Goal: Transaction & Acquisition: Purchase product/service

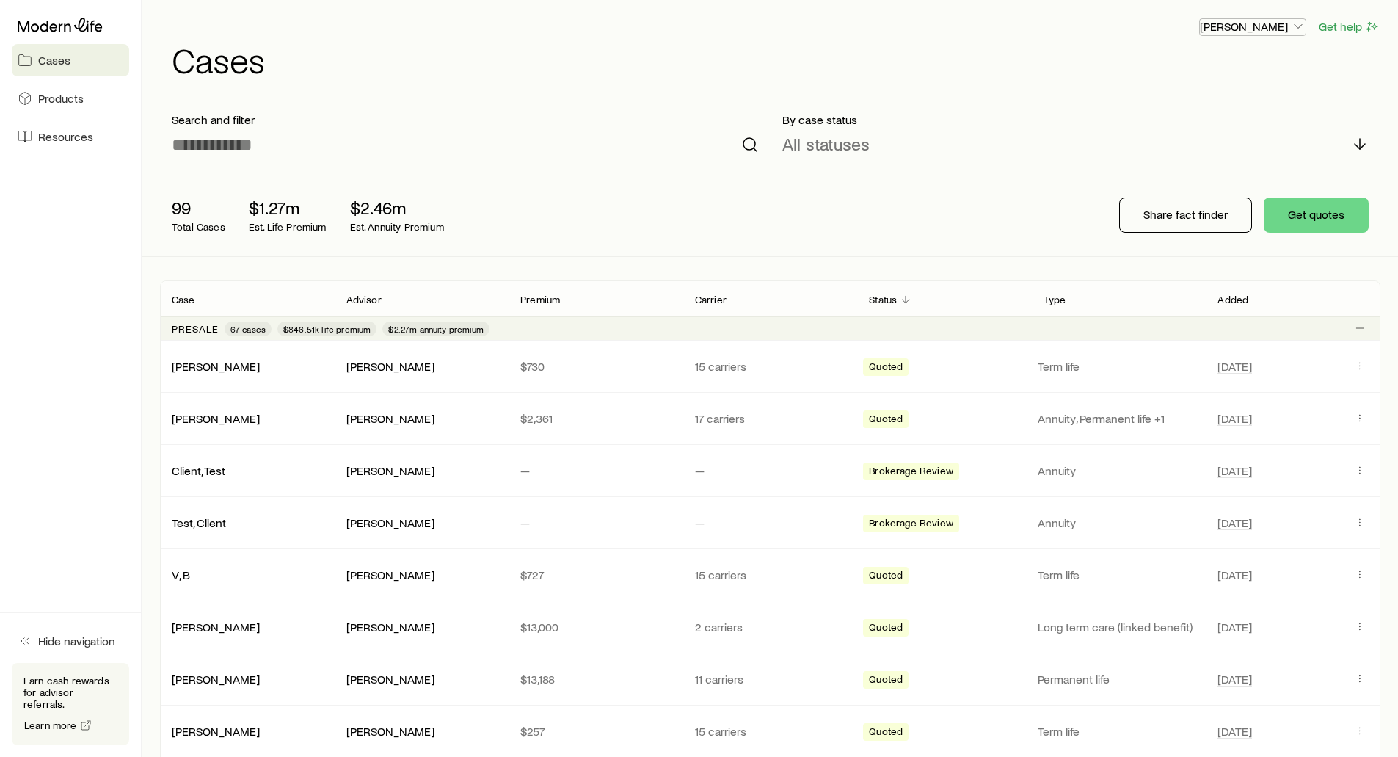
click at [1272, 29] on p "[PERSON_NAME]" at bounding box center [1253, 26] width 106 height 15
click at [1011, 40] on header "[PERSON_NAME] Get help Cases" at bounding box center [770, 47] width 1220 height 59
click at [1258, 25] on p "[PERSON_NAME]" at bounding box center [1253, 26] width 106 height 15
click at [1198, 134] on span "Track payments" at bounding box center [1203, 138] width 81 height 15
click at [1076, 44] on h1 "Cases" at bounding box center [776, 59] width 1209 height 35
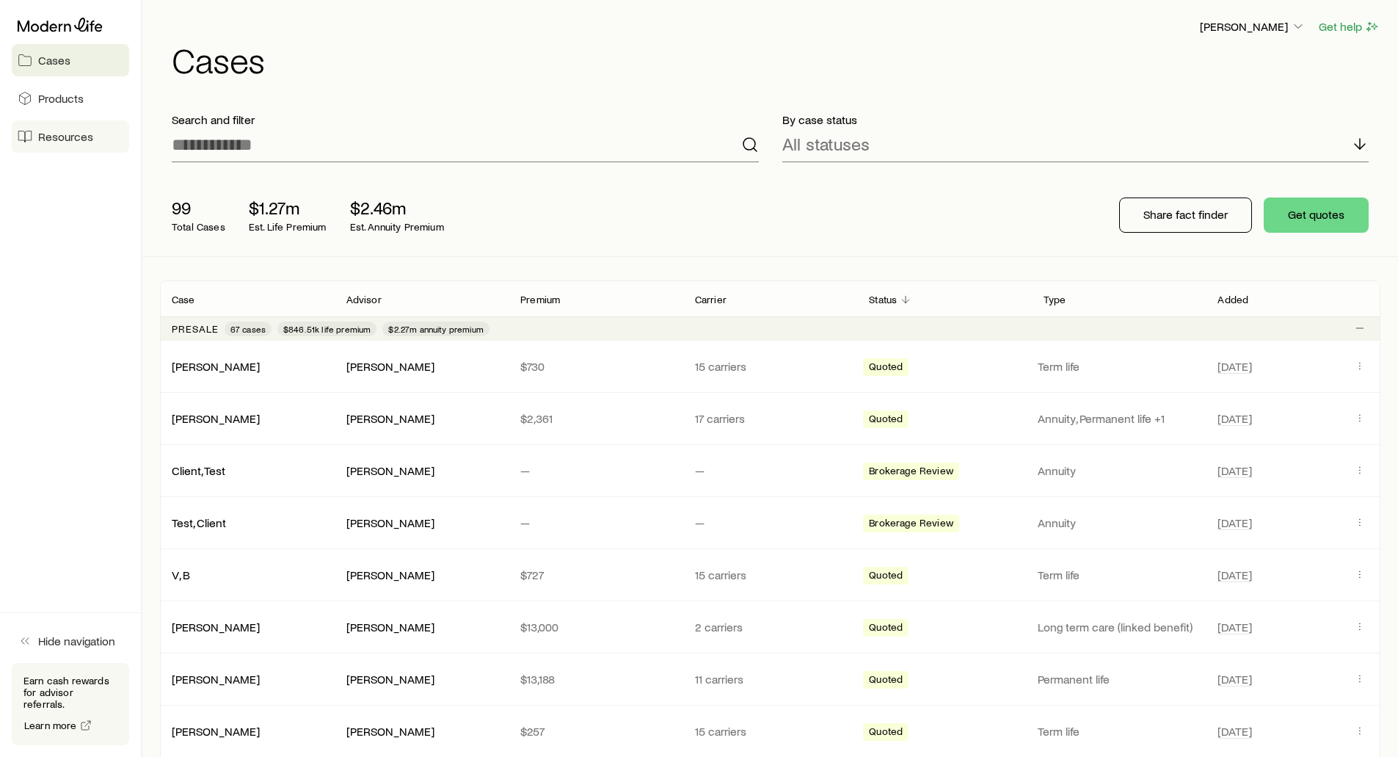
click at [62, 134] on span "Resources" at bounding box center [65, 136] width 55 height 15
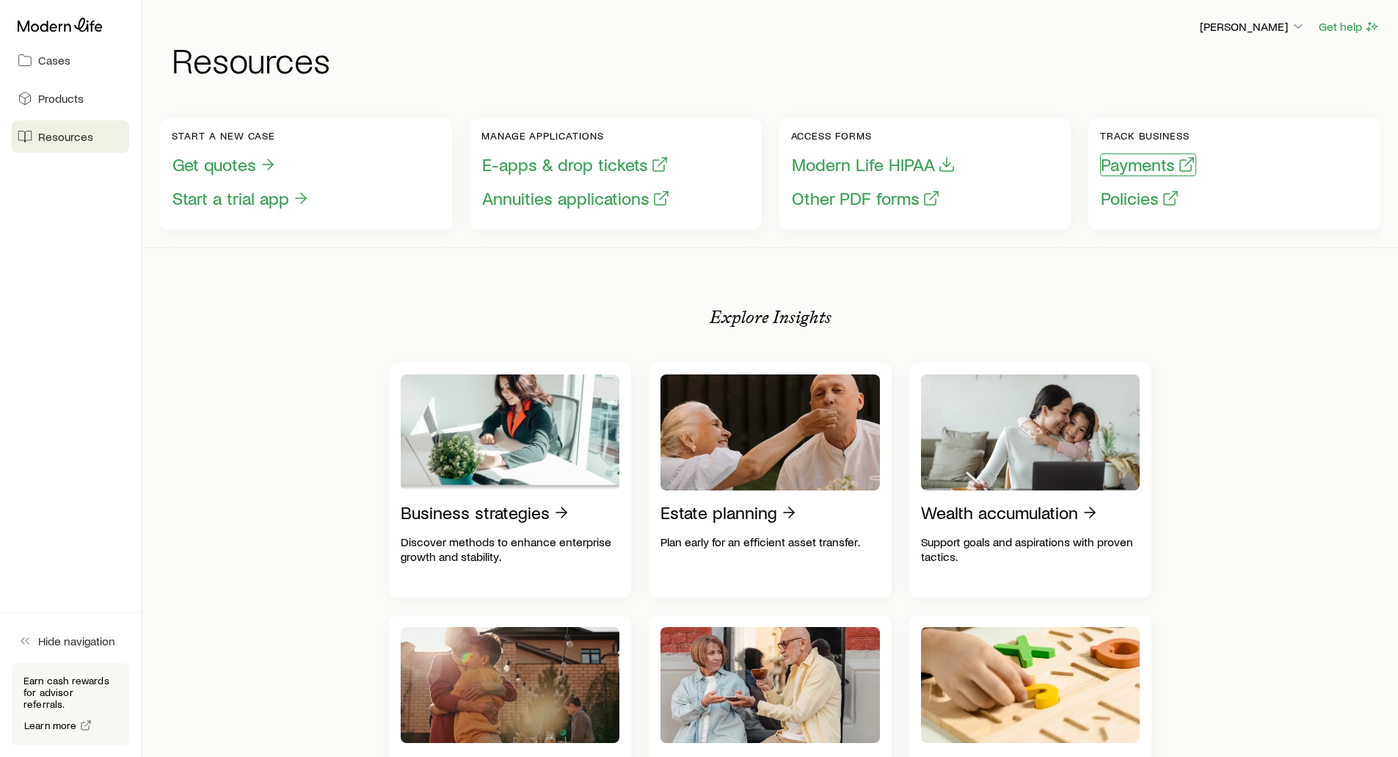
click at [1100, 174] on button "Payments" at bounding box center [1148, 164] width 96 height 23
click at [1110, 200] on button "Policies" at bounding box center [1140, 198] width 80 height 23
click at [1107, 162] on button "Payments" at bounding box center [1148, 164] width 96 height 23
click at [51, 60] on span "Cases" at bounding box center [54, 60] width 32 height 15
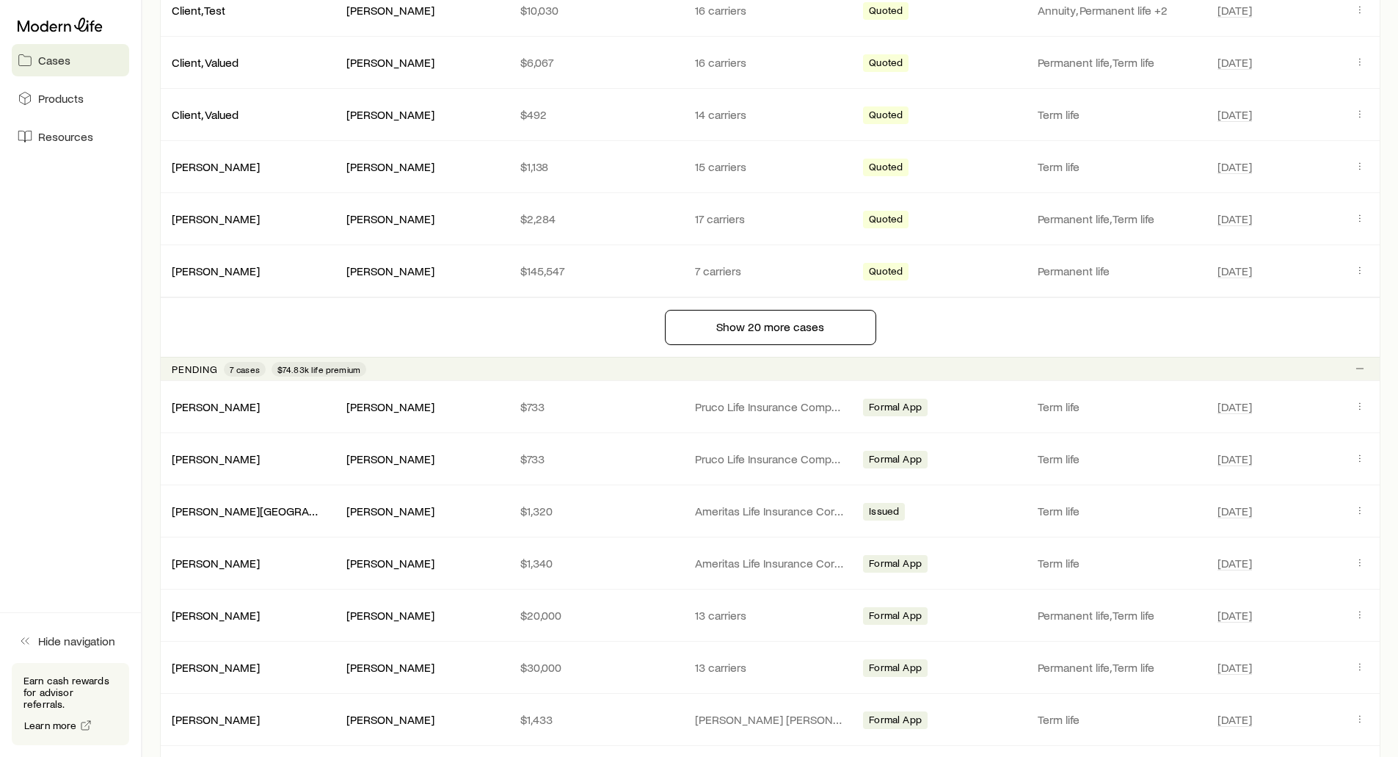
scroll to position [1101, 0]
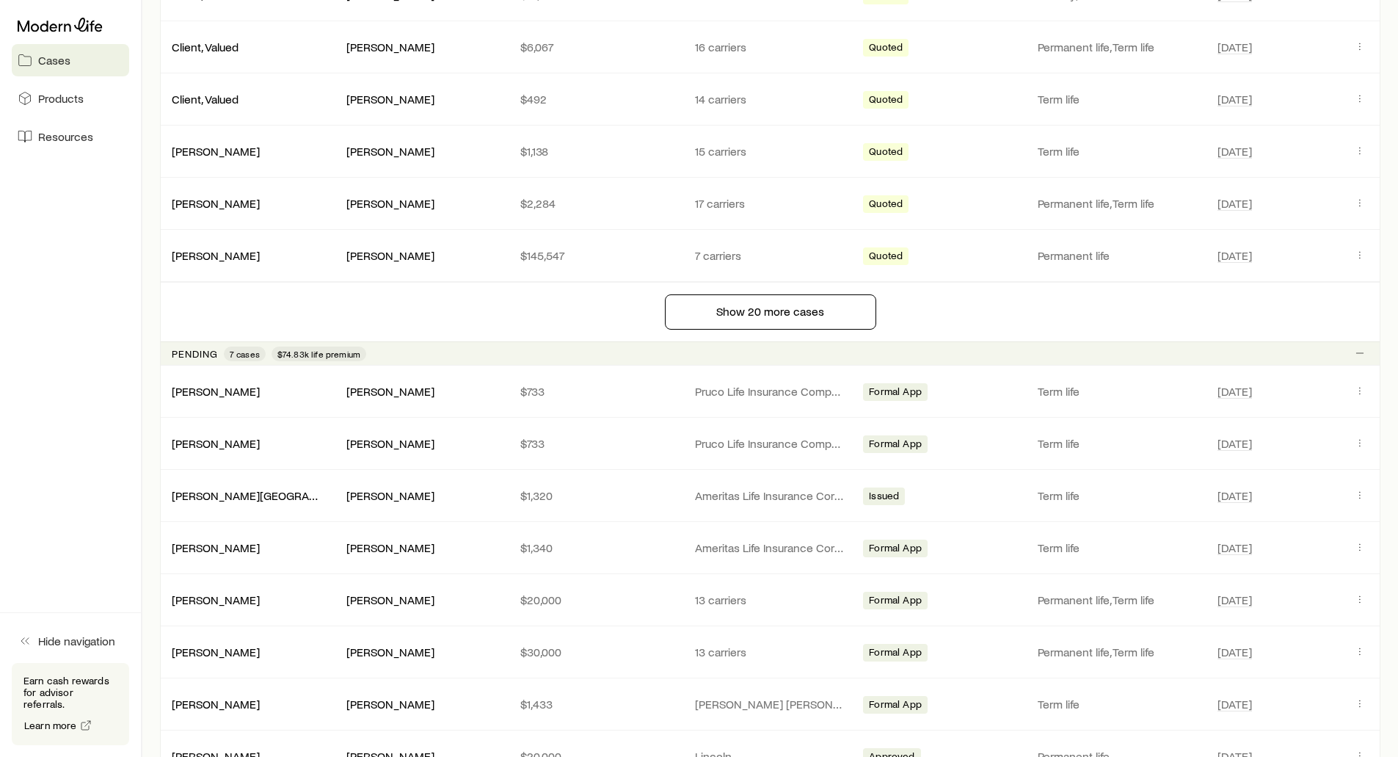
click at [194, 354] on p "Pending" at bounding box center [195, 354] width 46 height 12
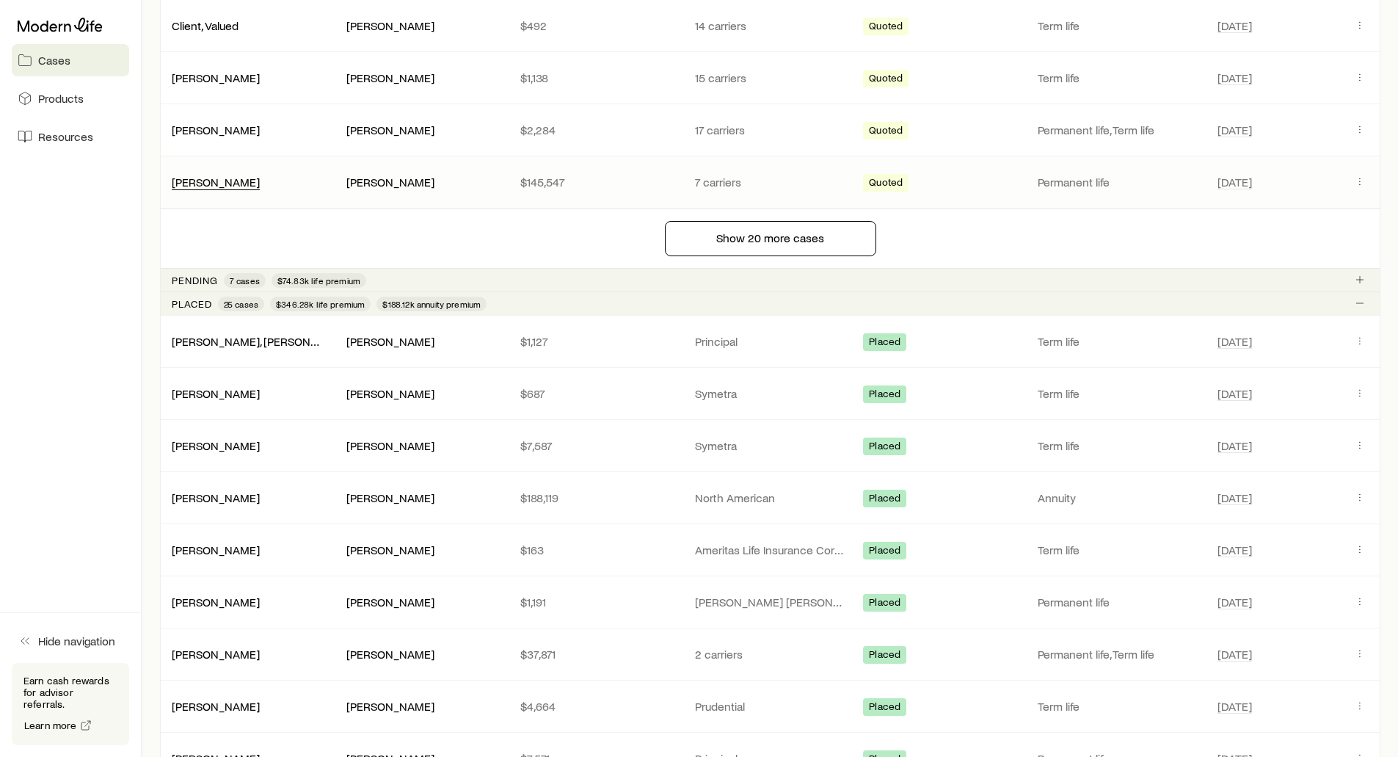
click at [181, 302] on p "Placed" at bounding box center [192, 304] width 40 height 12
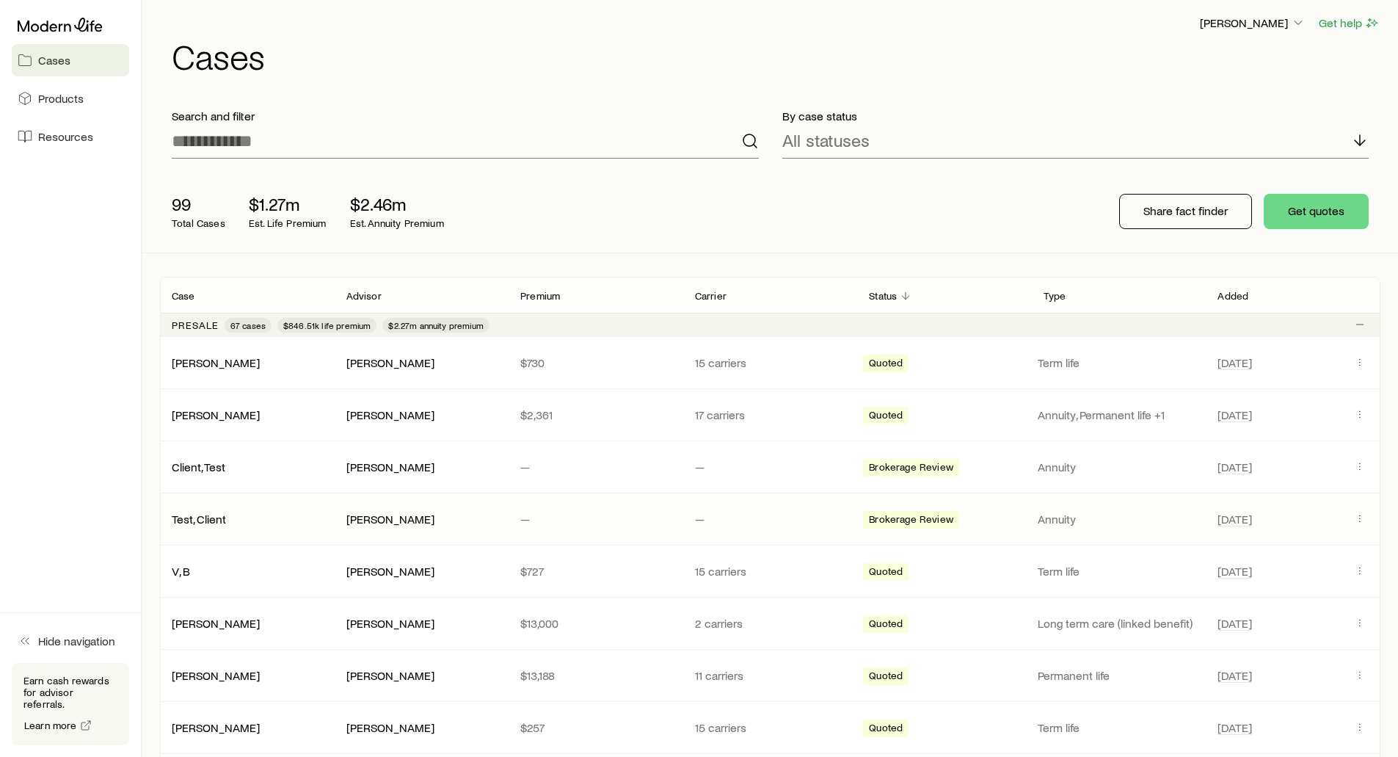
scroll to position [0, 0]
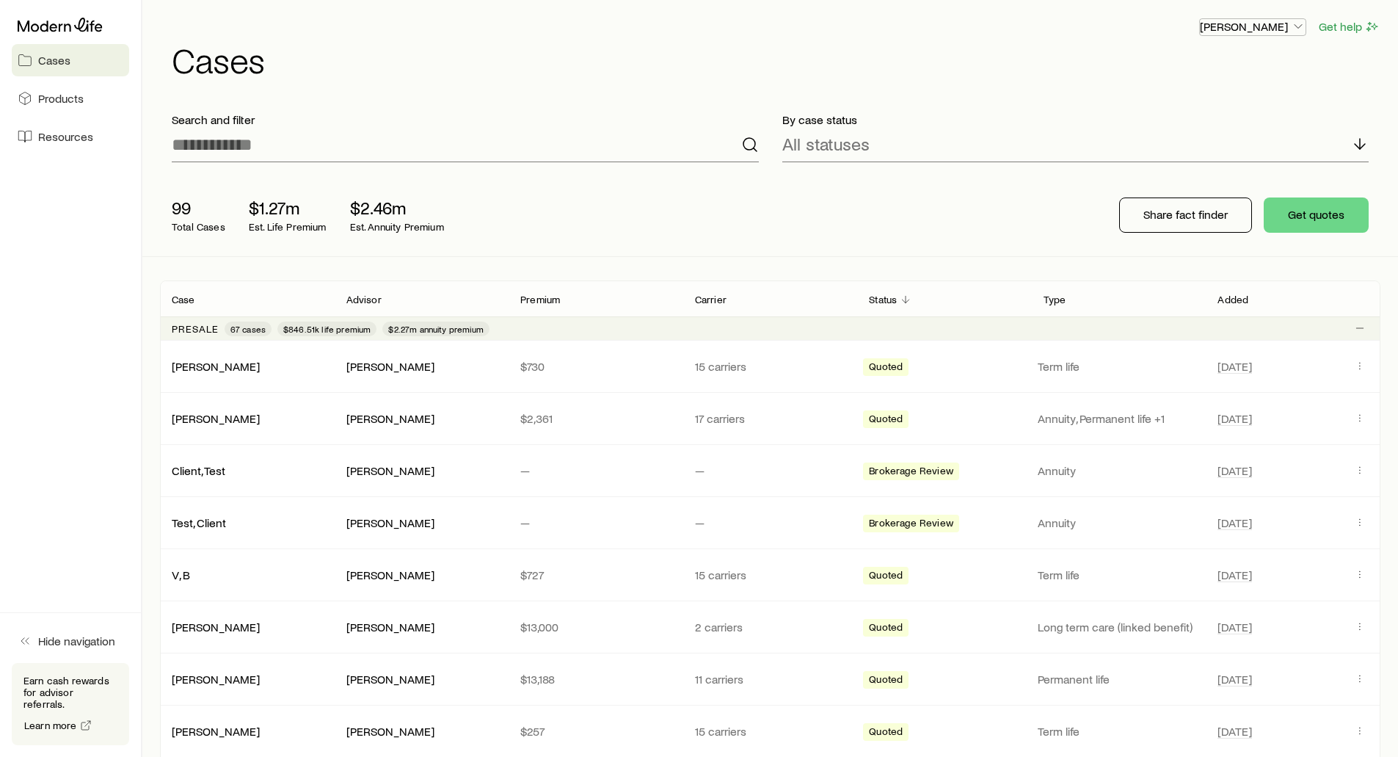
click at [1245, 32] on p "[PERSON_NAME]" at bounding box center [1253, 26] width 106 height 15
click at [1223, 70] on span "Licenses and contracts" at bounding box center [1223, 66] width 120 height 15
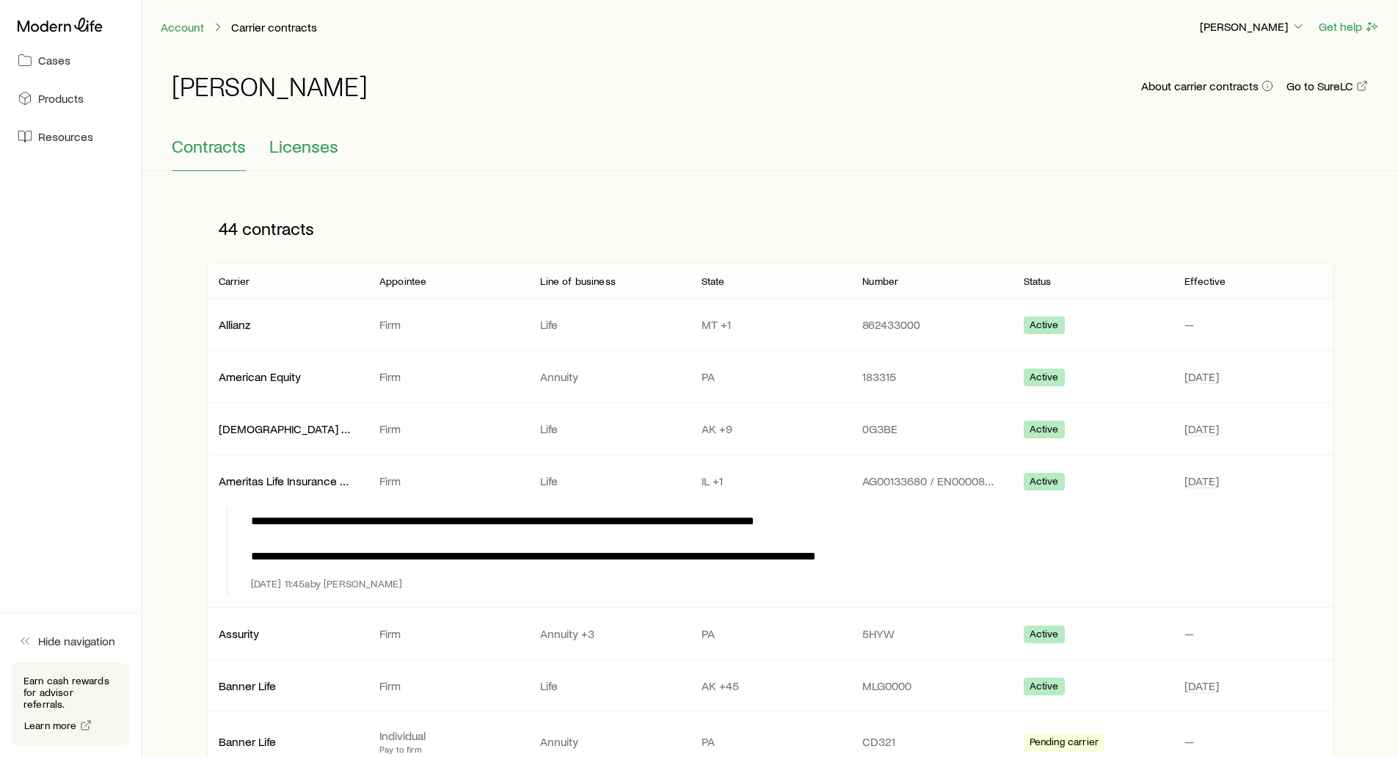
click at [302, 148] on span "Licenses" at bounding box center [303, 146] width 69 height 21
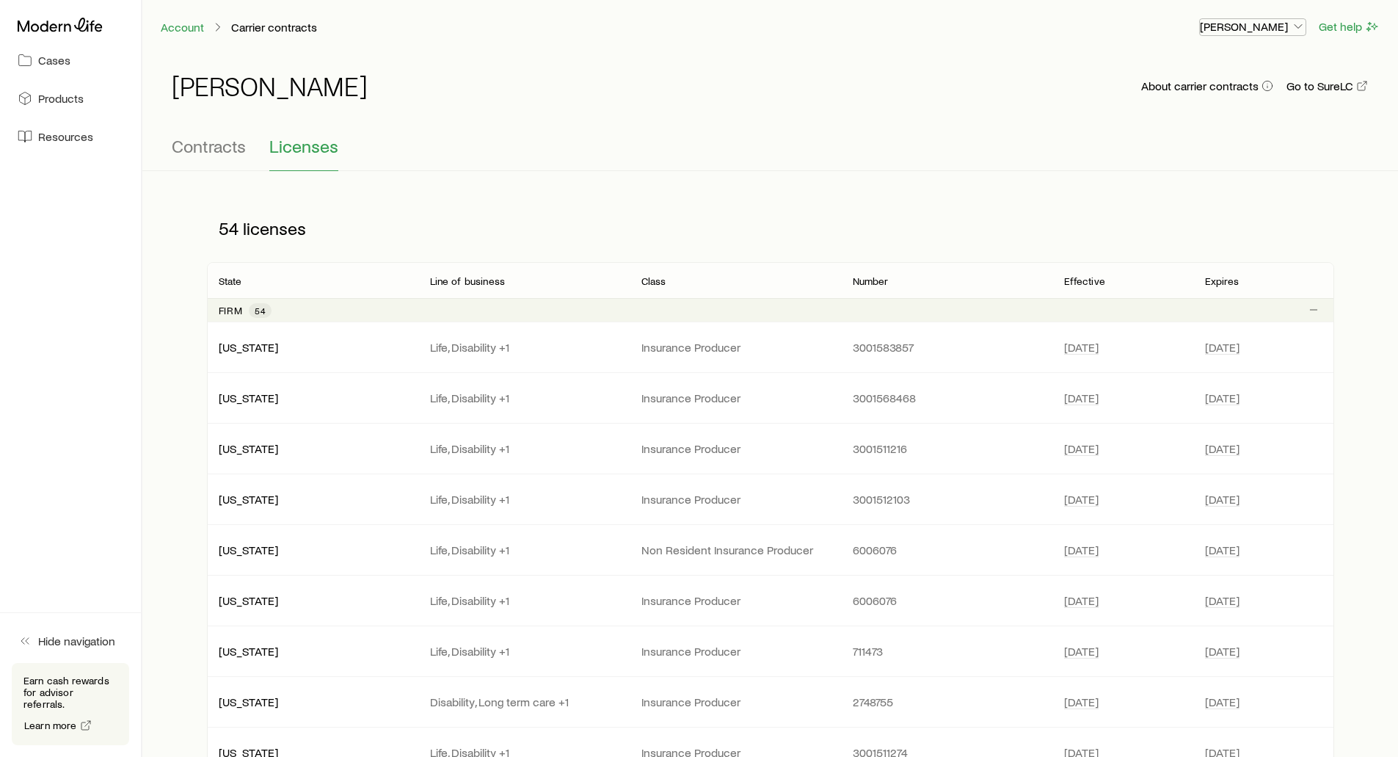
click at [1229, 29] on p "[PERSON_NAME]" at bounding box center [1253, 26] width 106 height 15
click at [1159, 101] on link "Commission schedule" at bounding box center [1219, 99] width 164 height 26
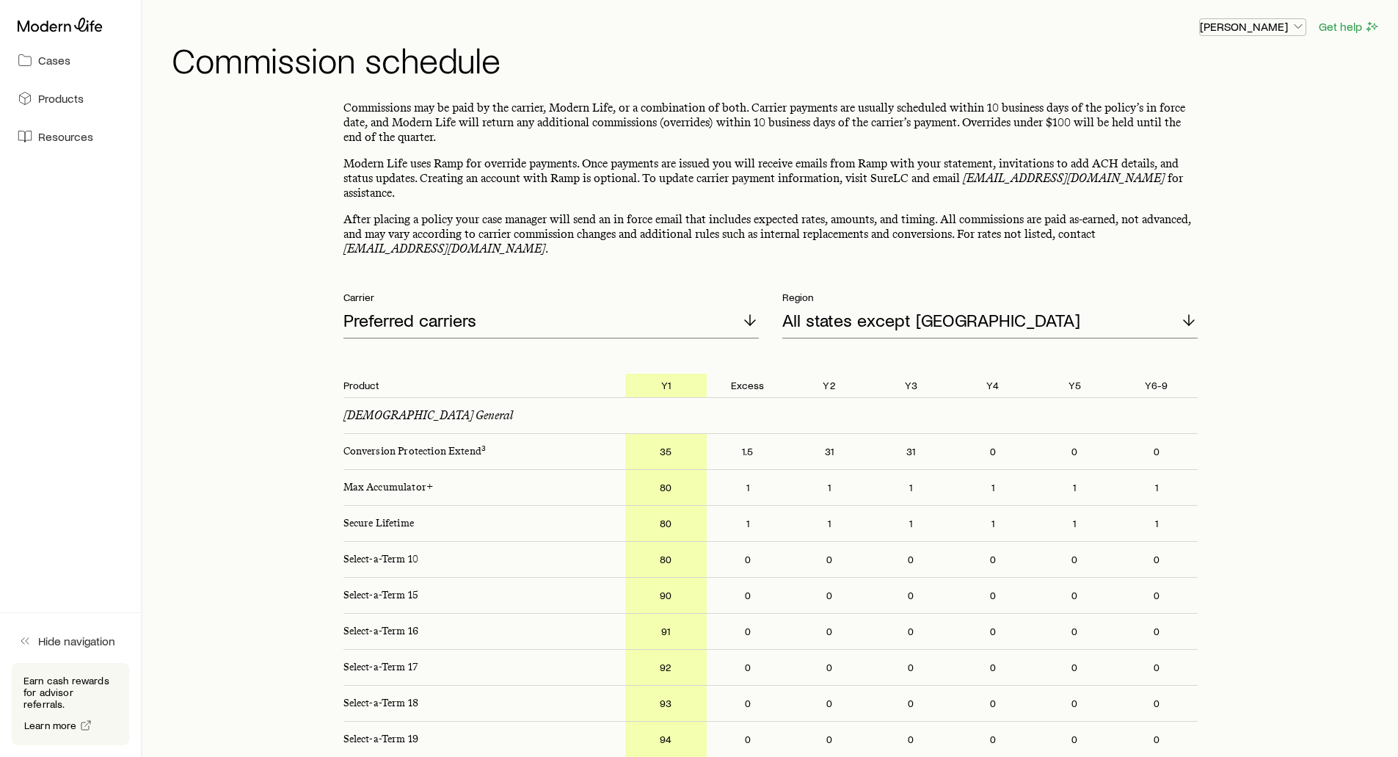
click at [1261, 21] on p "[PERSON_NAME]" at bounding box center [1253, 26] width 106 height 15
click at [1190, 94] on span "Commission schedule" at bounding box center [1219, 99] width 113 height 15
click at [64, 26] on icon at bounding box center [60, 25] width 85 height 15
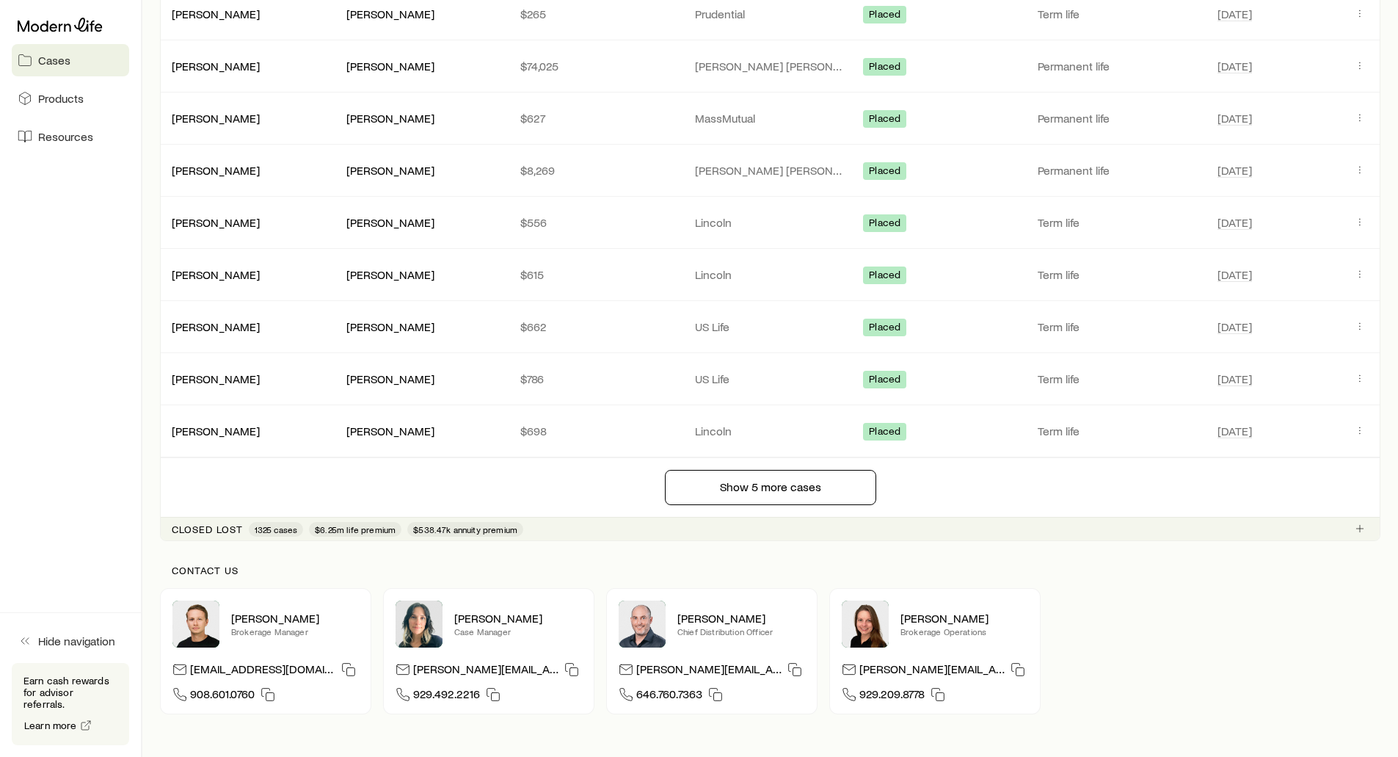
scroll to position [2495, 0]
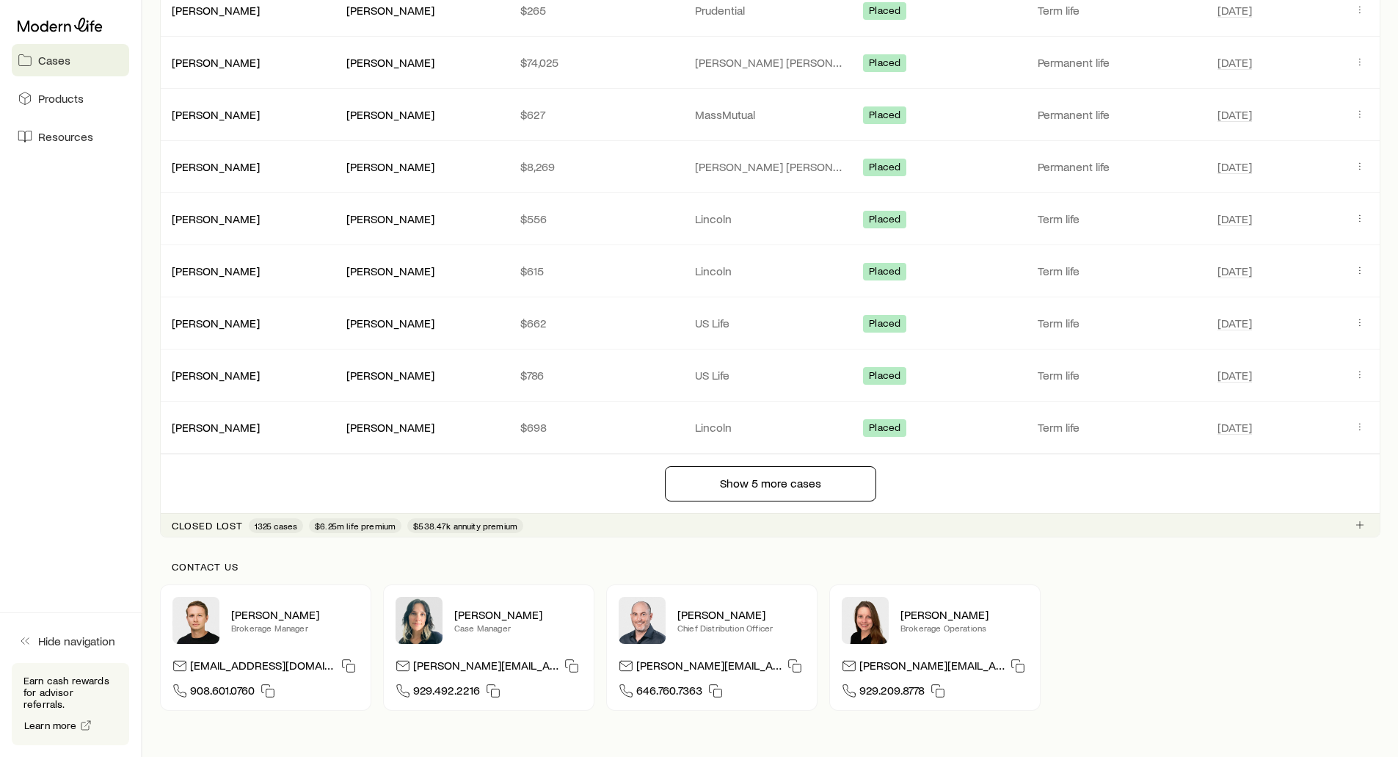
click at [205, 522] on p "Closed lost" at bounding box center [207, 526] width 71 height 12
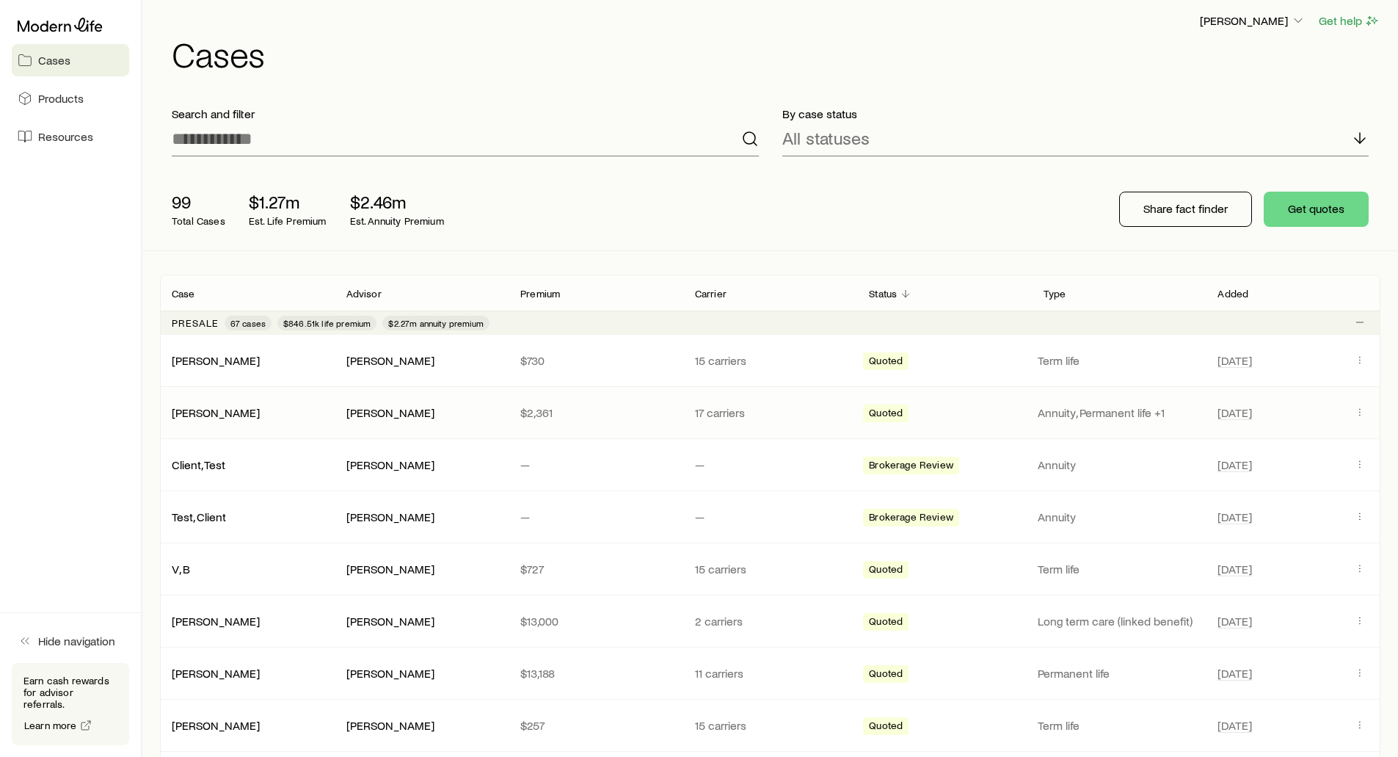
scroll to position [0, 0]
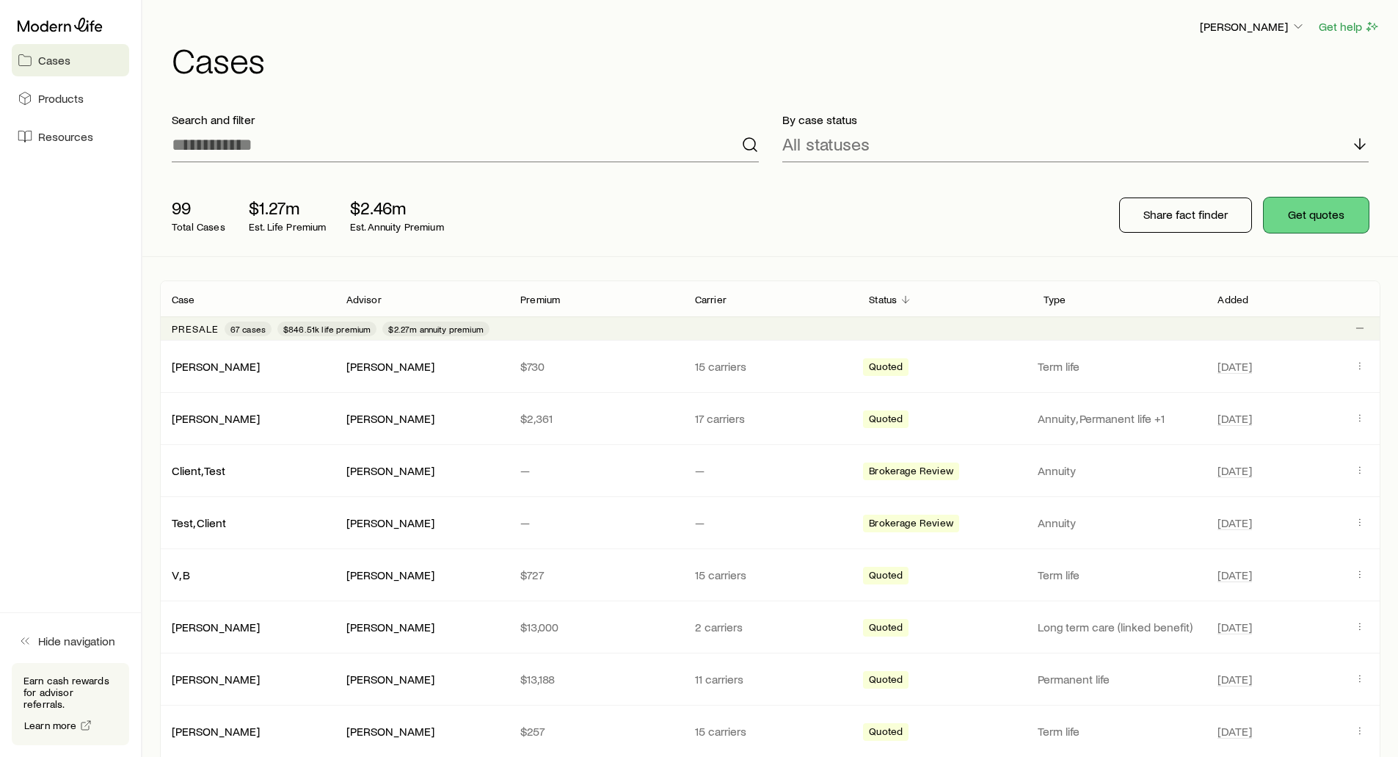
click at [1314, 216] on button "Get quotes" at bounding box center [1316, 214] width 105 height 35
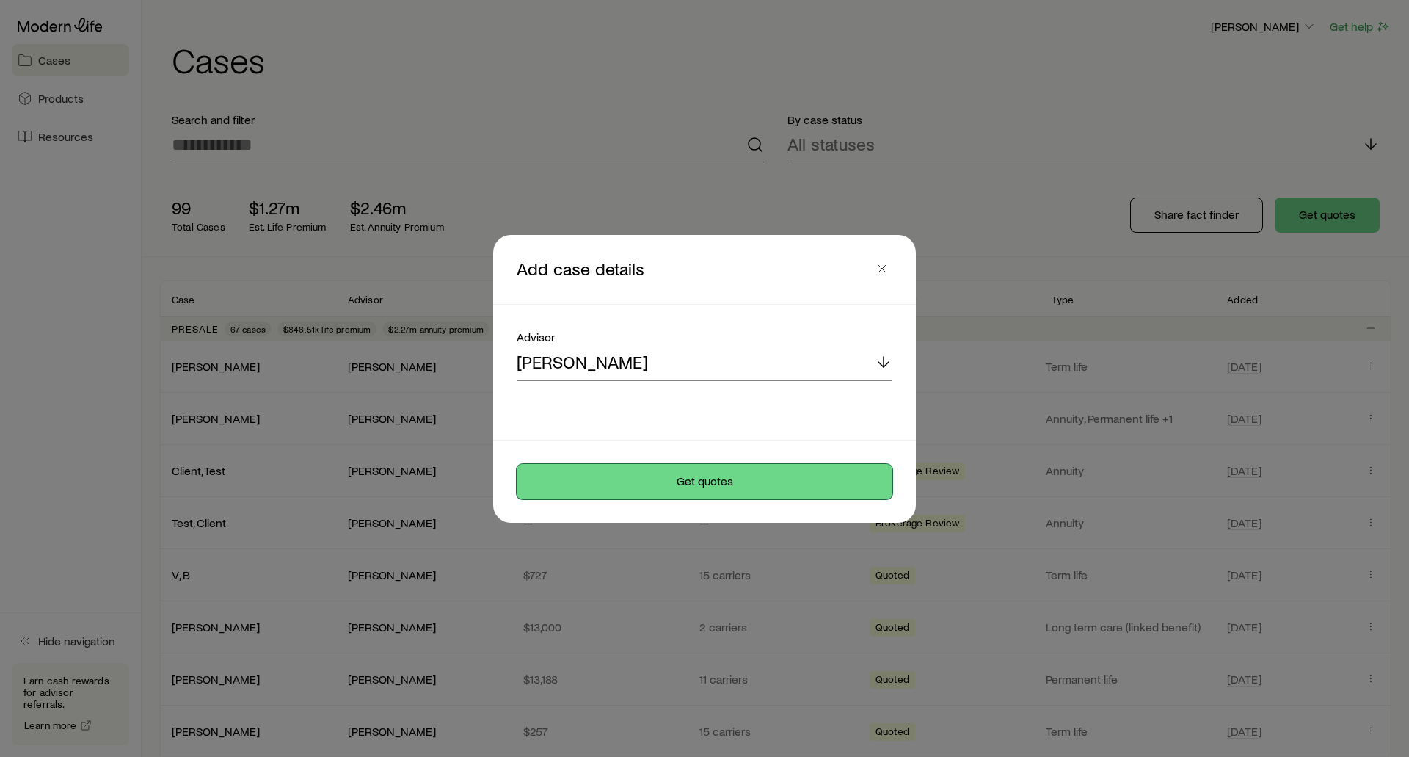
click at [681, 484] on button "Get quotes" at bounding box center [705, 481] width 376 height 35
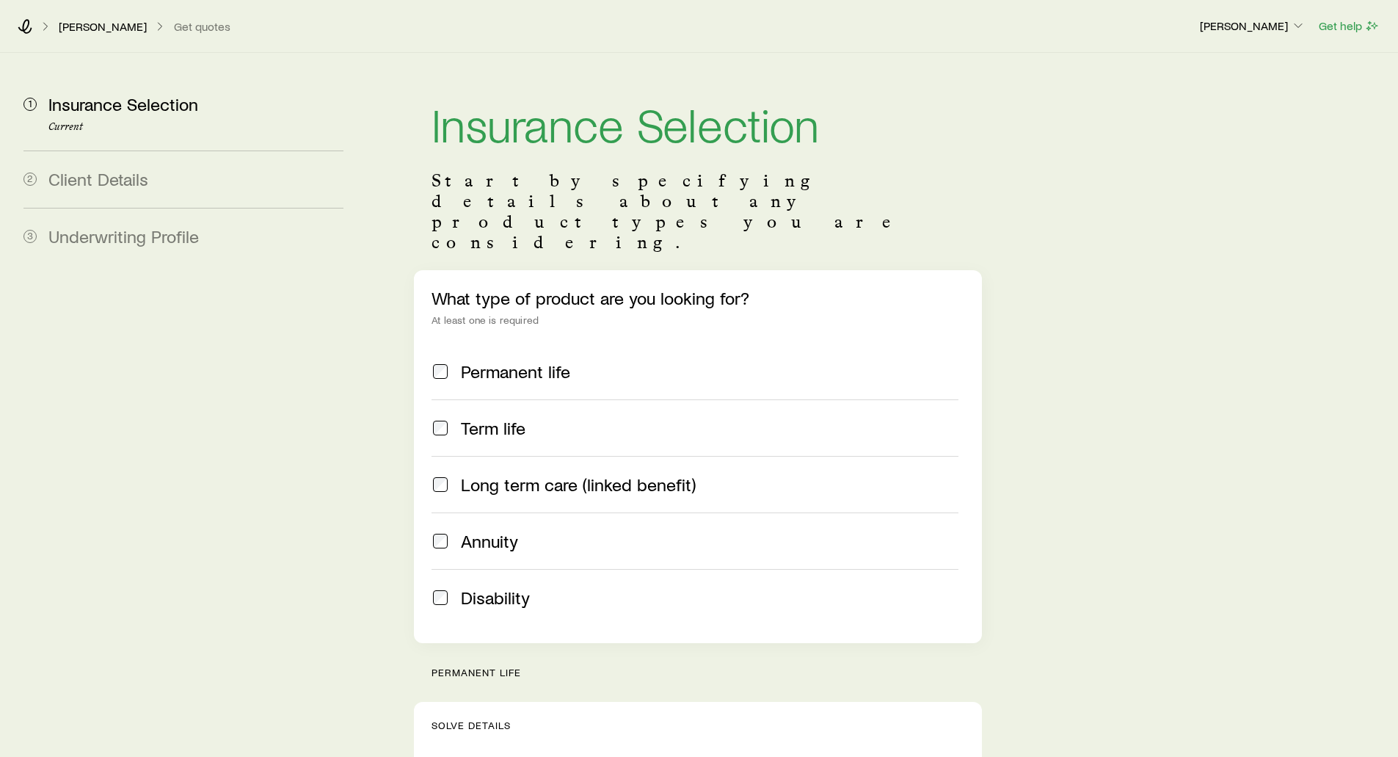
click at [432, 418] on span at bounding box center [441, 428] width 18 height 21
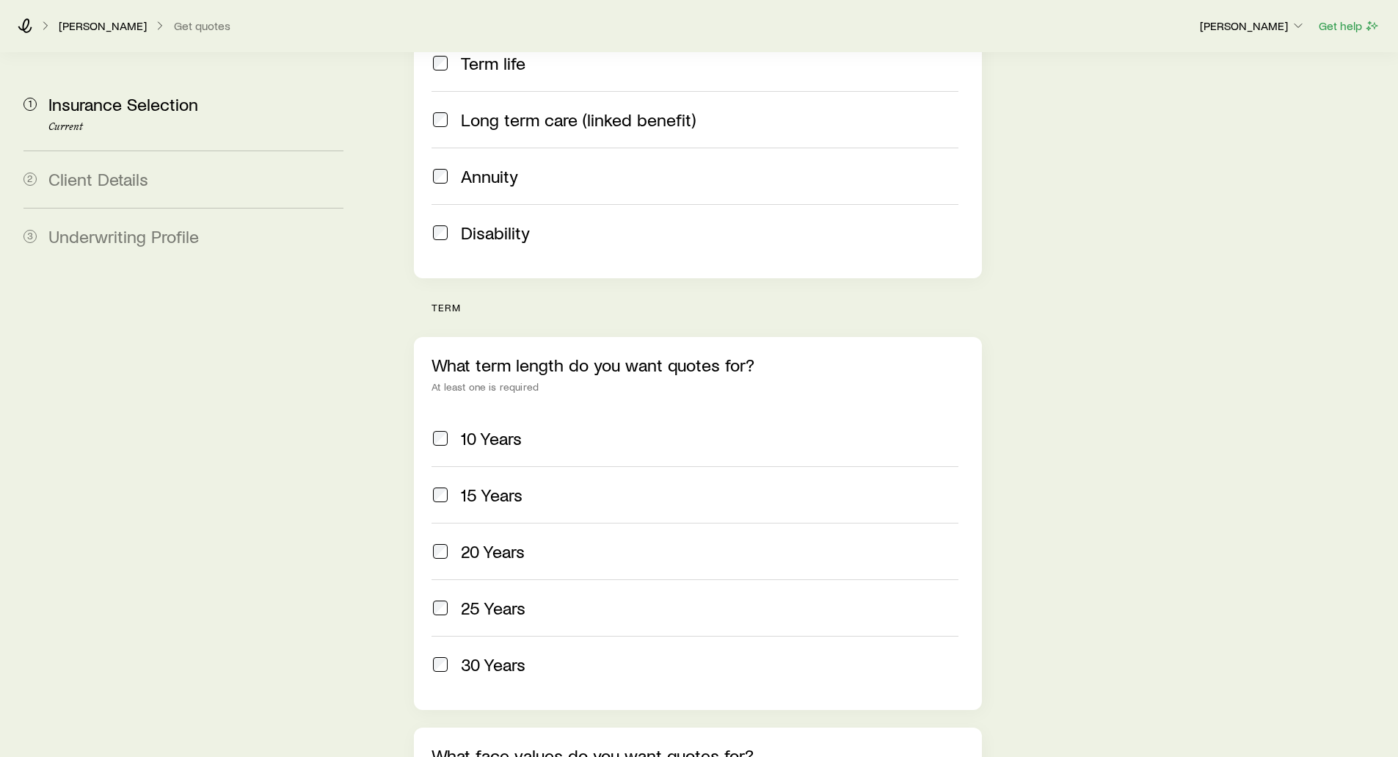
scroll to position [367, 0]
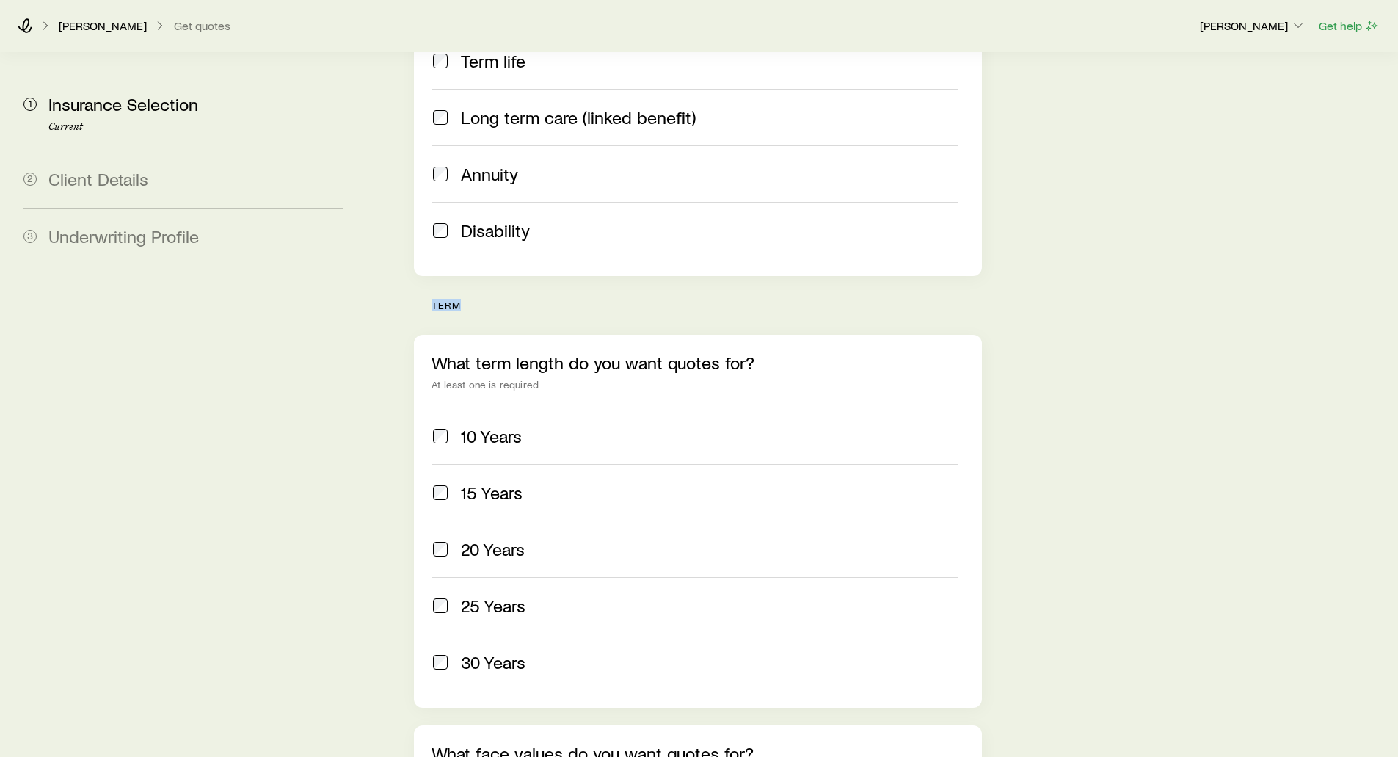
drag, startPoint x: 467, startPoint y: 264, endPoint x: 429, endPoint y: 263, distance: 37.4
click at [430, 299] on div "term What term length do you want quotes for? At least one is required 10 Years…" at bounding box center [697, 667] width 567 height 736
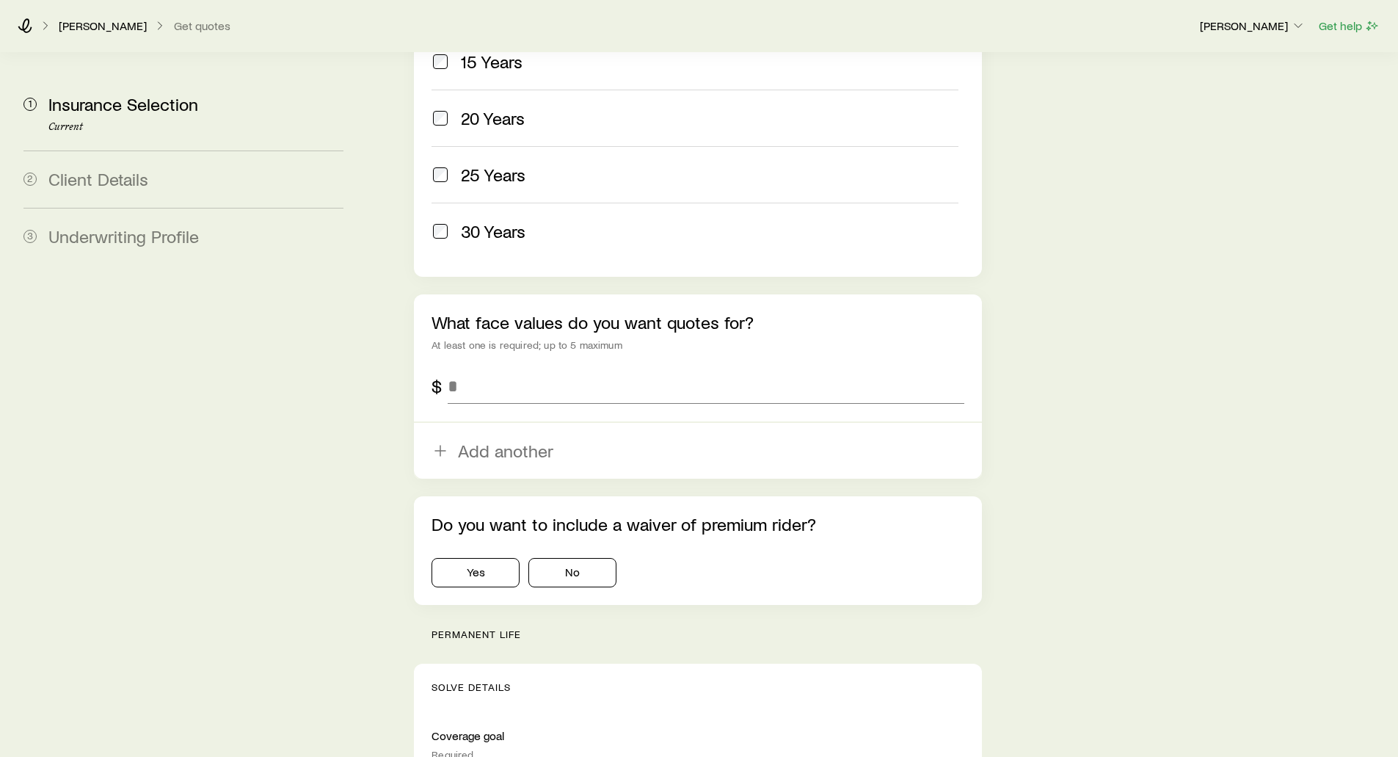
scroll to position [807, 0]
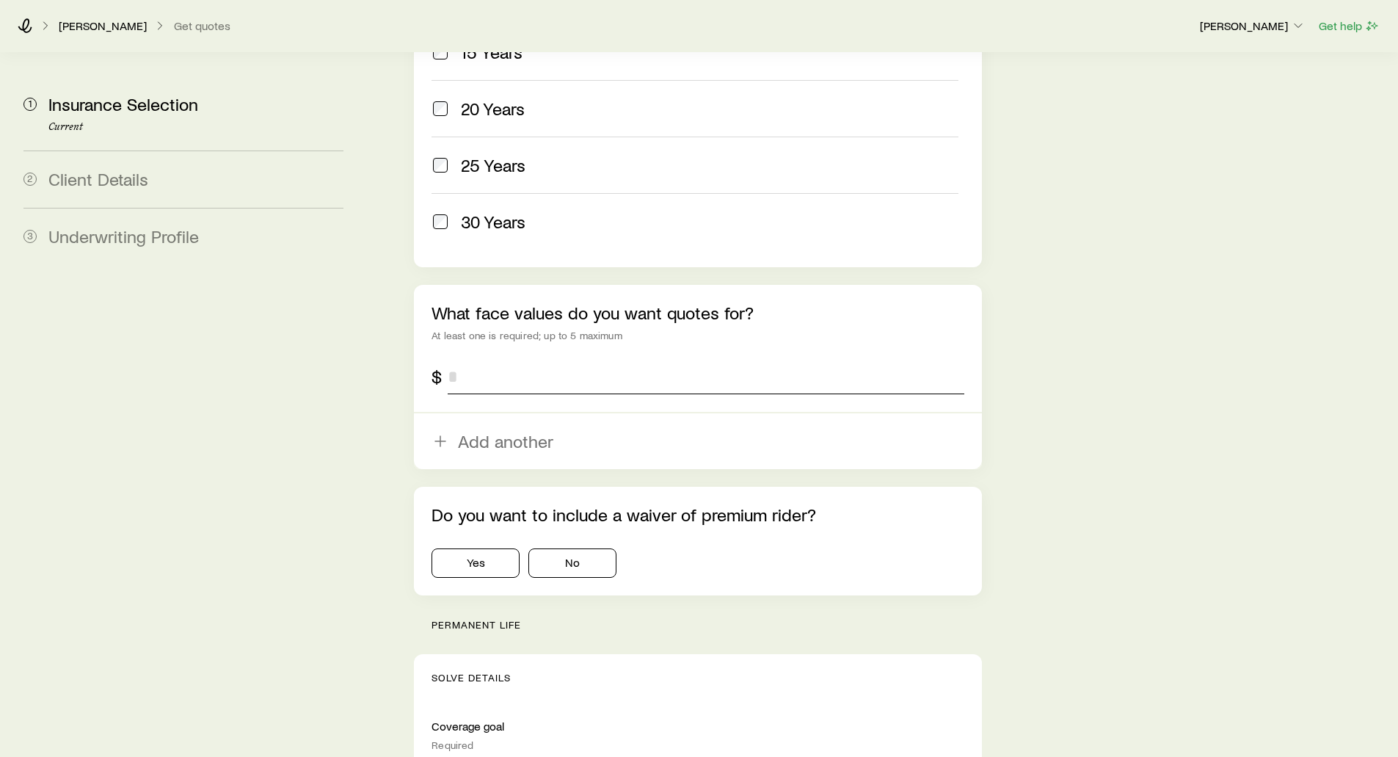
click at [481, 359] on input "tel" at bounding box center [706, 376] width 516 height 35
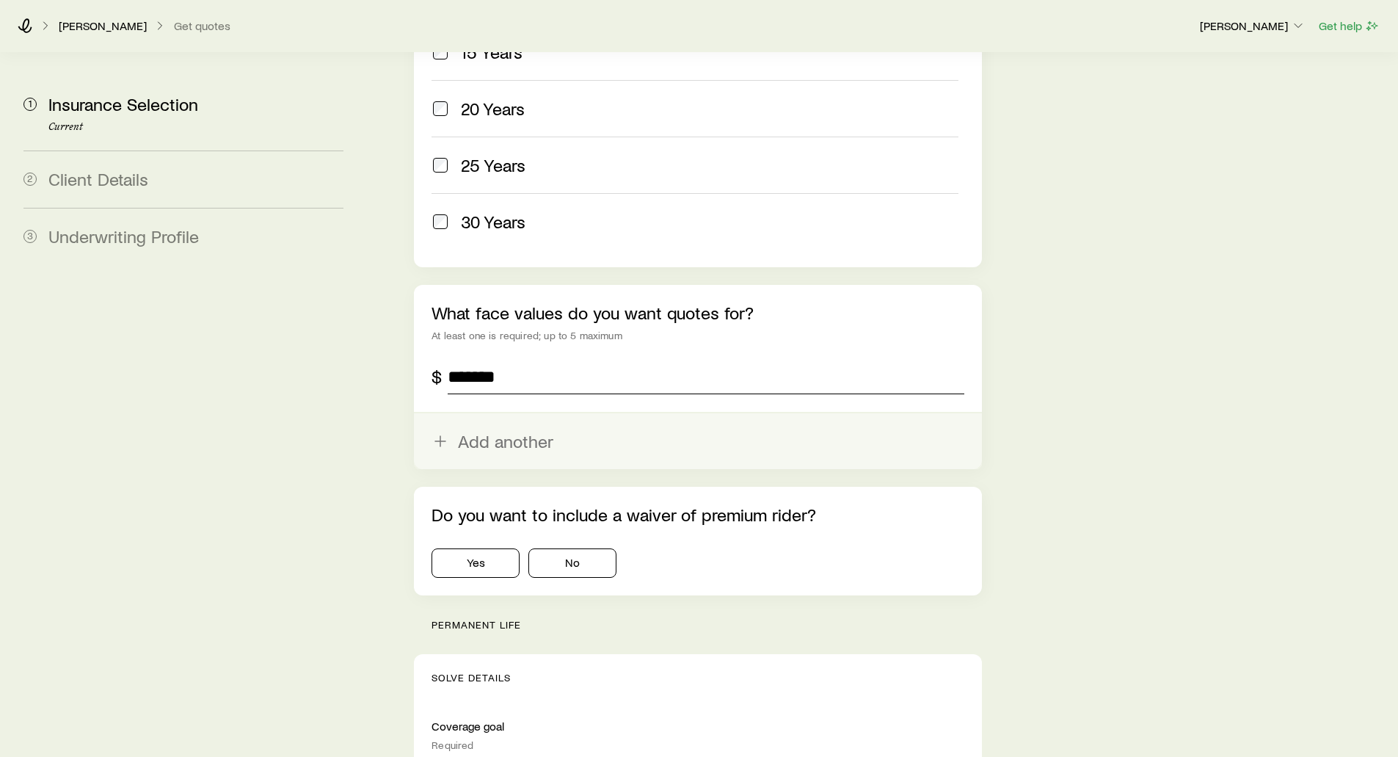
type input "*******"
click at [483, 413] on button "Add another" at bounding box center [697, 441] width 567 height 56
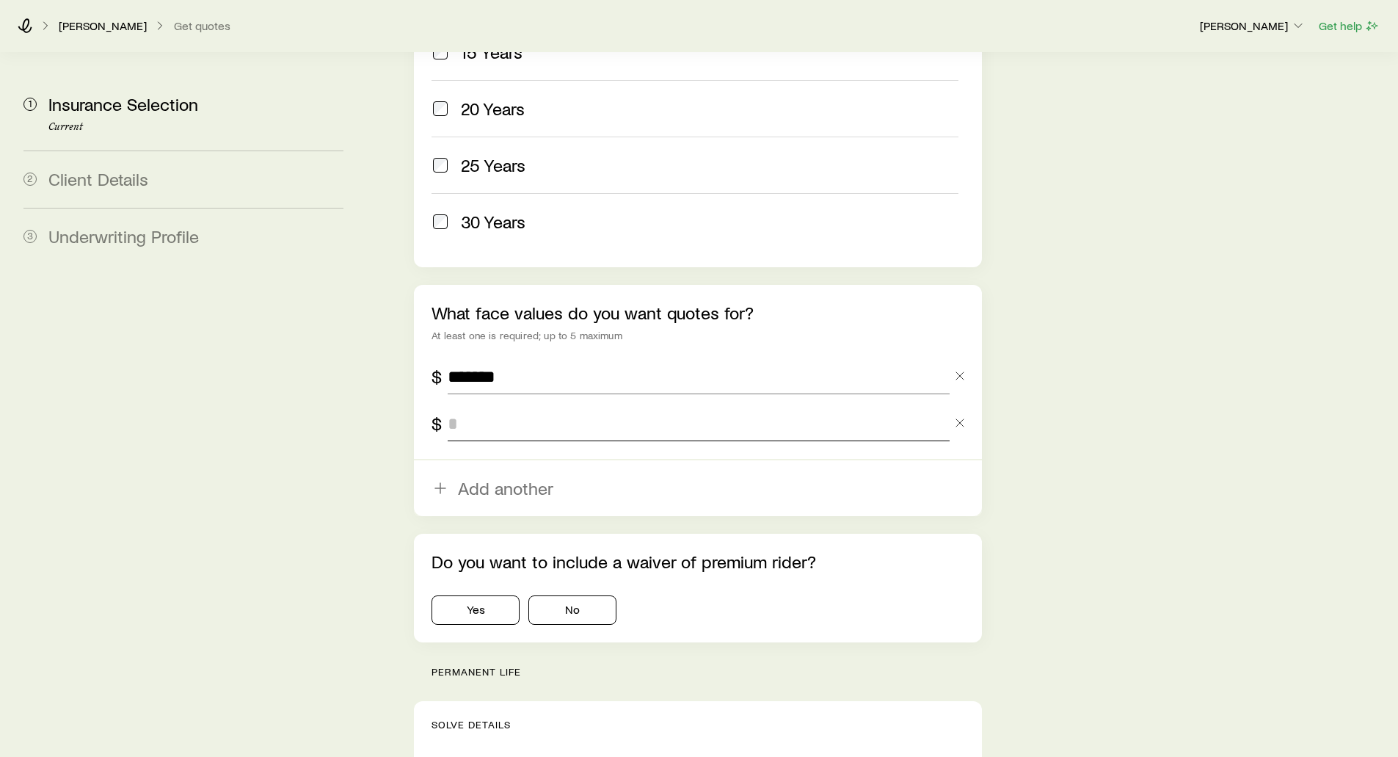
click at [482, 406] on input "tel" at bounding box center [698, 423] width 501 height 35
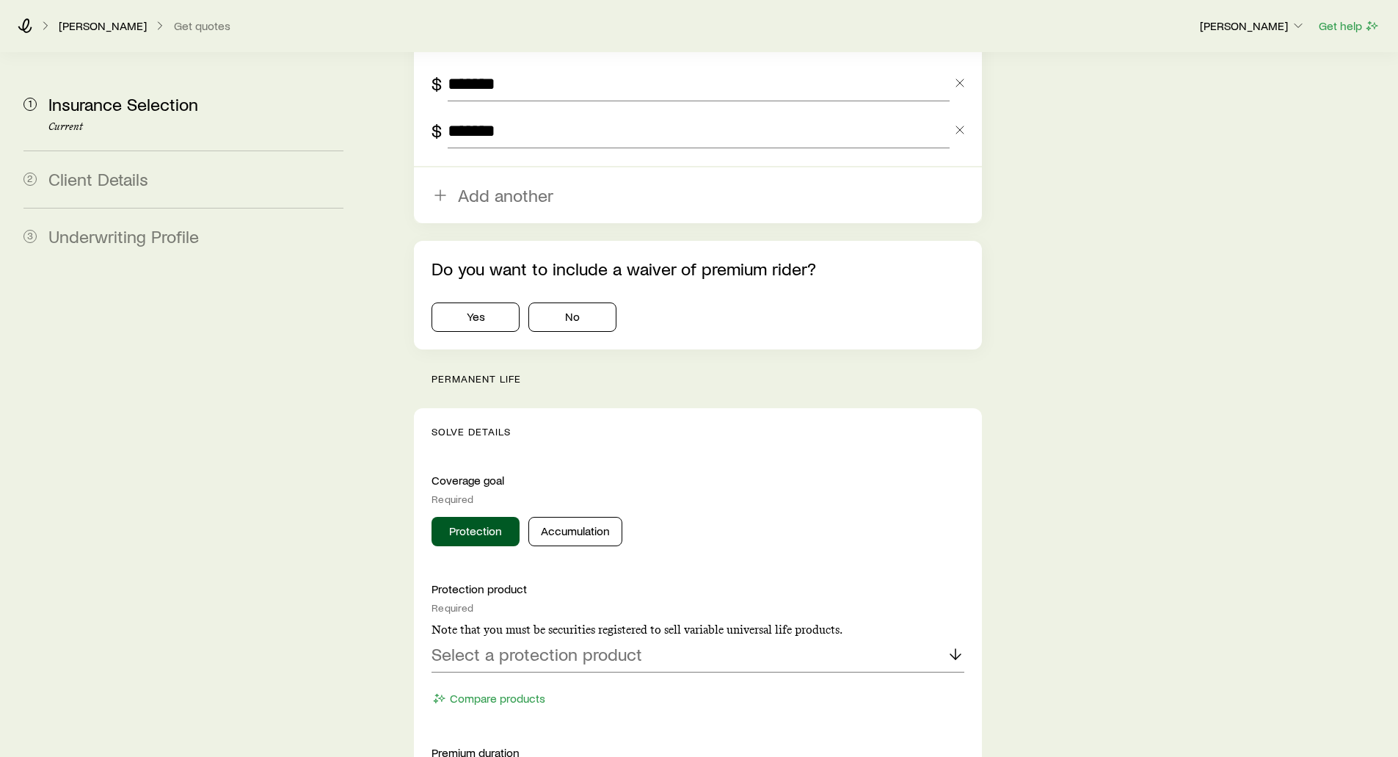
scroll to position [1101, 0]
type input "*******"
click at [563, 302] on button "No" at bounding box center [572, 316] width 88 height 29
drag, startPoint x: 523, startPoint y: 333, endPoint x: 416, endPoint y: 335, distance: 106.4
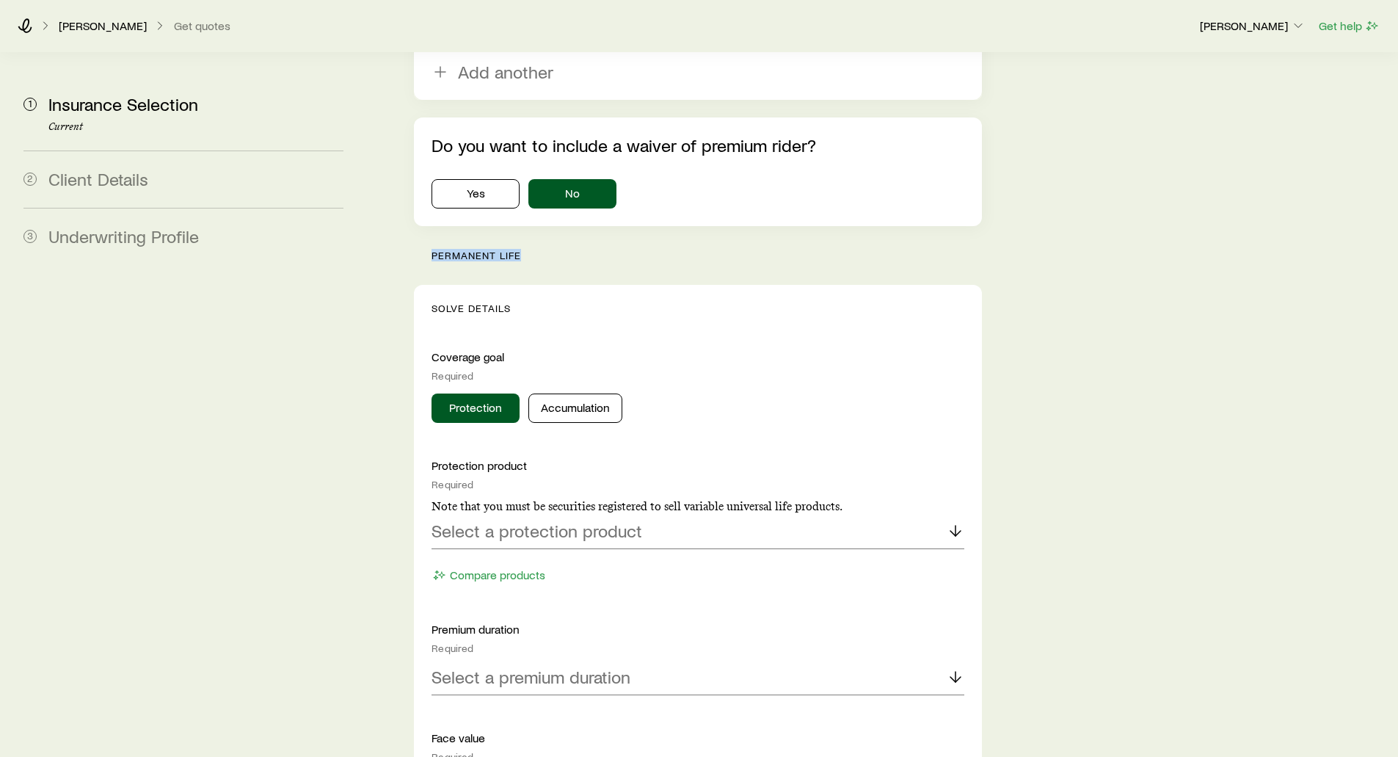
scroll to position [1248, 0]
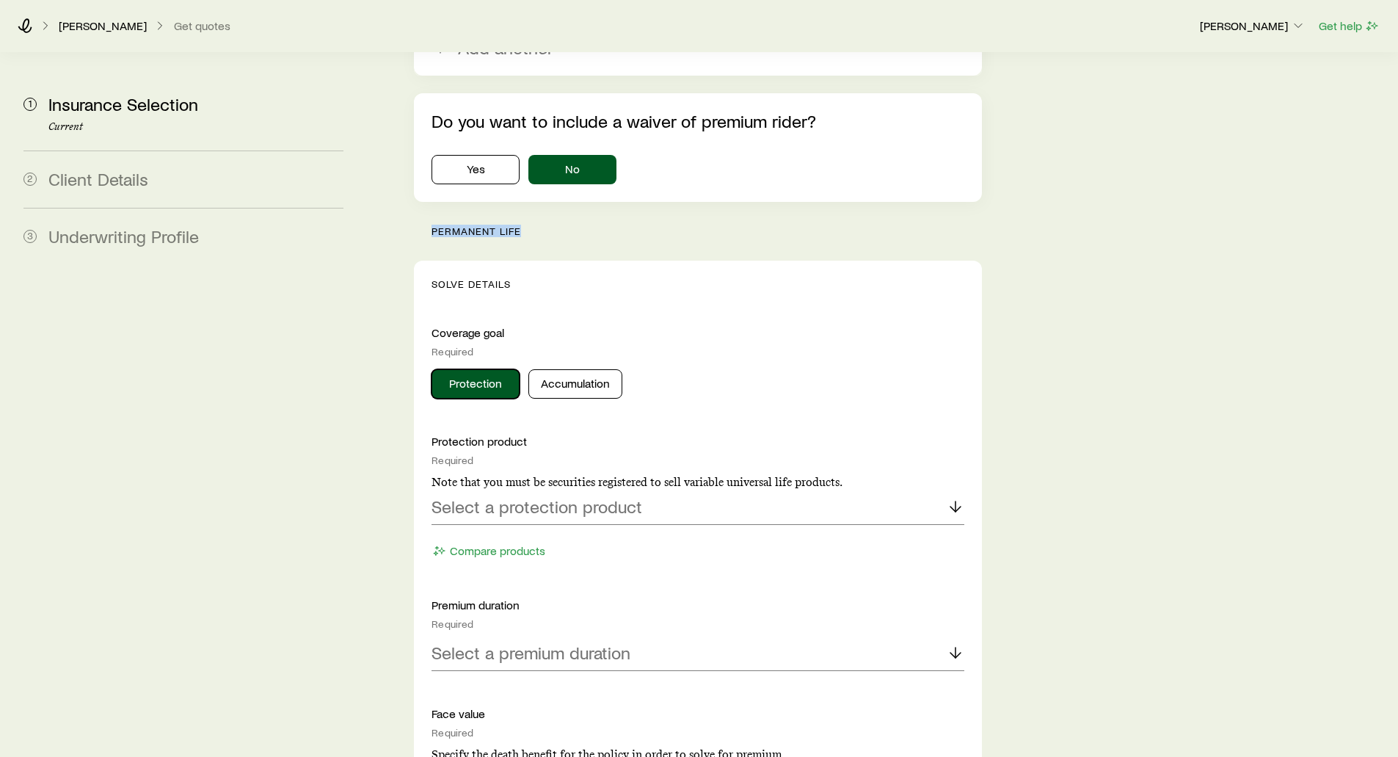
click at [477, 369] on button "Protection" at bounding box center [476, 383] width 88 height 29
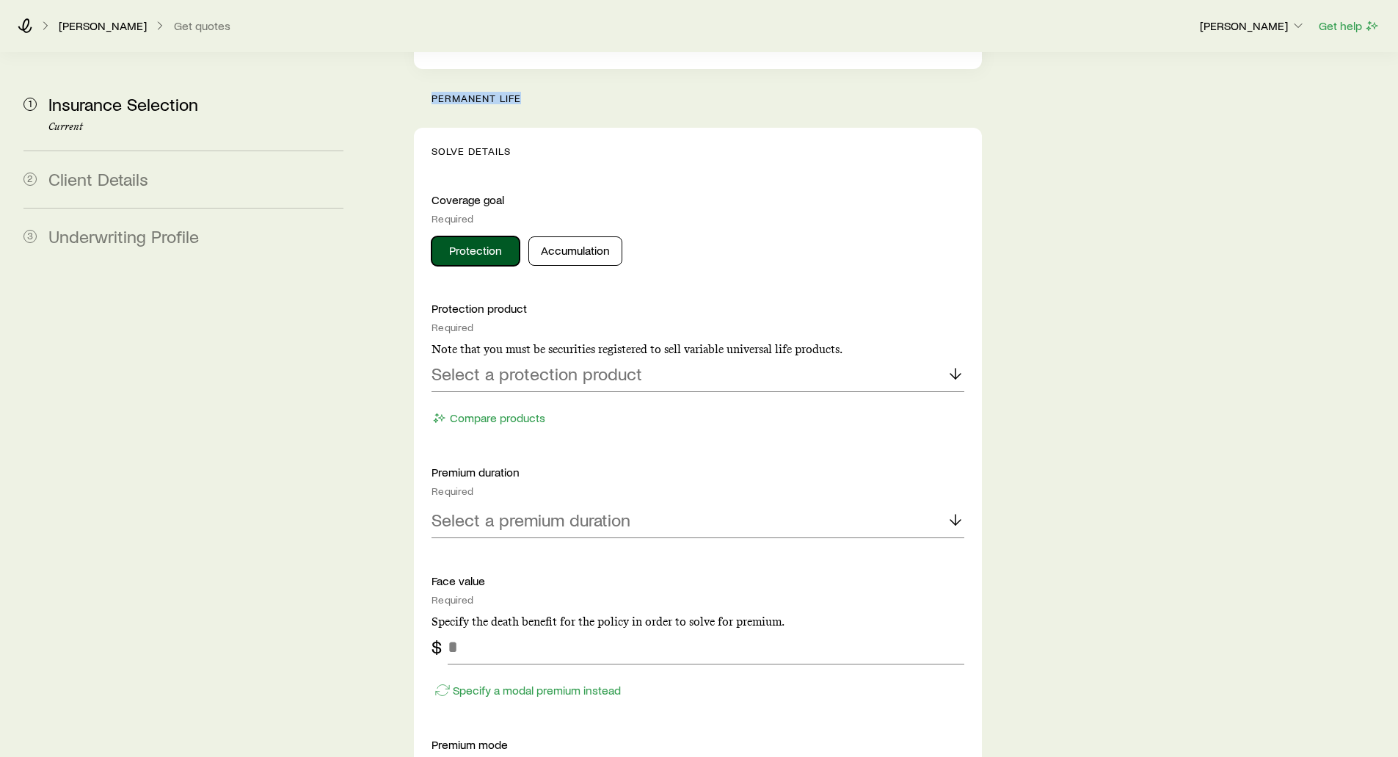
scroll to position [1394, 0]
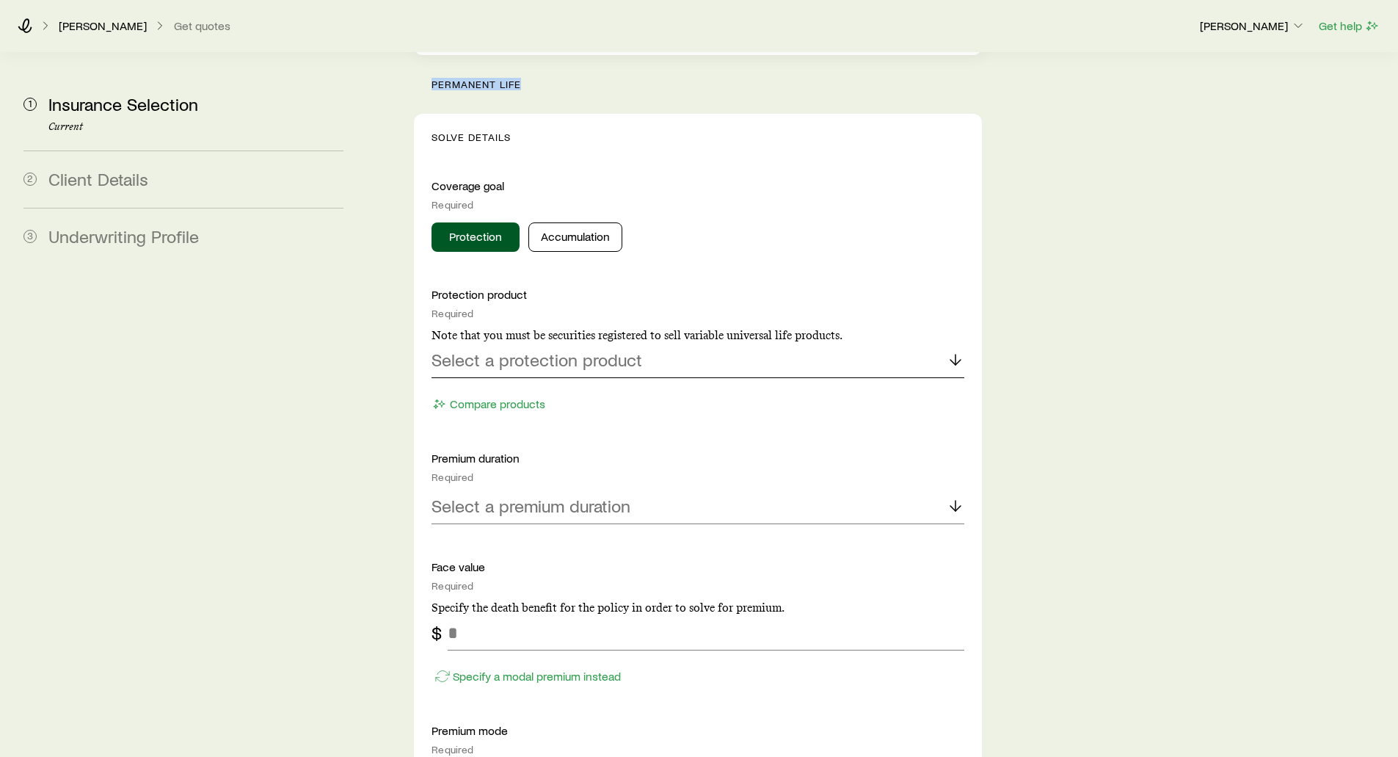
click at [480, 349] on p "Select a protection product" at bounding box center [537, 359] width 211 height 21
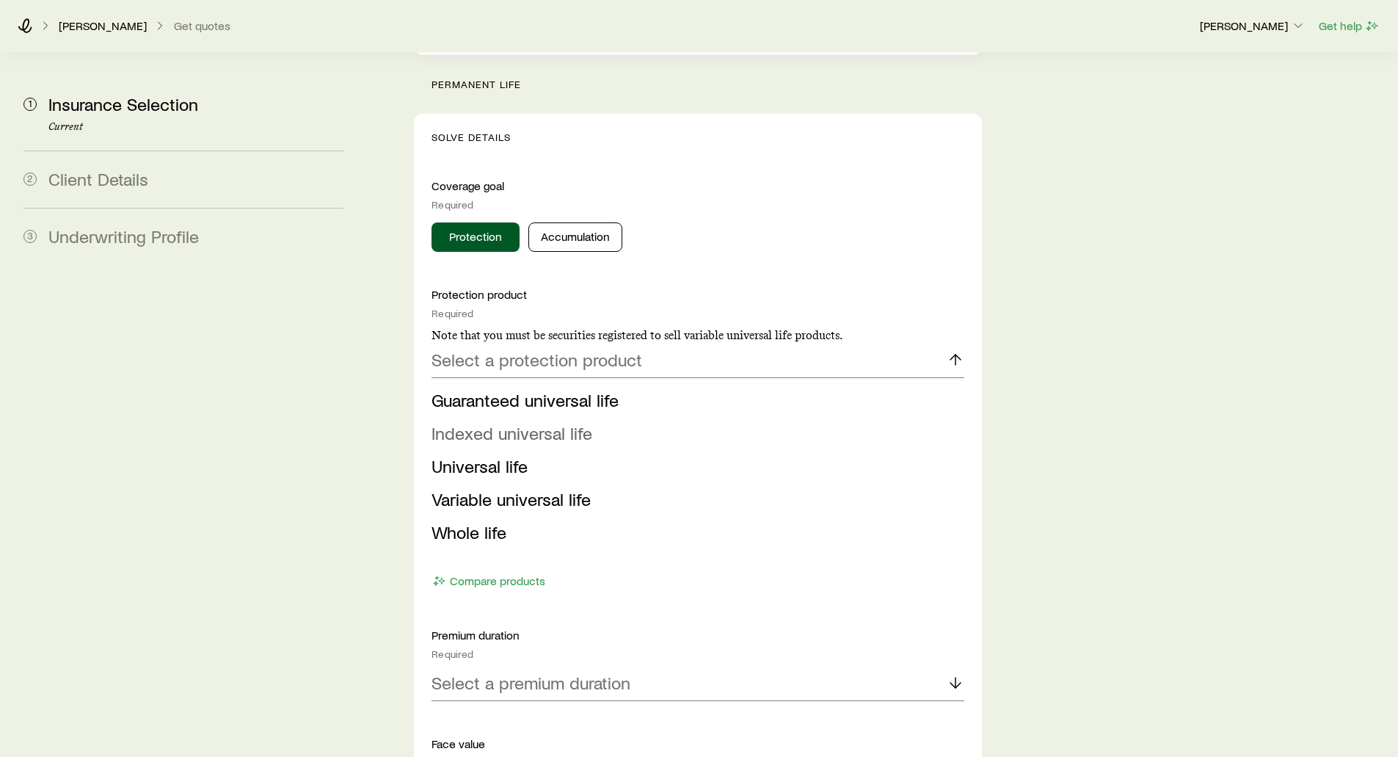
click at [478, 422] on span "Indexed universal life" at bounding box center [512, 432] width 161 height 21
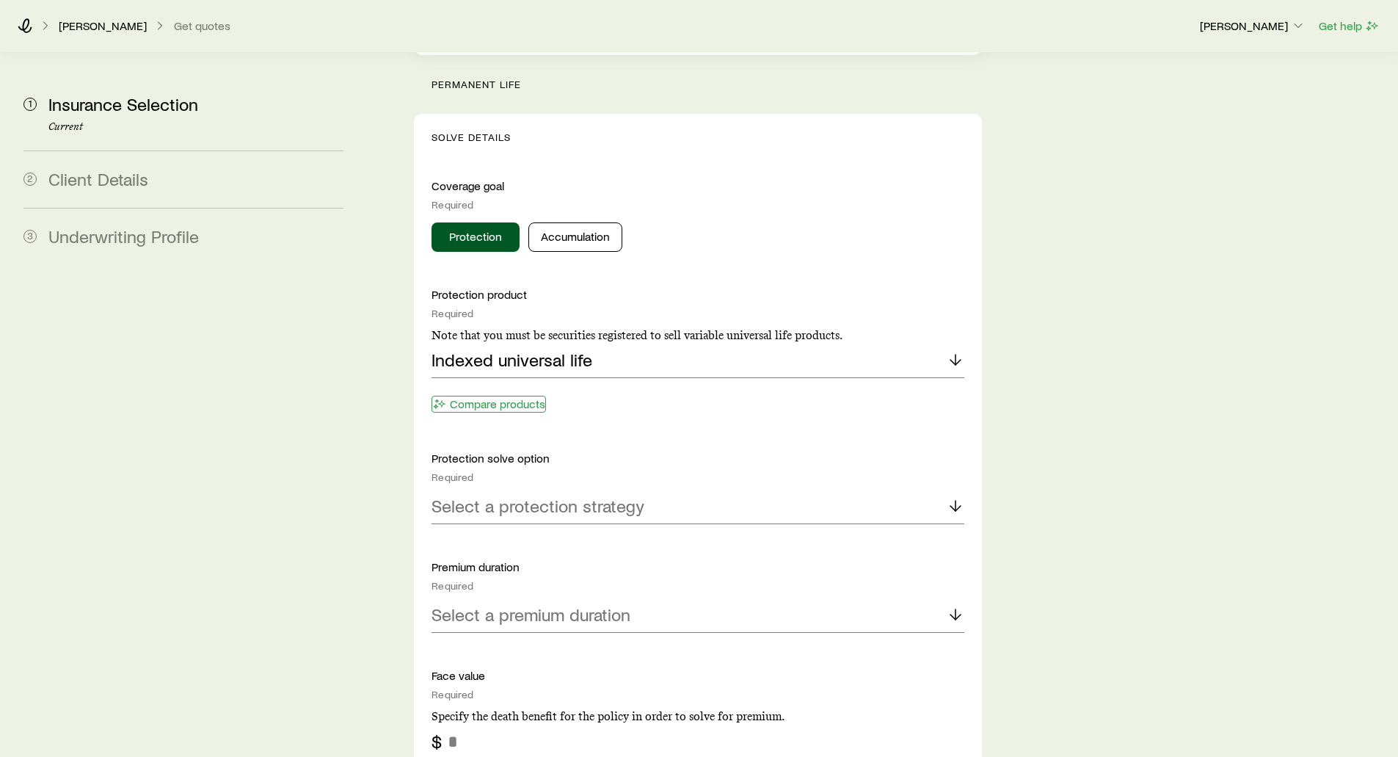
click at [451, 396] on button "Compare products" at bounding box center [489, 404] width 114 height 17
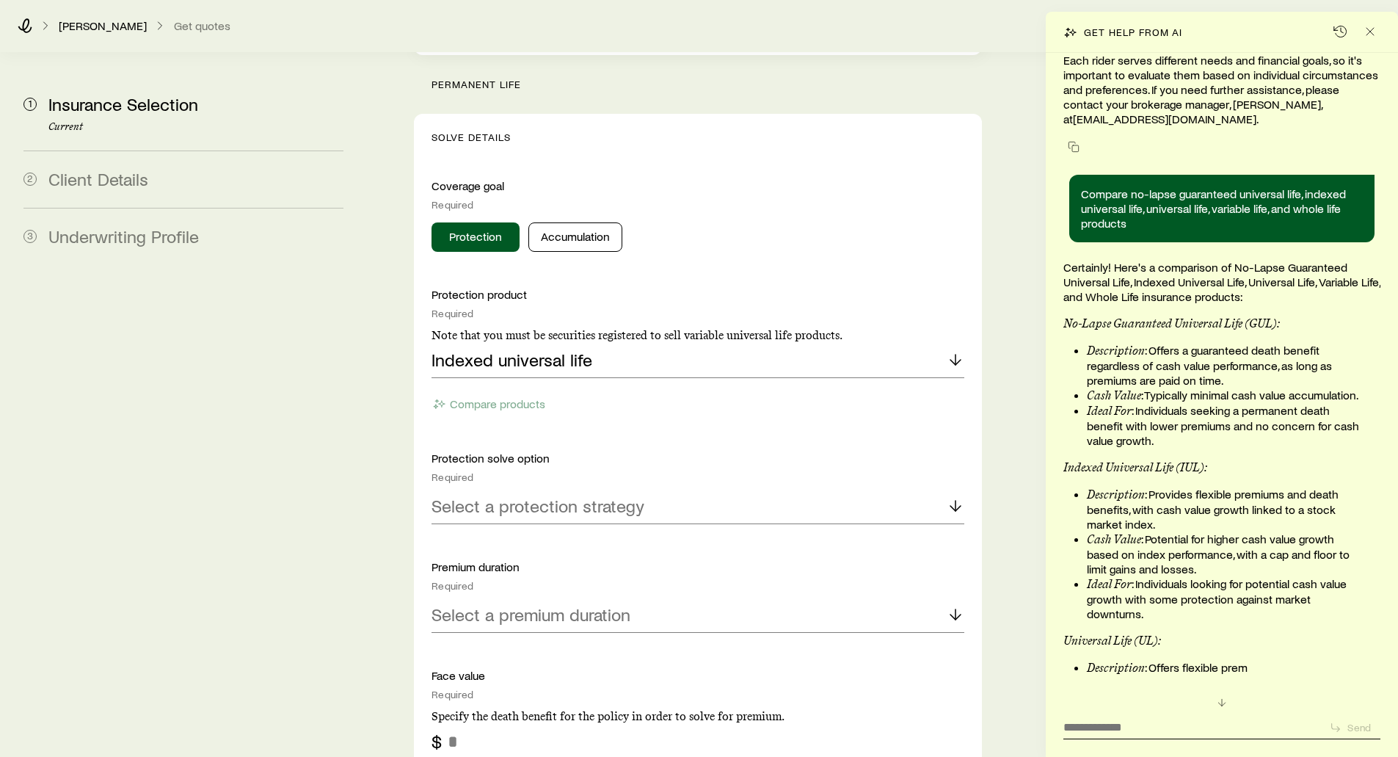
scroll to position [167929, 0]
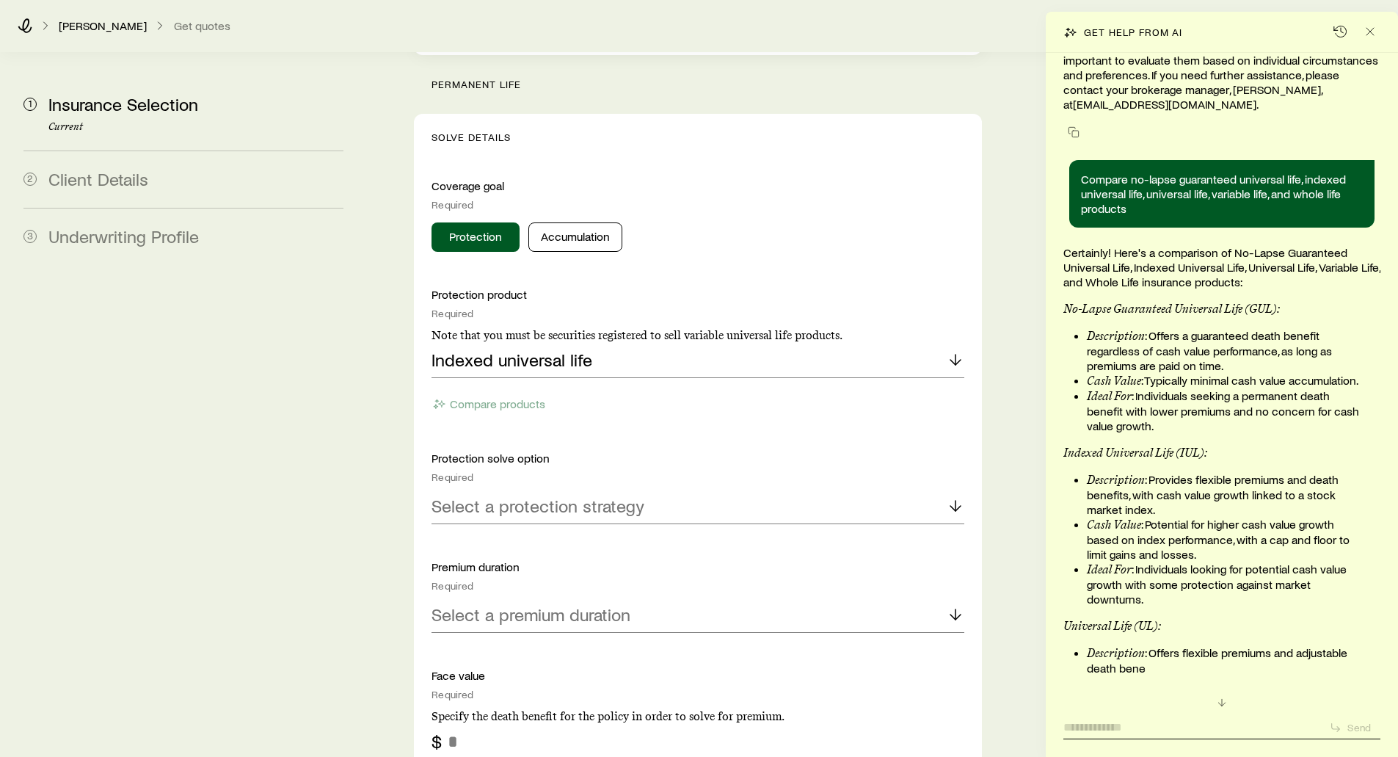
click at [1080, 724] on textarea at bounding box center [1190, 722] width 254 height 23
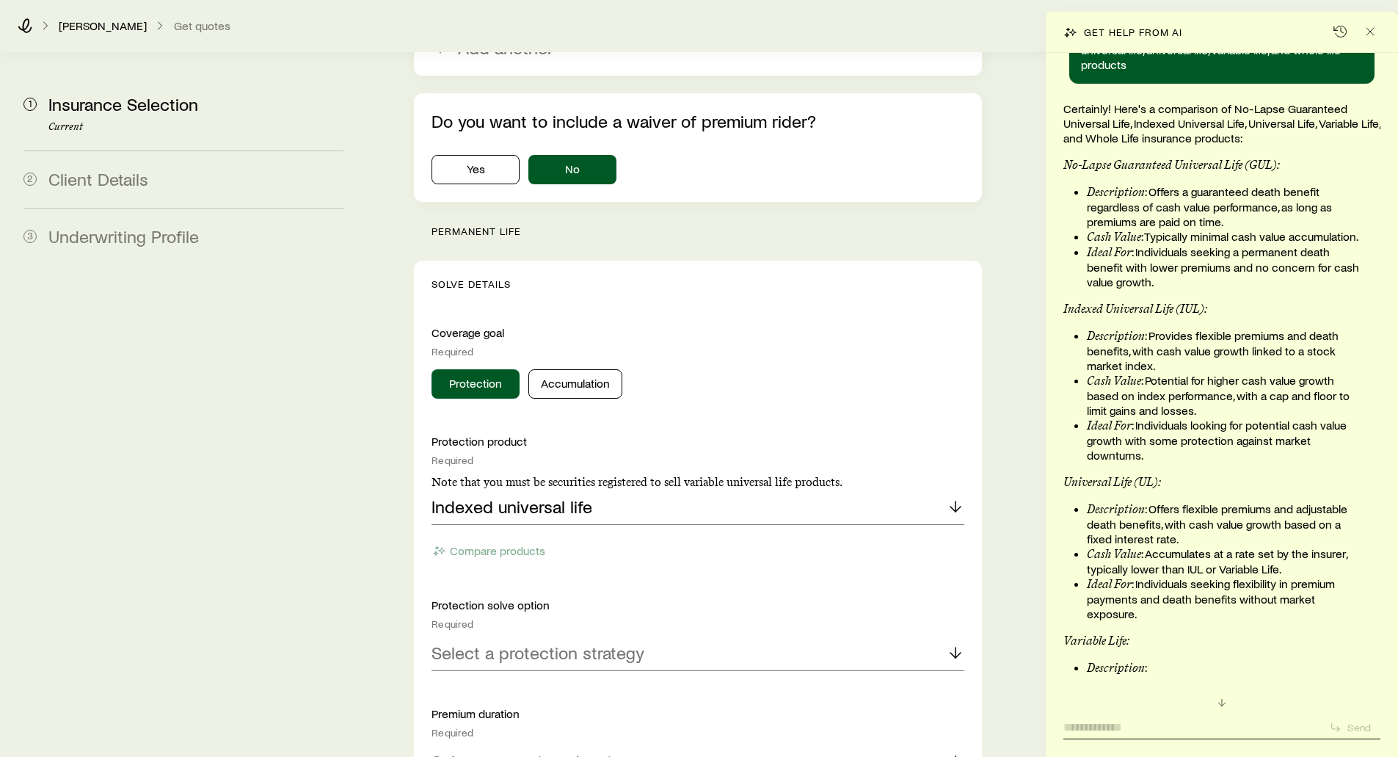
scroll to position [167489, 0]
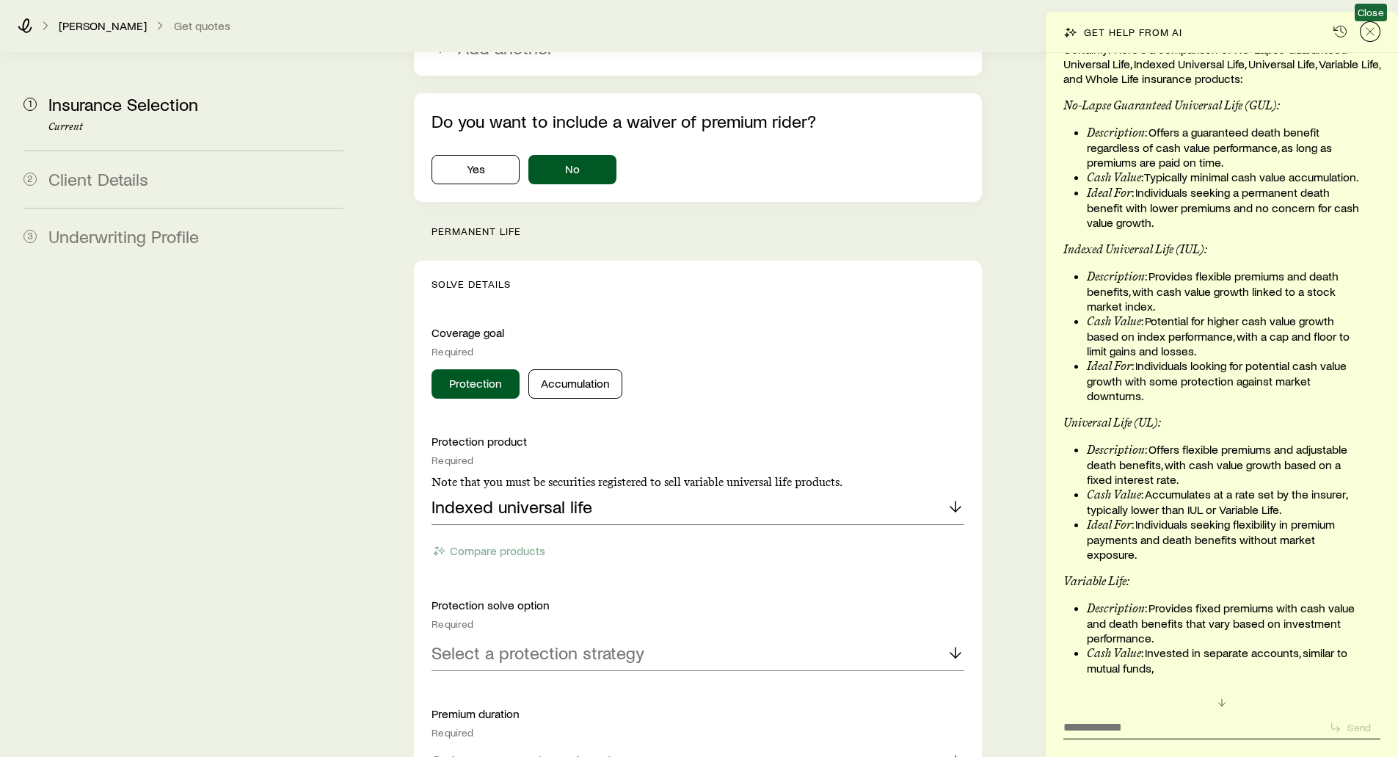
click at [1373, 29] on icon "Close" at bounding box center [1370, 31] width 15 height 15
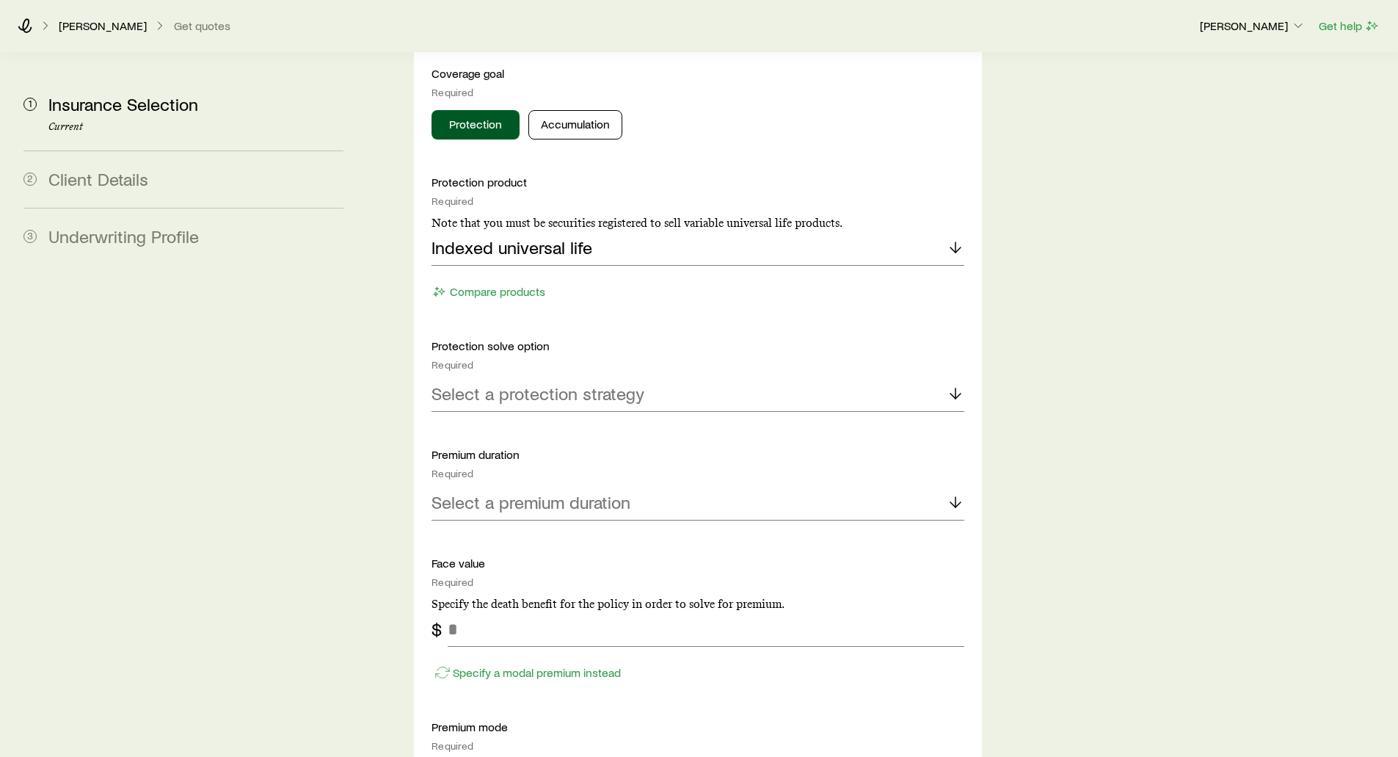
scroll to position [1541, 0]
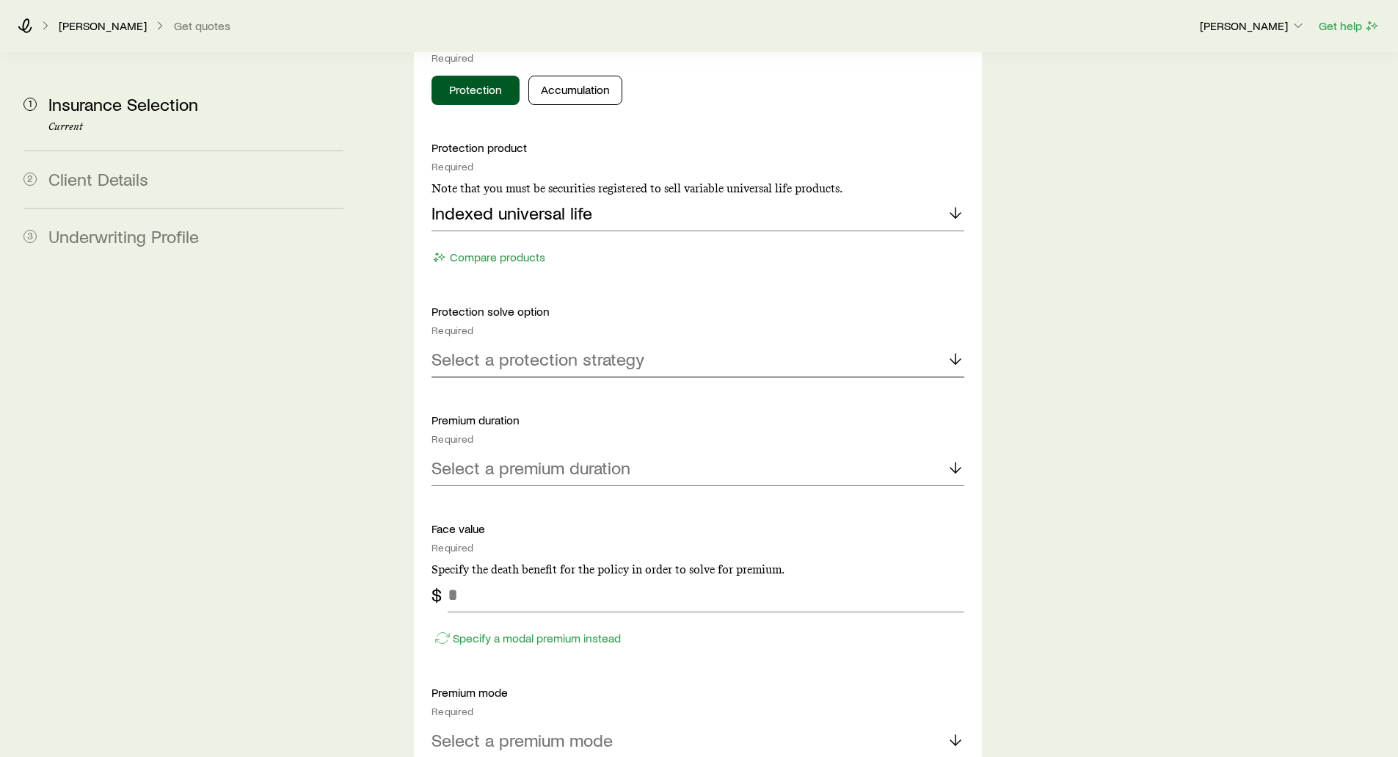
click at [484, 349] on p "Select a protection strategy" at bounding box center [538, 359] width 213 height 21
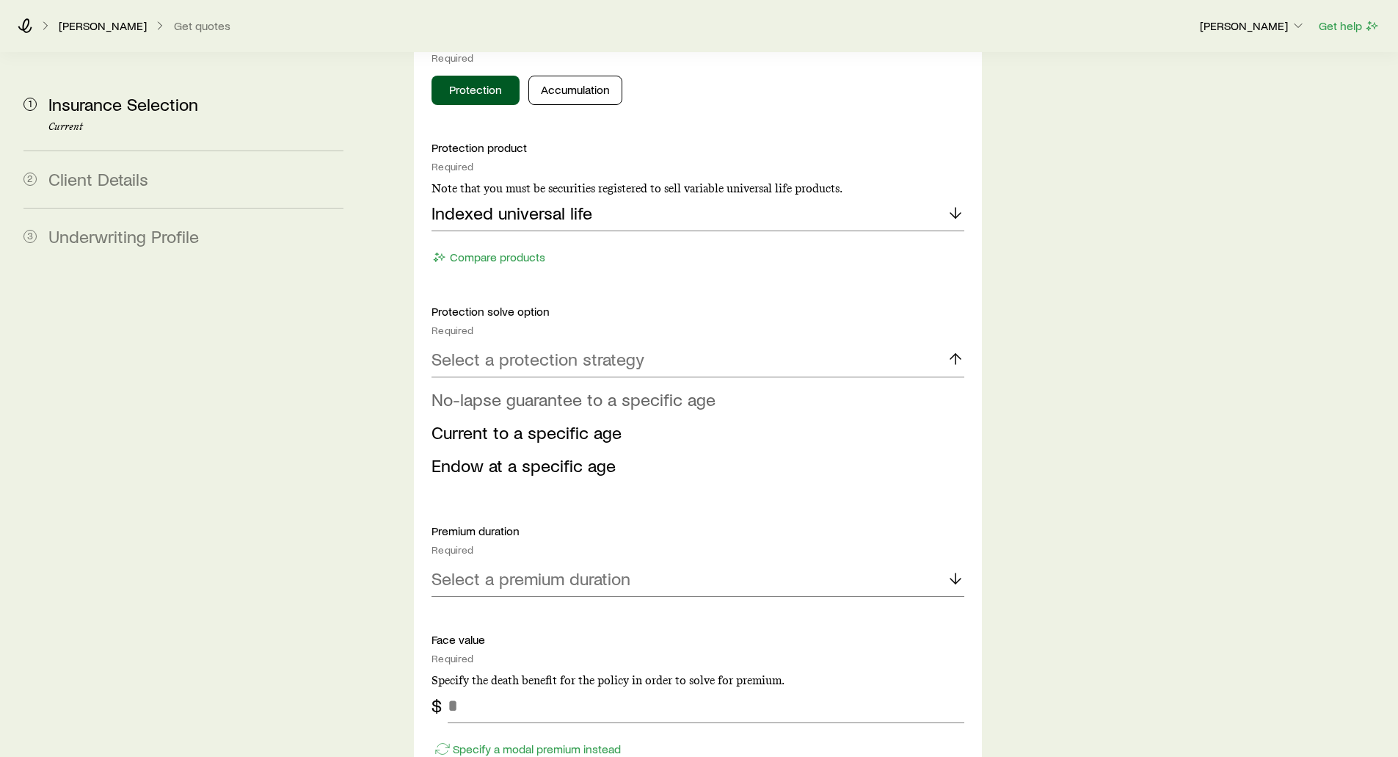
click at [480, 388] on span "No-lapse guarantee to a specific age" at bounding box center [574, 398] width 284 height 21
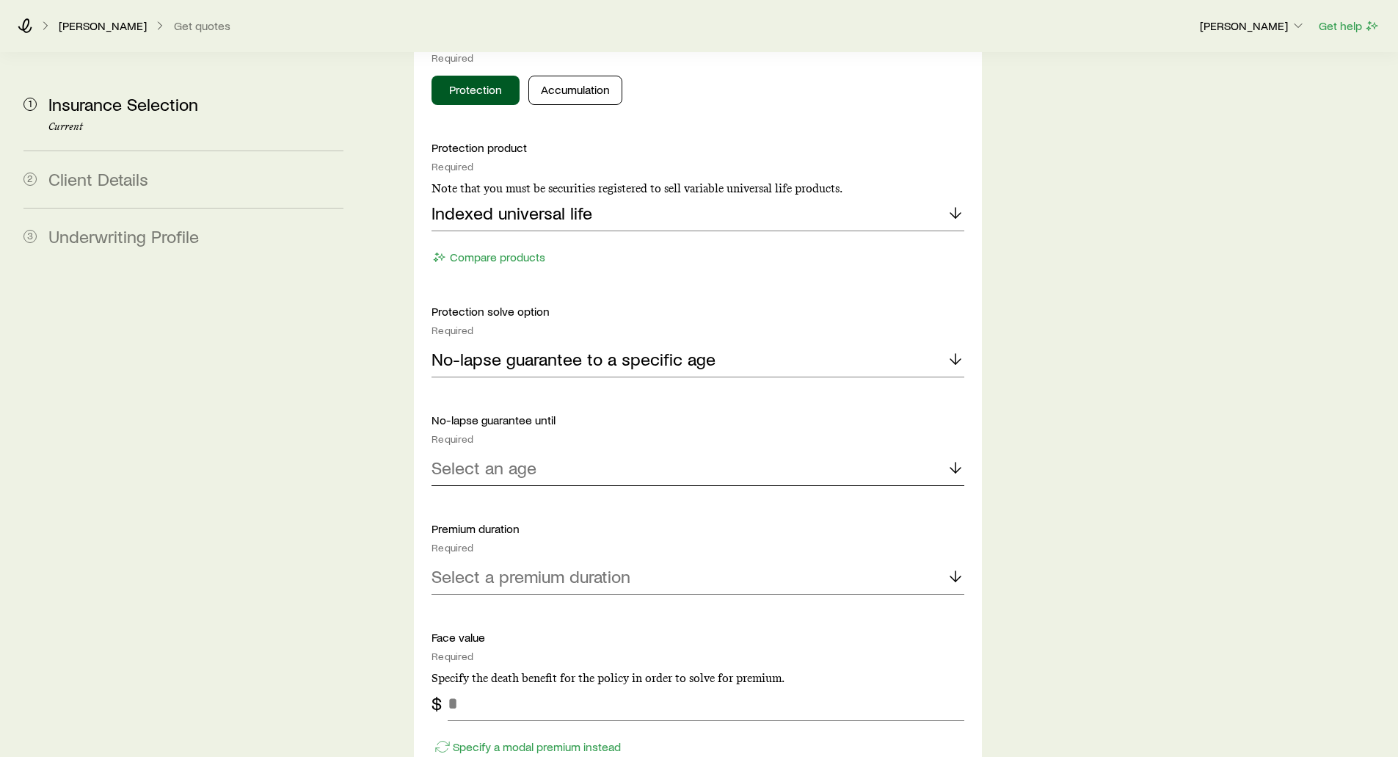
click at [456, 457] on p "Select an age" at bounding box center [484, 467] width 105 height 21
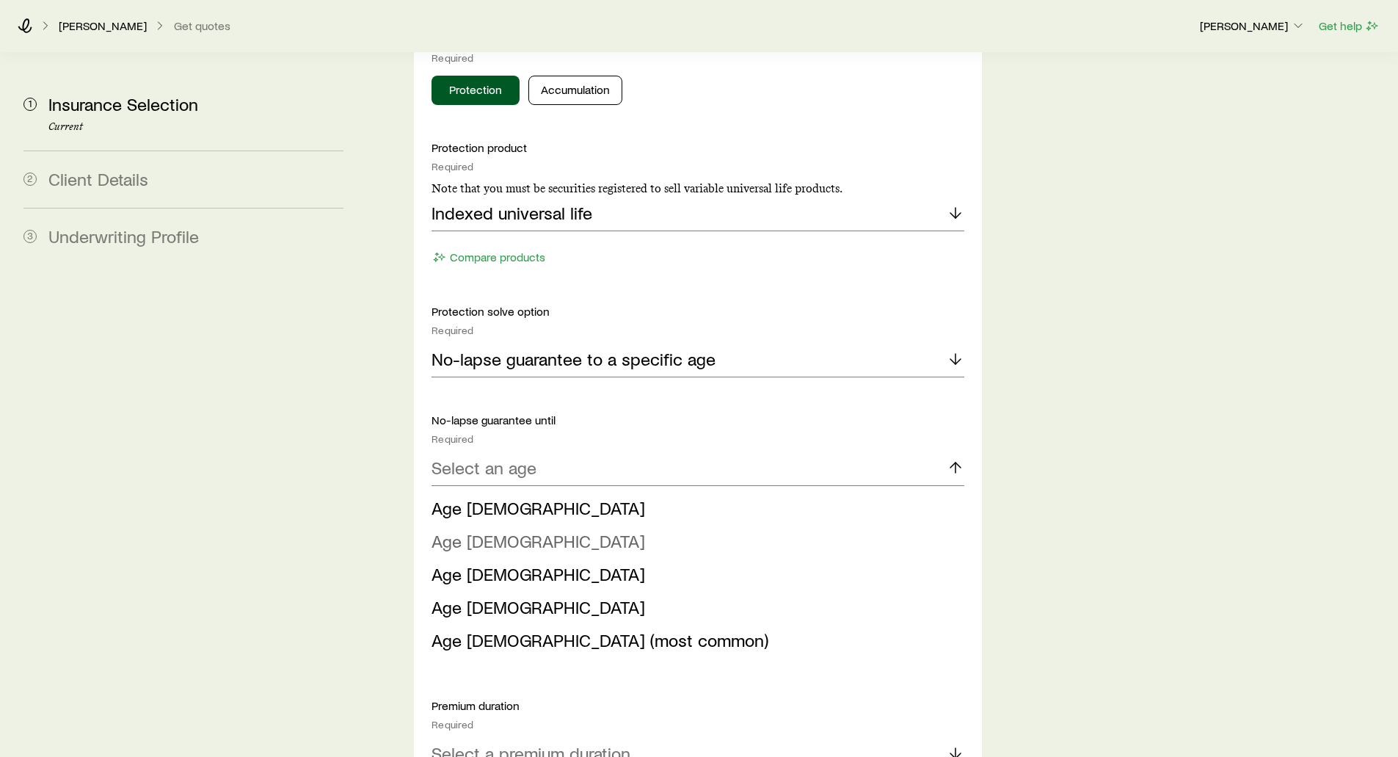
click at [469, 530] on span "Age 90" at bounding box center [539, 540] width 214 height 21
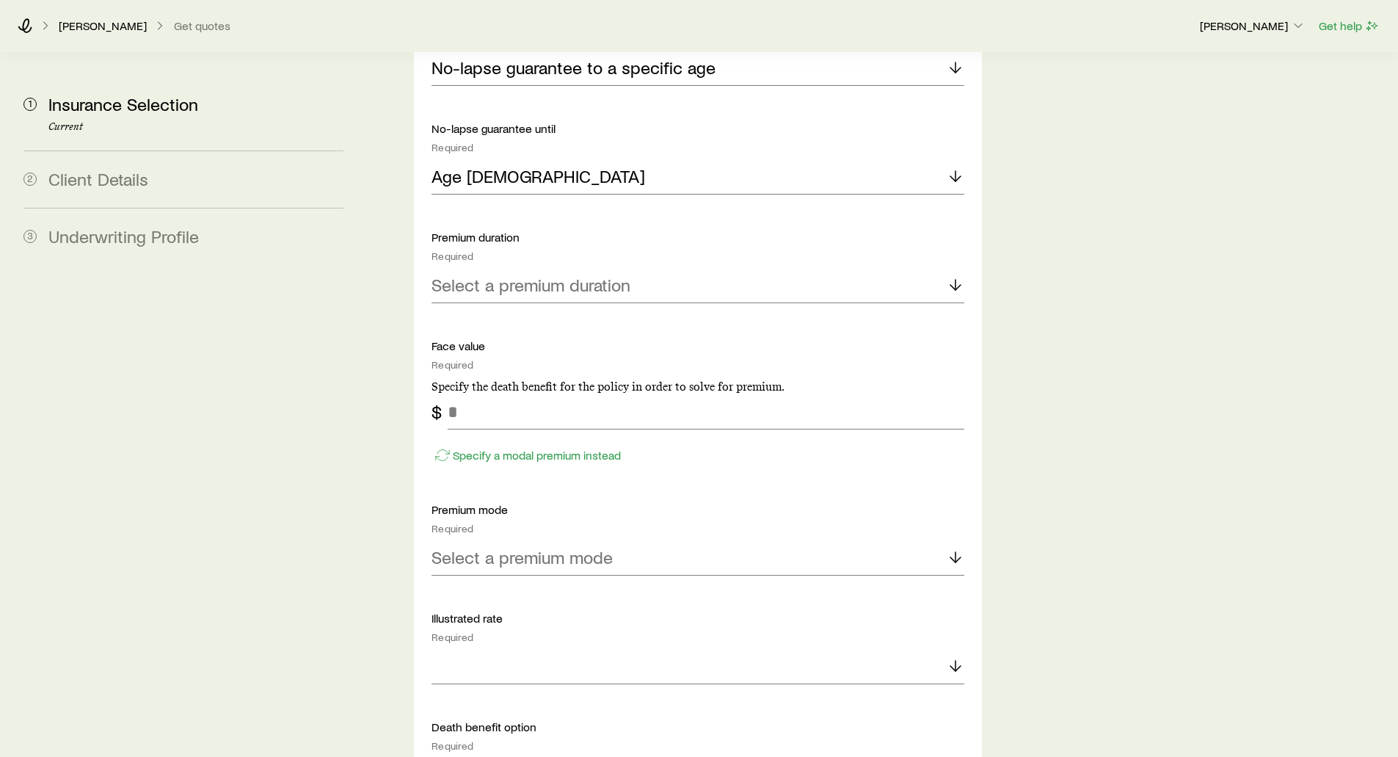
scroll to position [1835, 0]
click at [470, 272] on p "Select a premium duration" at bounding box center [531, 282] width 199 height 21
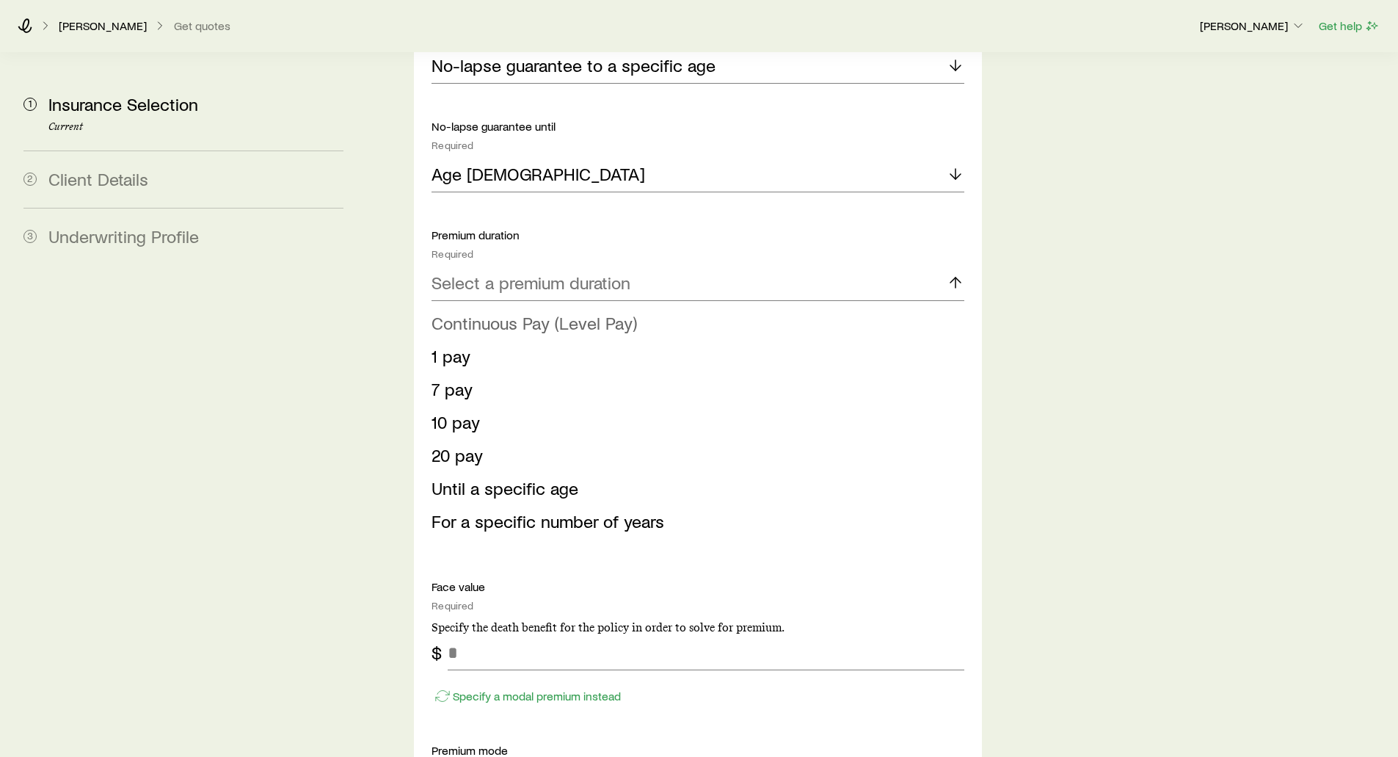
click at [515, 312] on span "Continuous Pay (Level Pay)" at bounding box center [534, 322] width 205 height 21
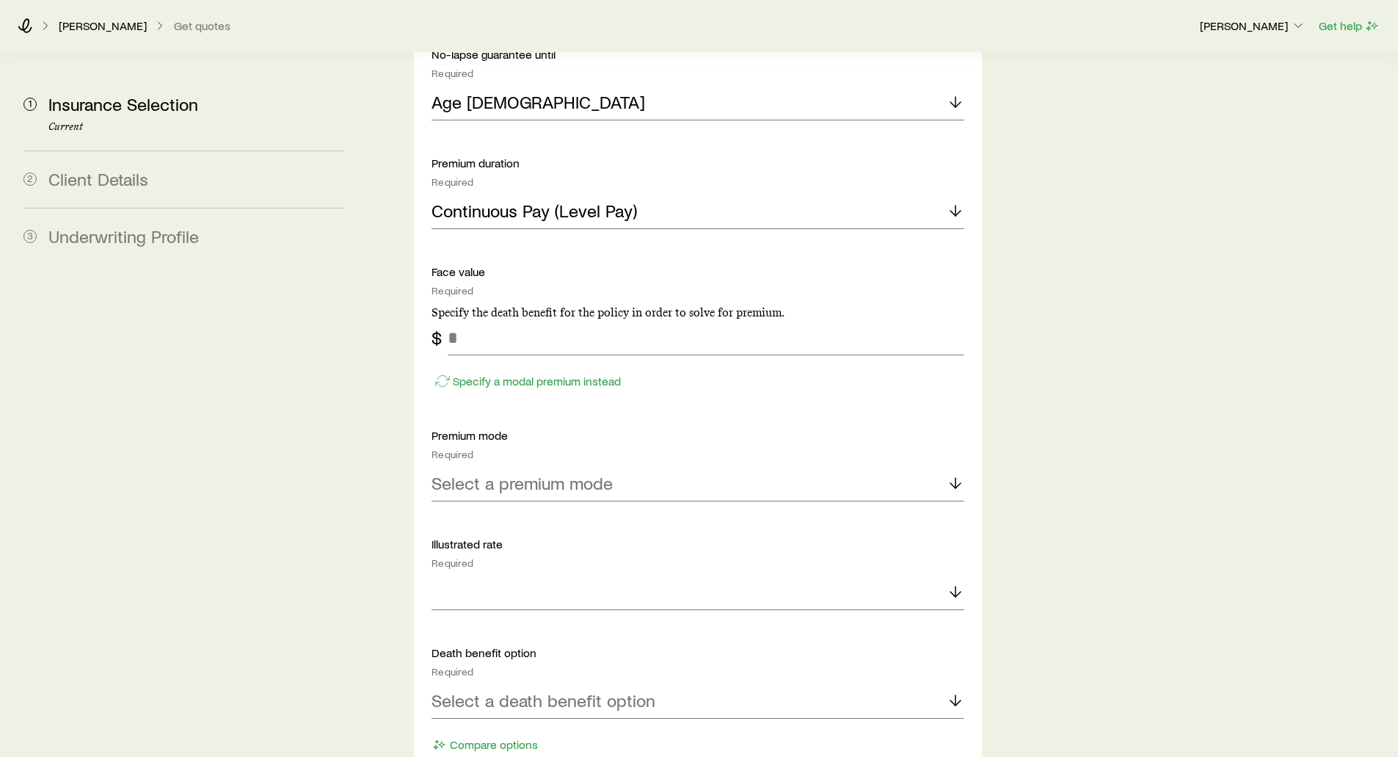
scroll to position [1908, 0]
click at [480, 318] on input "tel" at bounding box center [706, 335] width 516 height 35
type input "*******"
click at [473, 372] on p "Specify a modal premium instead" at bounding box center [537, 379] width 168 height 15
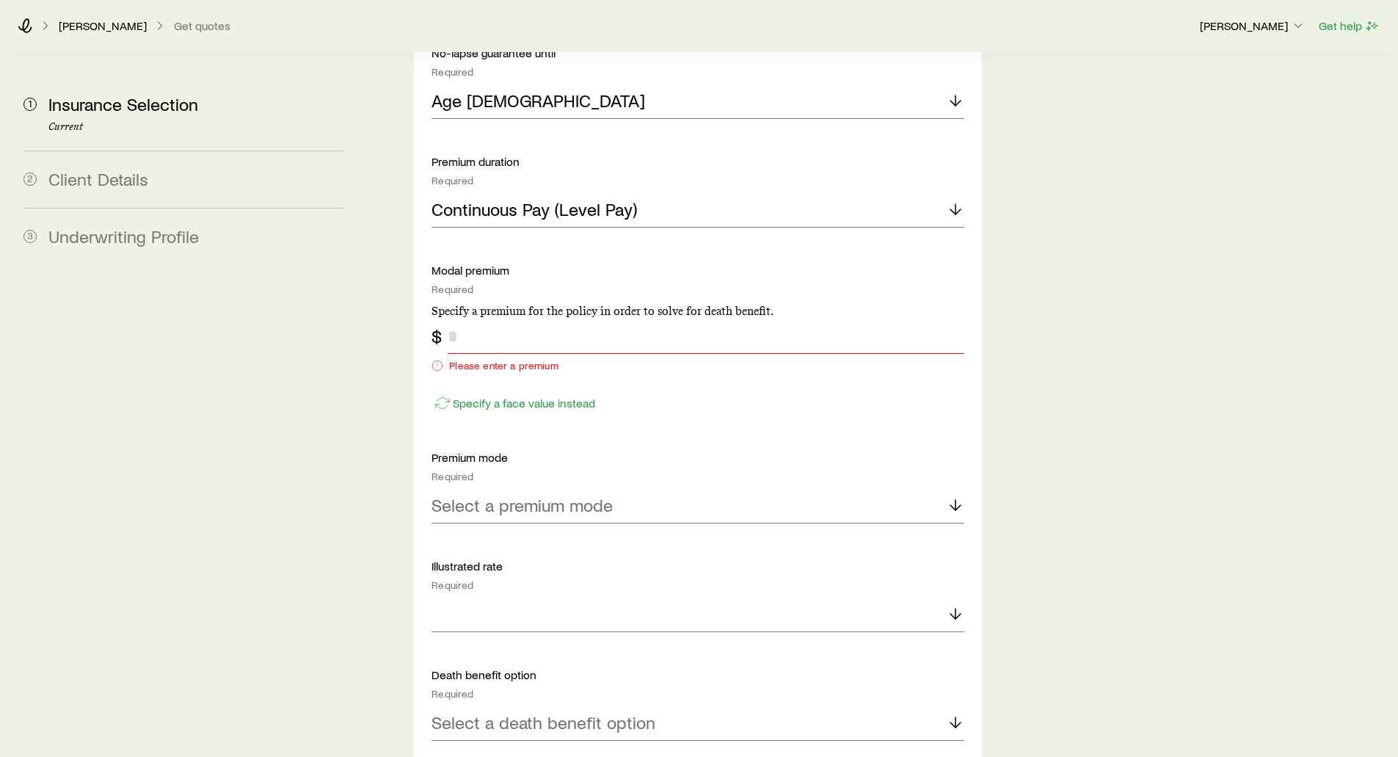
click at [486, 318] on input "tel" at bounding box center [706, 335] width 516 height 35
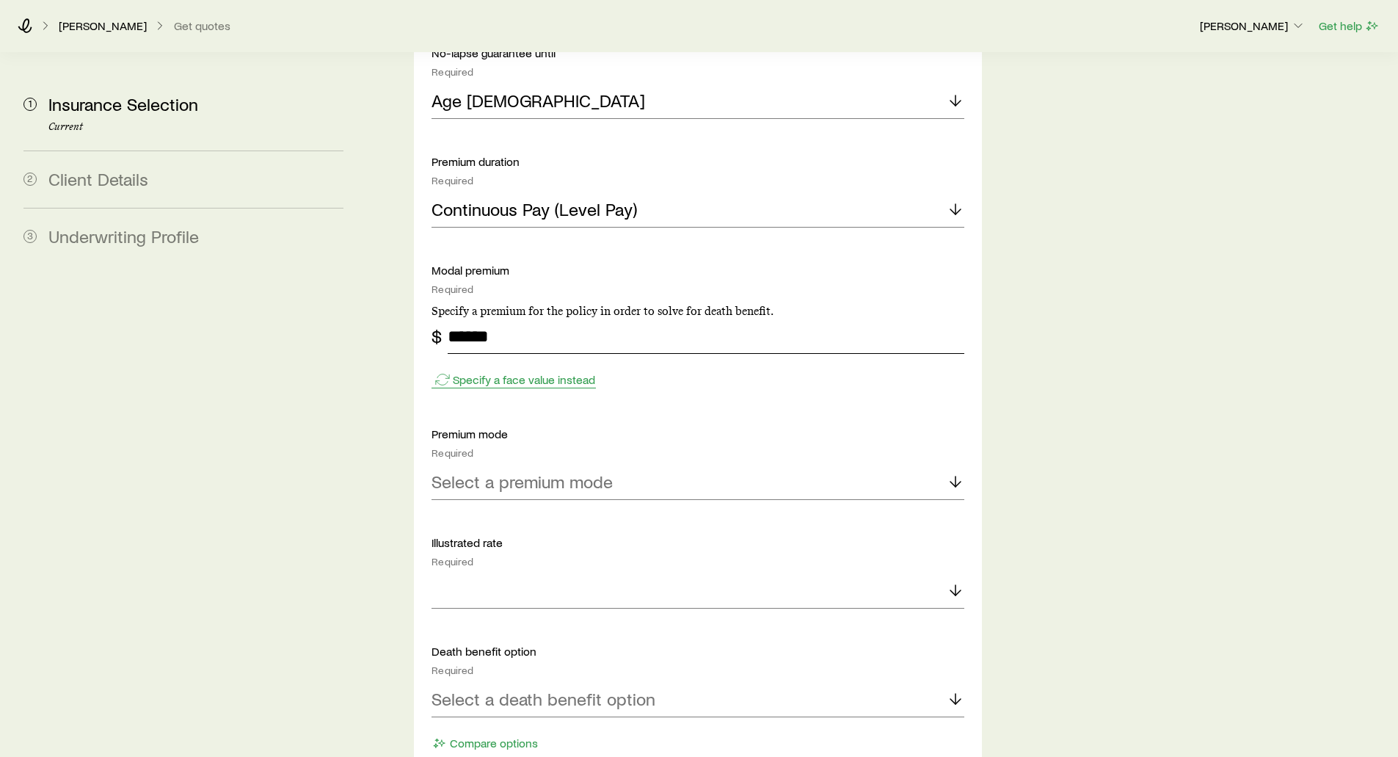
type input "******"
click at [468, 371] on button "Specify a face value instead" at bounding box center [514, 379] width 164 height 17
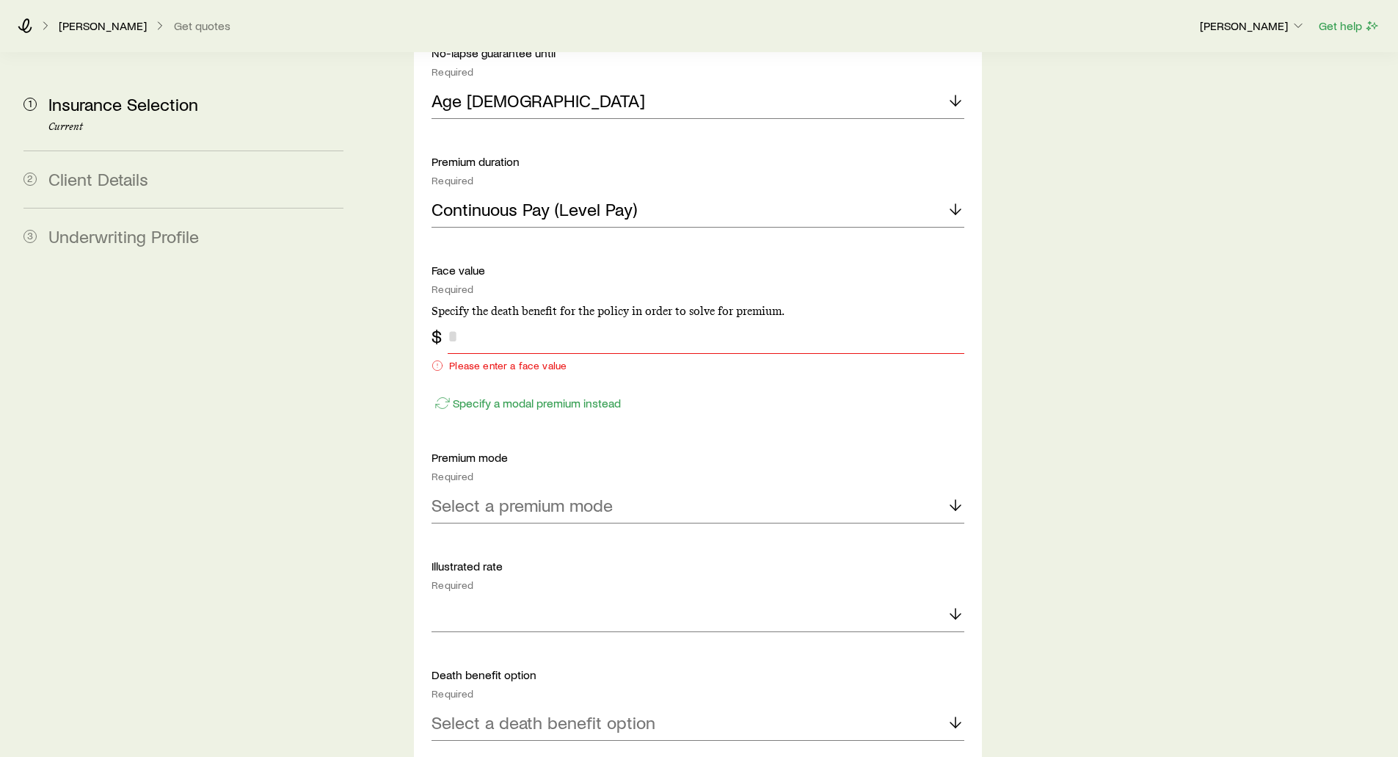
click at [490, 318] on input "tel" at bounding box center [706, 335] width 516 height 35
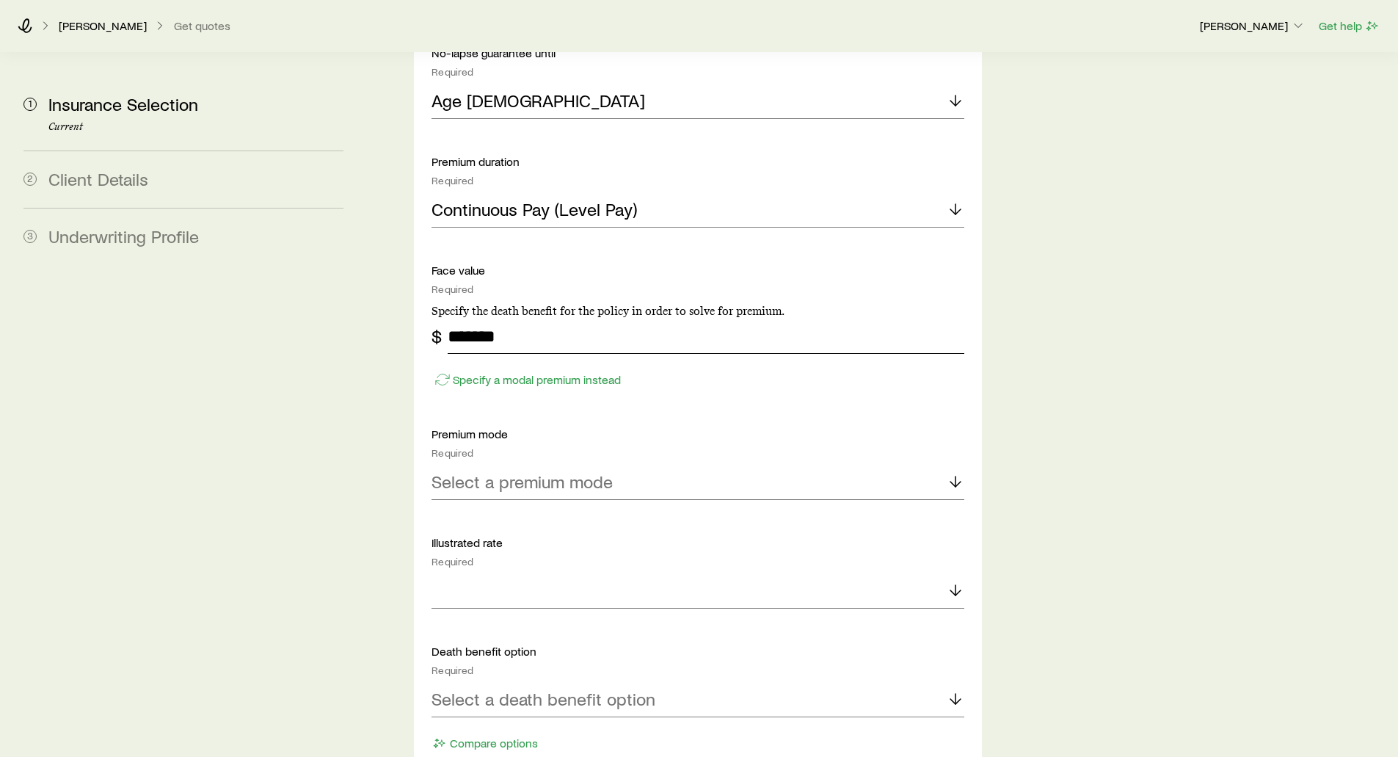
type input "*******"
click at [467, 471] on p "Select a premium mode" at bounding box center [522, 481] width 181 height 21
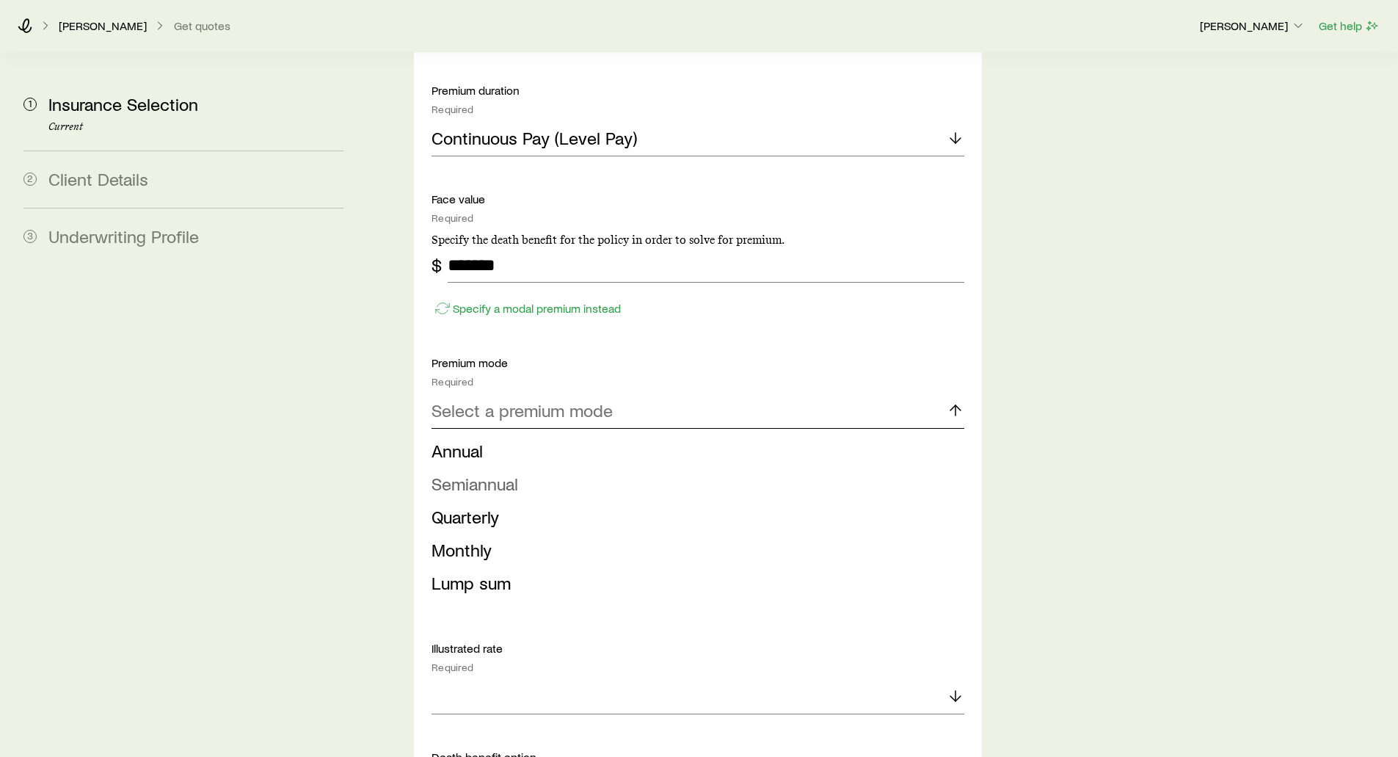
scroll to position [1981, 0]
click at [458, 437] on span "Annual" at bounding box center [457, 447] width 51 height 21
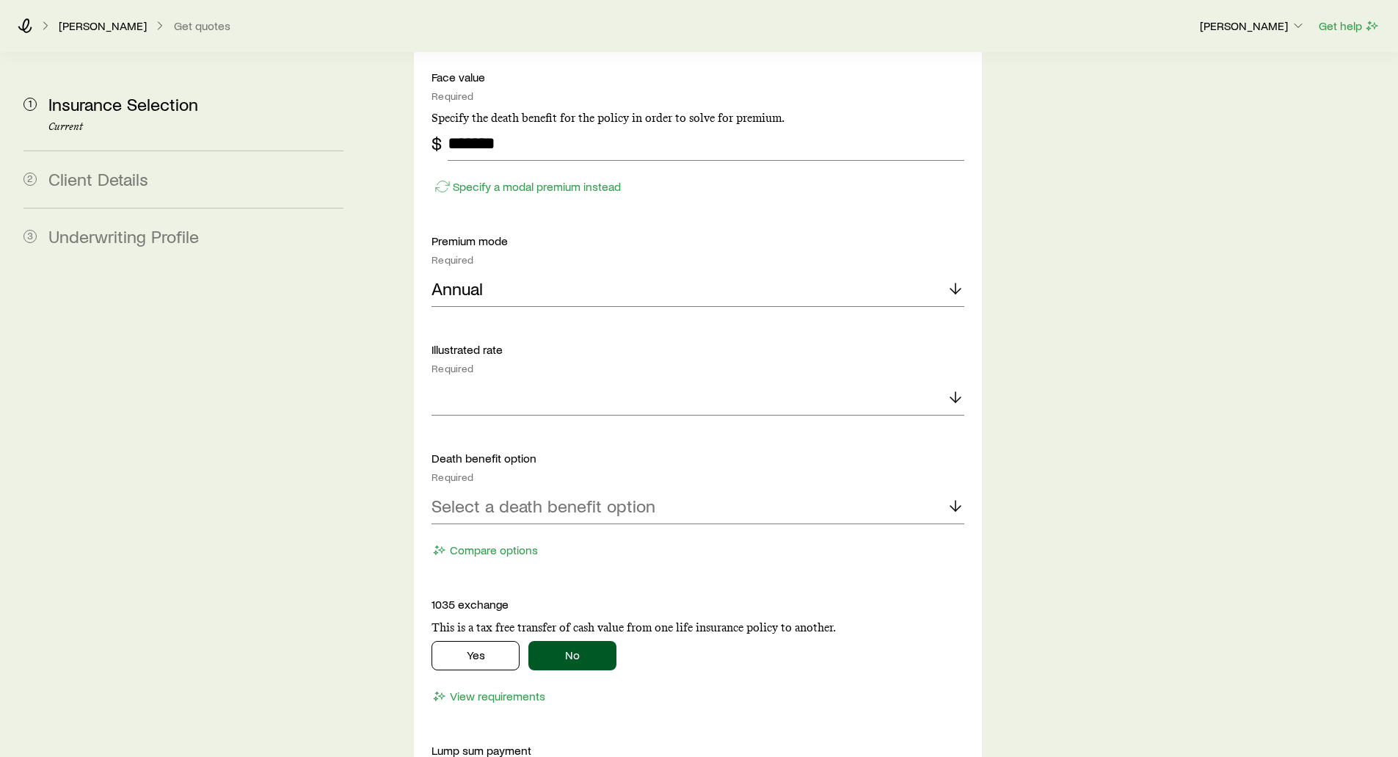
scroll to position [2128, 0]
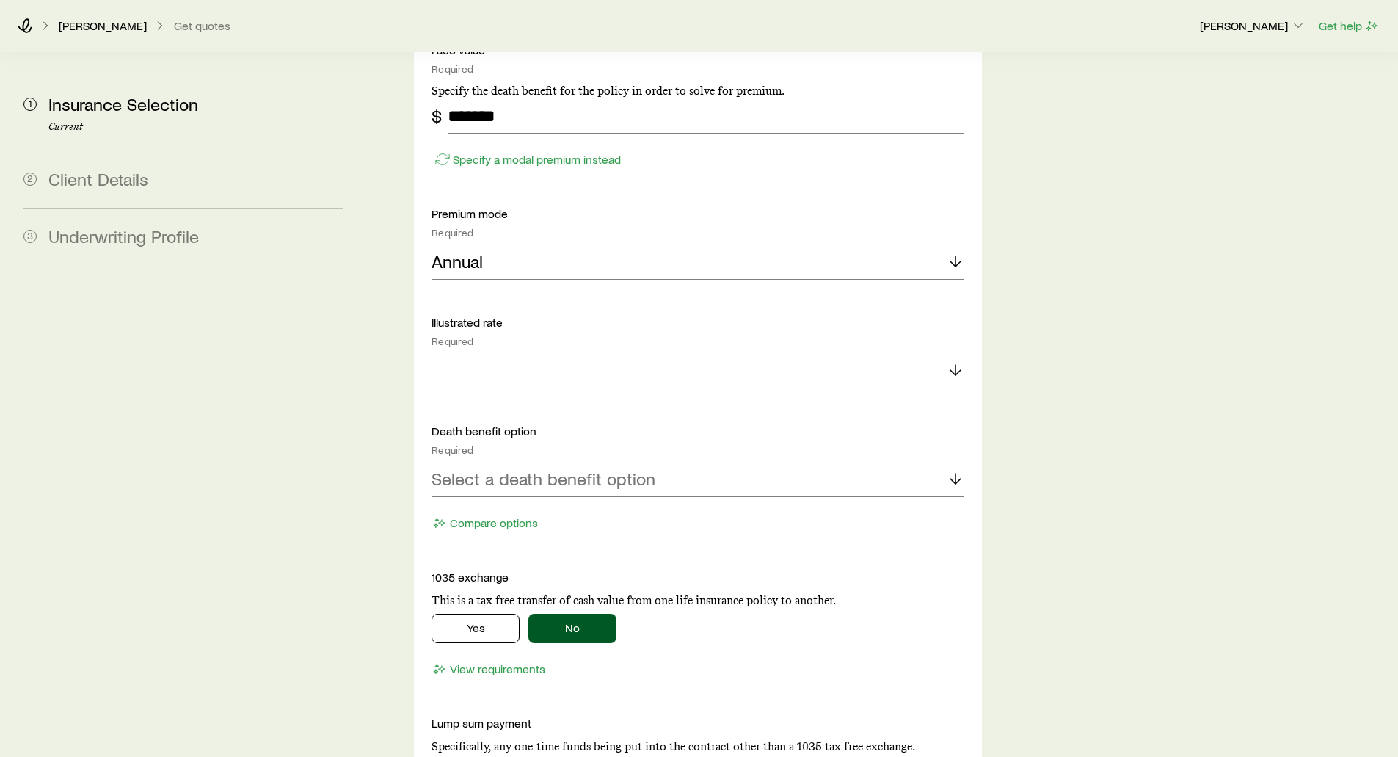
click at [473, 353] on div at bounding box center [698, 370] width 532 height 35
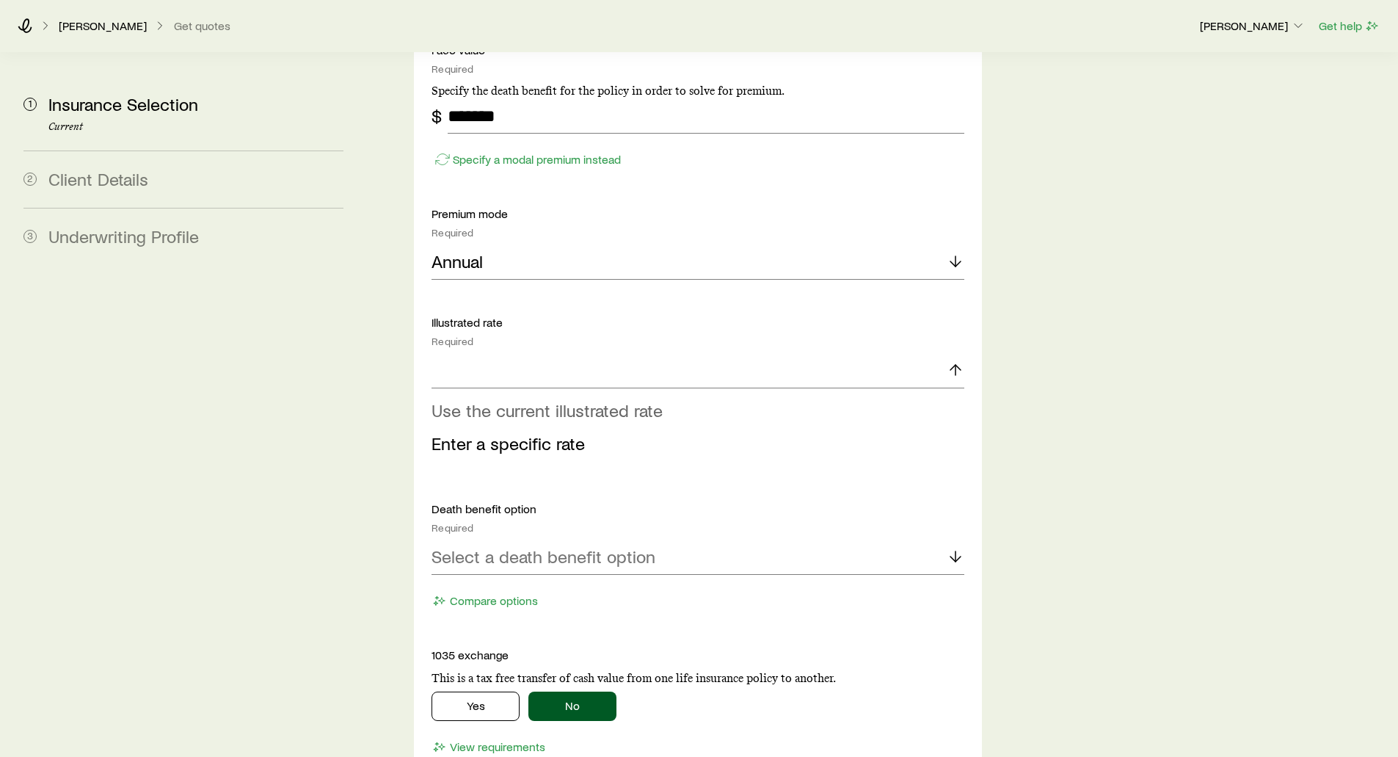
click at [492, 399] on span "Use the current illustrated rate" at bounding box center [547, 409] width 231 height 21
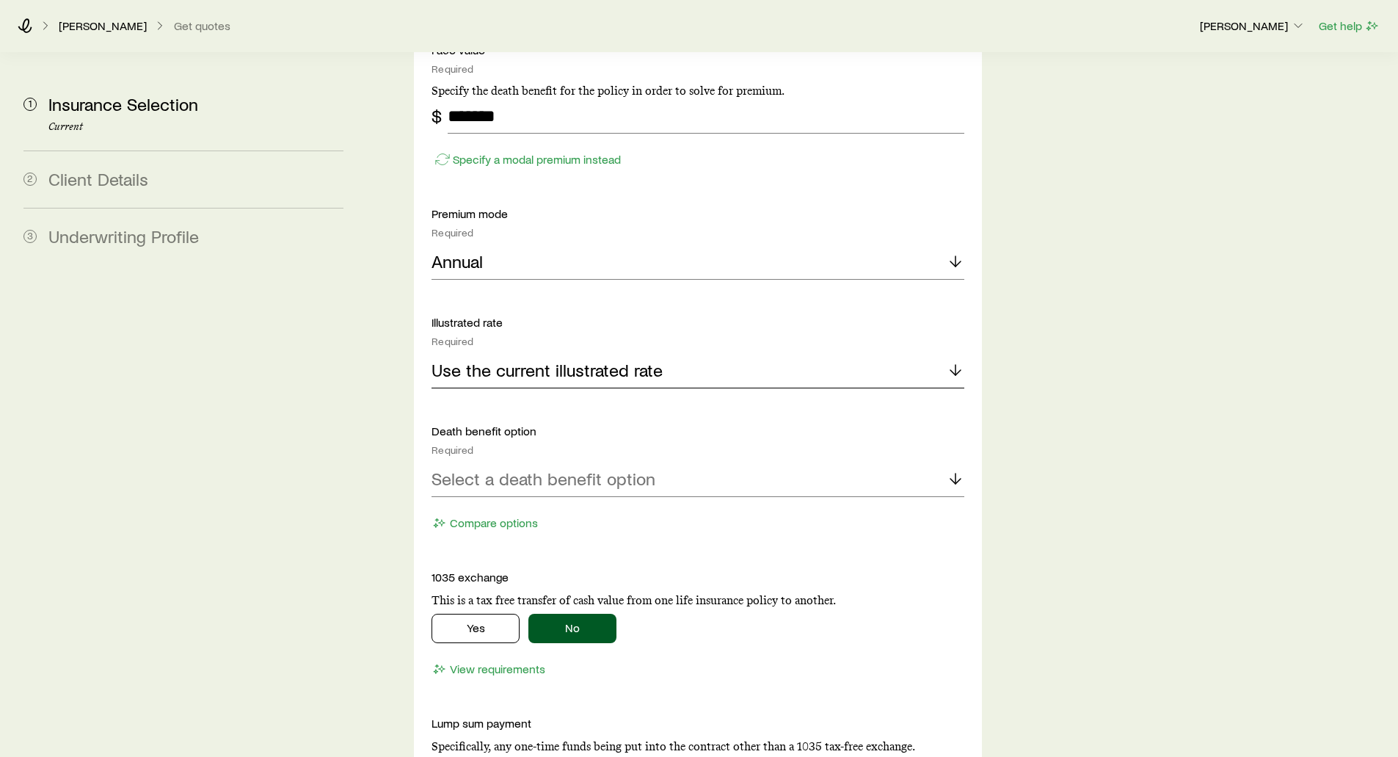
click at [505, 360] on p "Use the current illustrated rate" at bounding box center [547, 370] width 231 height 21
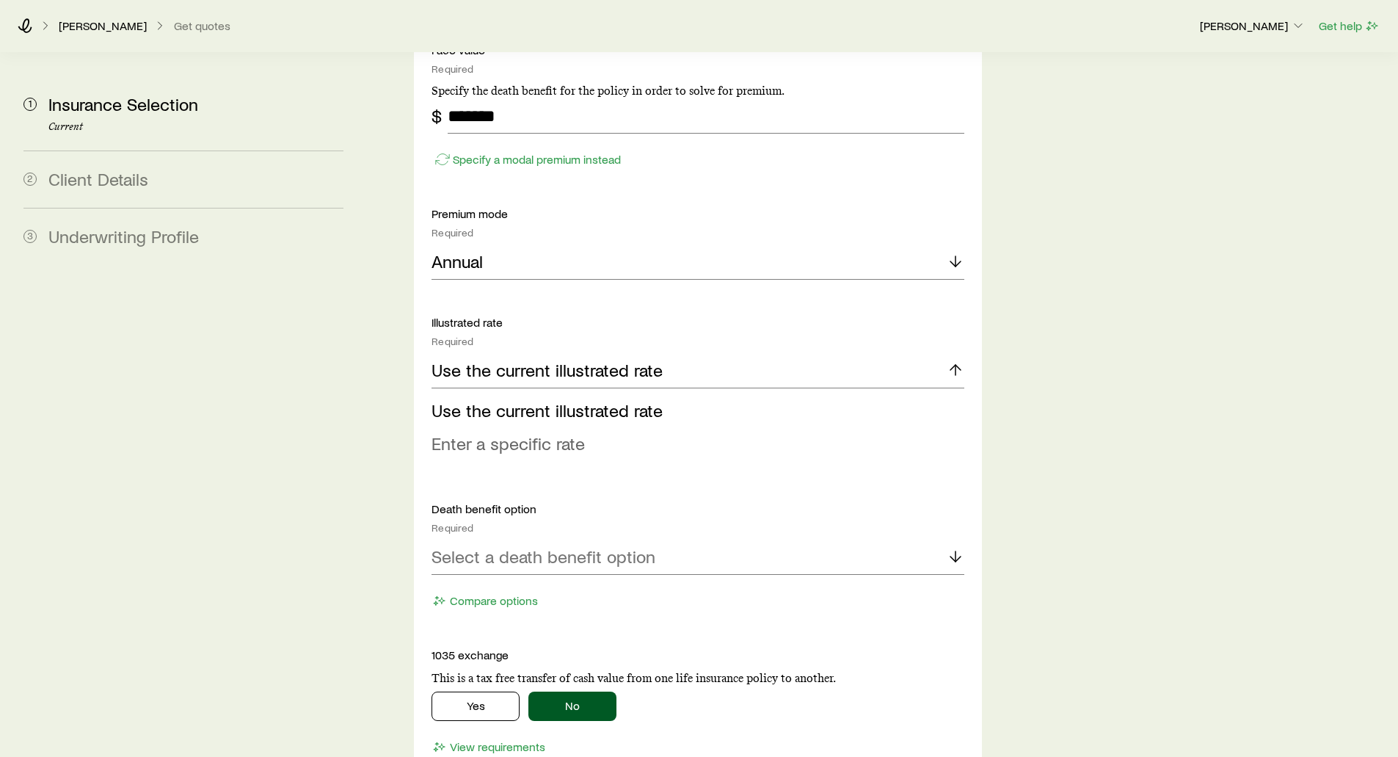
click at [475, 432] on span "Enter a specific rate" at bounding box center [508, 442] width 153 height 21
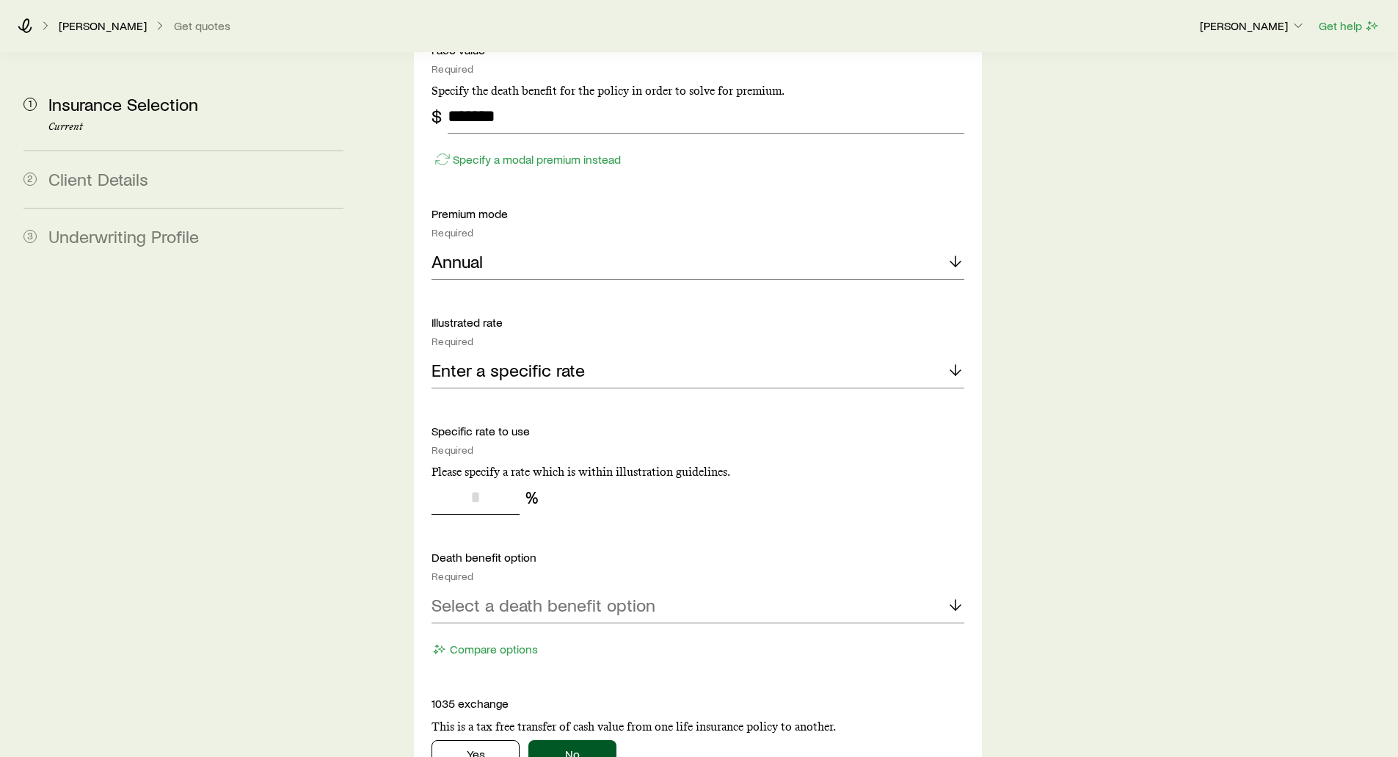
click at [469, 479] on input "tel" at bounding box center [476, 496] width 88 height 35
type input "*"
click at [483, 360] on p "Enter a specific rate" at bounding box center [508, 370] width 153 height 21
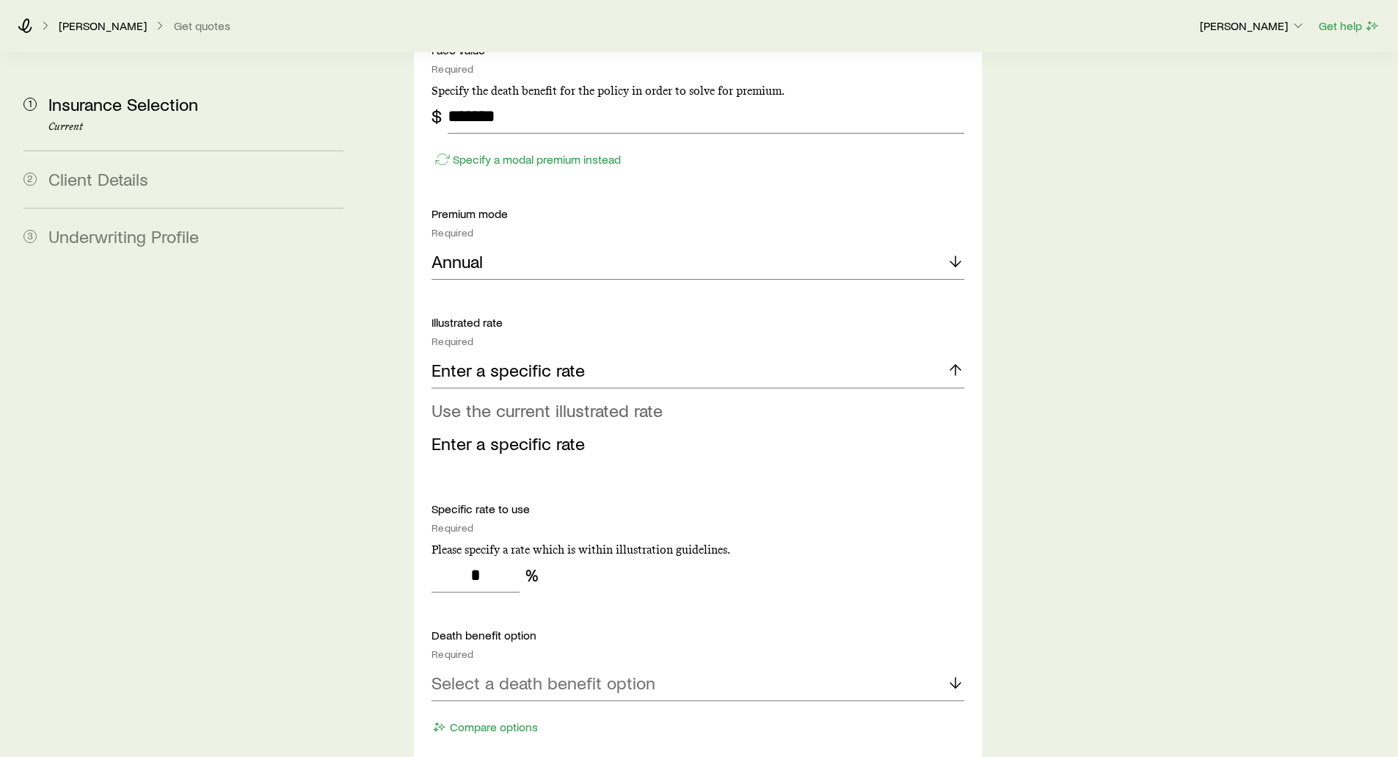
click at [493, 399] on span "Use the current illustrated rate" at bounding box center [547, 409] width 231 height 21
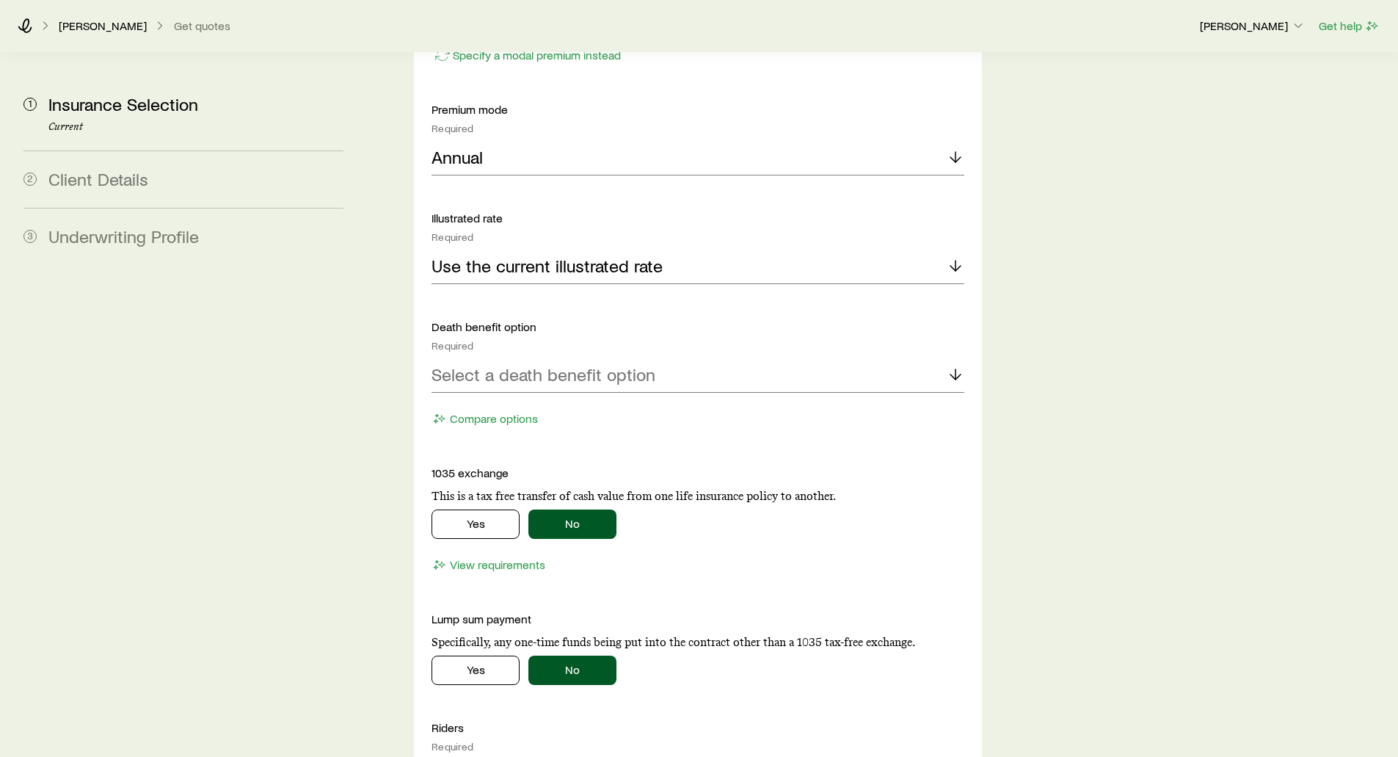
scroll to position [2275, 0]
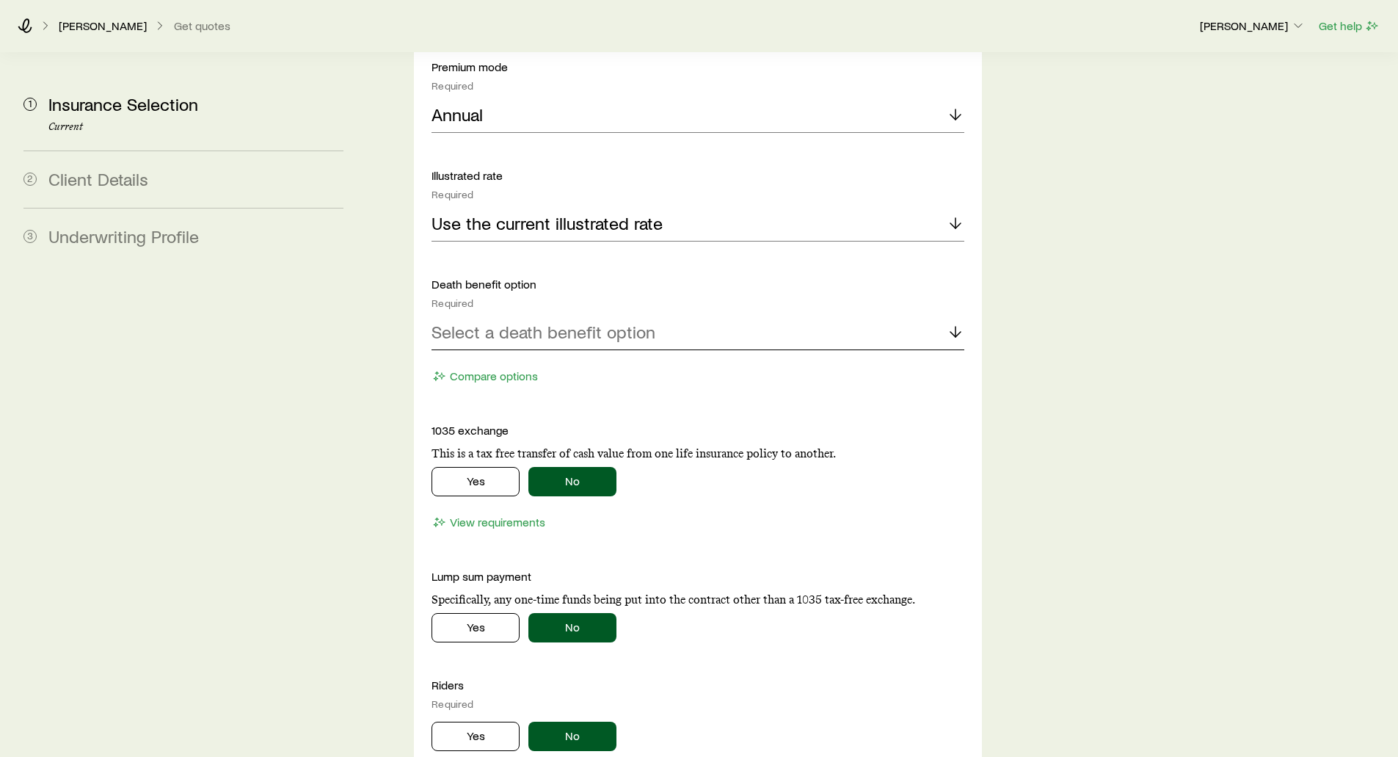
click at [536, 321] on p "Select a death benefit option" at bounding box center [544, 331] width 224 height 21
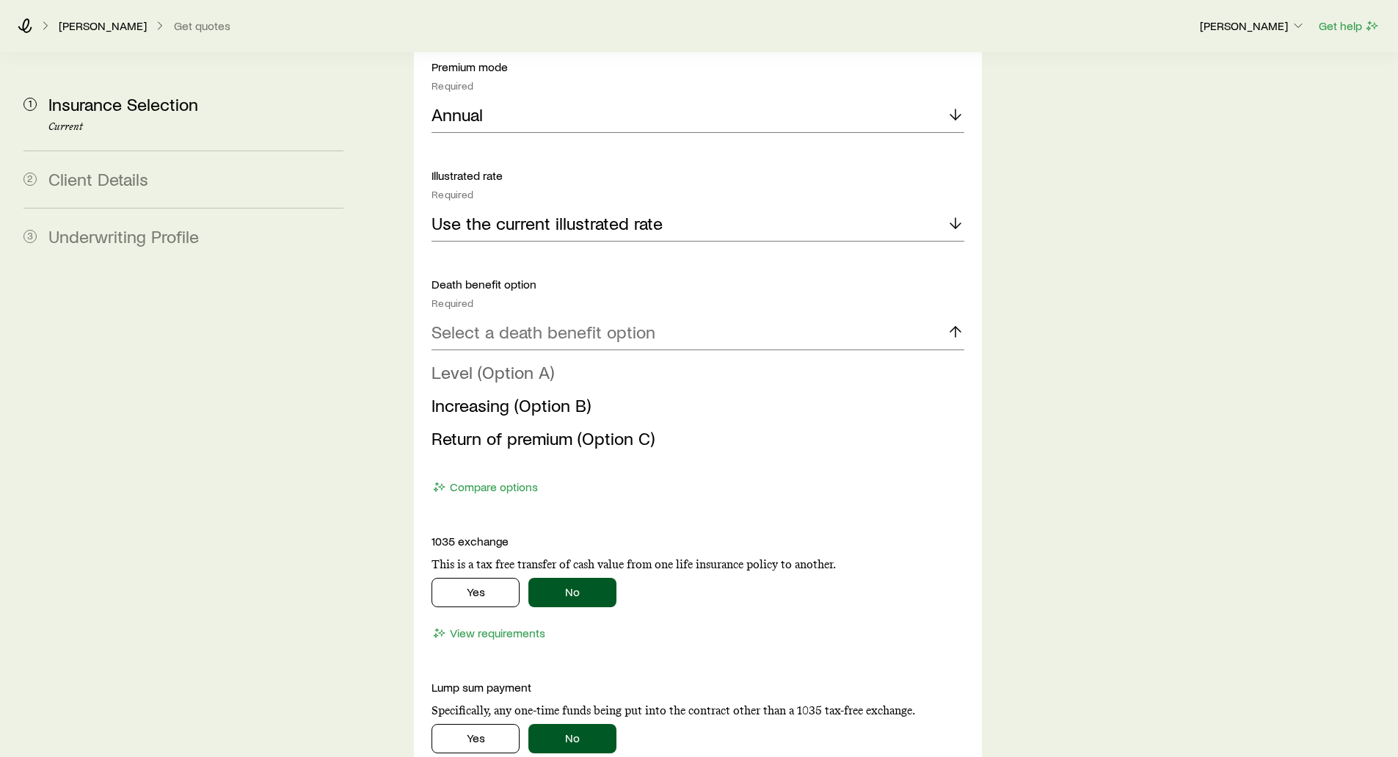
click at [447, 361] on span "Level (Option A)" at bounding box center [493, 371] width 123 height 21
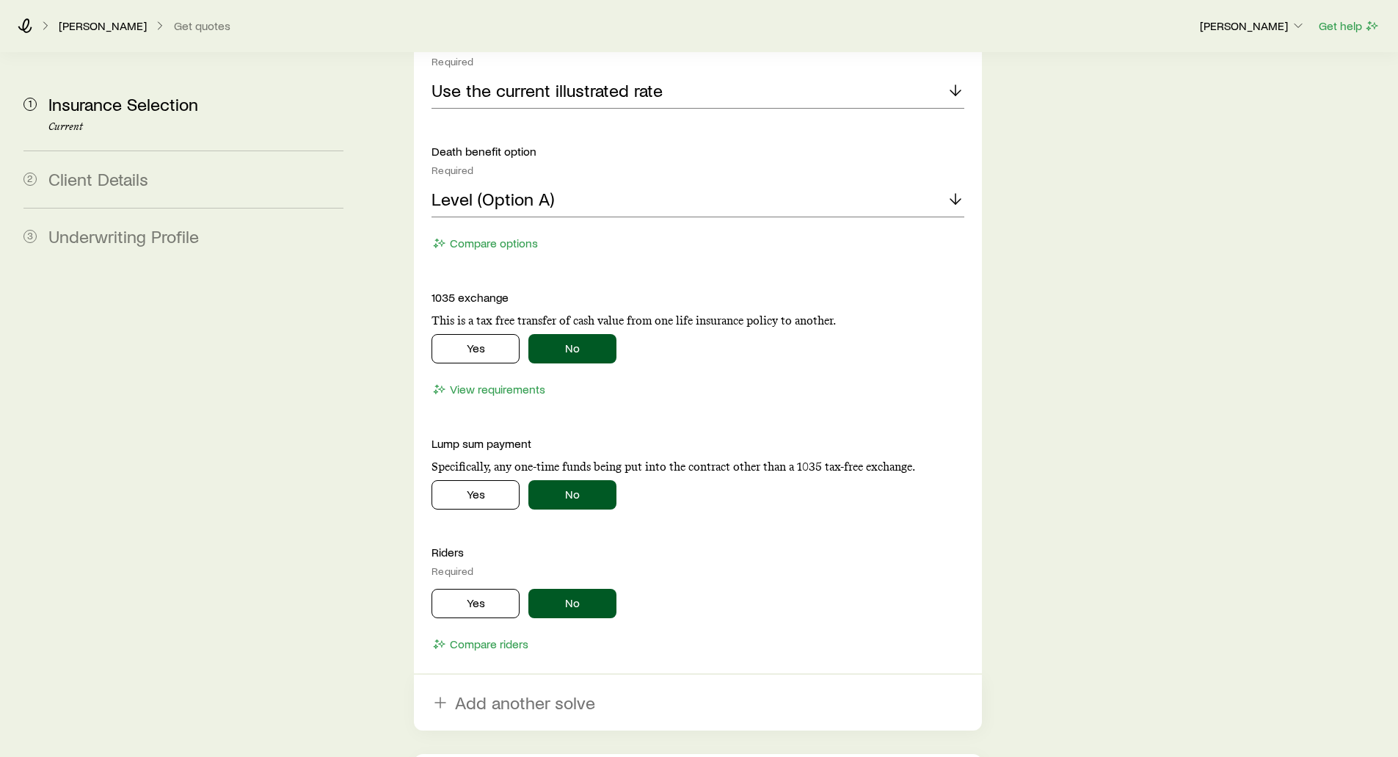
scroll to position [2422, 0]
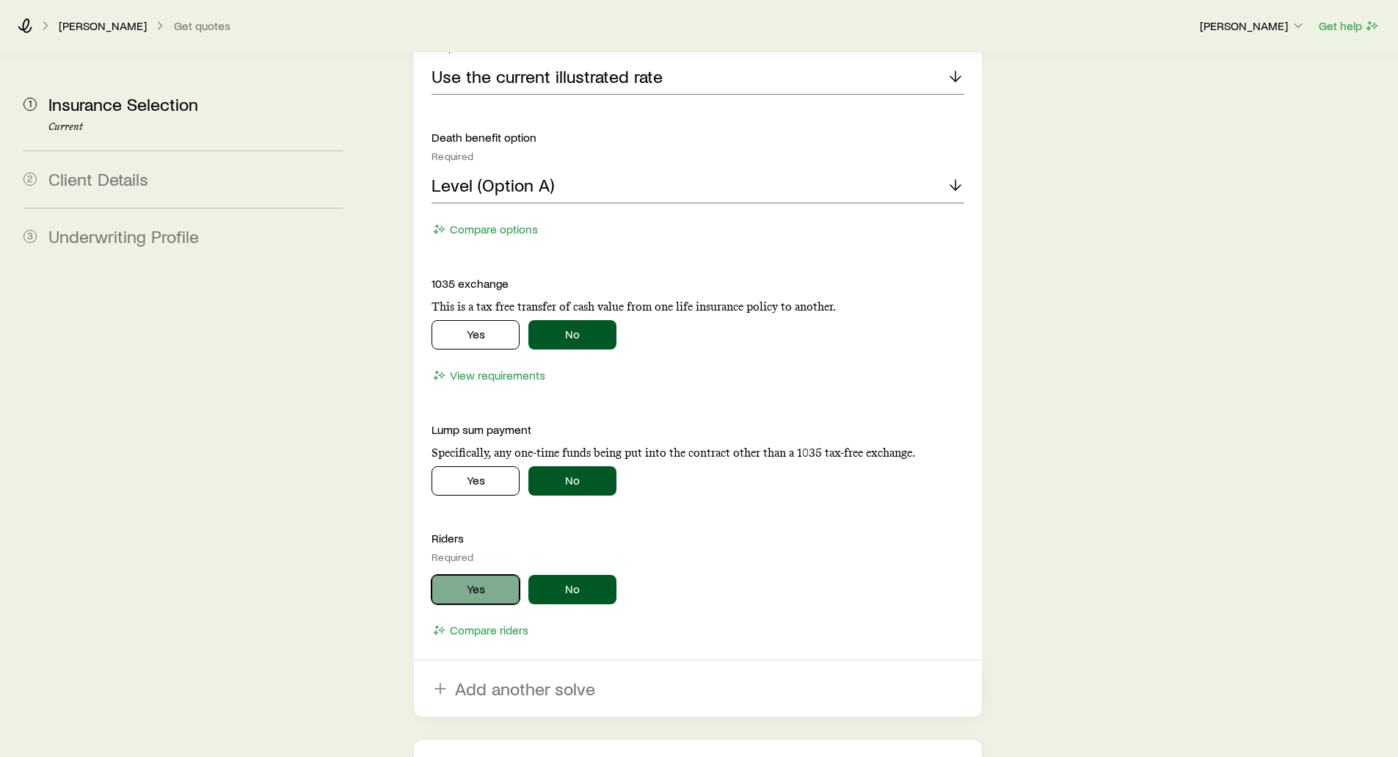
click at [456, 575] on button "Yes" at bounding box center [476, 589] width 88 height 29
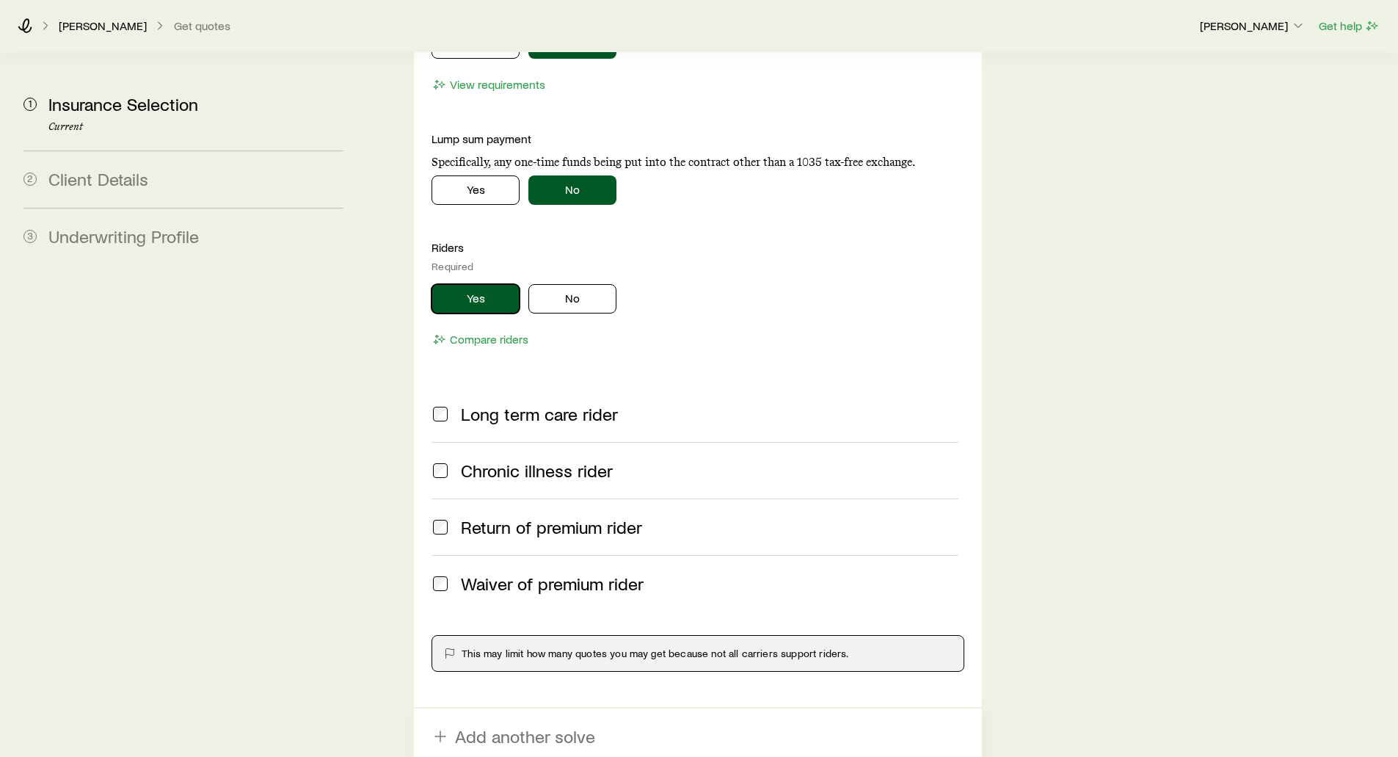
scroll to position [2715, 0]
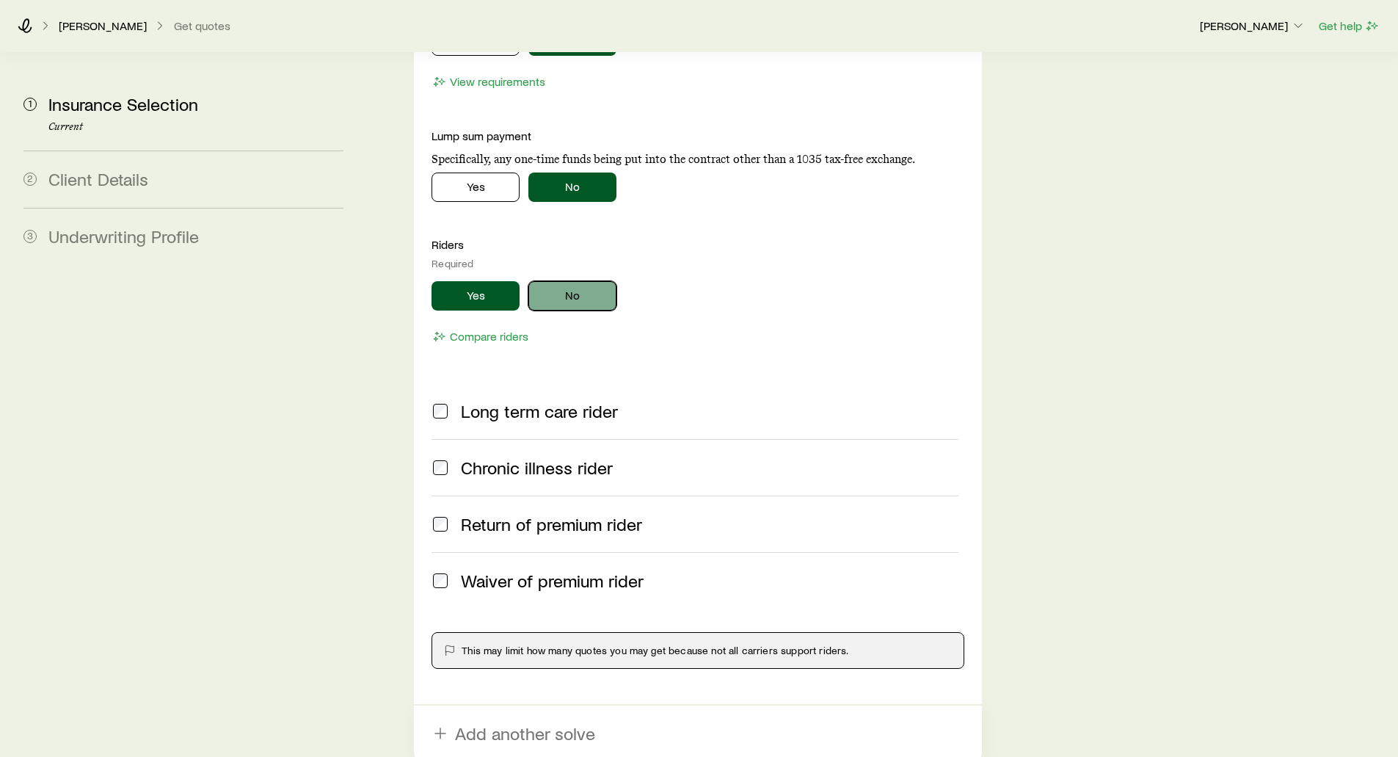
drag, startPoint x: 555, startPoint y: 255, endPoint x: 562, endPoint y: 260, distance: 8.6
click at [562, 281] on button "No" at bounding box center [572, 295] width 88 height 29
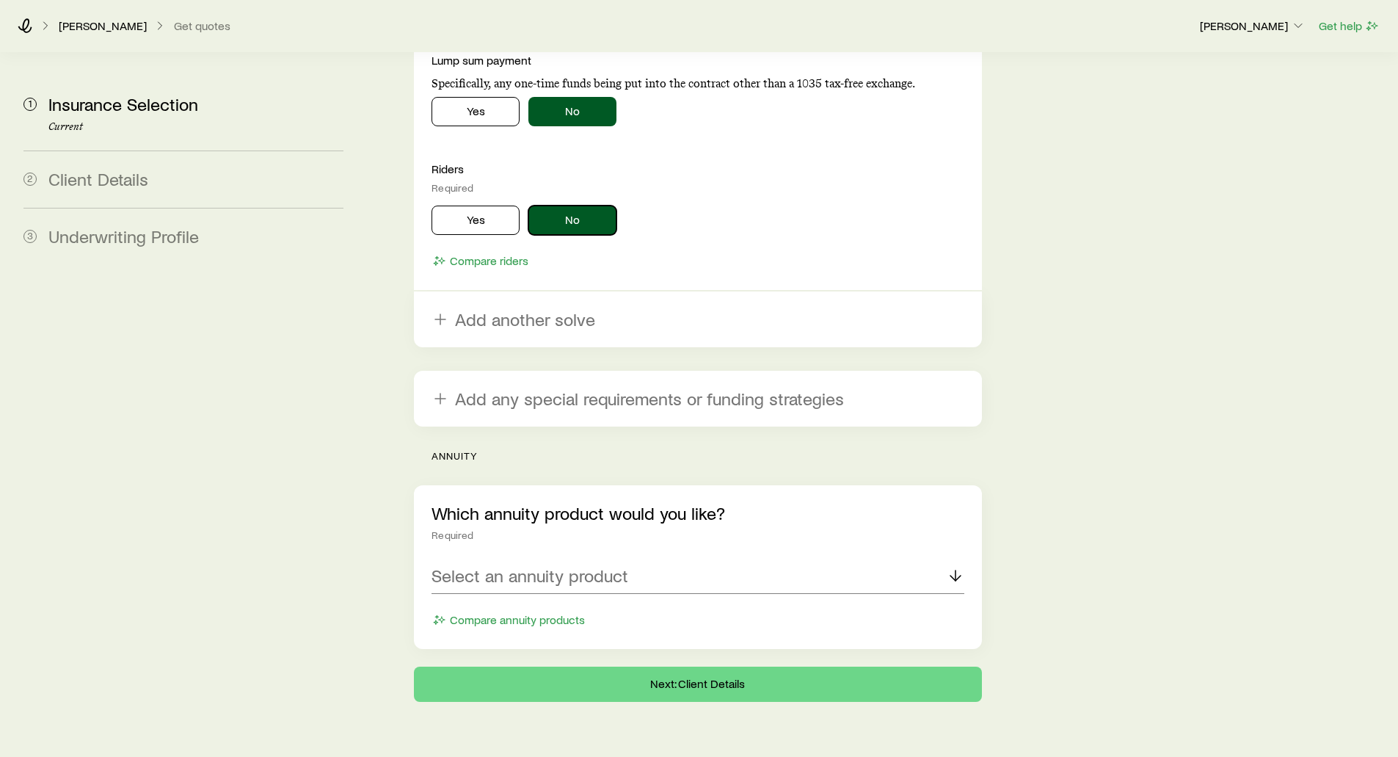
scroll to position [2794, 0]
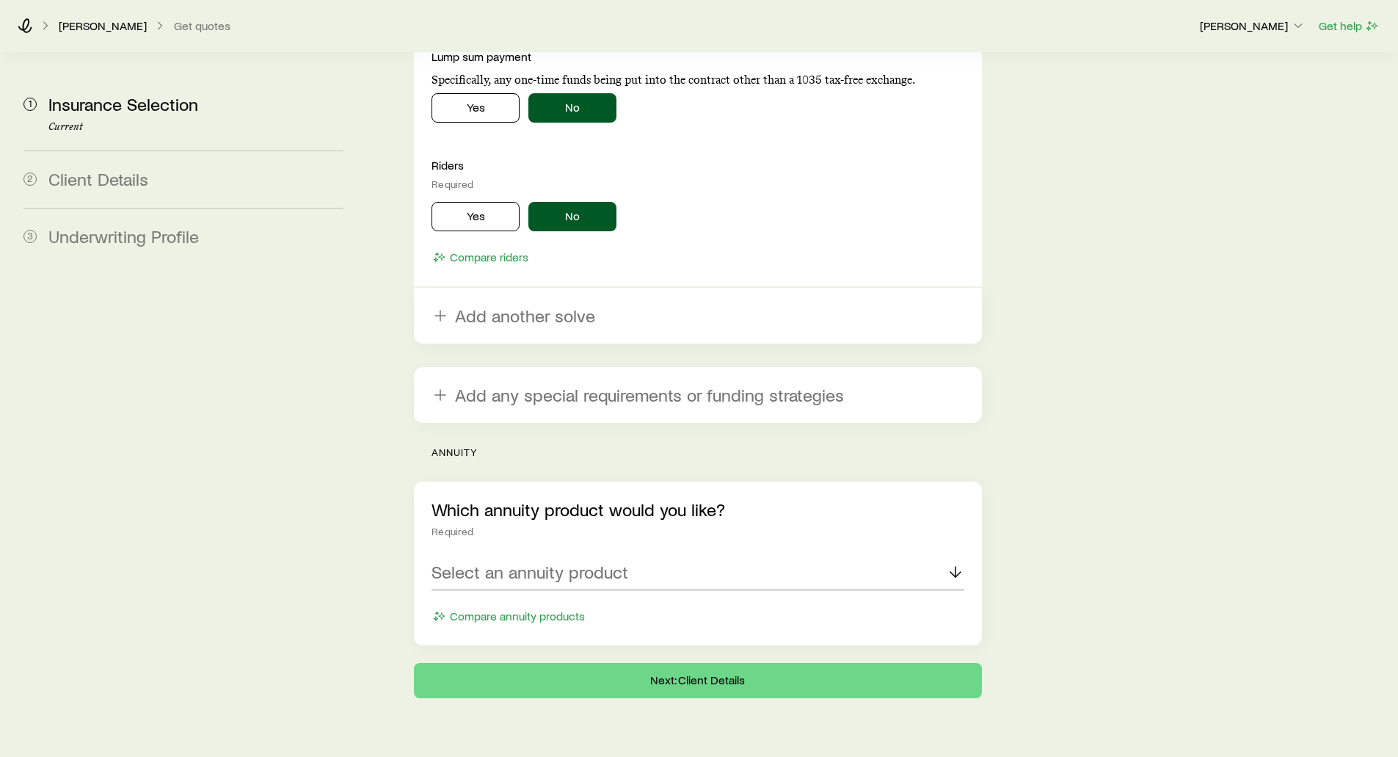
drag, startPoint x: 476, startPoint y: 412, endPoint x: 423, endPoint y: 415, distance: 52.9
click at [423, 446] on div "annuity Which annuity product would you like? Required Select an annuity produc…" at bounding box center [697, 545] width 567 height 199
click at [476, 561] on p "Select an annuity product" at bounding box center [530, 571] width 197 height 21
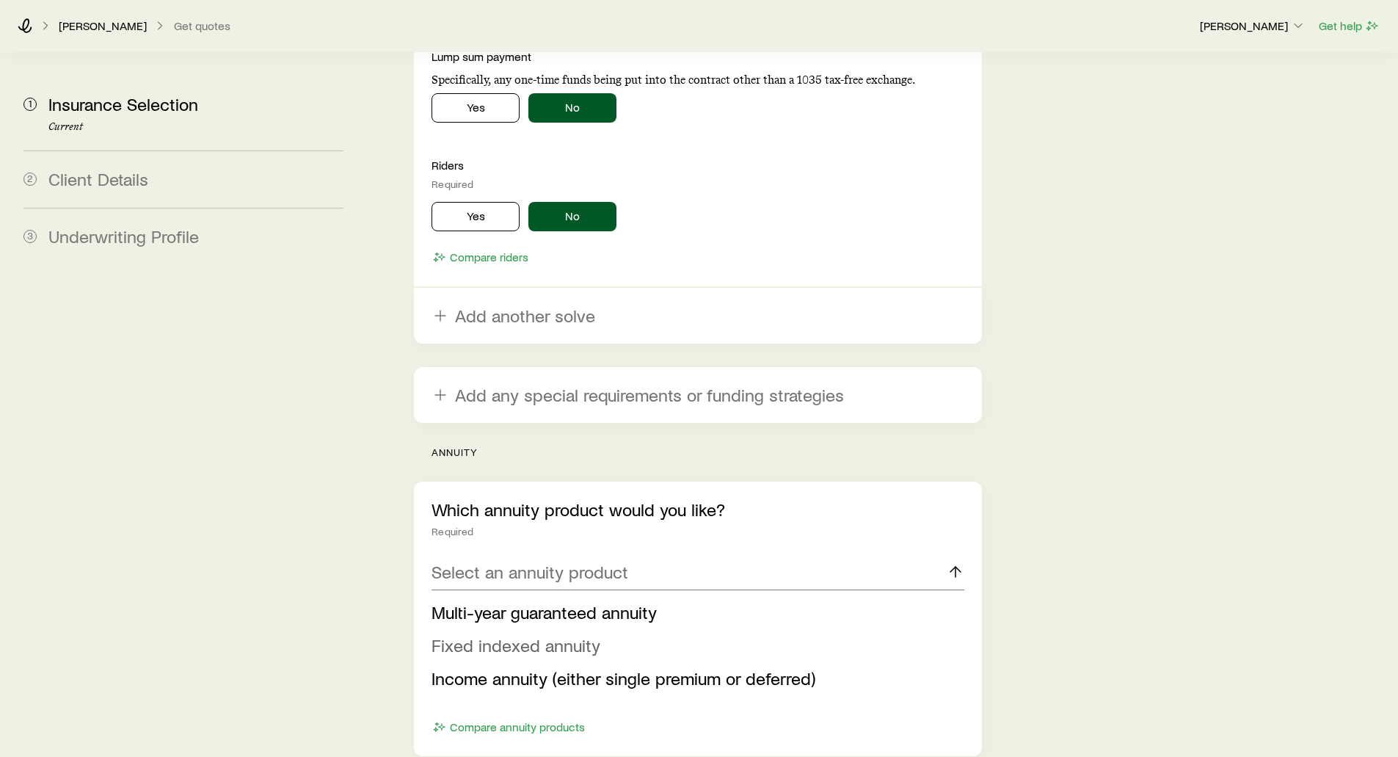
click at [459, 634] on span "Fixed indexed annuity" at bounding box center [516, 644] width 169 height 21
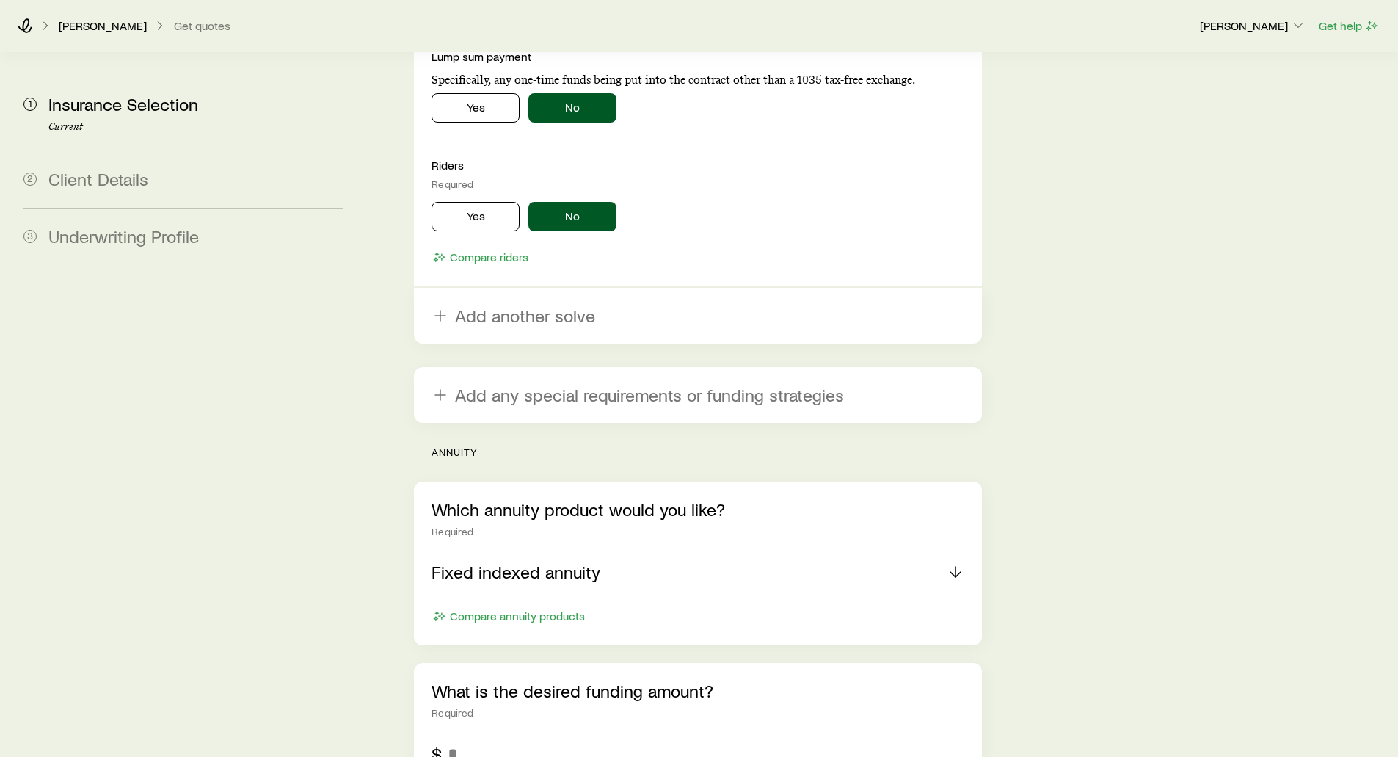
click at [459, 608] on div "Which annuity product would you like? Required Fixed indexed annuity Compare an…" at bounding box center [697, 754] width 567 height 546
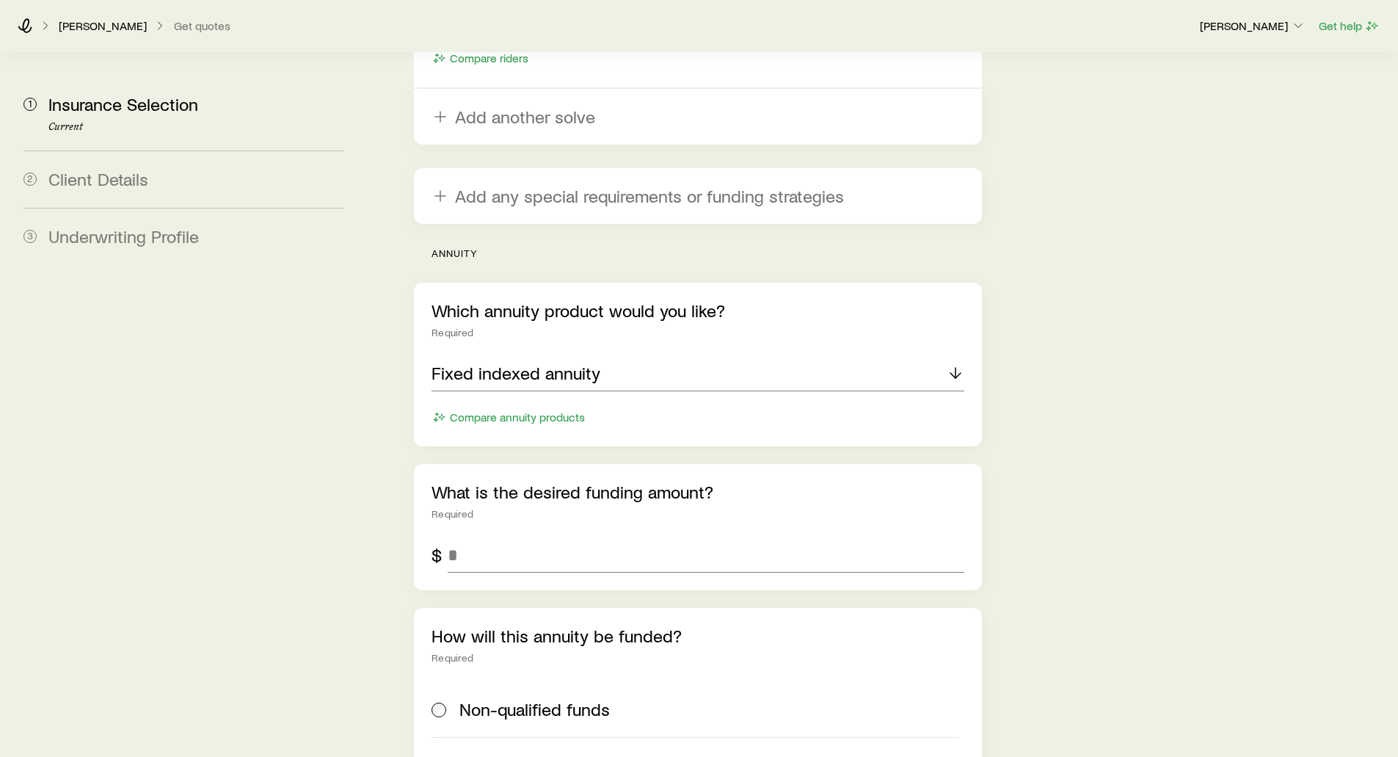
scroll to position [3015, 0]
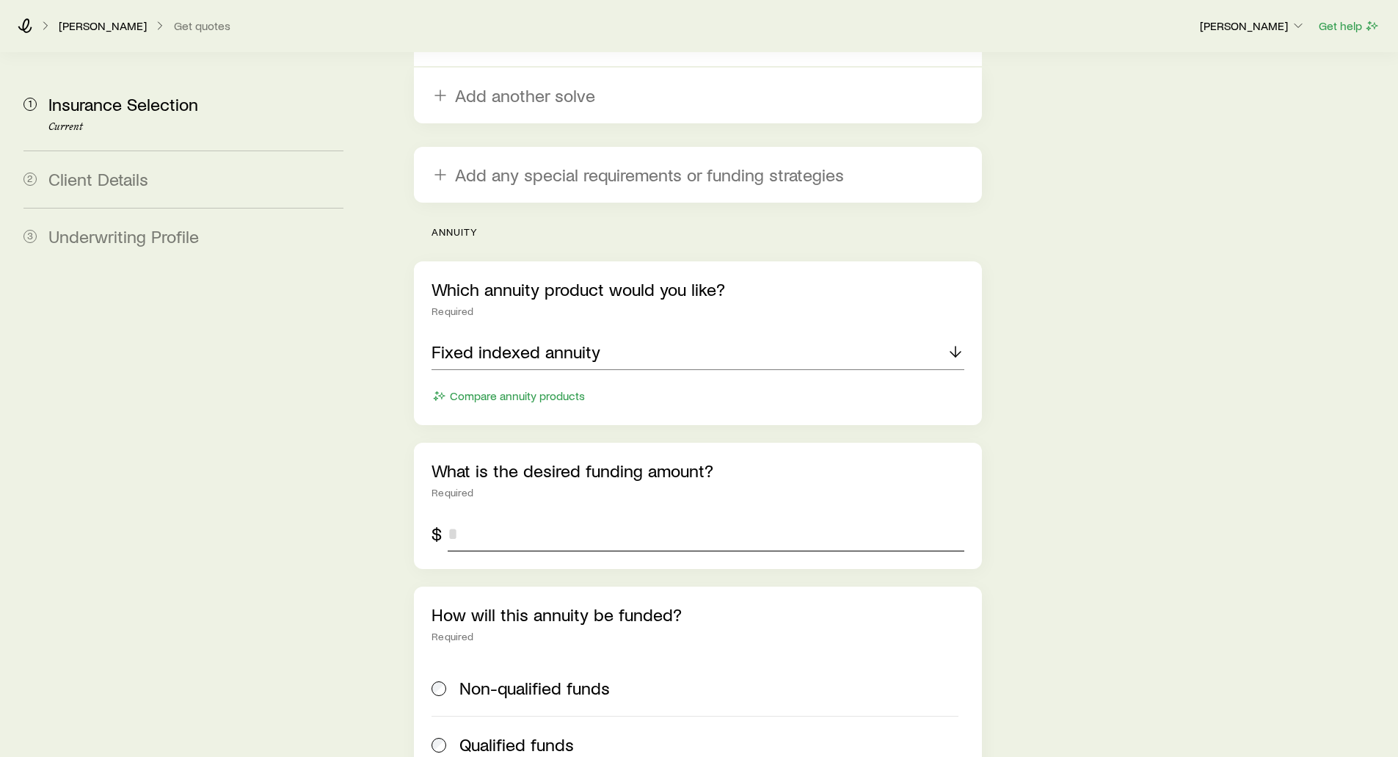
click at [468, 516] on input "tel" at bounding box center [706, 533] width 516 height 35
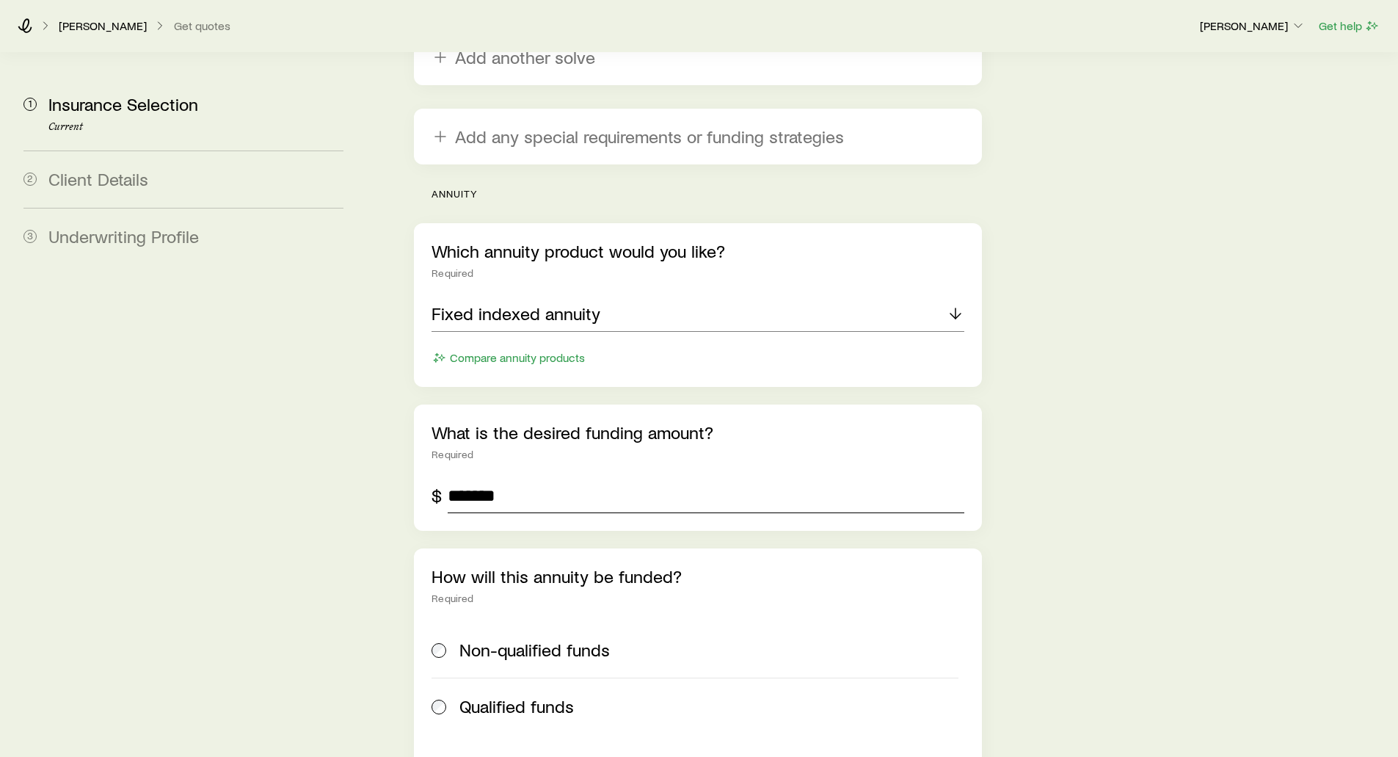
scroll to position [3161, 0]
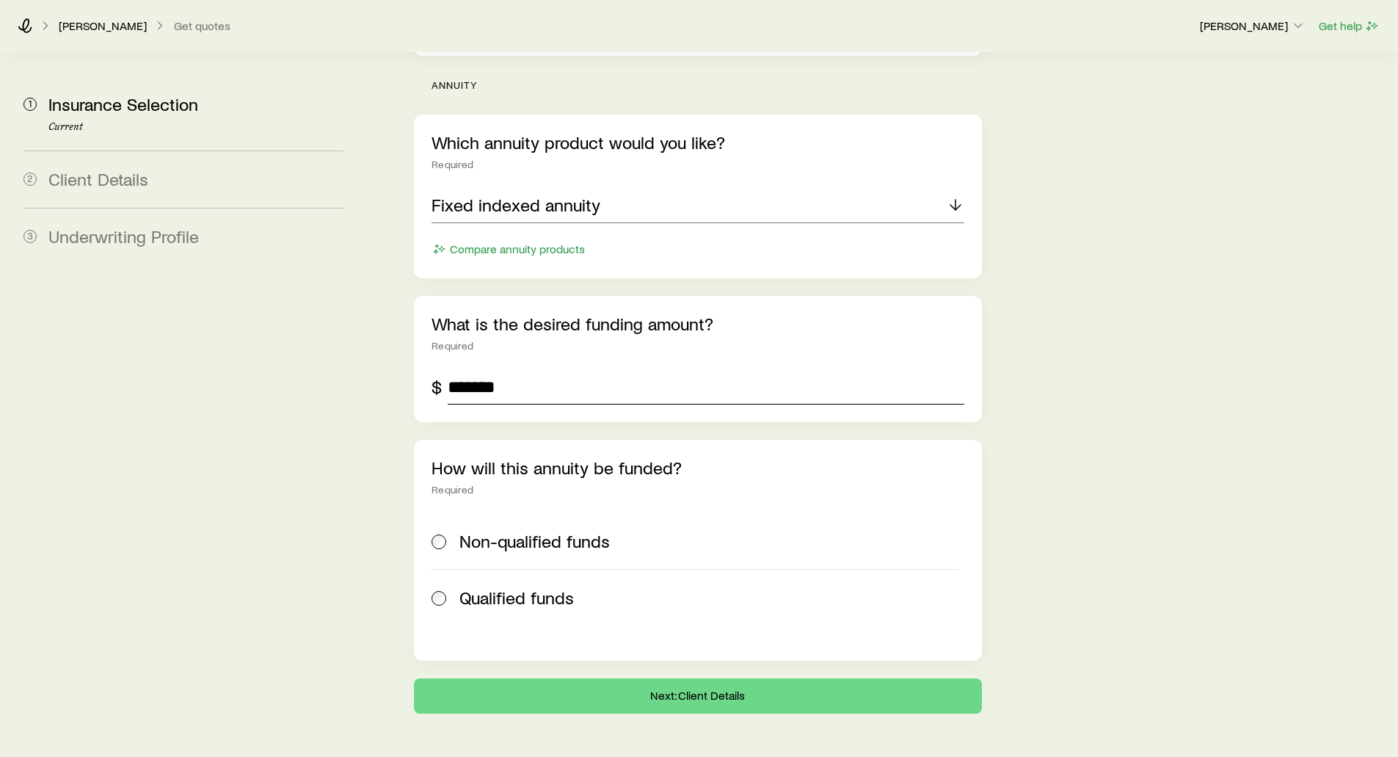
type input "*******"
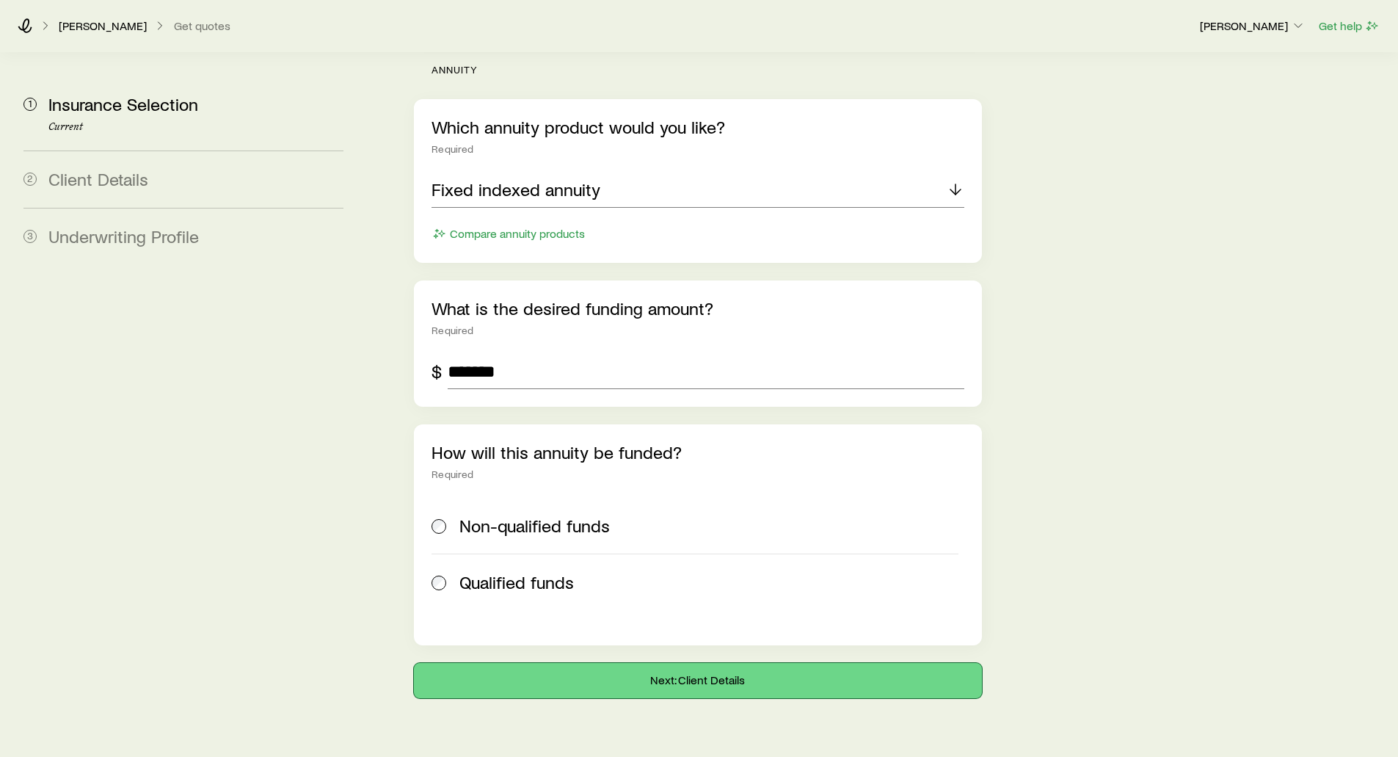
click at [709, 663] on button "Next: Client Details" at bounding box center [697, 680] width 567 height 35
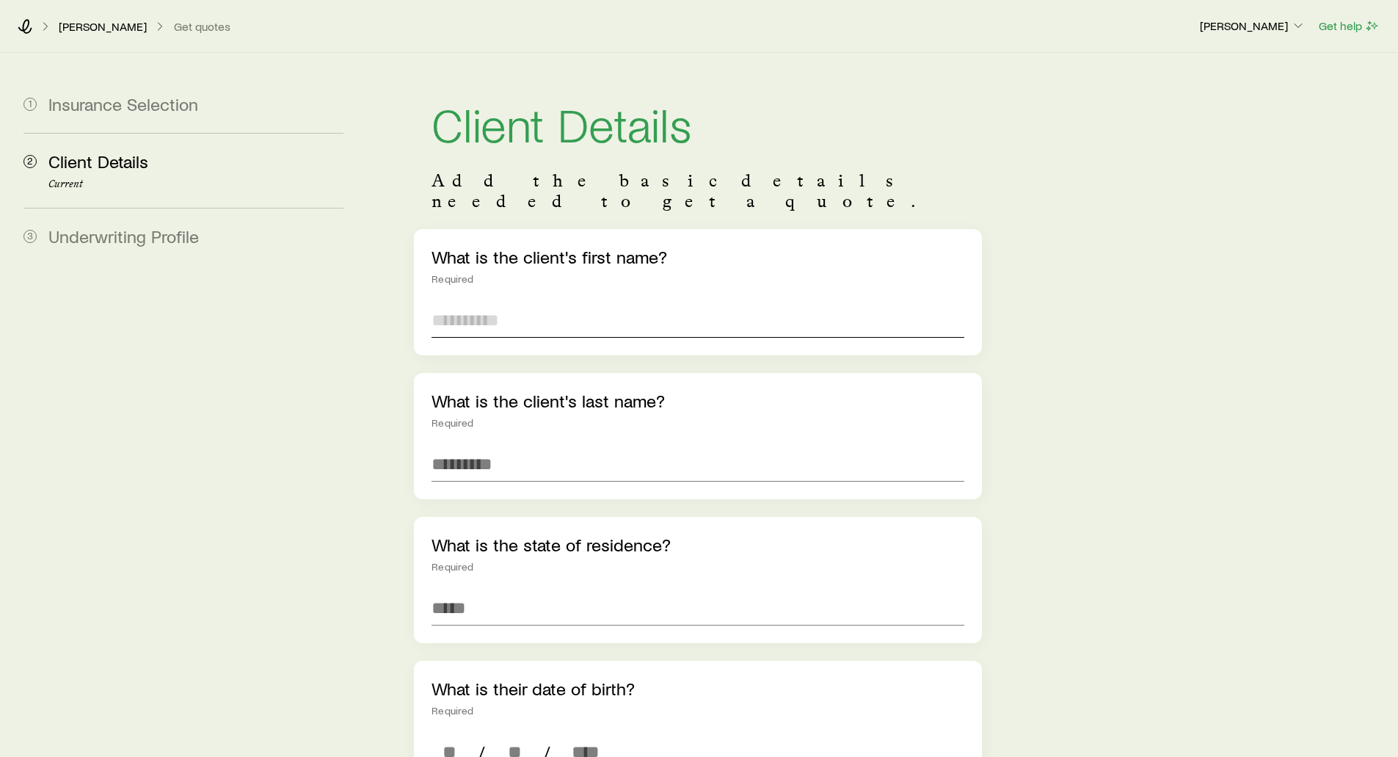
click at [454, 302] on input "text" at bounding box center [698, 319] width 532 height 35
type input "*****"
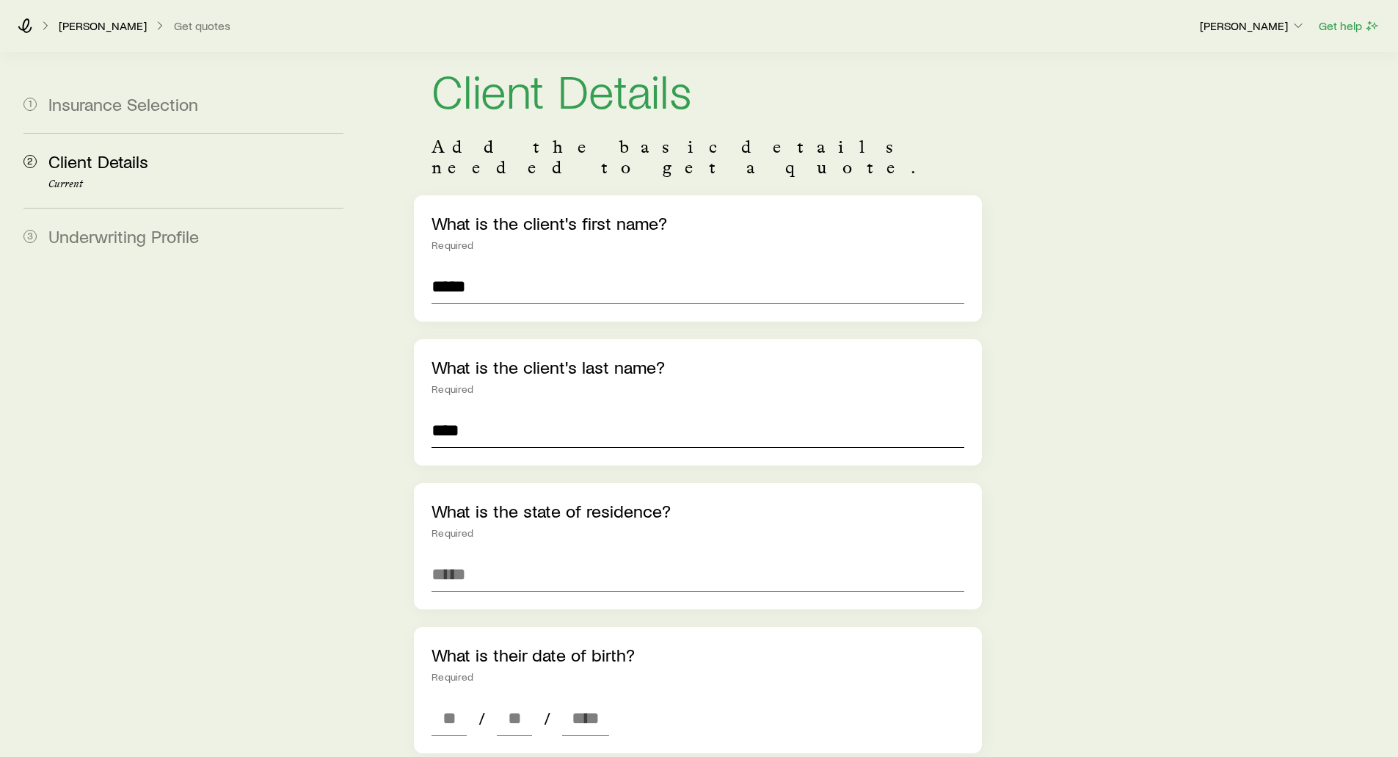
scroll to position [147, 0]
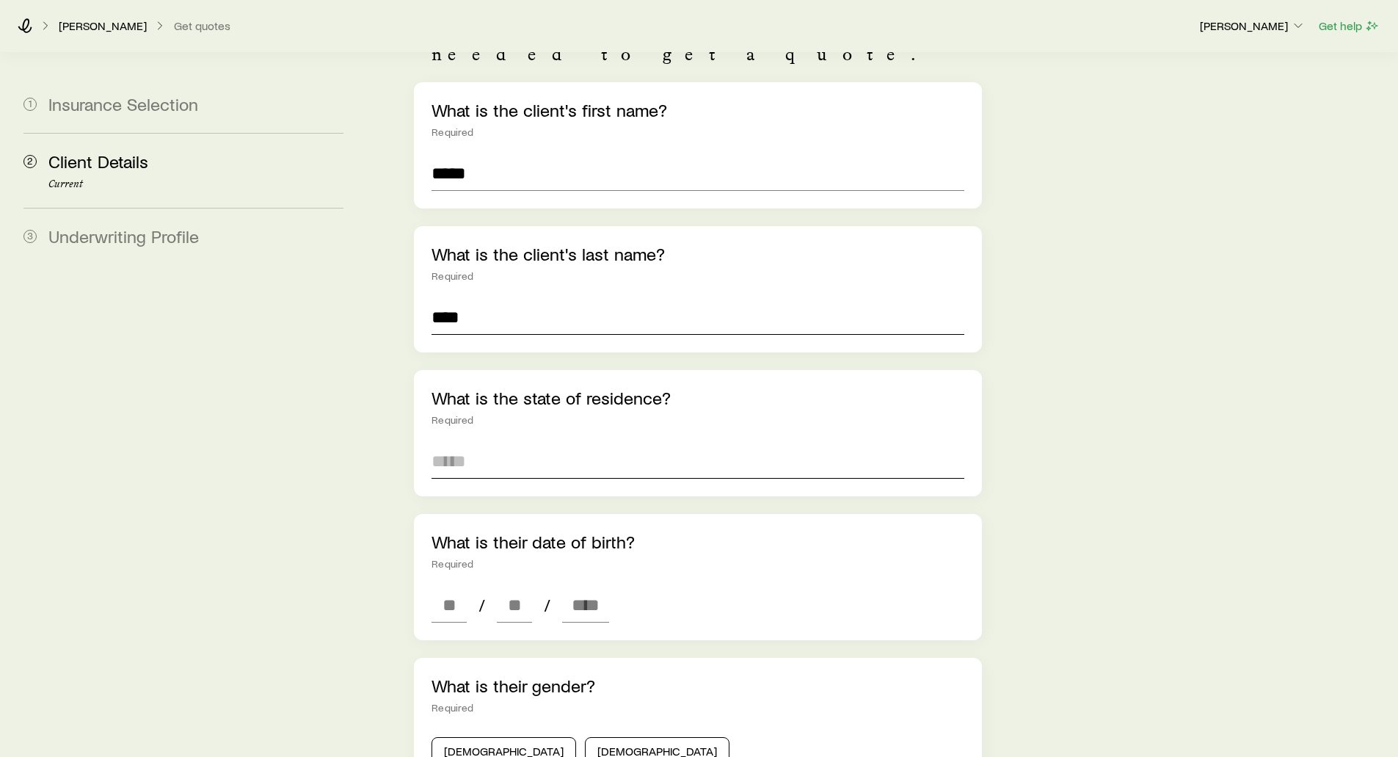
type input "****"
click at [446, 445] on input at bounding box center [698, 460] width 532 height 35
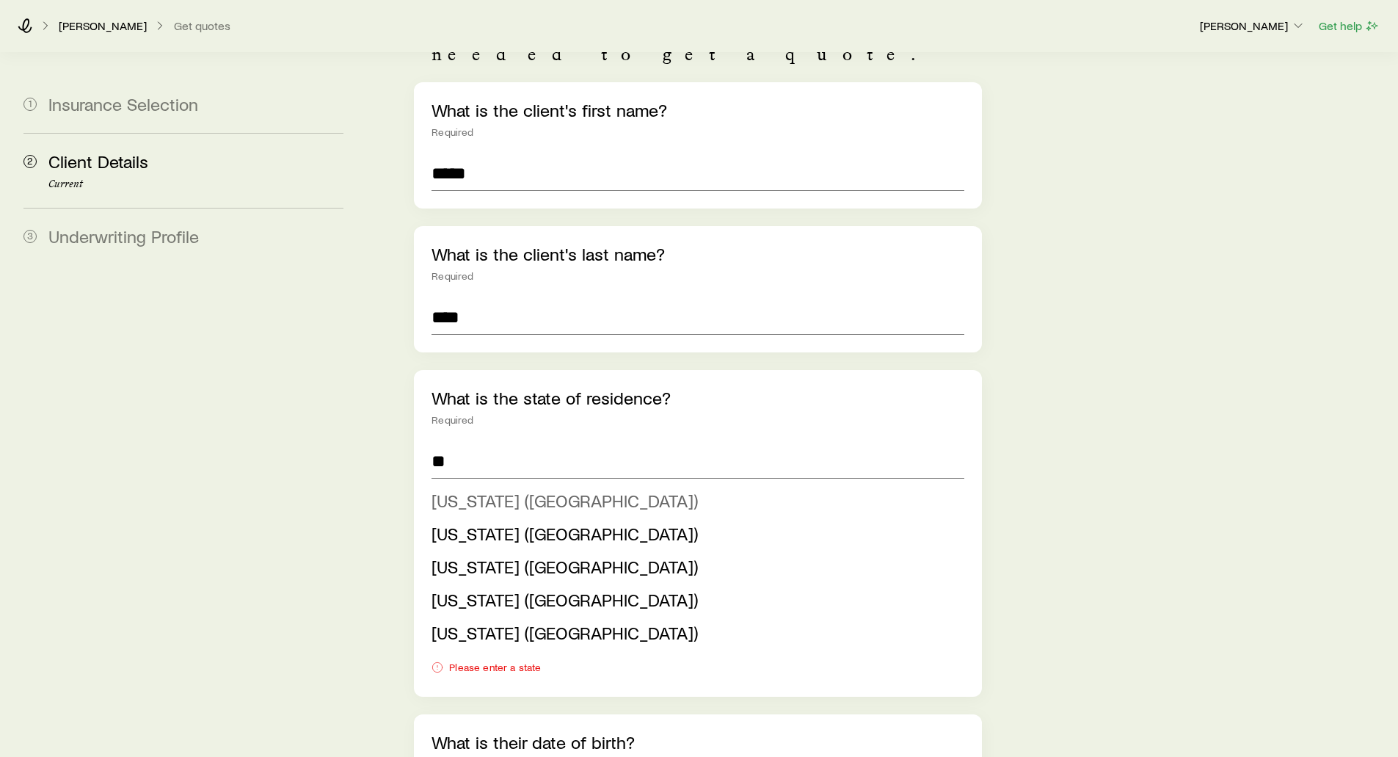
click at [478, 489] on span "Colorado (CO)" at bounding box center [565, 499] width 266 height 21
type input "**********"
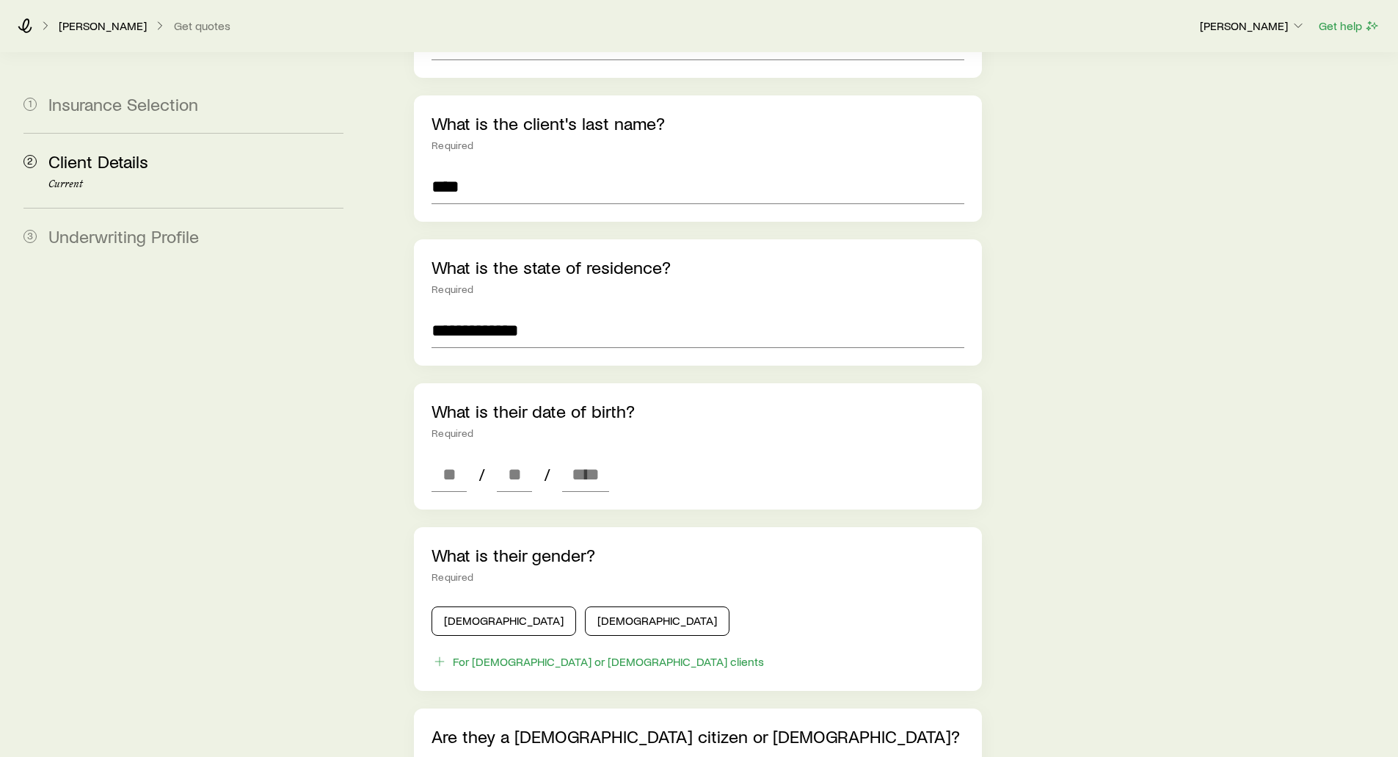
scroll to position [294, 0]
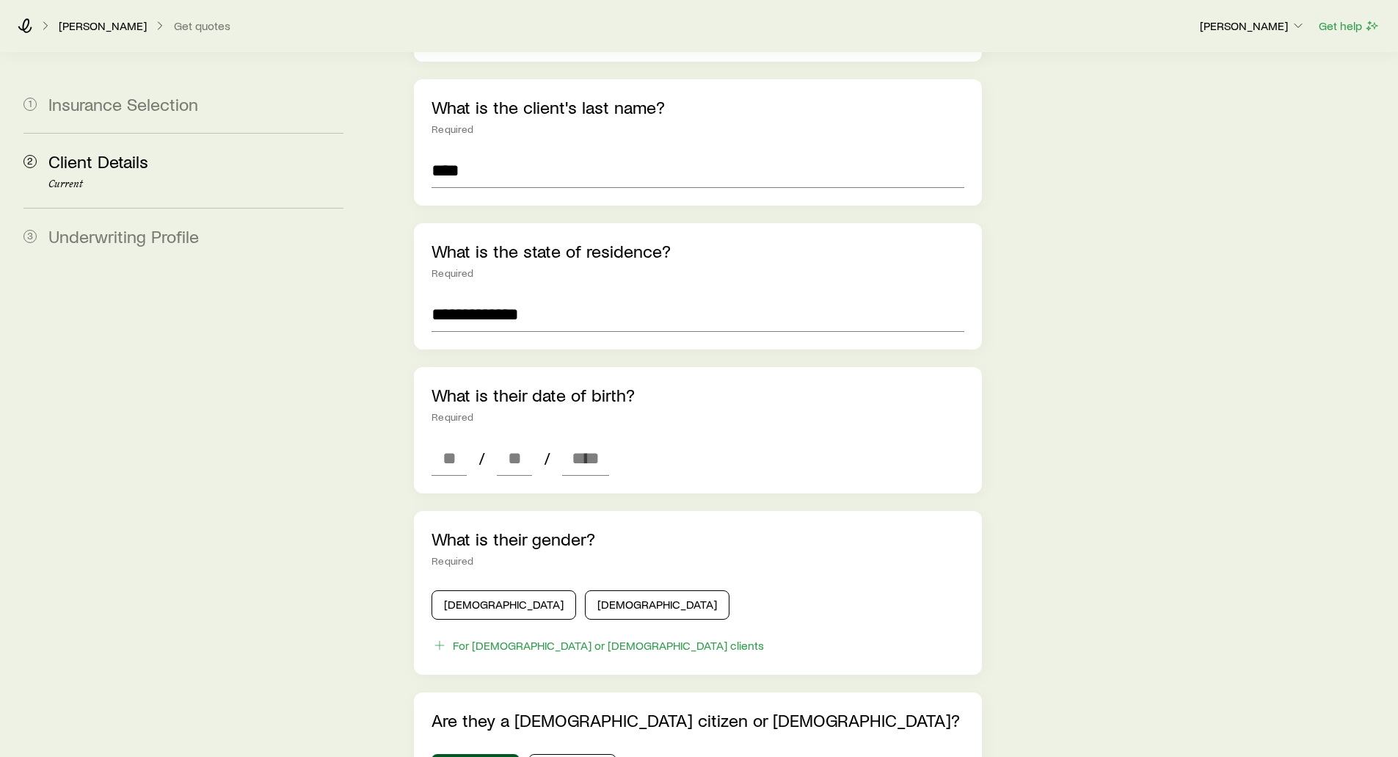
click at [430, 433] on div "What is their date of birth? Required / /" at bounding box center [697, 430] width 567 height 126
click at [451, 440] on input at bounding box center [449, 457] width 35 height 35
type input "**"
type input "****"
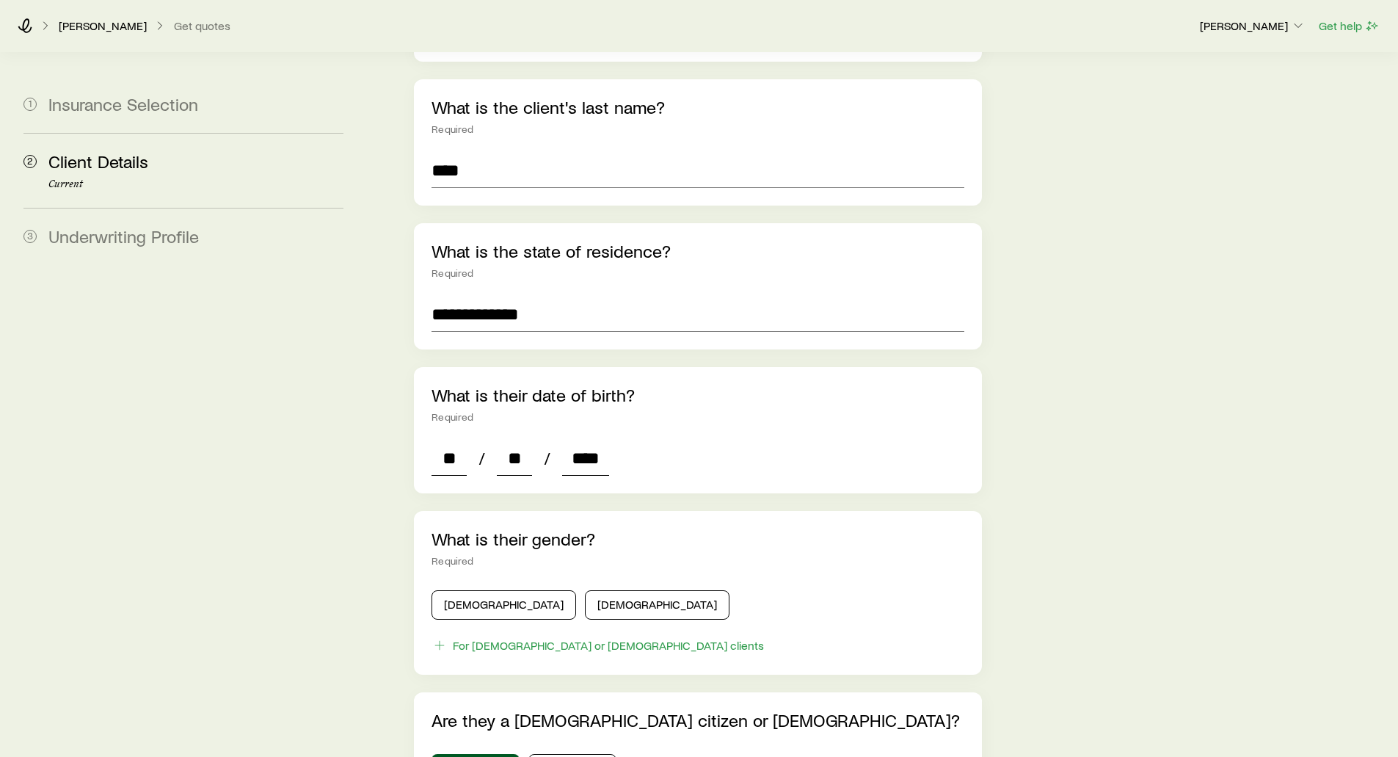
type input "*"
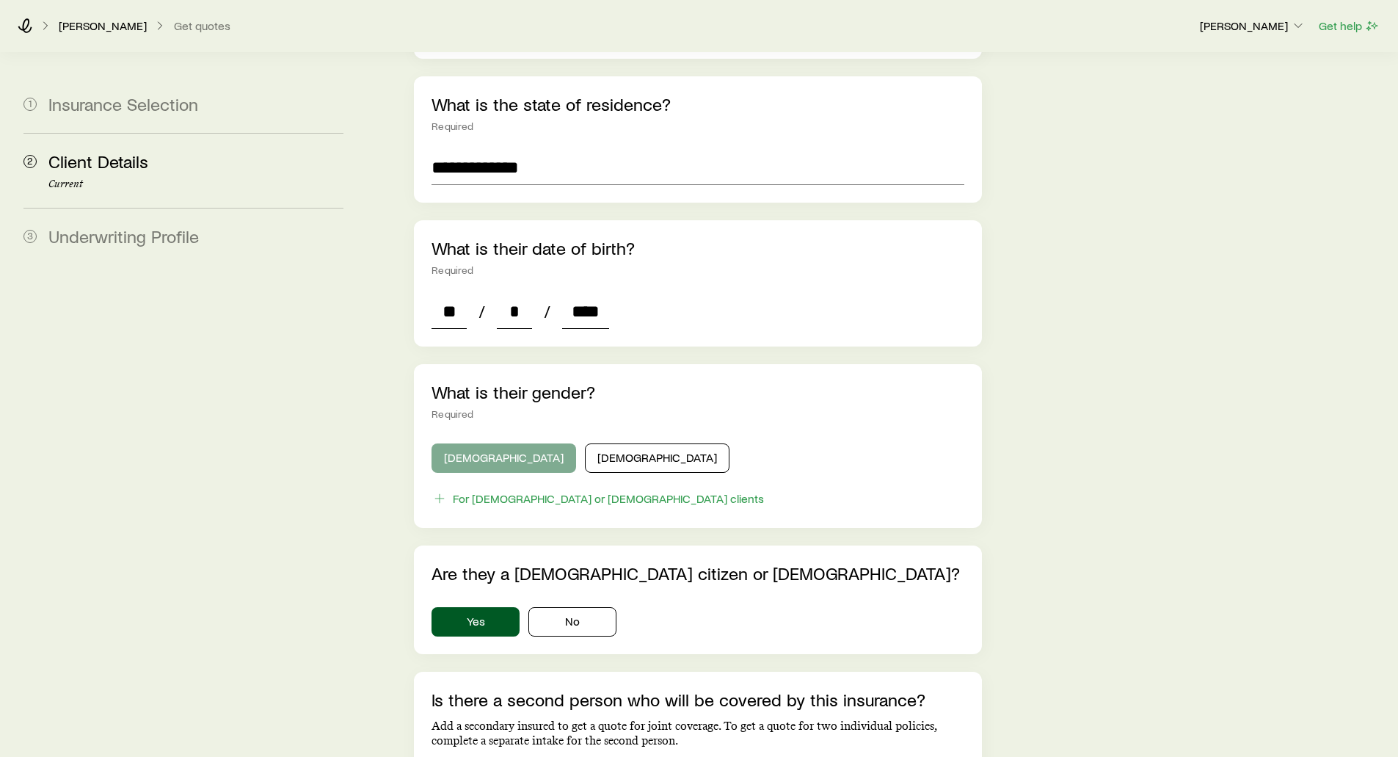
type input "****"
click at [504, 443] on button "Male" at bounding box center [504, 457] width 145 height 29
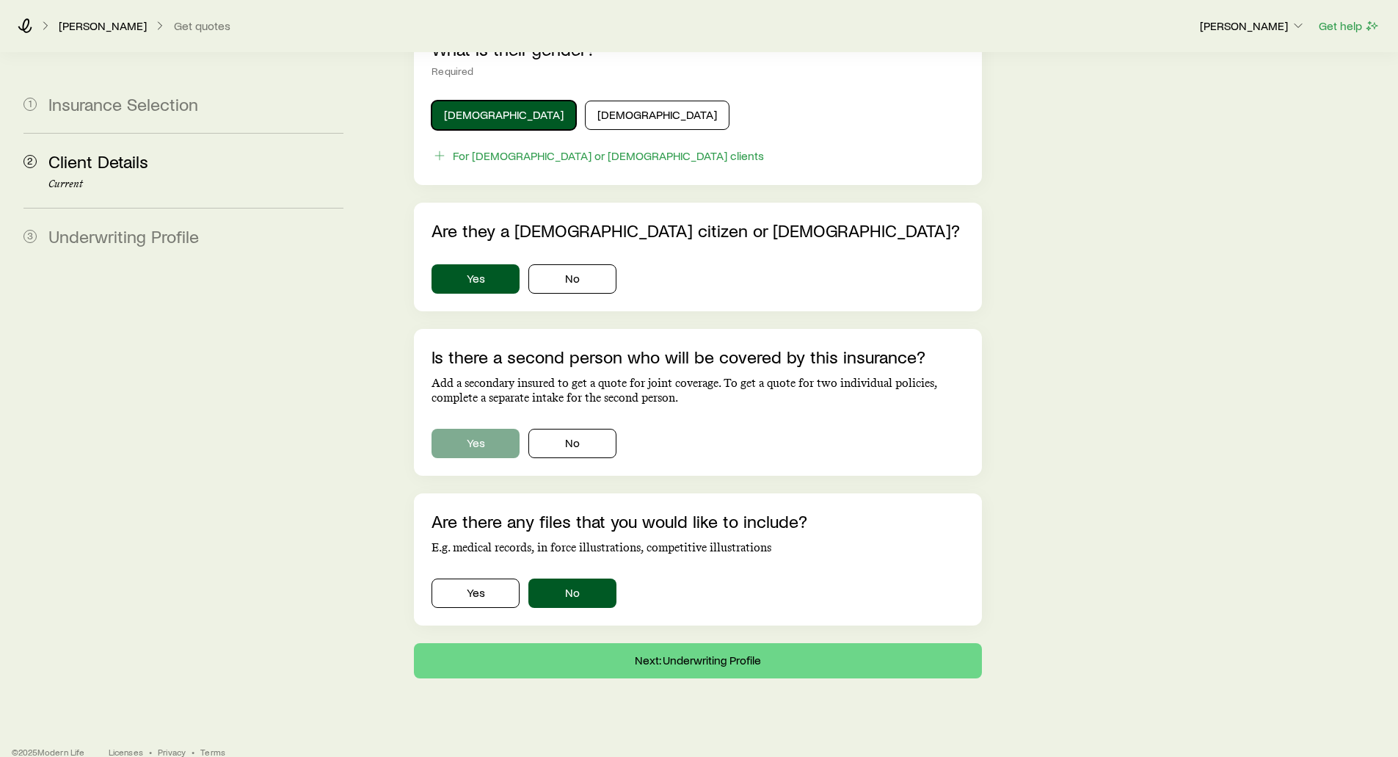
scroll to position [784, 0]
click at [481, 428] on button "Yes" at bounding box center [476, 442] width 88 height 29
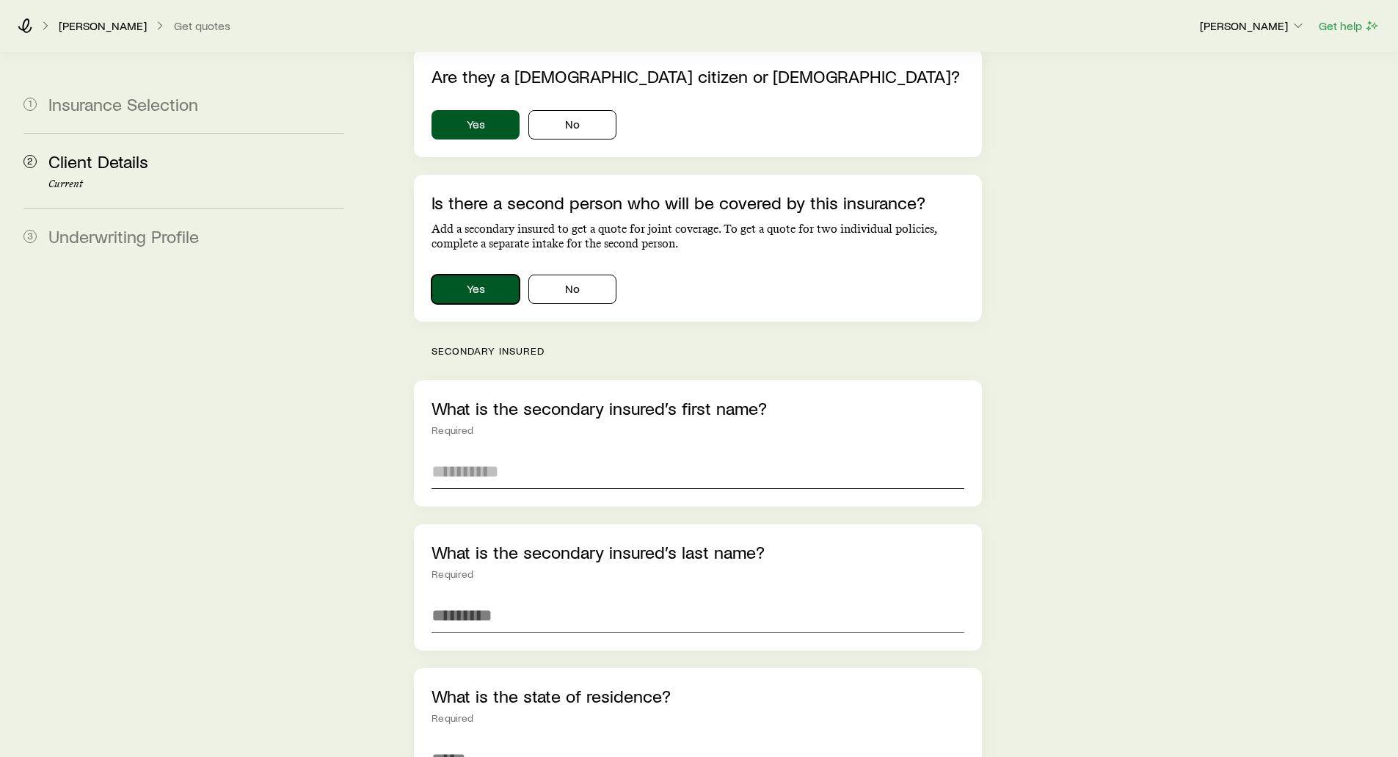
scroll to position [931, 0]
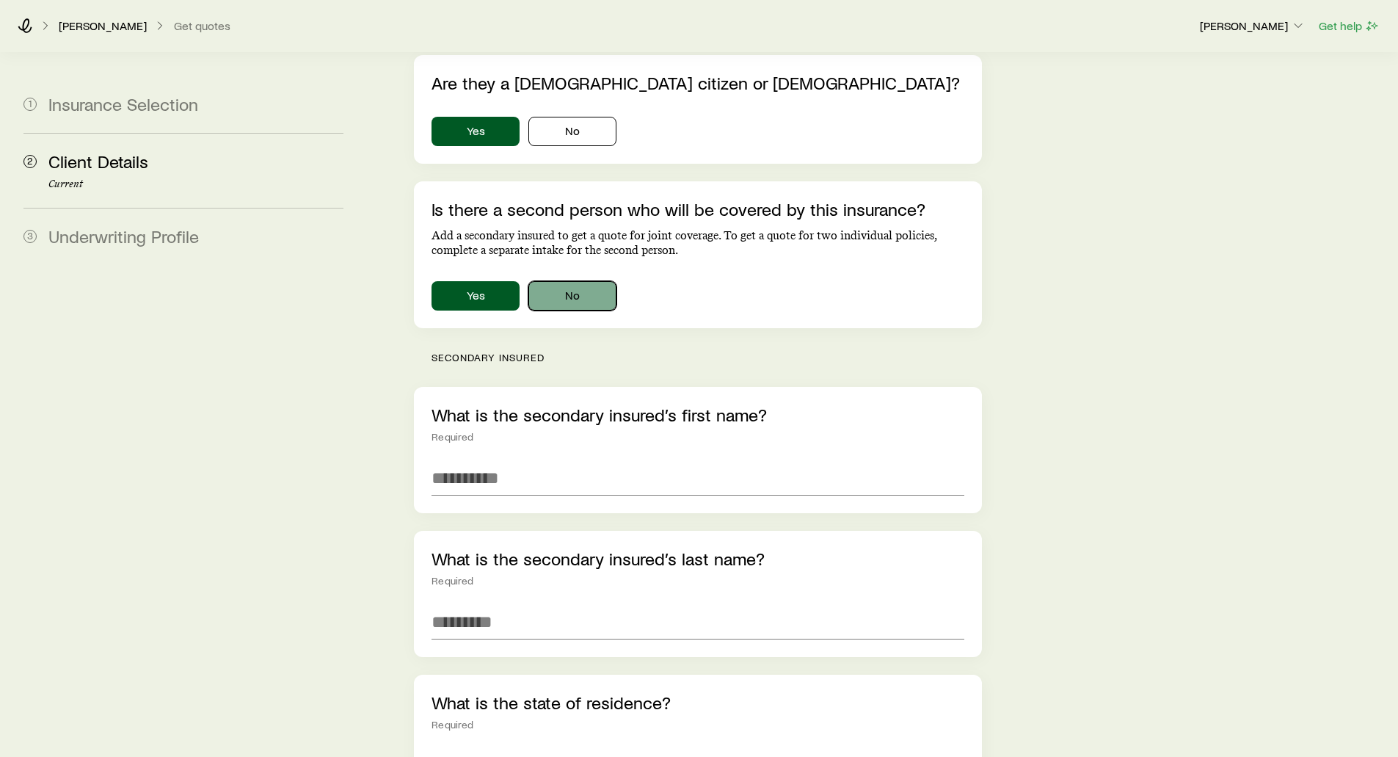
click at [565, 281] on button "No" at bounding box center [572, 295] width 88 height 29
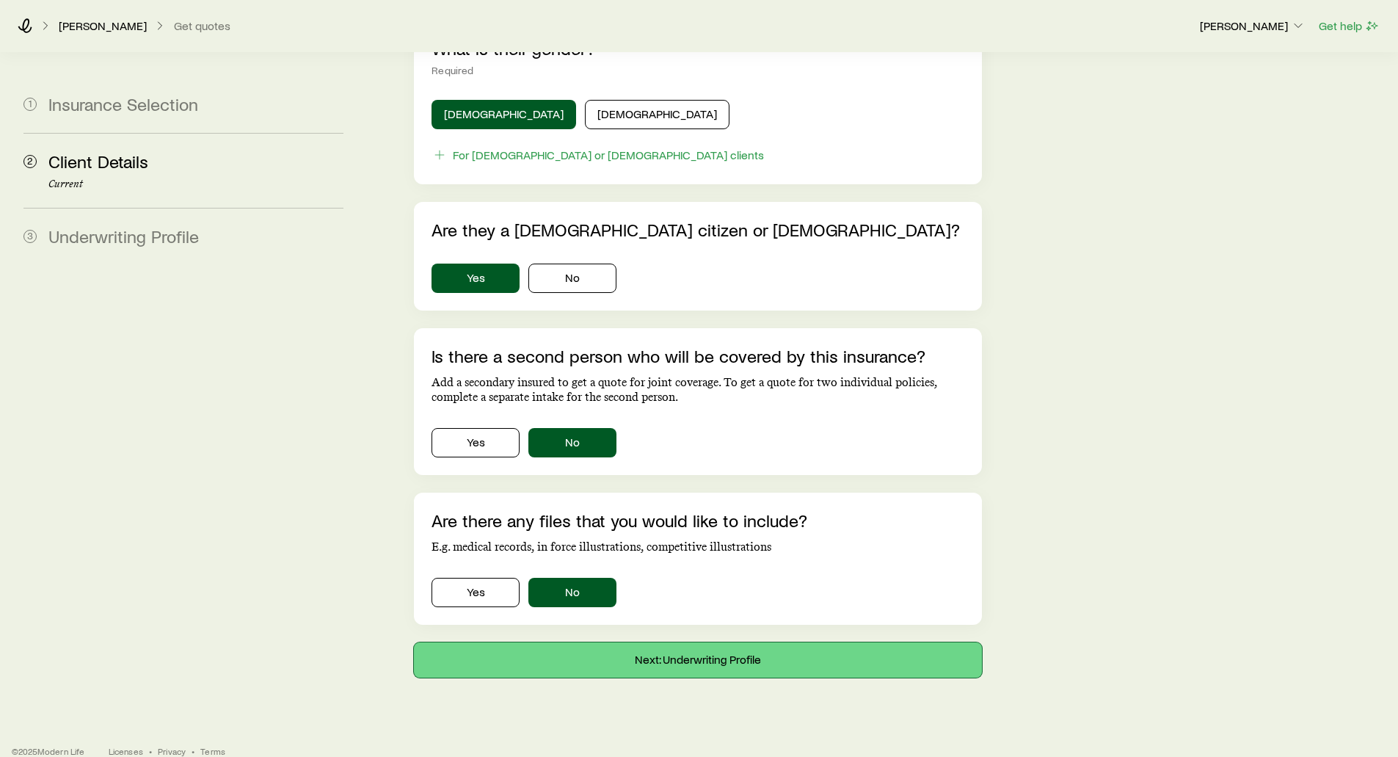
click at [703, 642] on button "Next: Underwriting Profile" at bounding box center [697, 659] width 567 height 35
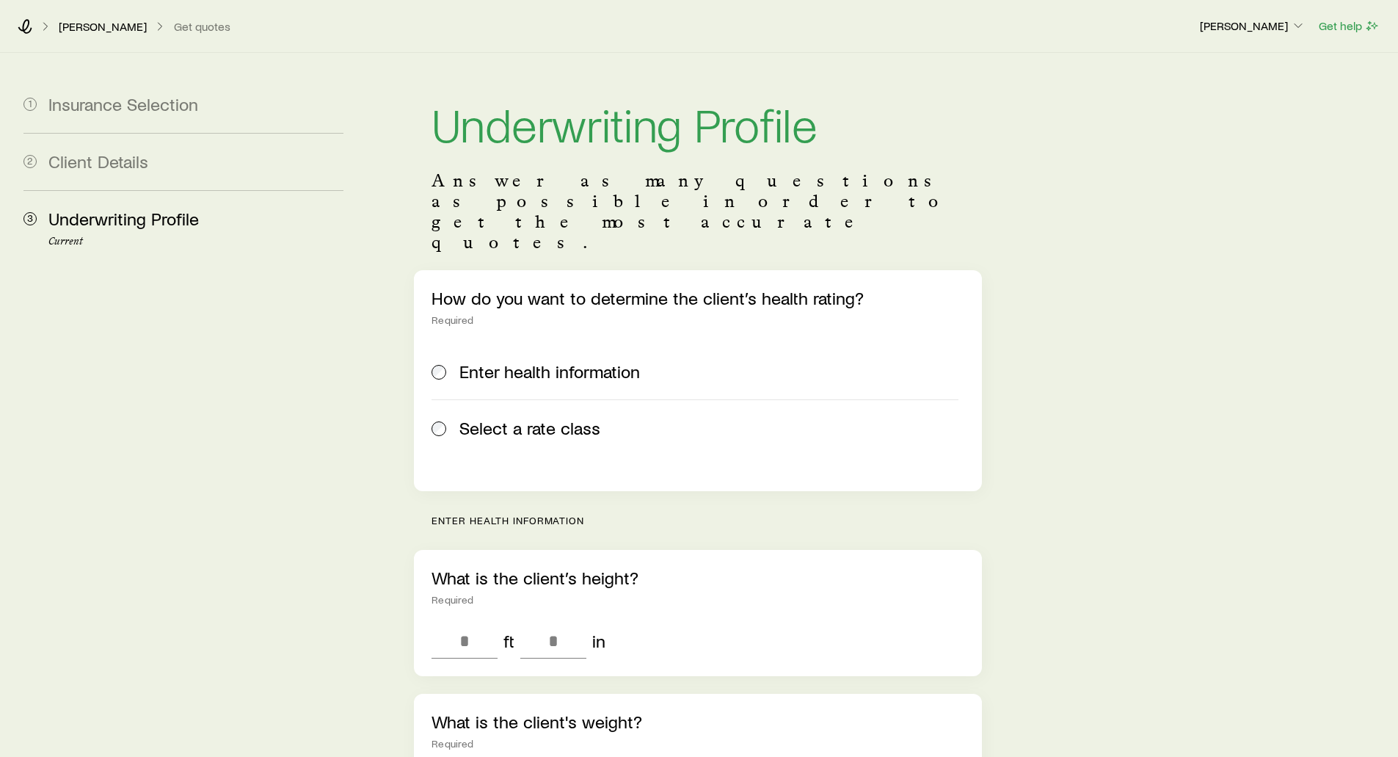
click at [488, 418] on span "Select a rate class" at bounding box center [529, 428] width 141 height 21
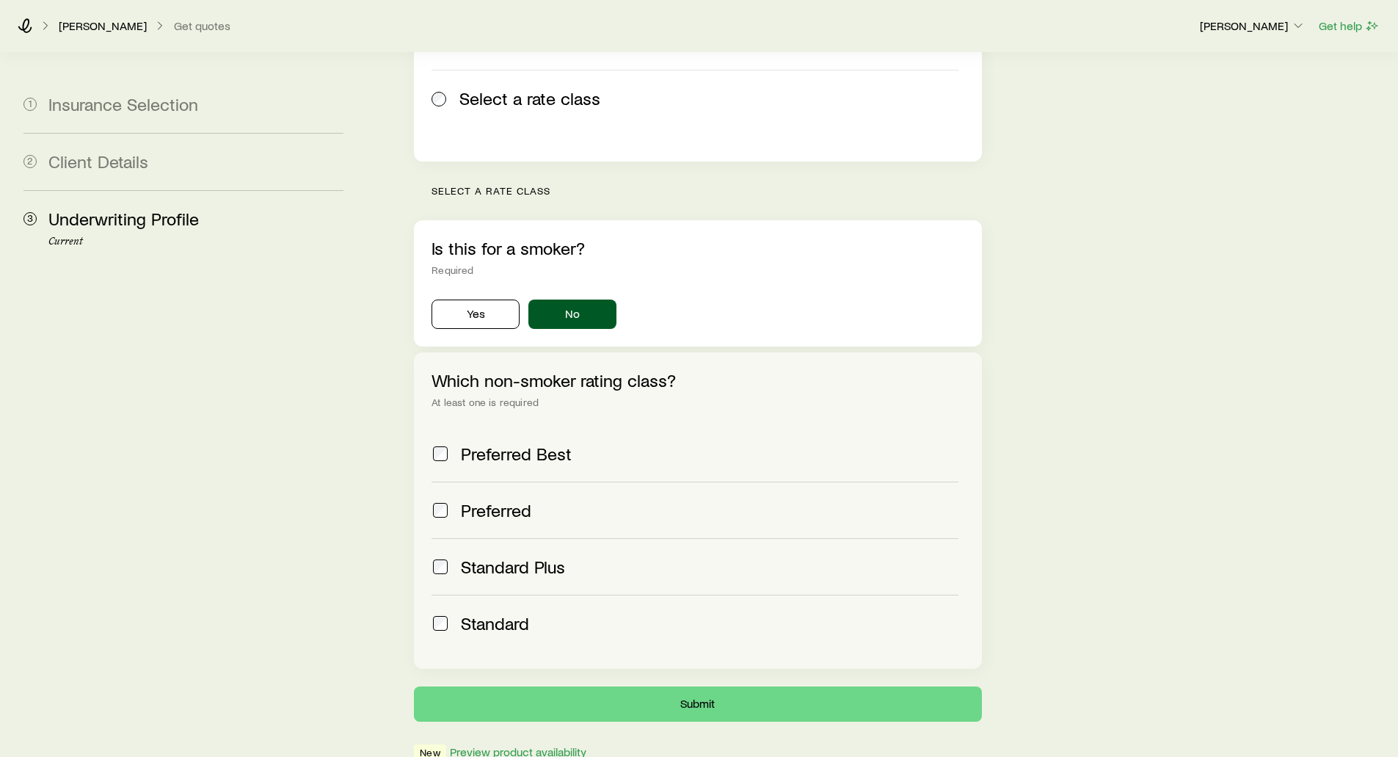
scroll to position [393, 0]
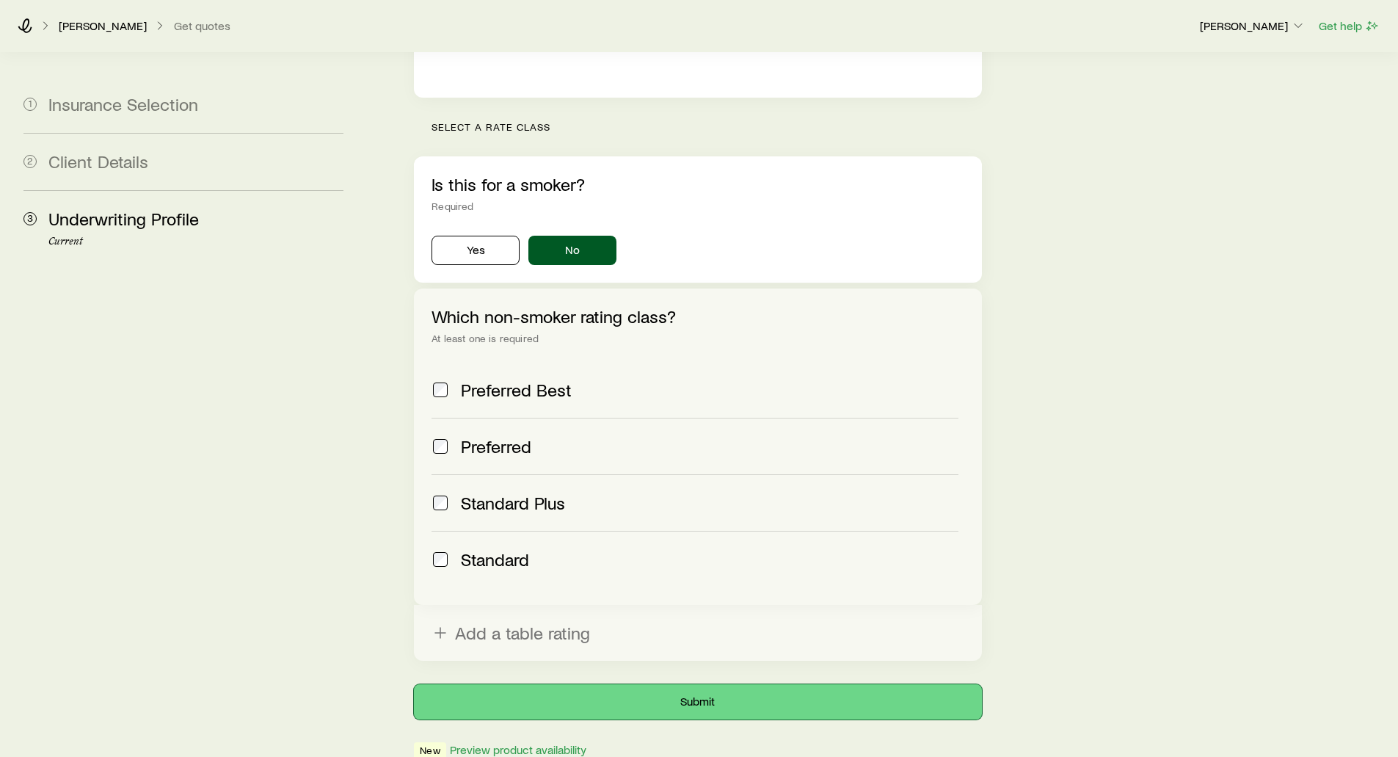
click at [694, 684] on button "Submit" at bounding box center [697, 701] width 567 height 35
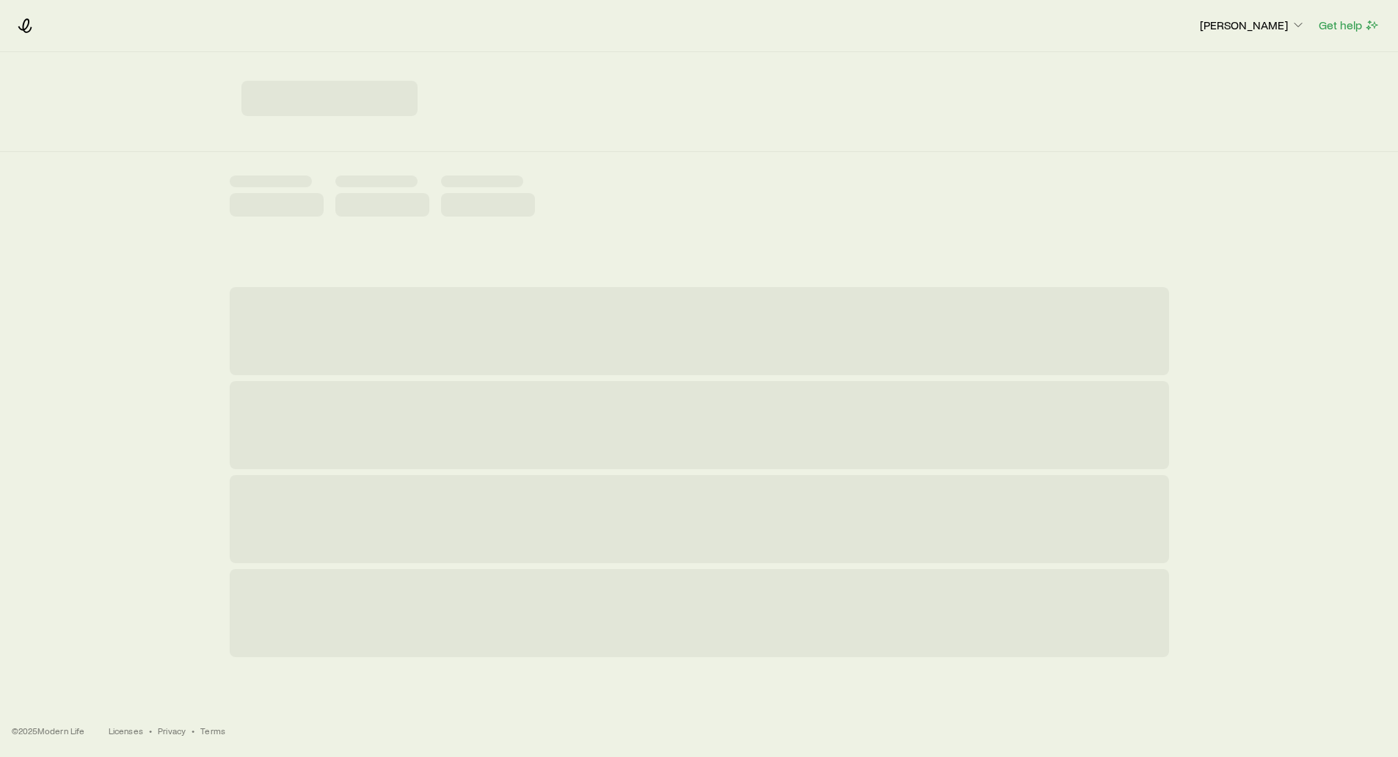
scroll to position [0, 0]
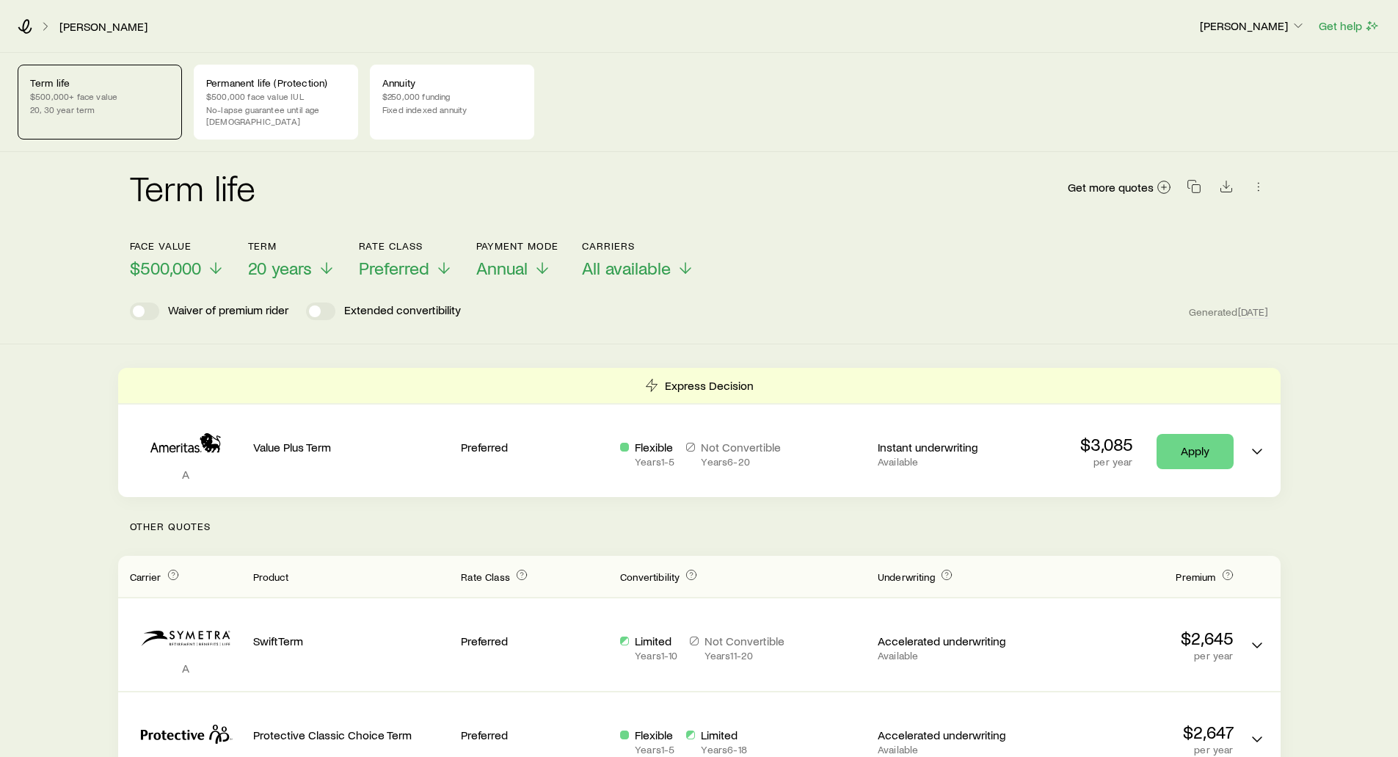
click at [108, 82] on p "Term life" at bounding box center [99, 83] width 139 height 12
click at [233, 95] on p "$500,000 face value IUL" at bounding box center [275, 96] width 139 height 12
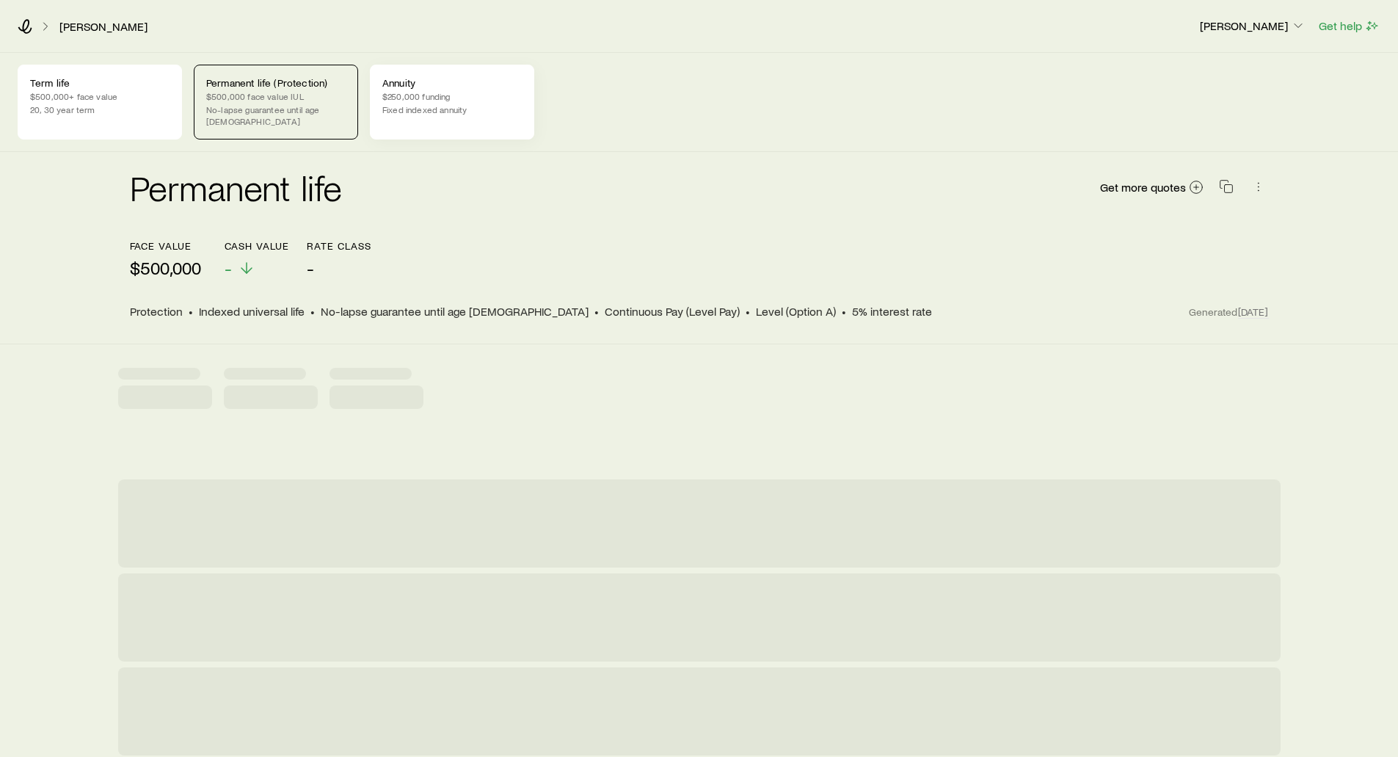
click at [421, 95] on p "$250,000 funding" at bounding box center [451, 96] width 139 height 12
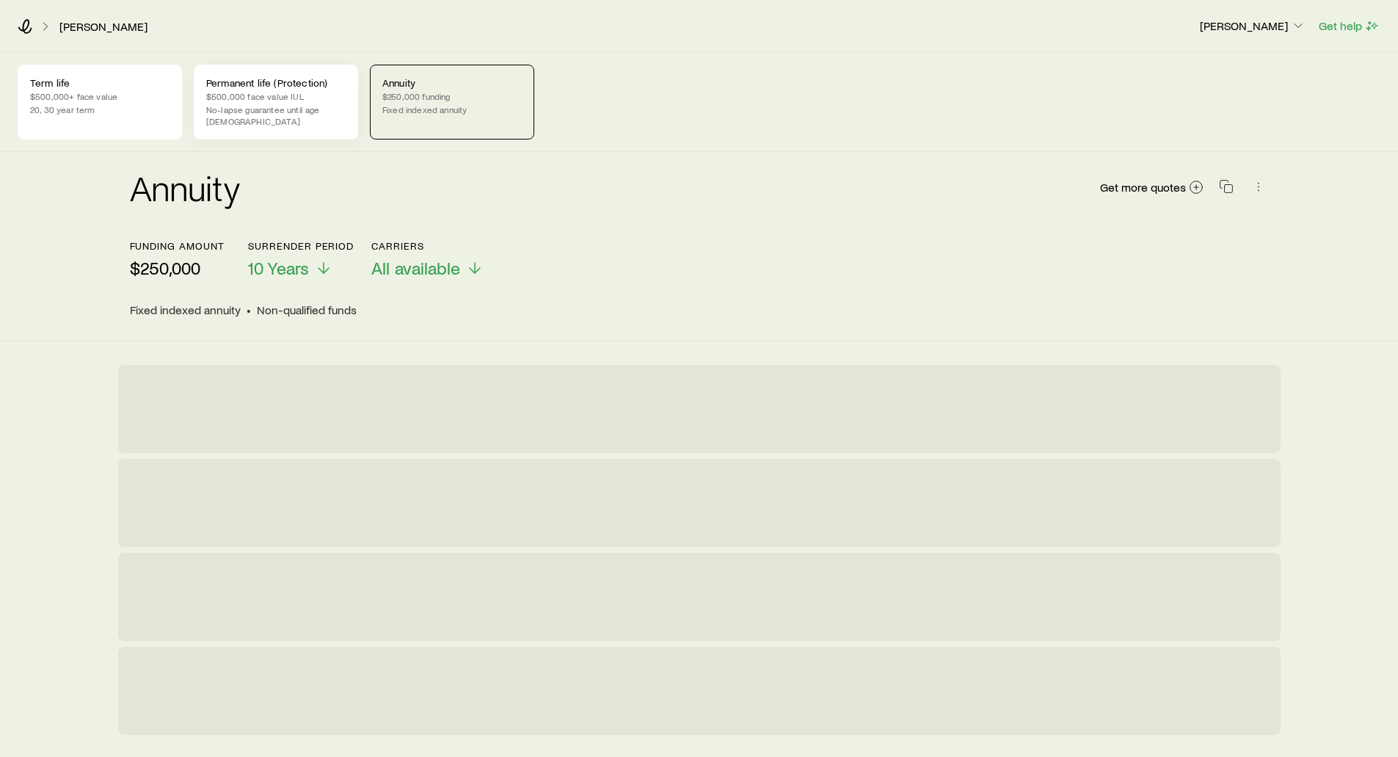
click at [332, 98] on p "$500,000 face value IUL" at bounding box center [275, 96] width 139 height 12
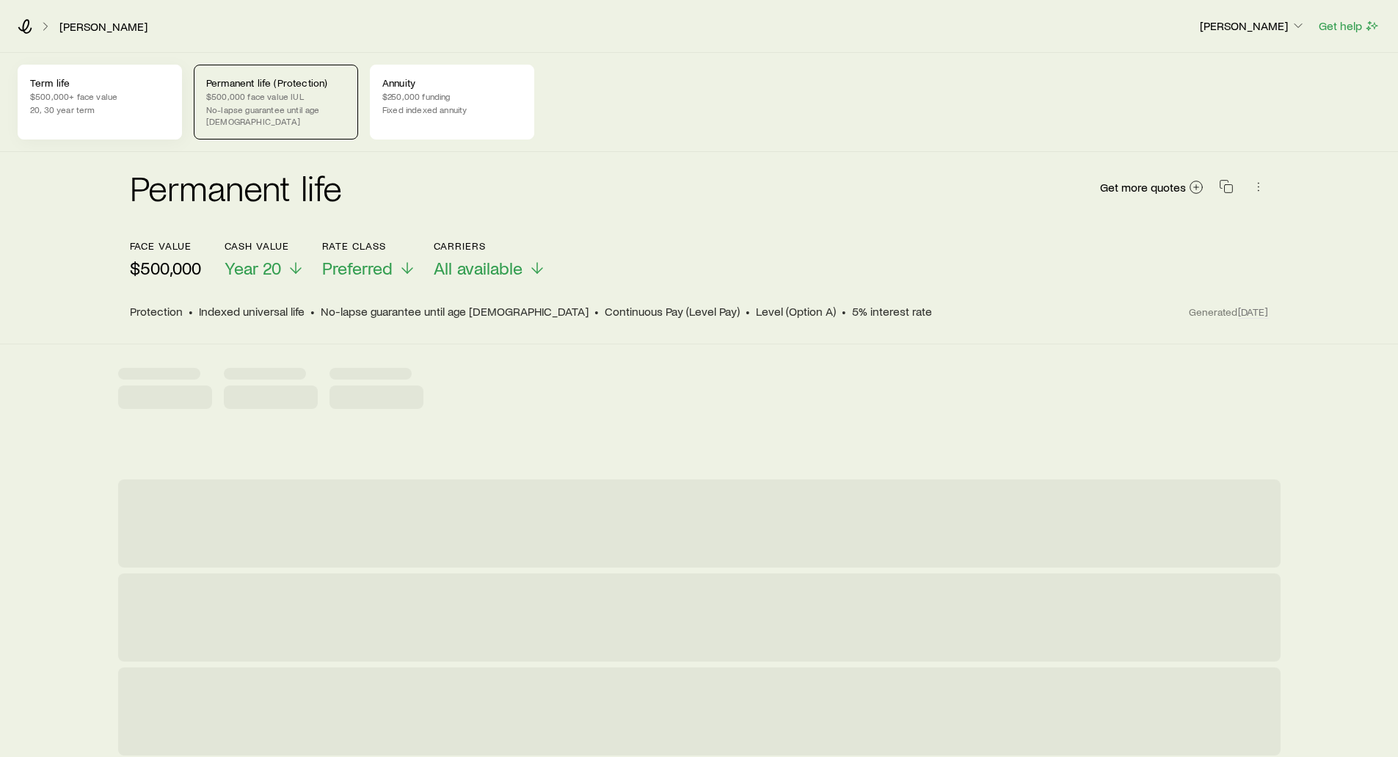
click at [111, 87] on p "Term life" at bounding box center [99, 83] width 139 height 12
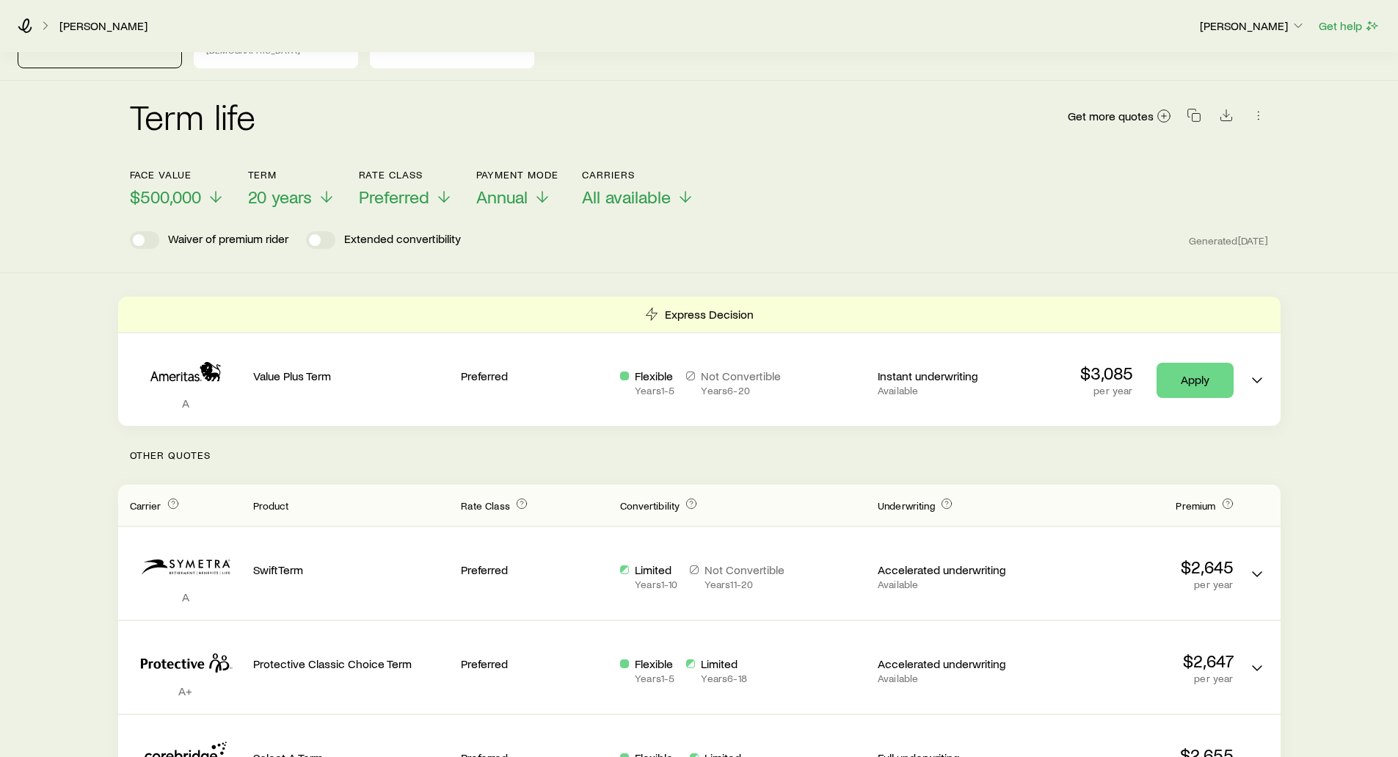
scroll to position [73, 0]
click at [161, 184] on span "$500,000" at bounding box center [165, 194] width 71 height 21
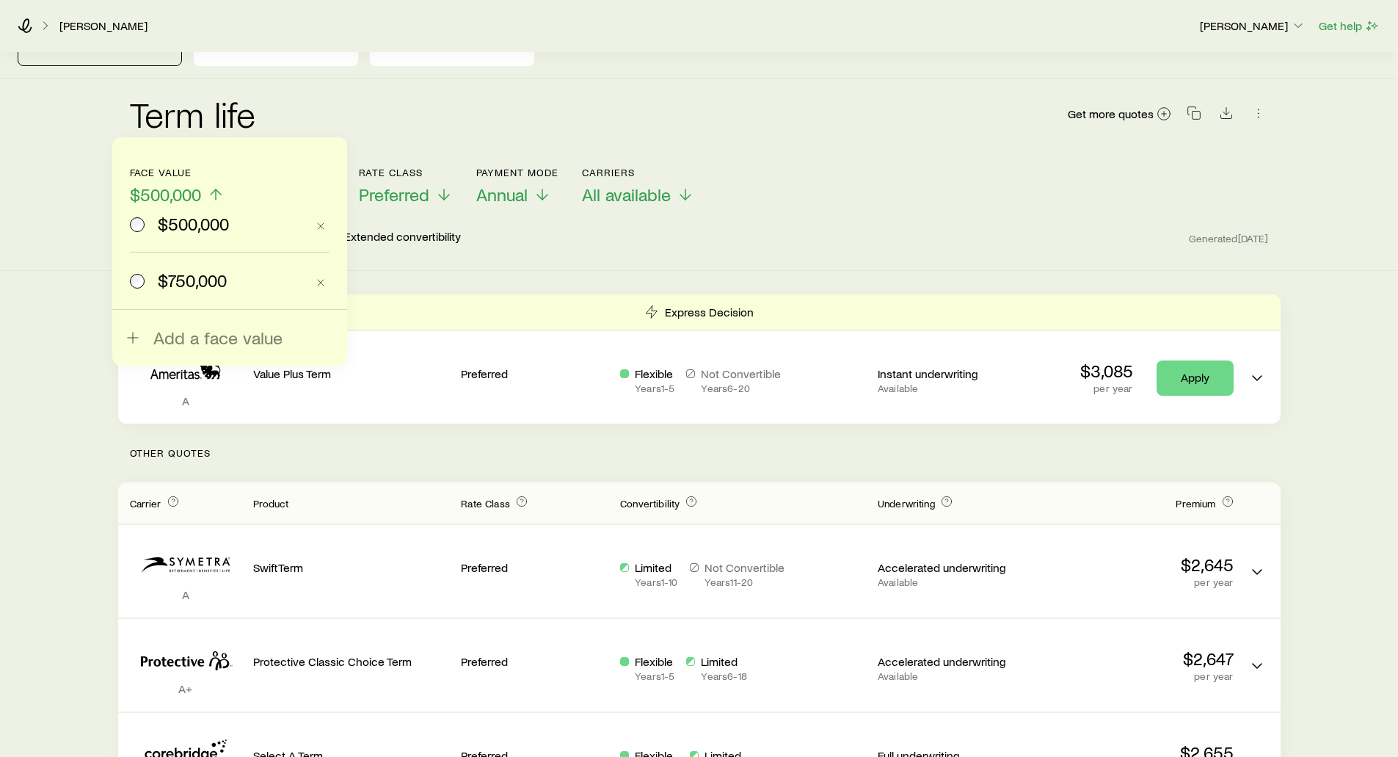
click at [334, 96] on div "Term life Get more quotes" at bounding box center [699, 122] width 1139 height 53
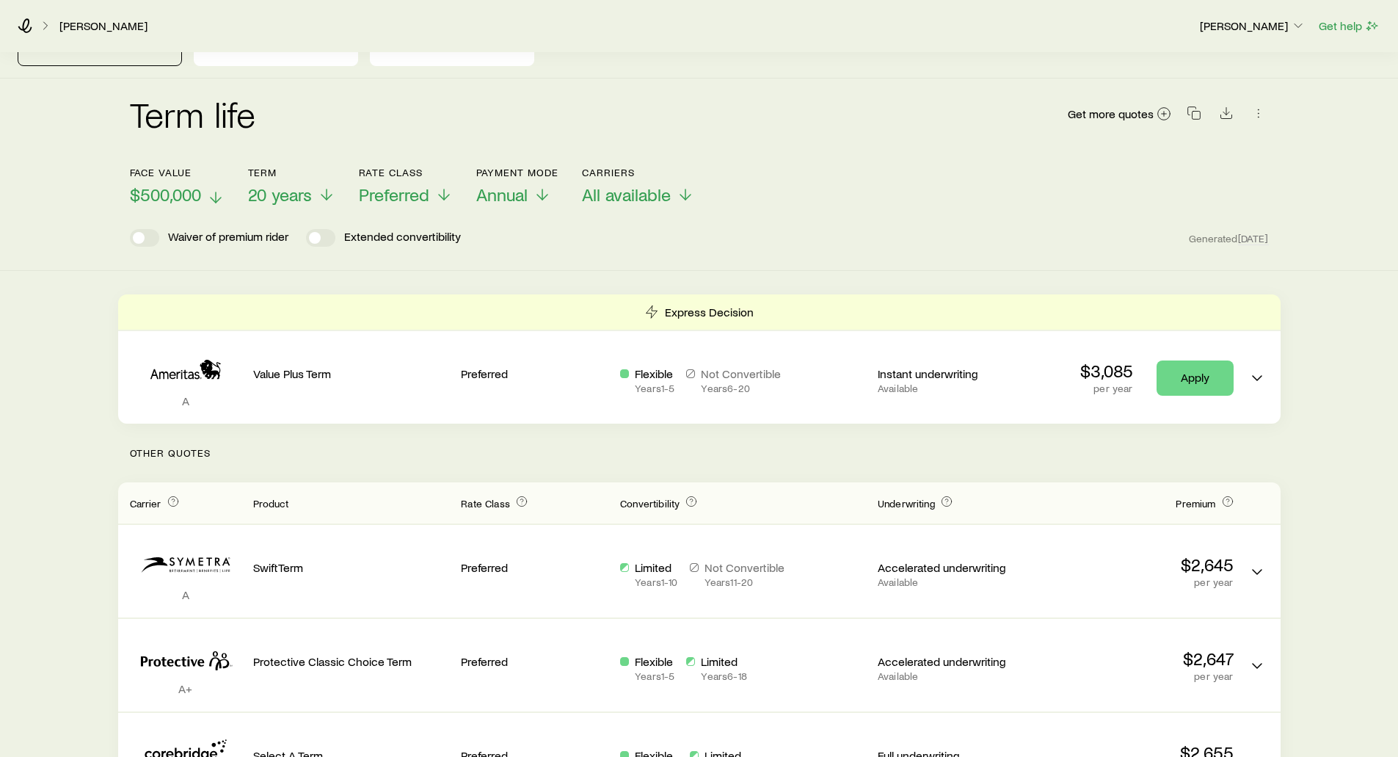
click at [159, 184] on span "$500,000" at bounding box center [165, 194] width 71 height 21
click at [206, 189] on icon at bounding box center [214, 198] width 18 height 18
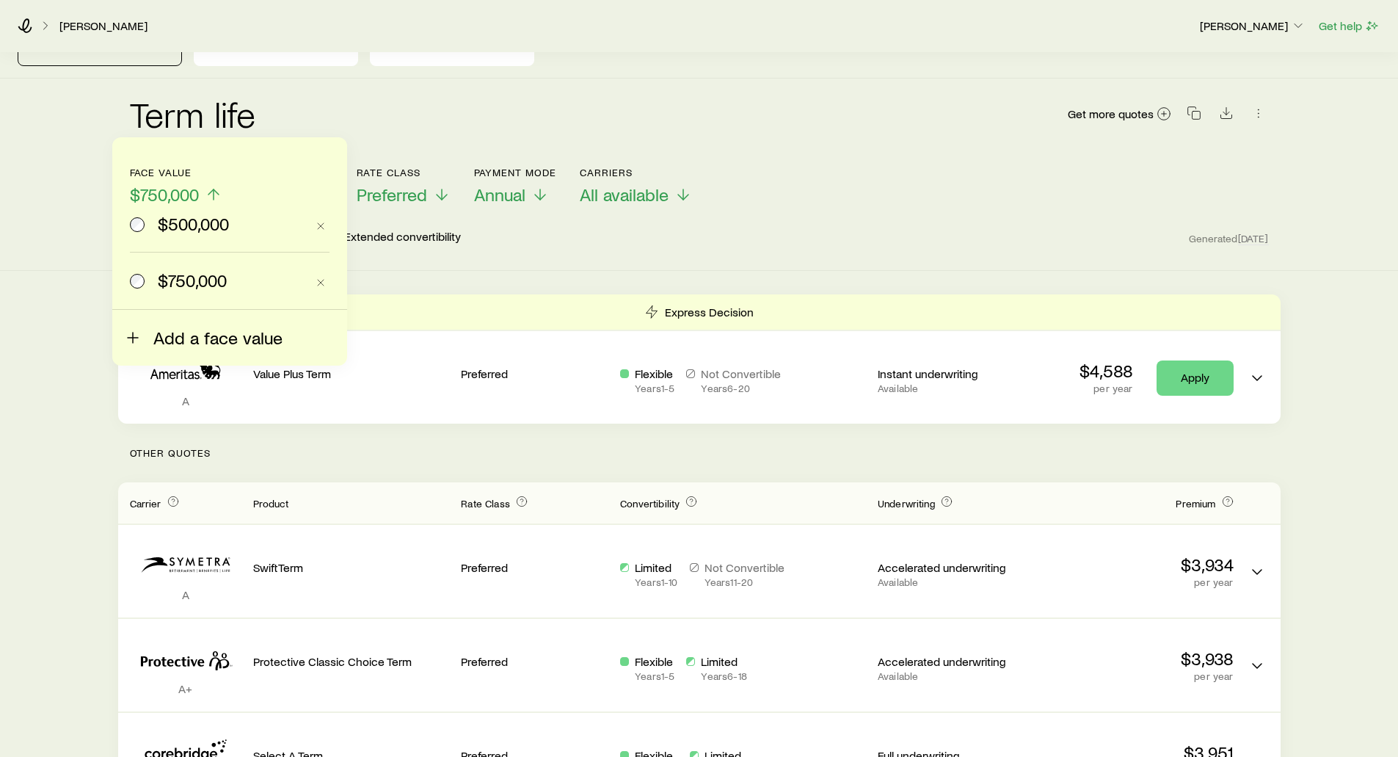
click at [140, 334] on icon at bounding box center [133, 338] width 18 height 18
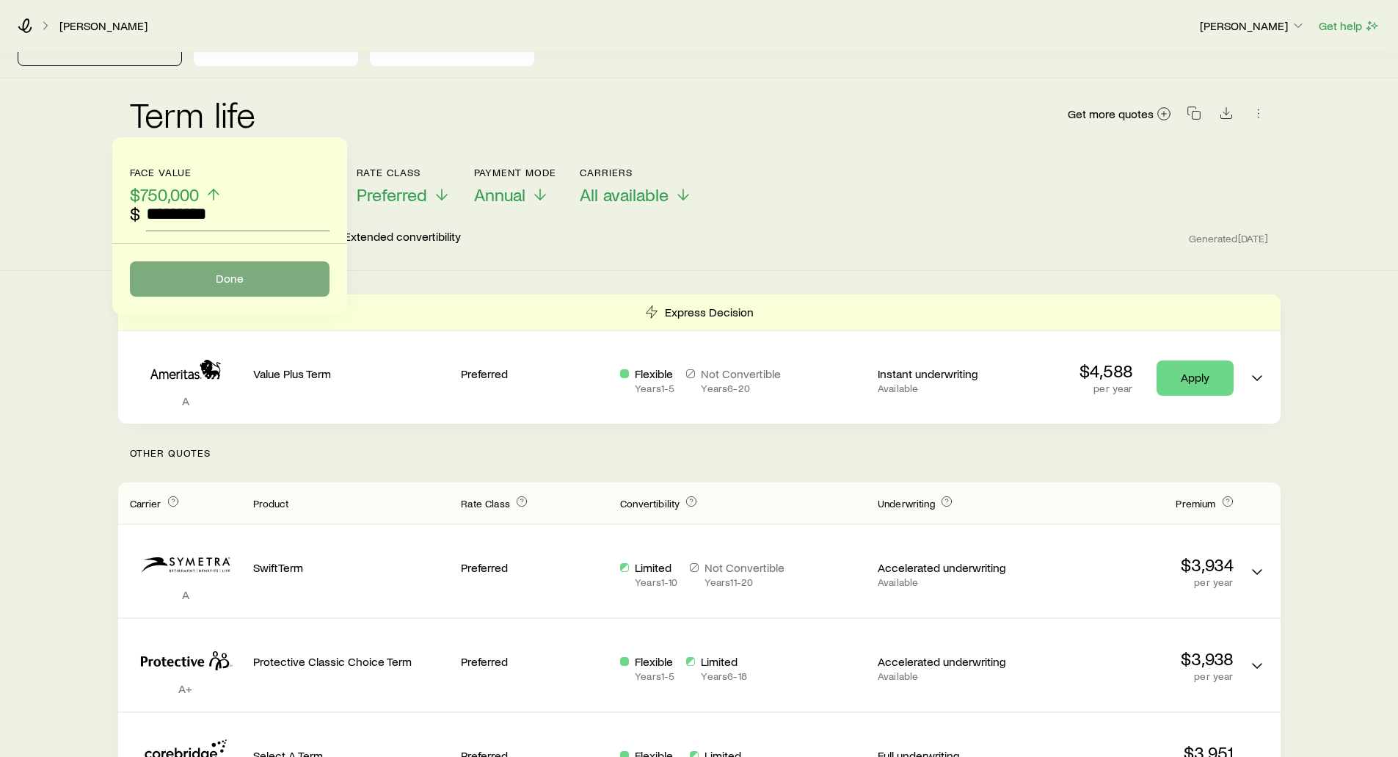
type input "*********"
click at [202, 283] on button "Done" at bounding box center [230, 278] width 200 height 35
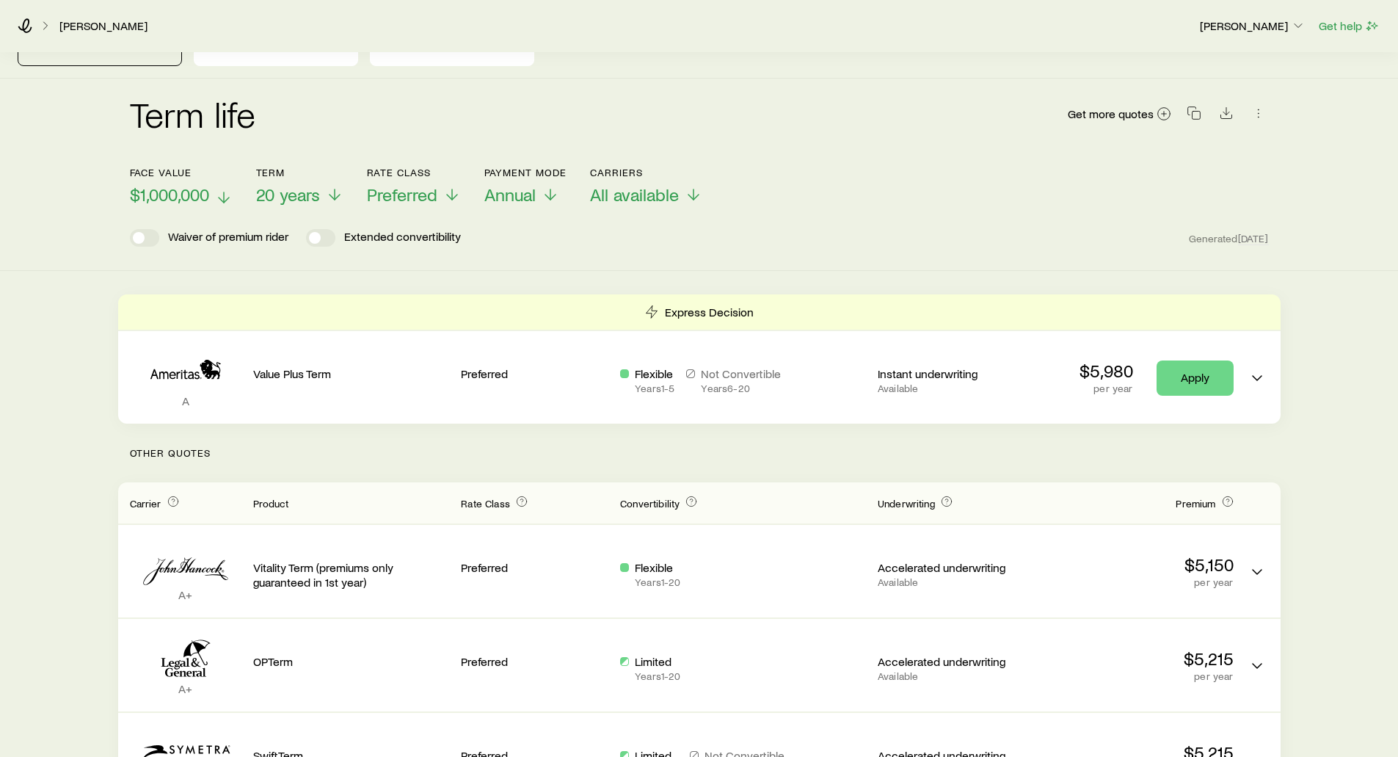
click at [193, 185] on span "$1,000,000" at bounding box center [169, 194] width 79 height 21
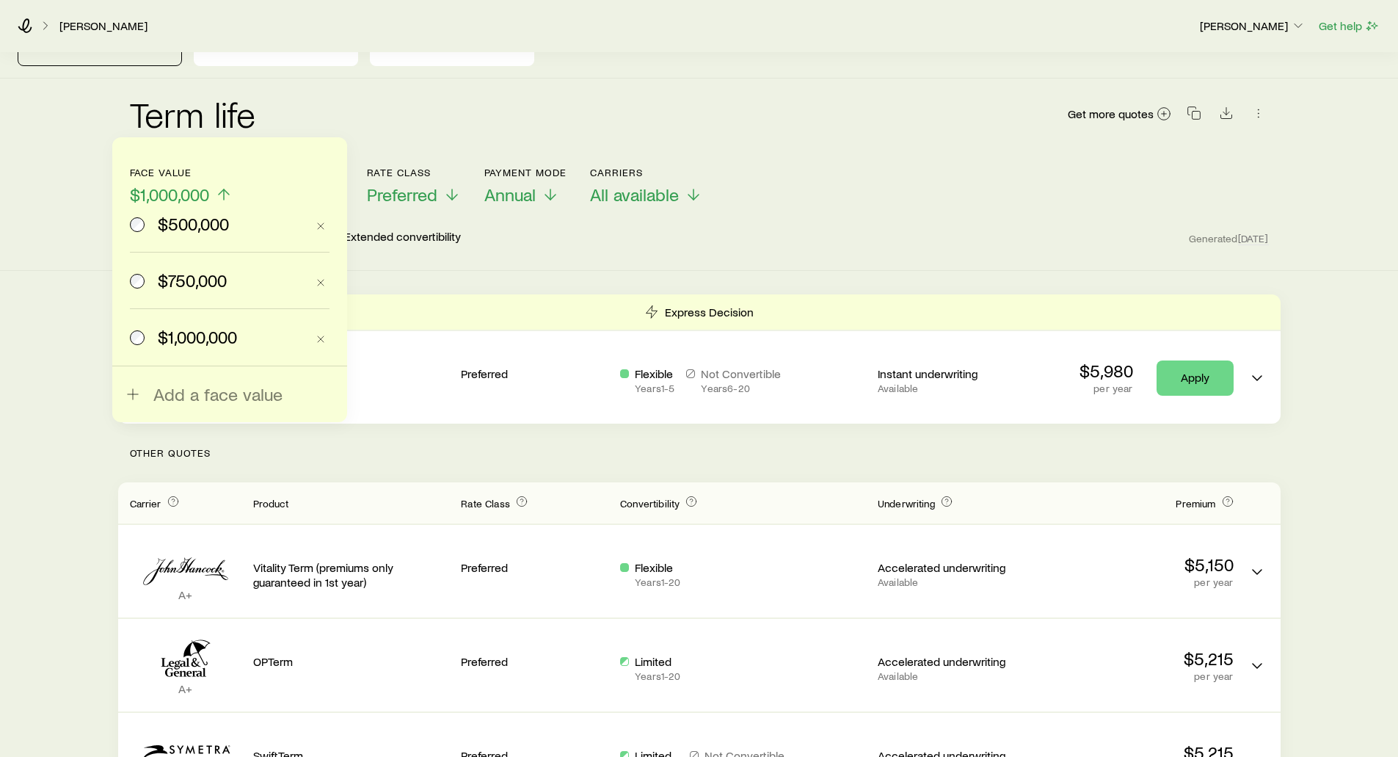
click at [162, 224] on span "$500,000" at bounding box center [193, 224] width 71 height 21
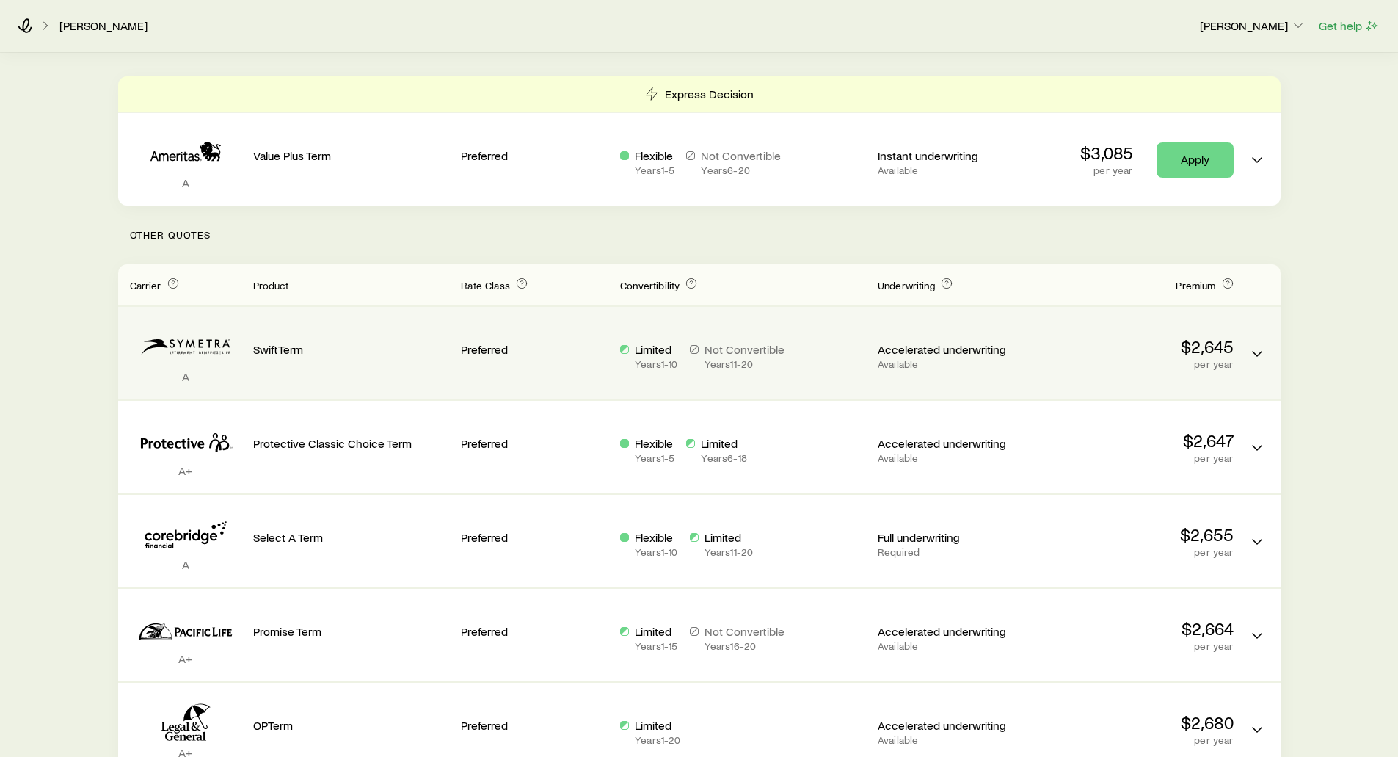
scroll to position [294, 0]
click at [1256, 343] on icon "Term quotes" at bounding box center [1257, 352] width 18 height 18
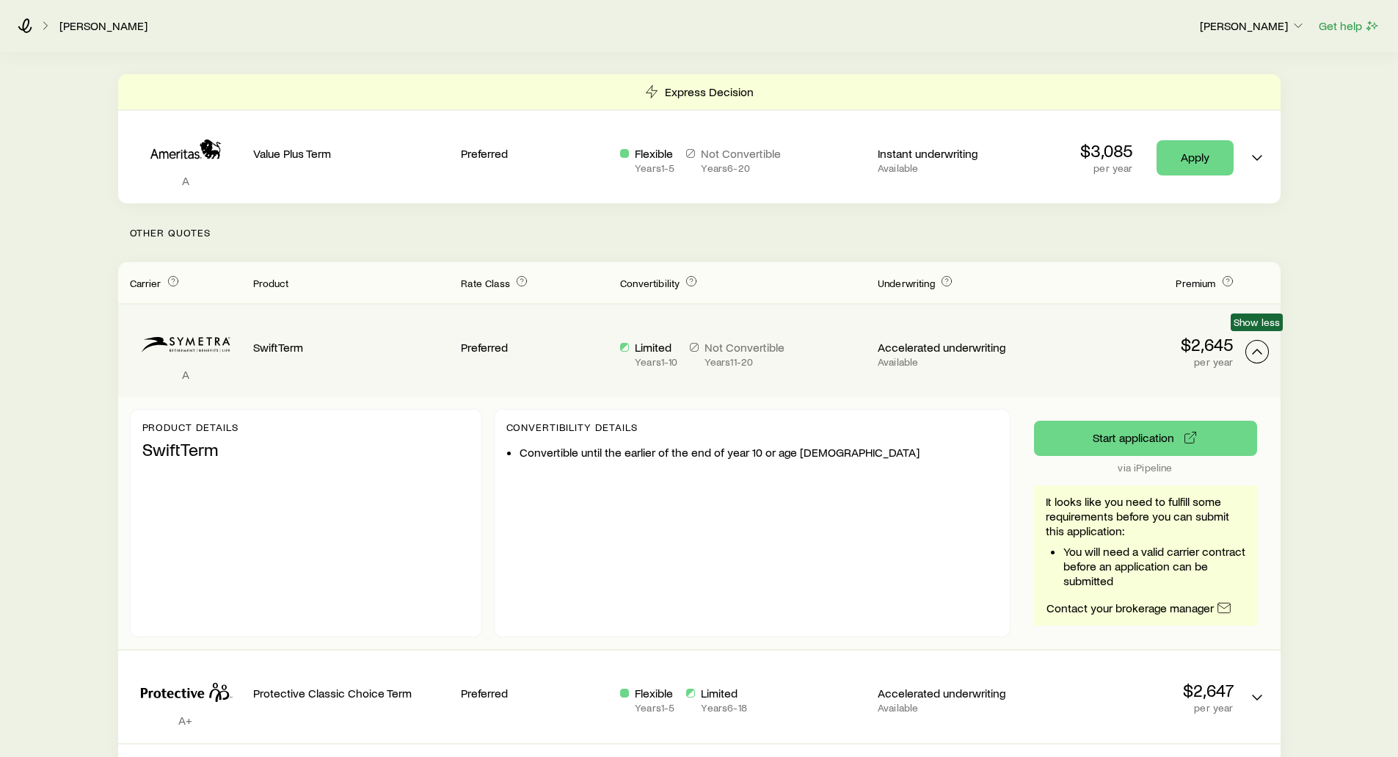
click at [1248, 343] on icon "Term quotes" at bounding box center [1257, 352] width 18 height 18
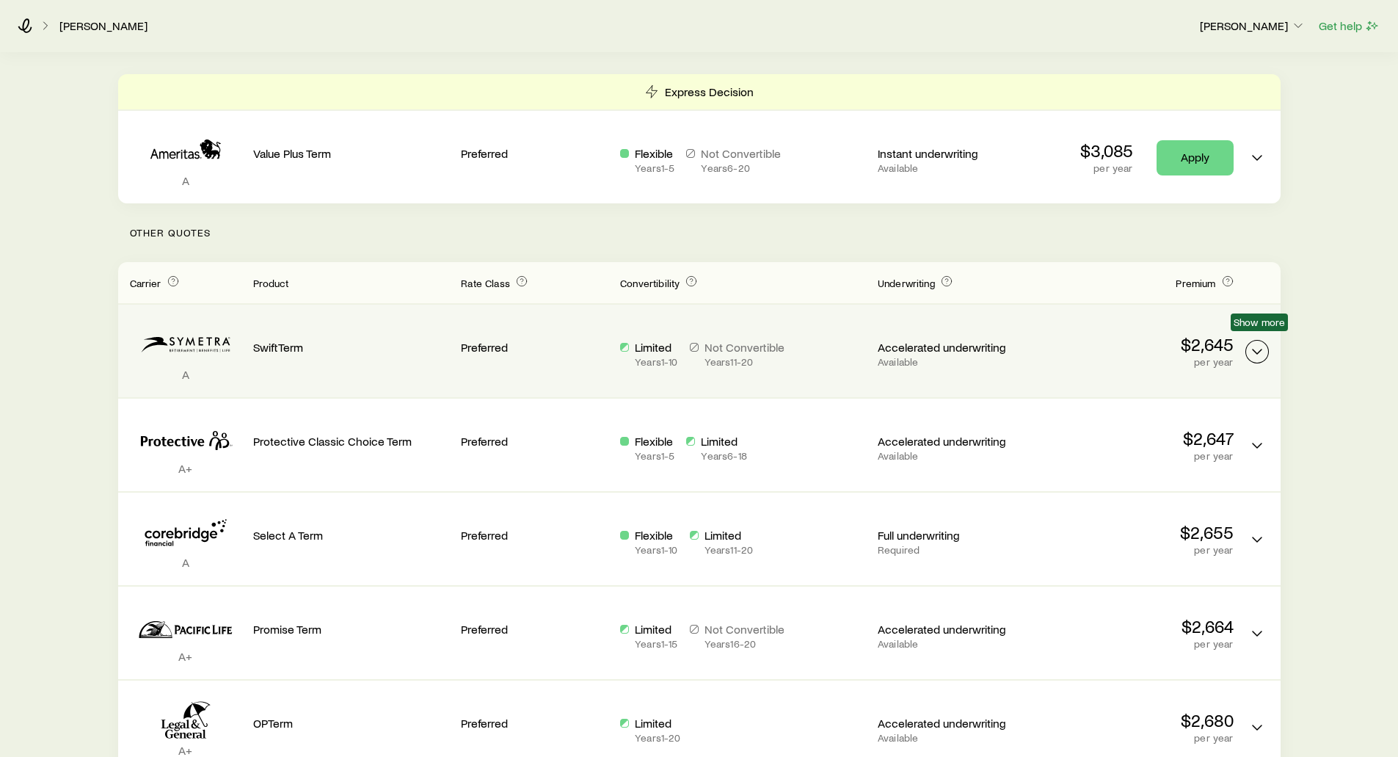
click at [1256, 344] on icon "Term quotes" at bounding box center [1257, 352] width 18 height 18
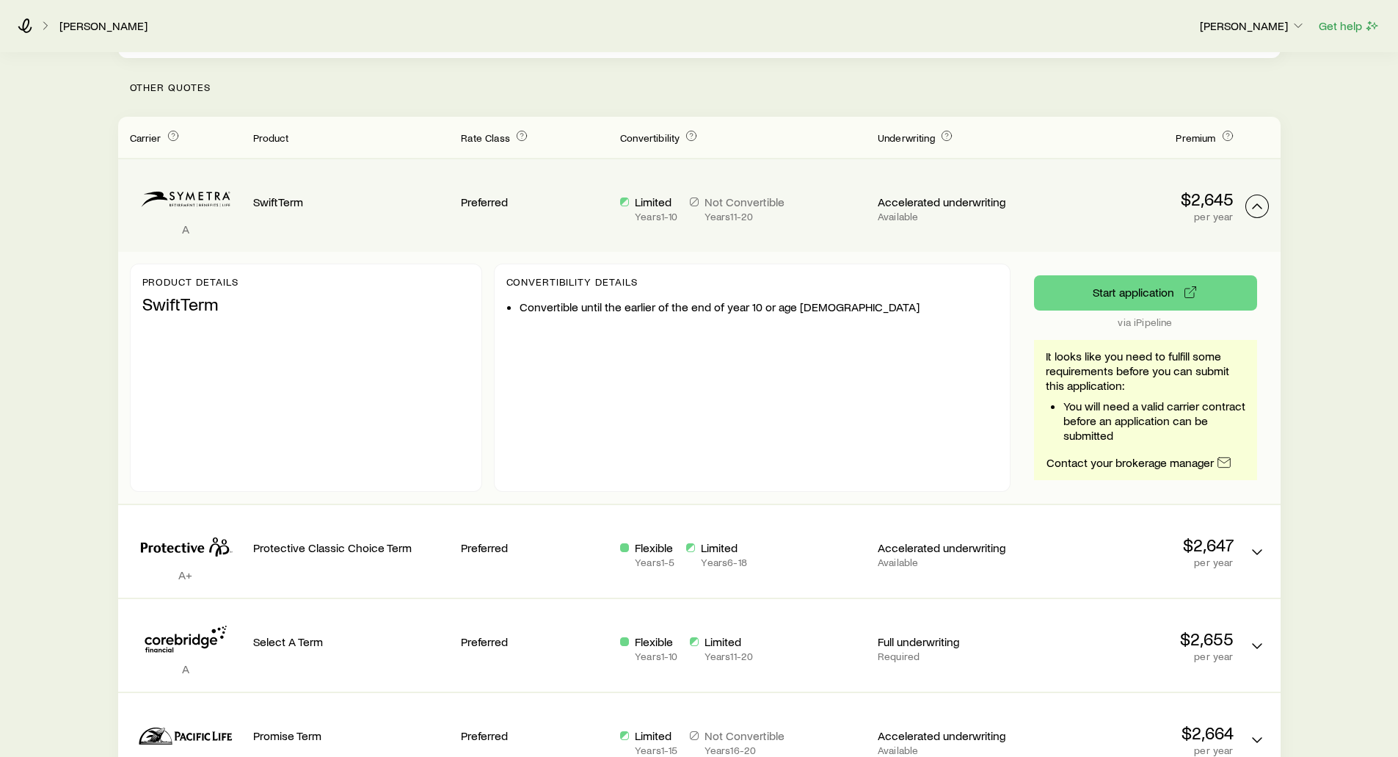
scroll to position [440, 0]
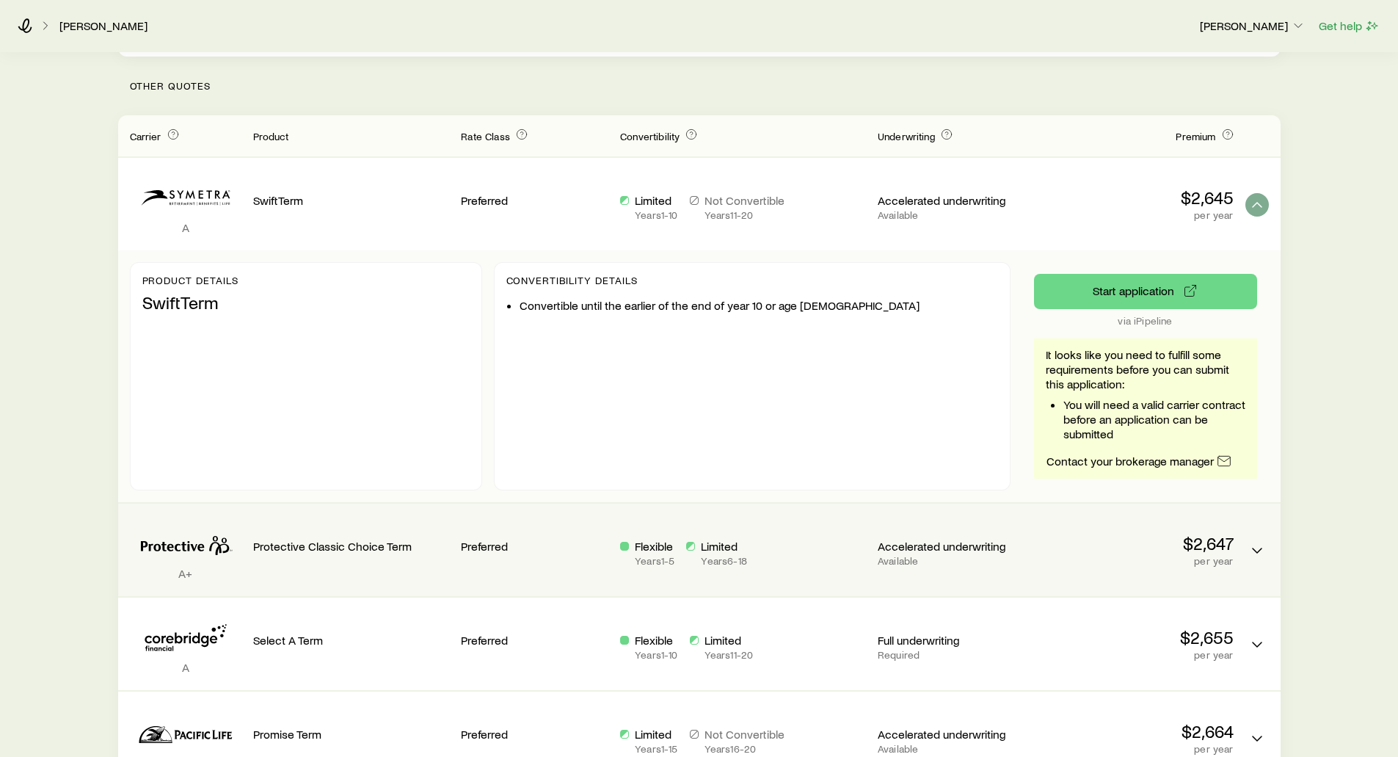
click at [1267, 532] on div "Term quotes" at bounding box center [1256, 539] width 23 height 48
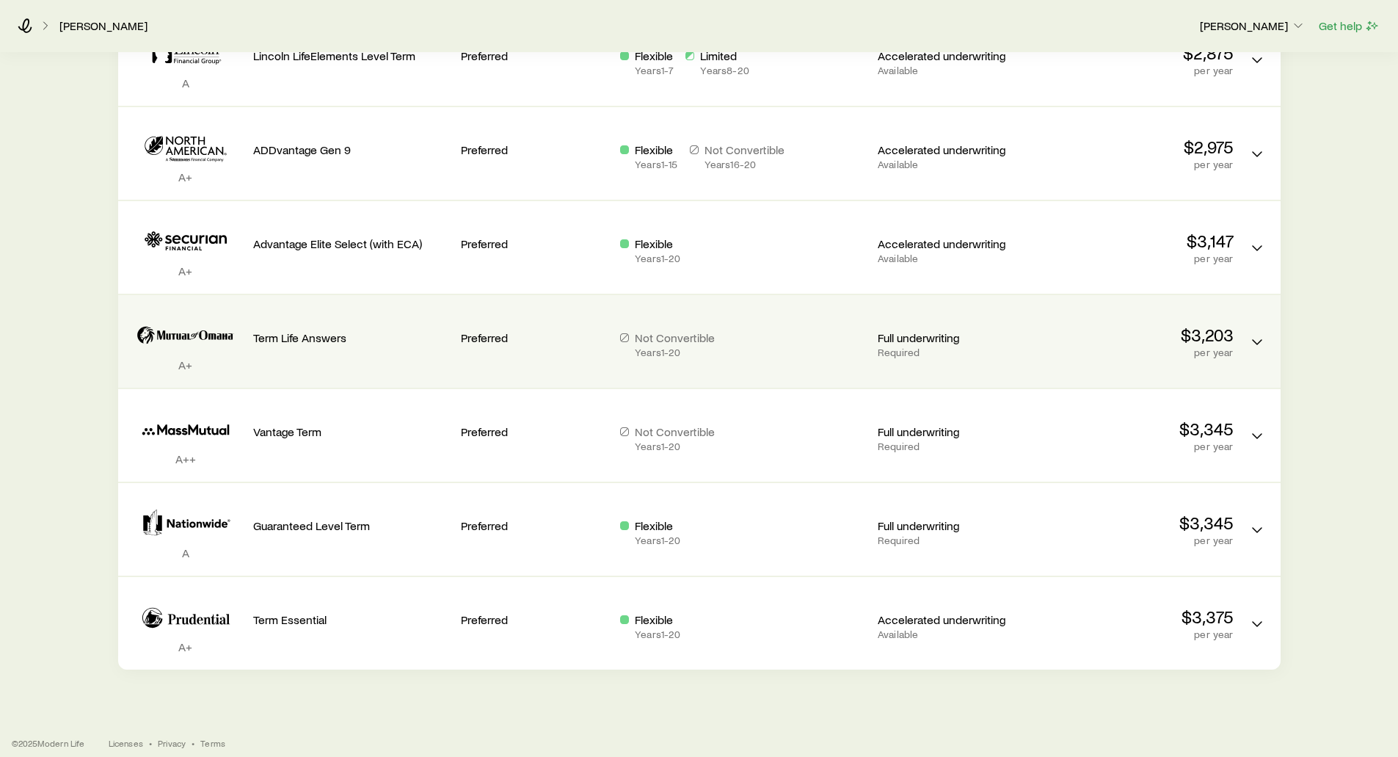
scroll to position [1643, 0]
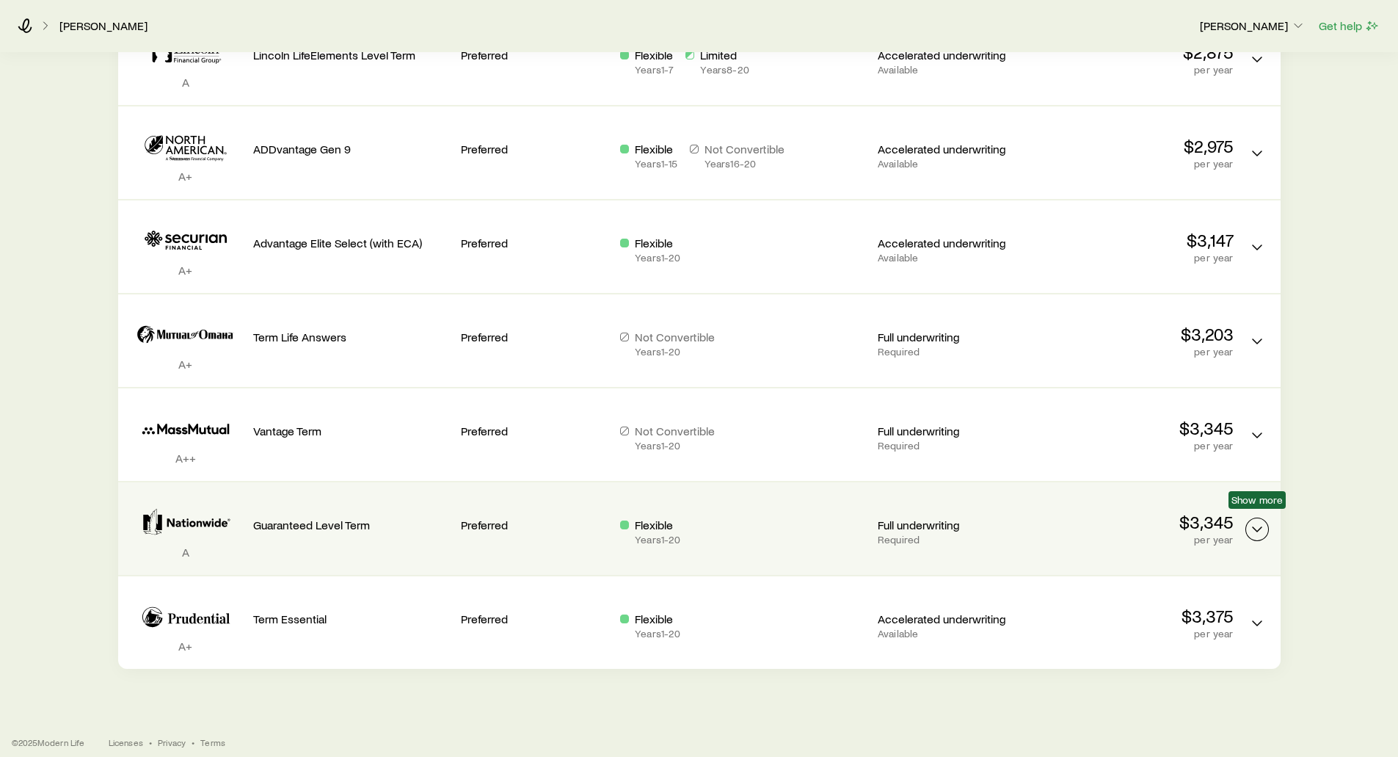
click at [1253, 520] on icon "Term quotes" at bounding box center [1257, 529] width 18 height 18
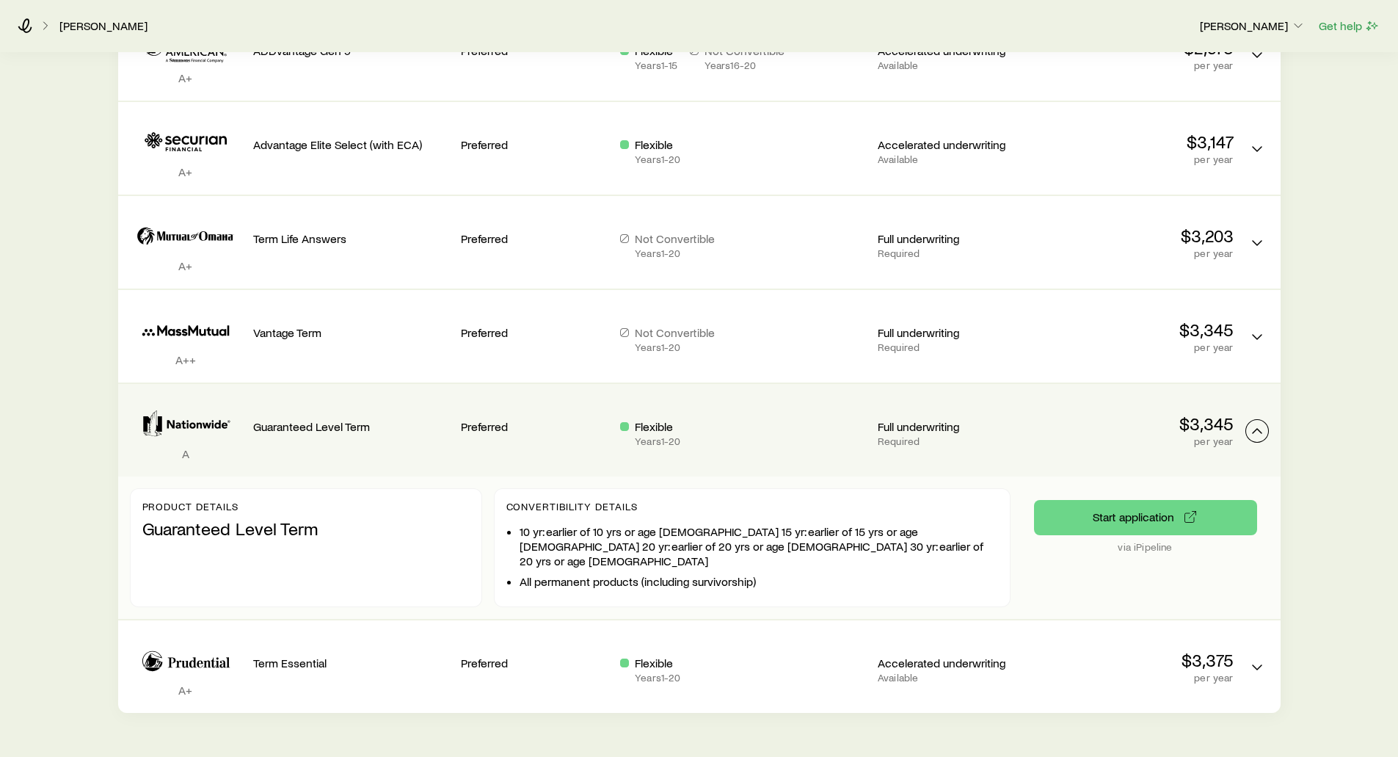
scroll to position [1771, 0]
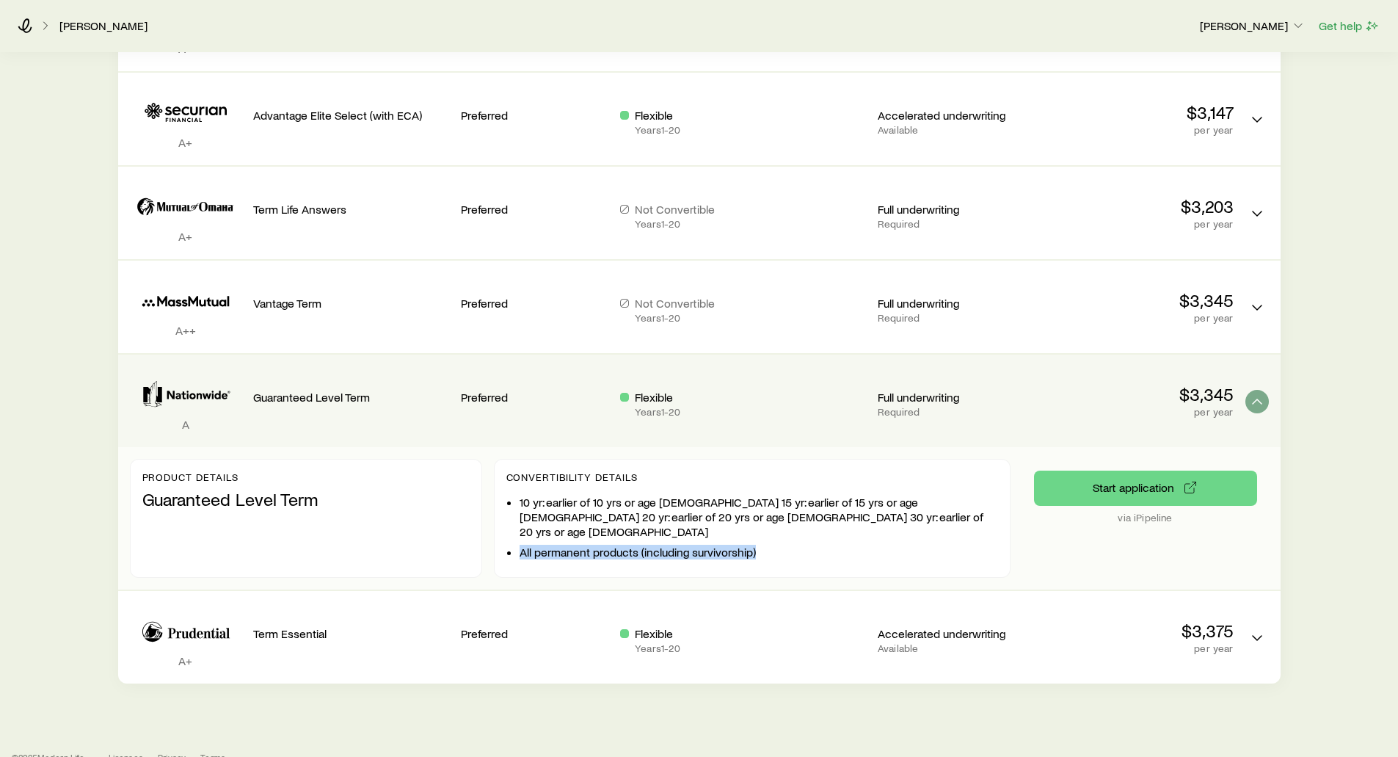
drag, startPoint x: 513, startPoint y: 528, endPoint x: 765, endPoint y: 531, distance: 251.7
click at [765, 531] on div "10 yr: earlier of 10 yrs or age 65 15 yr: earlier of 15 yrs or age 65 20 yr: ea…" at bounding box center [752, 527] width 492 height 65
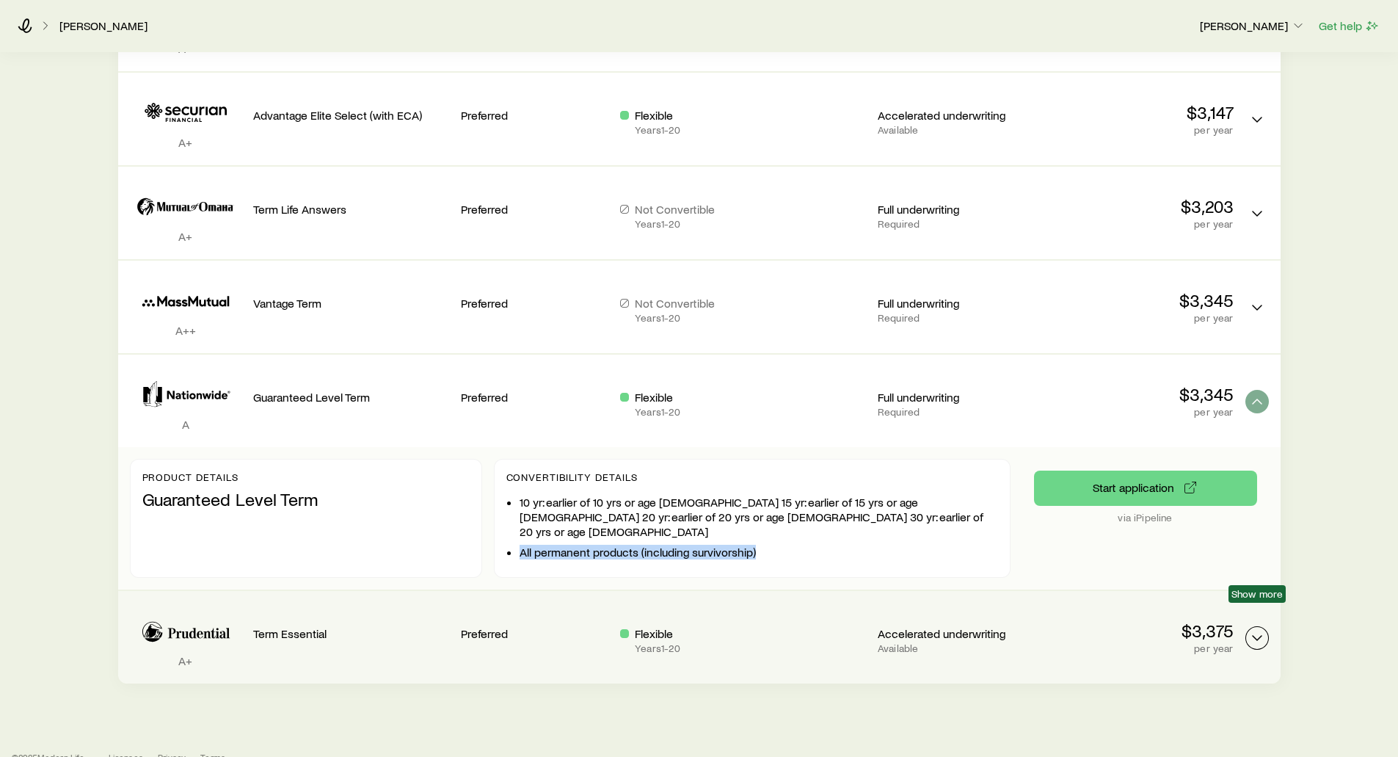
click at [1259, 629] on icon "Term quotes" at bounding box center [1257, 638] width 18 height 18
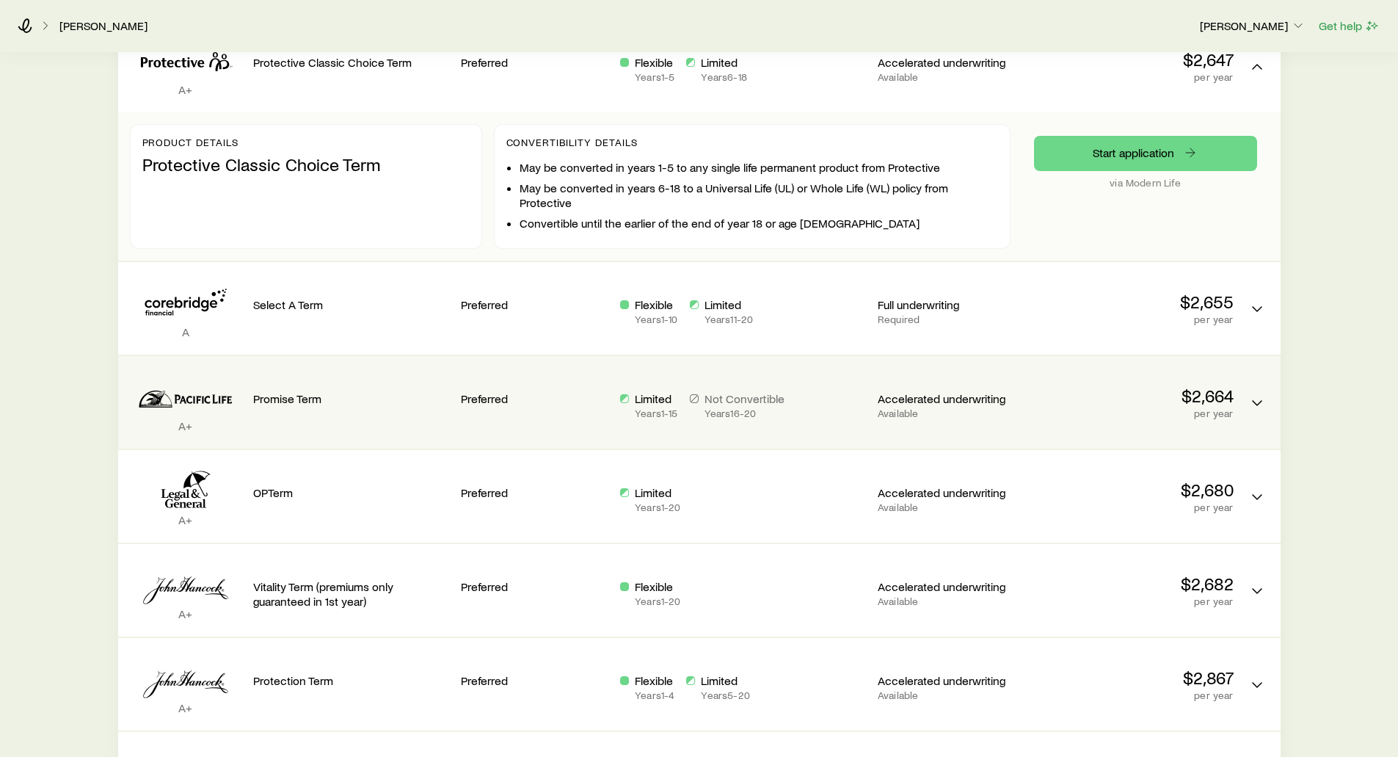
scroll to position [930, 0]
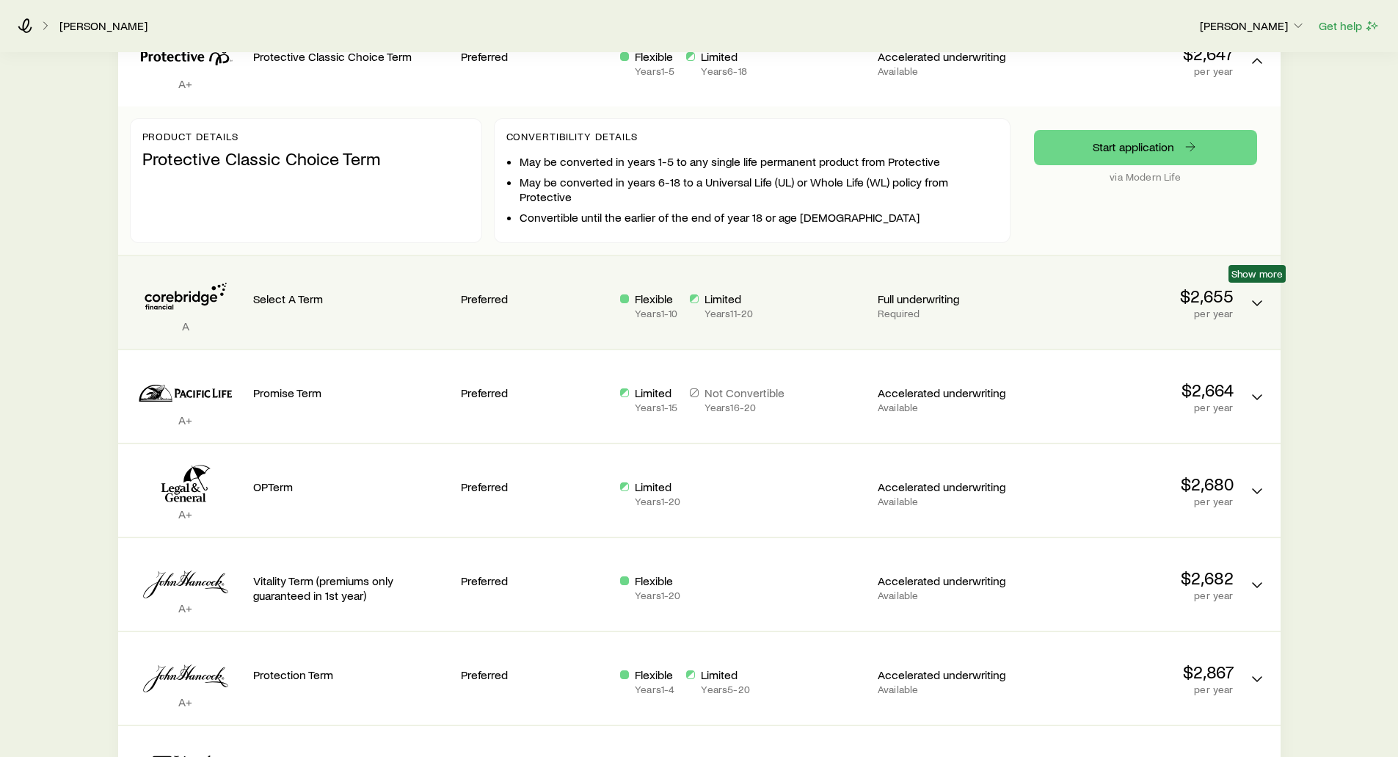
click at [1261, 280] on span "Show more" at bounding box center [1256, 274] width 57 height 18
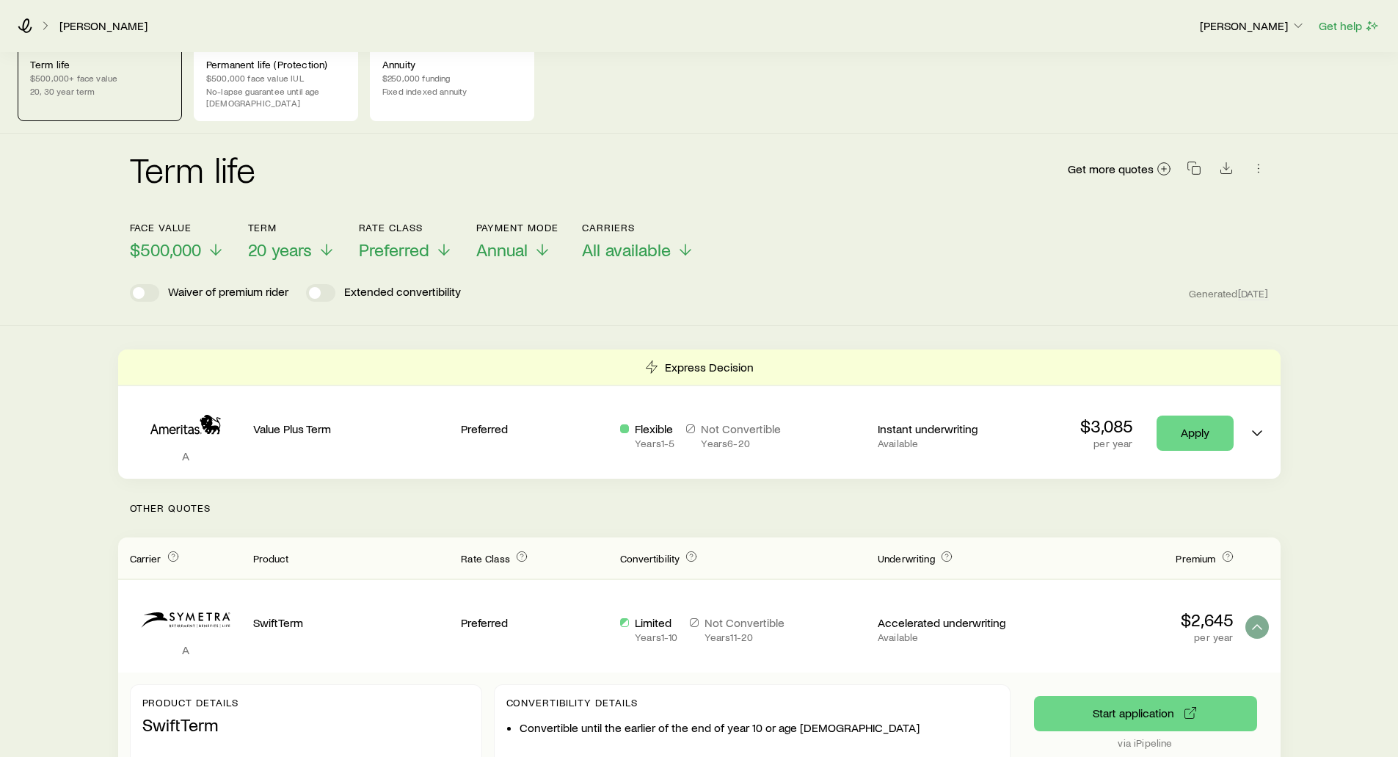
scroll to position [0, 0]
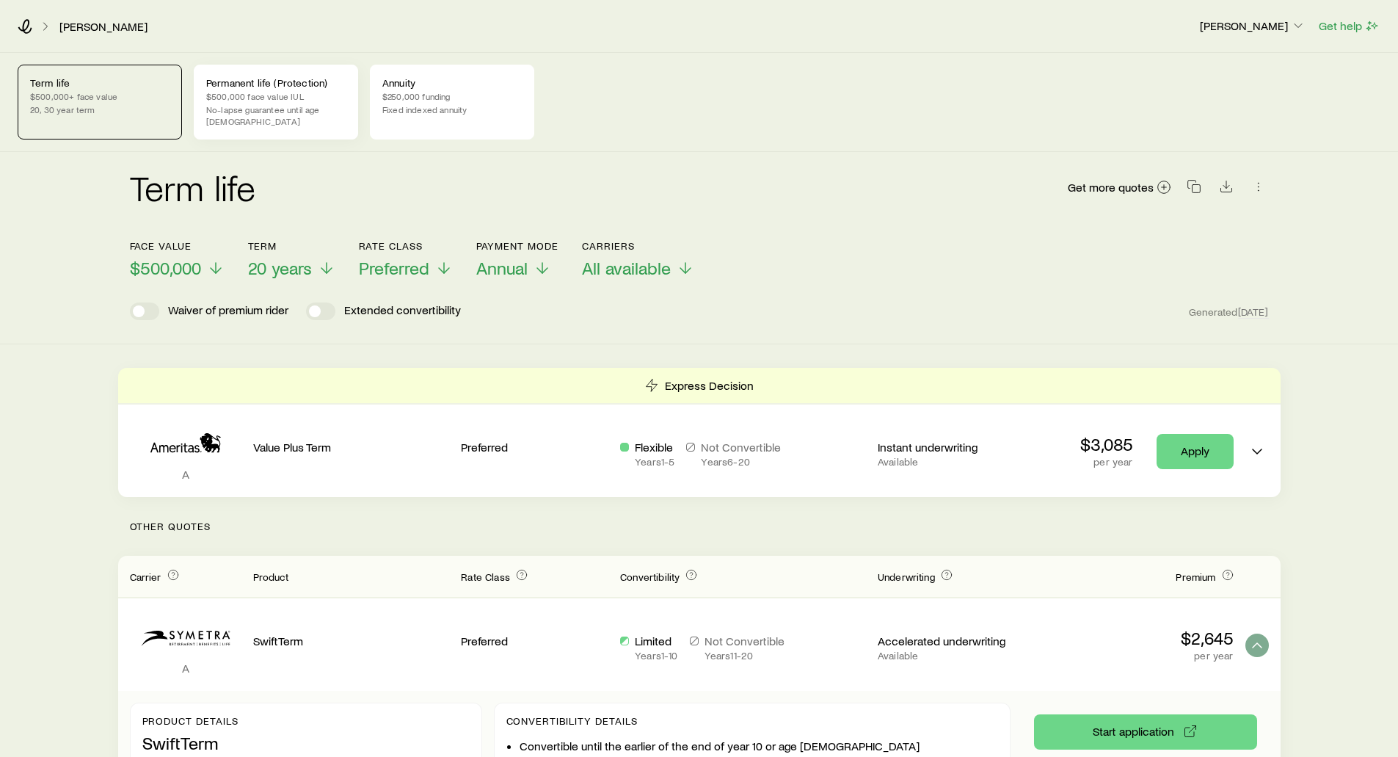
click at [279, 108] on p "No-lapse guarantee until age 90" at bounding box center [275, 114] width 139 height 23
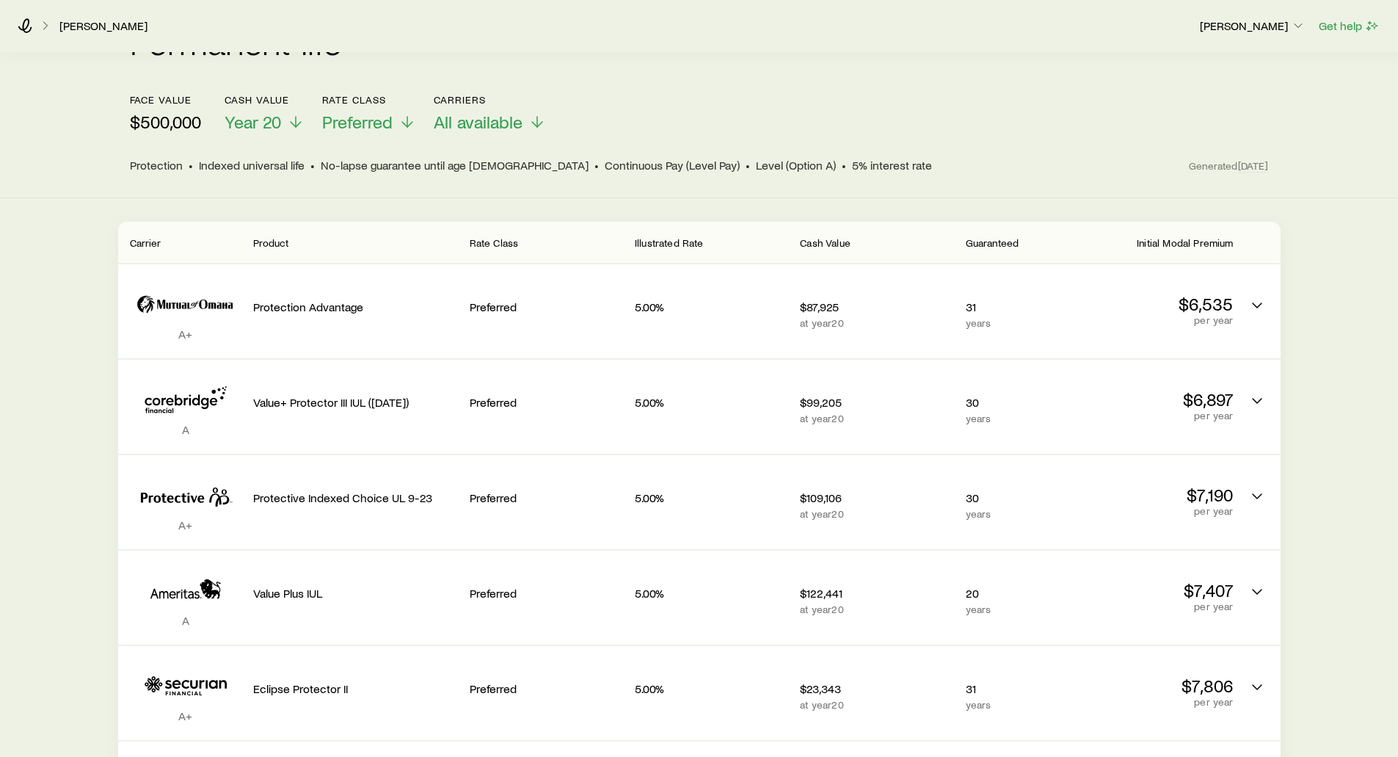
scroll to position [147, 0]
click at [365, 111] on span "Preferred" at bounding box center [357, 121] width 70 height 21
click at [655, 98] on div "face value $500,000 Cash Value Year 20 Rate Class Preferred Carriers All availa…" at bounding box center [699, 112] width 1139 height 39
click at [365, 114] on span "Preferred" at bounding box center [357, 121] width 70 height 21
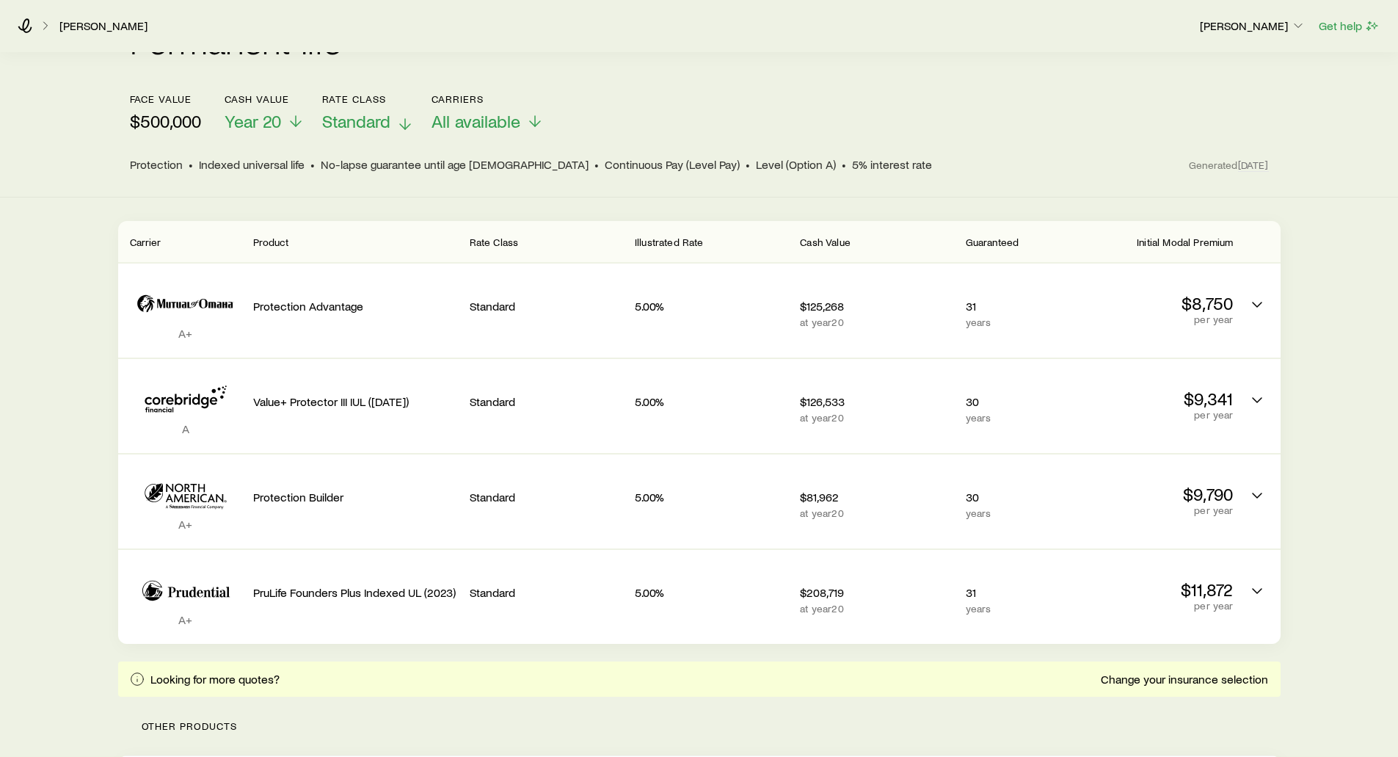
click at [348, 113] on span "Standard" at bounding box center [356, 121] width 68 height 21
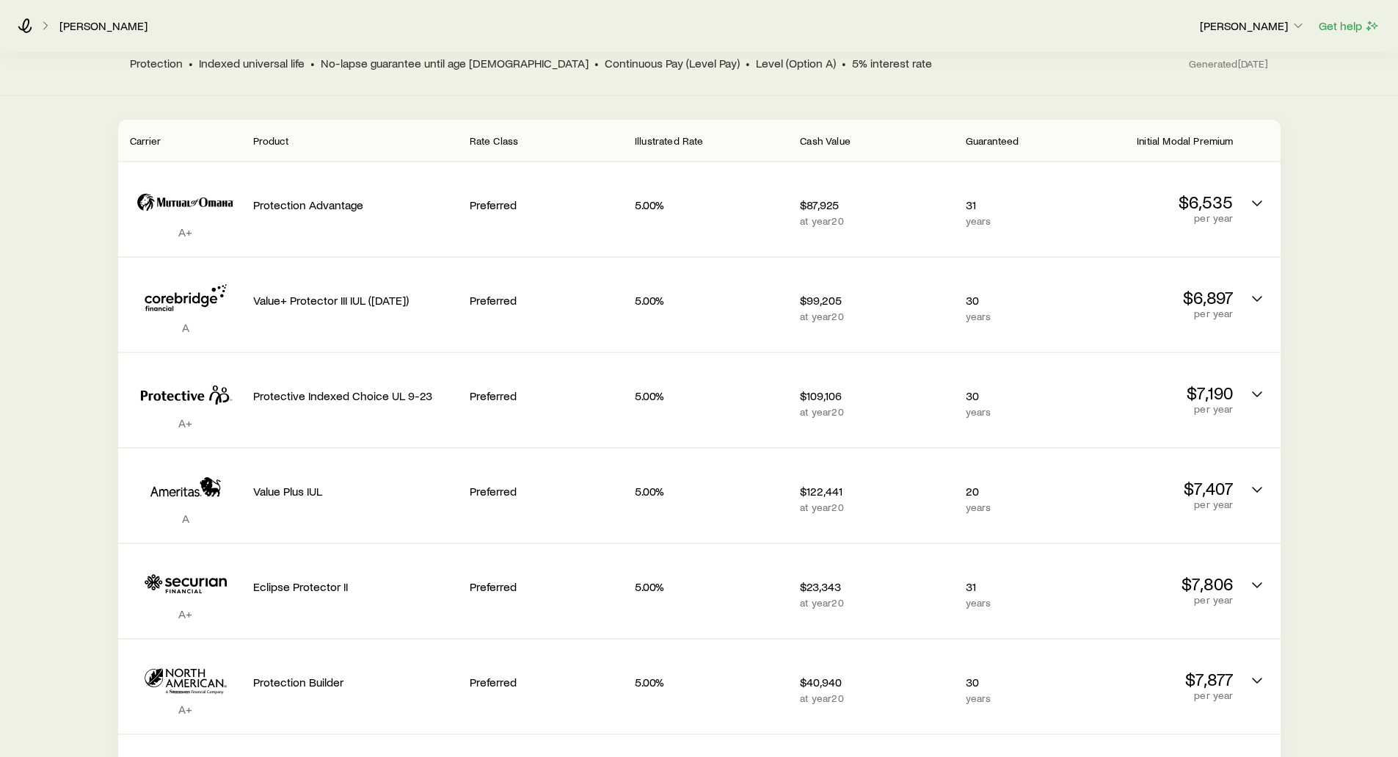
scroll to position [220, 0]
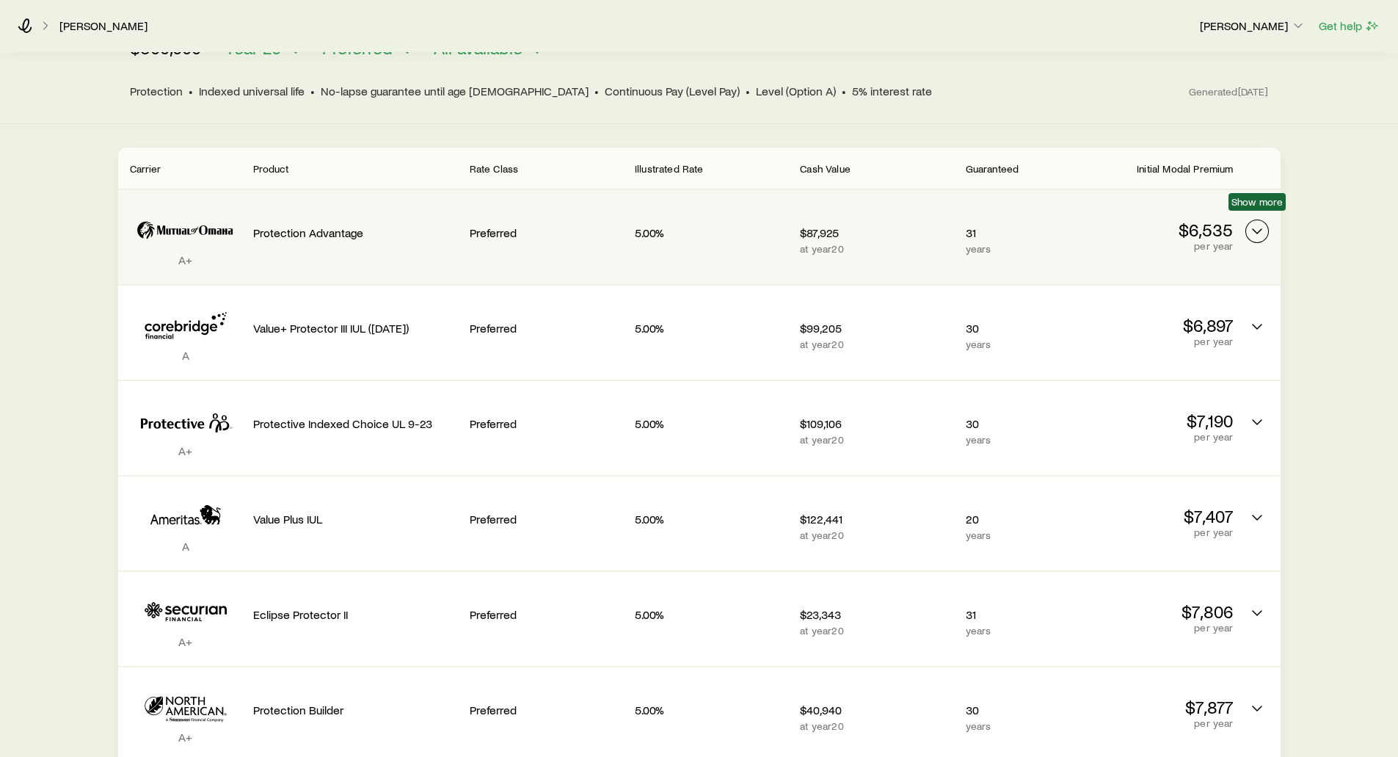
click at [1256, 222] on icon "Permanent quotes" at bounding box center [1257, 231] width 18 height 18
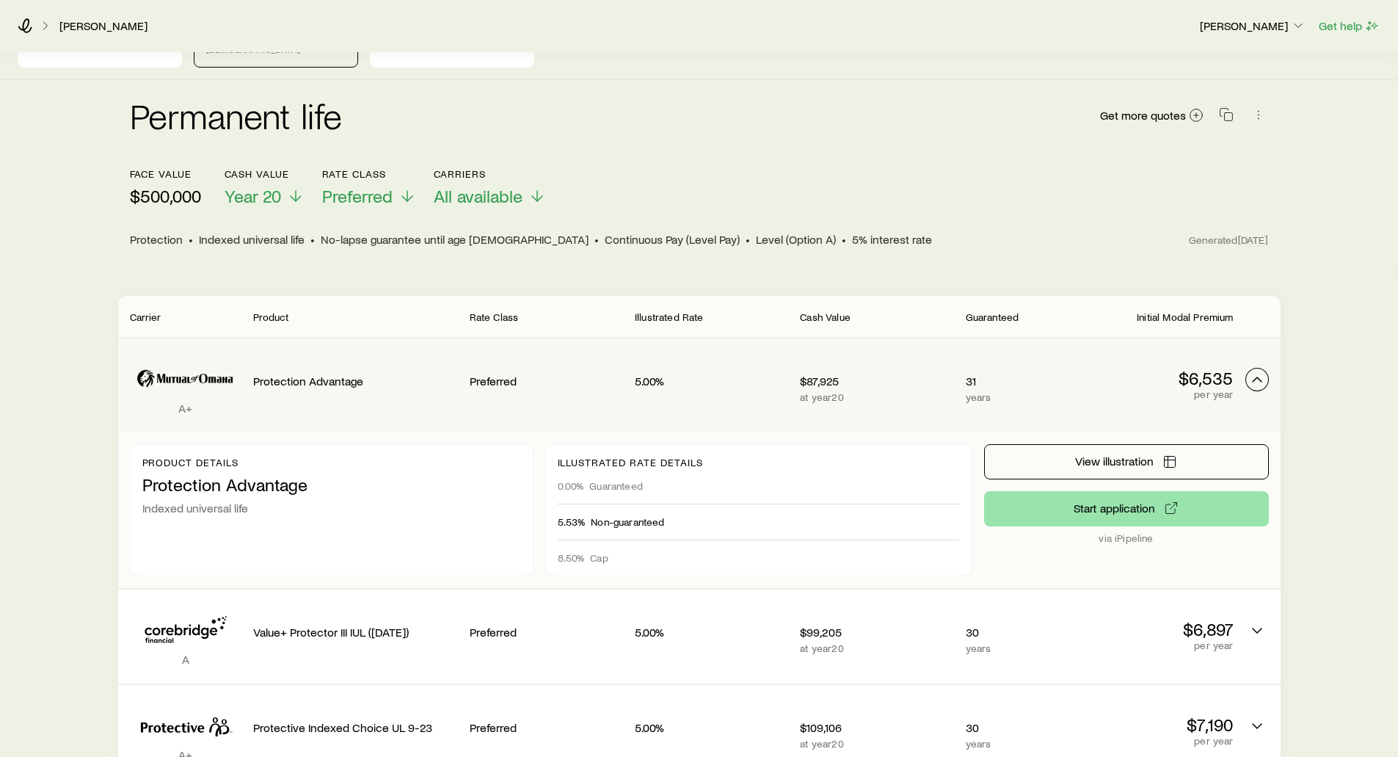
scroll to position [73, 0]
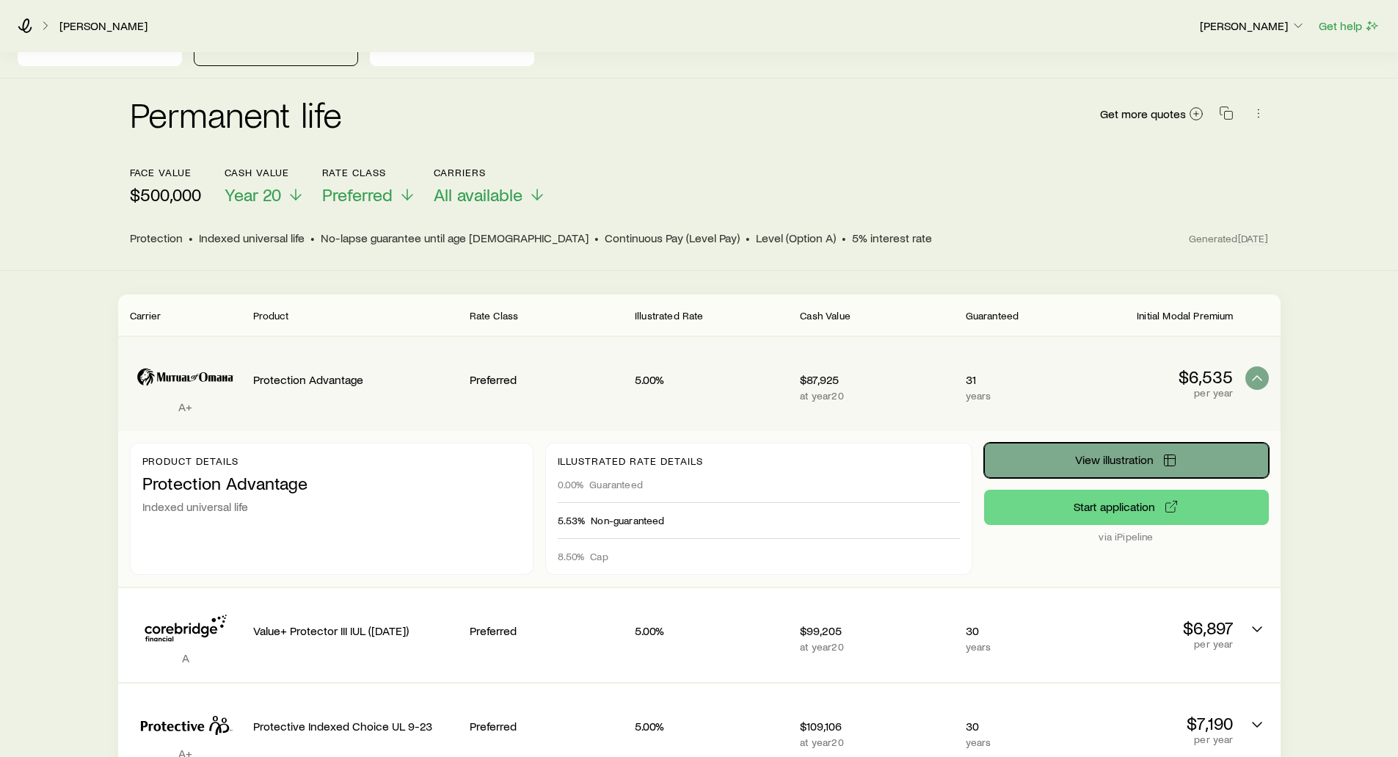
click at [1113, 454] on span "View illustration" at bounding box center [1114, 460] width 79 height 12
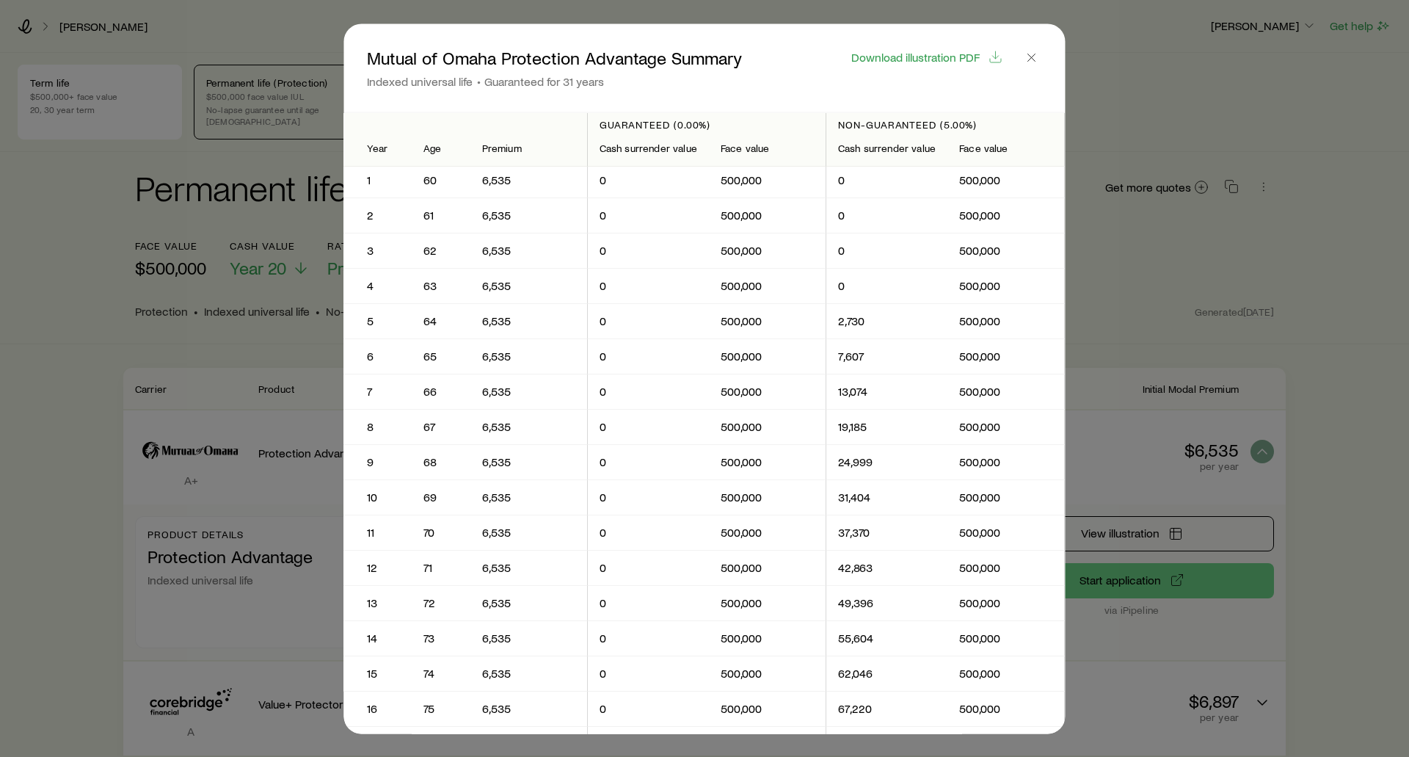
scroll to position [0, 0]
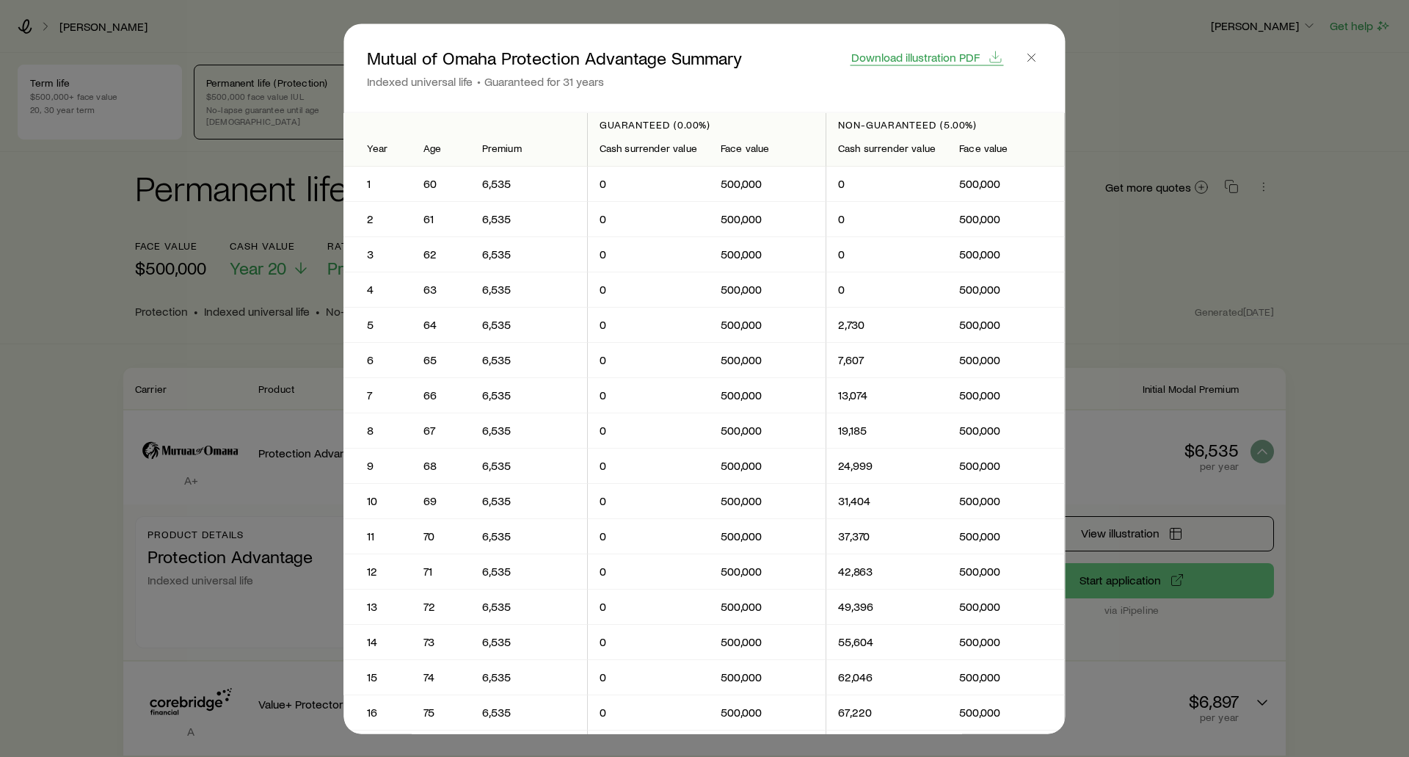
click at [908, 59] on span "Download illustration PDF" at bounding box center [915, 57] width 128 height 12
click at [1028, 53] on icon "button" at bounding box center [1031, 57] width 15 height 15
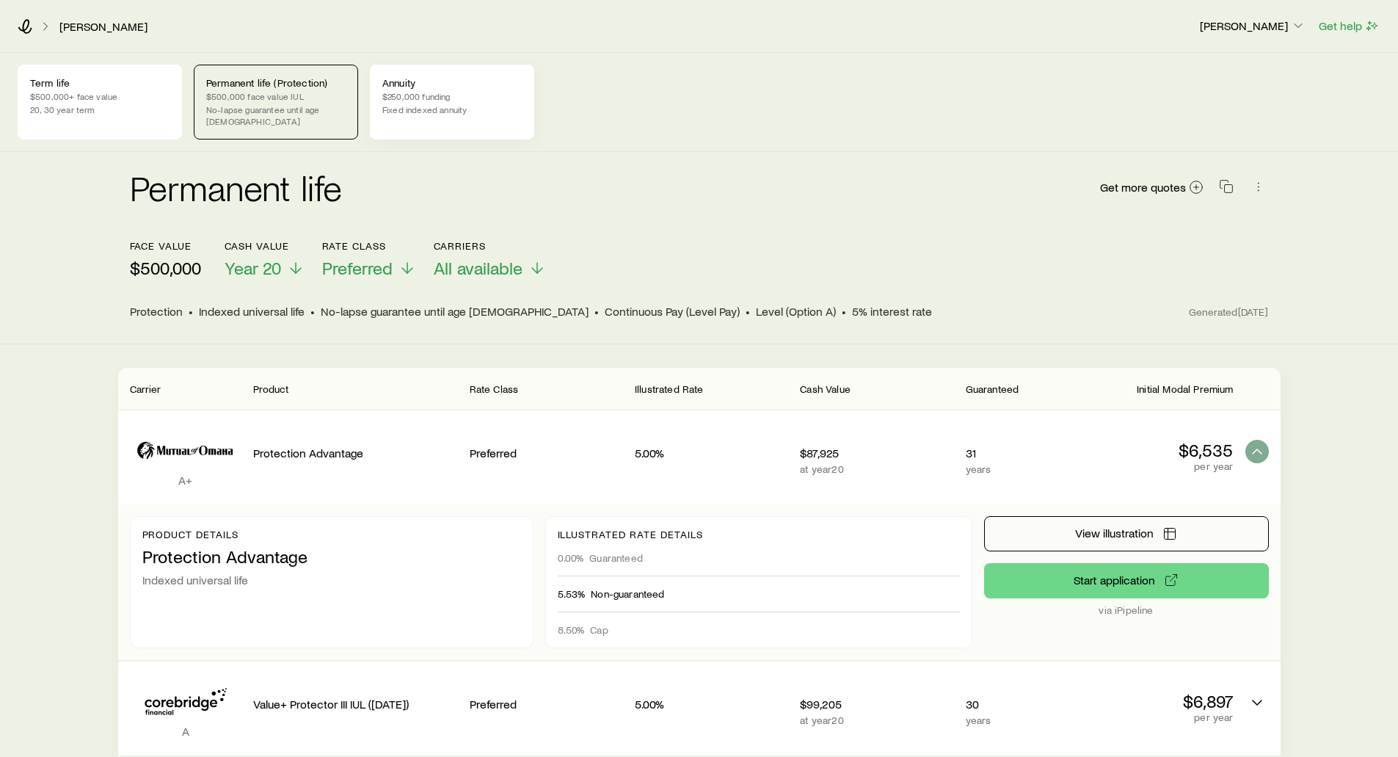
click at [427, 101] on p "$250,000 funding" at bounding box center [451, 96] width 139 height 12
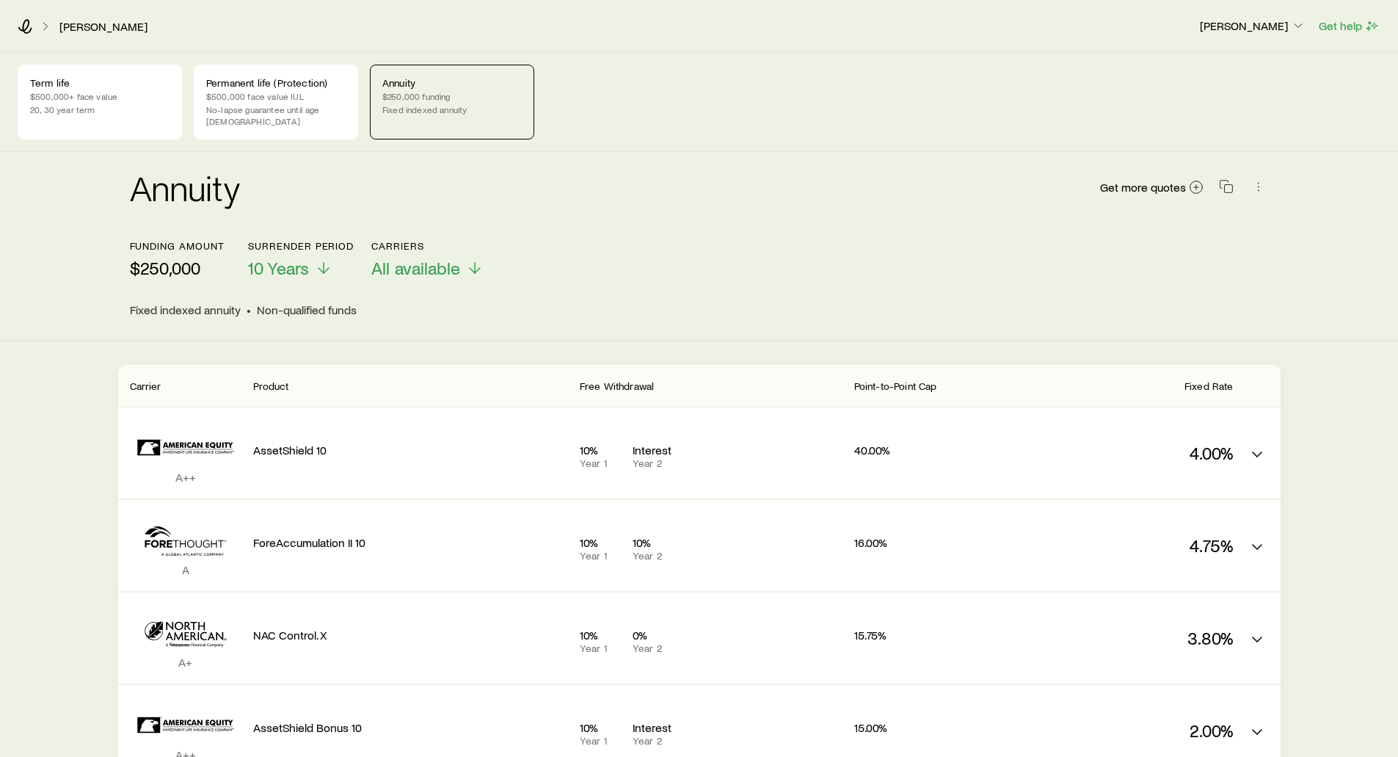
click at [62, 211] on div "Annuity Get more quotes Funding amount $250,000 Surrender period 10 Years Carri…" at bounding box center [699, 246] width 1398 height 189
click at [29, 28] on icon at bounding box center [25, 26] width 15 height 15
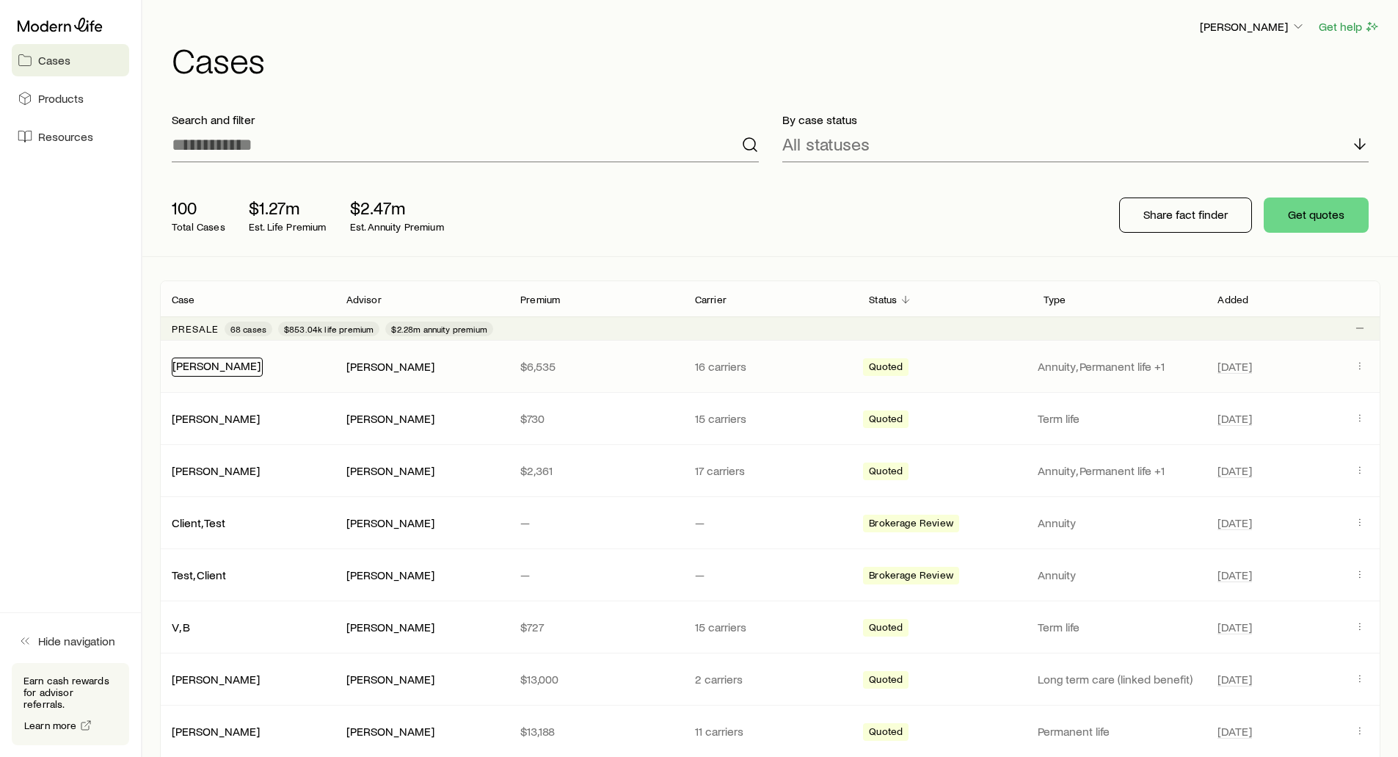
click at [199, 368] on link "[PERSON_NAME]" at bounding box center [216, 365] width 88 height 14
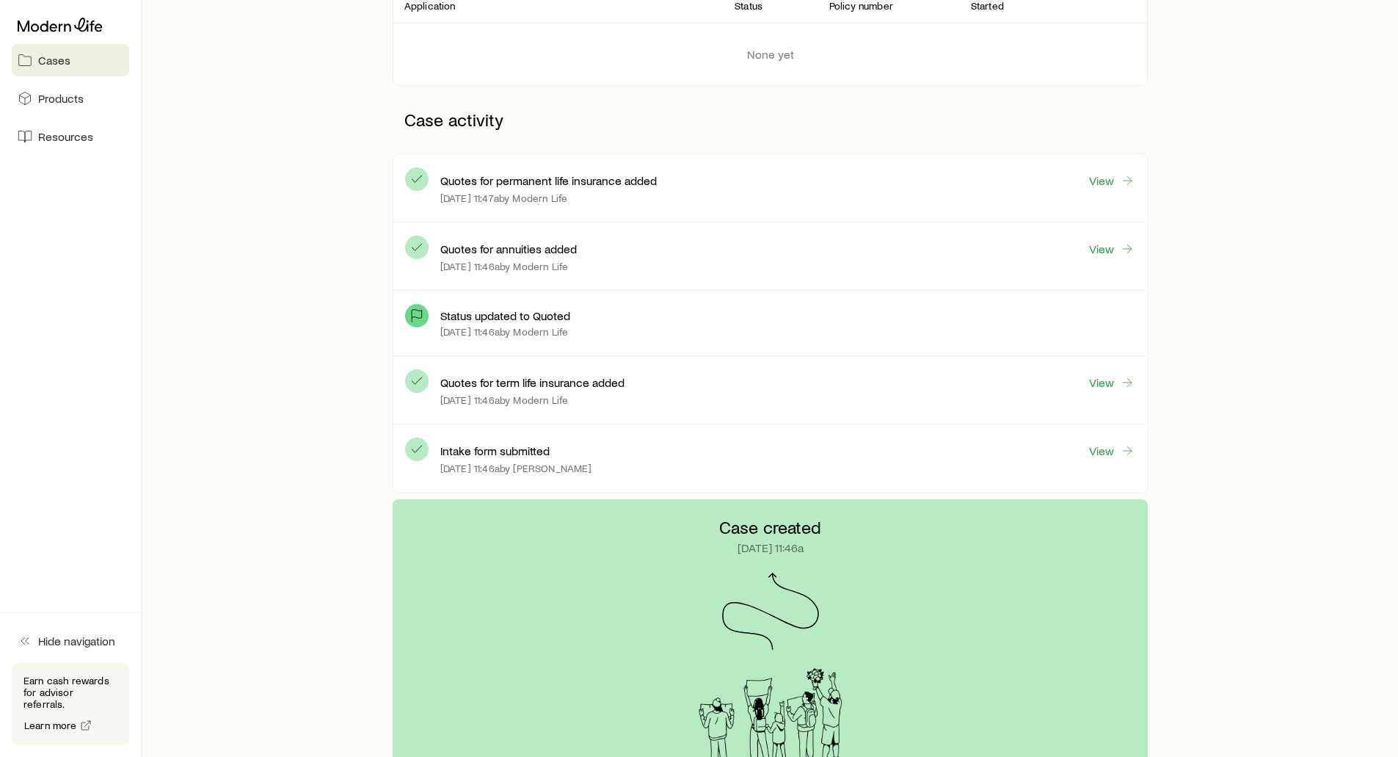
scroll to position [294, 0]
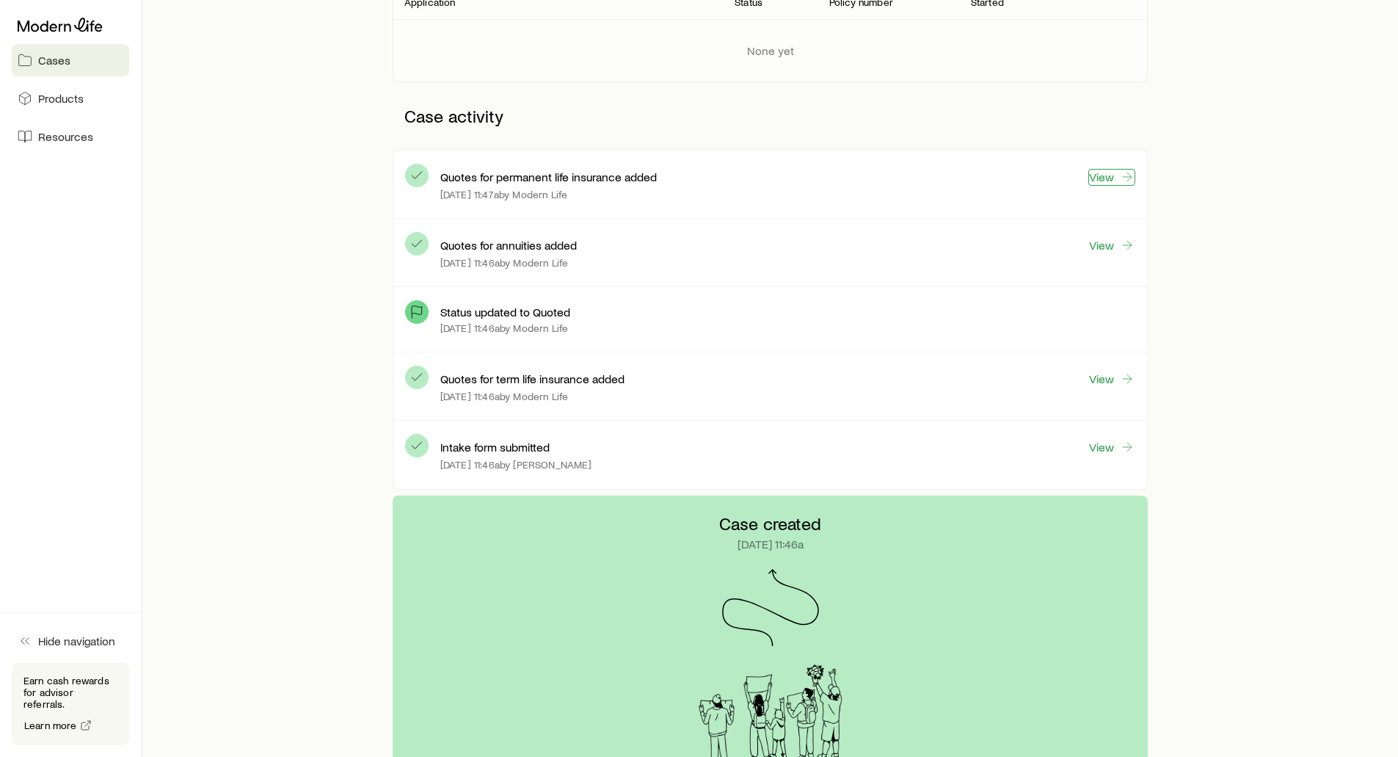
click at [1107, 178] on link "View" at bounding box center [1111, 177] width 47 height 17
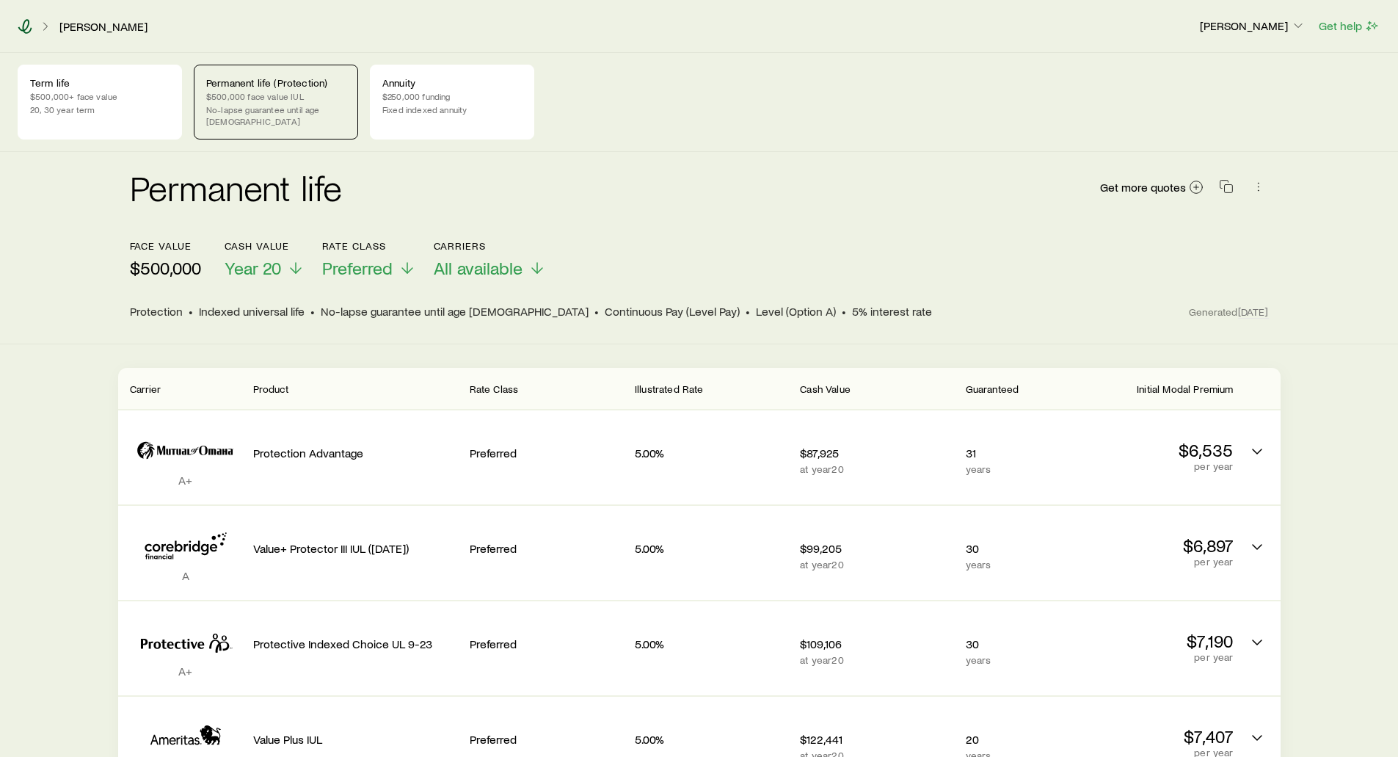
click at [26, 28] on icon at bounding box center [25, 26] width 15 height 15
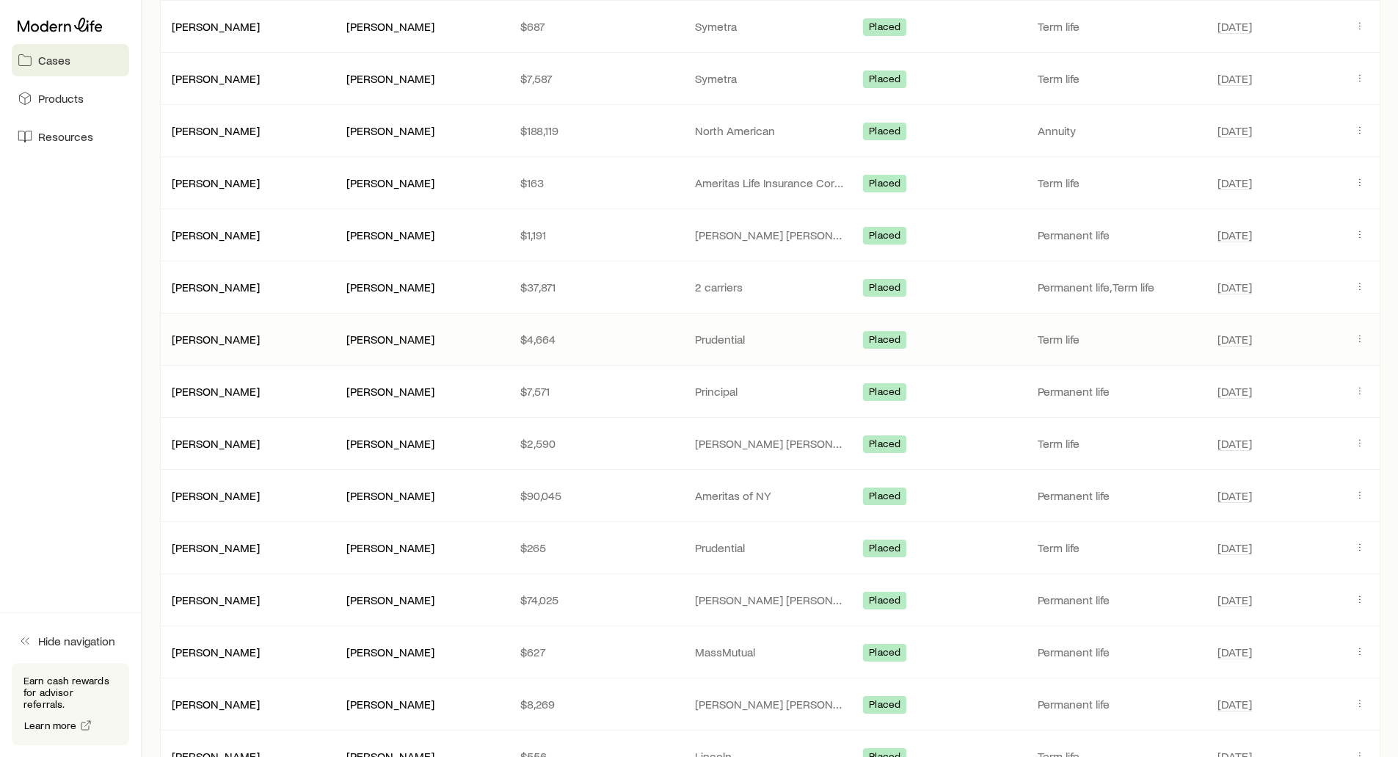
scroll to position [1908, 0]
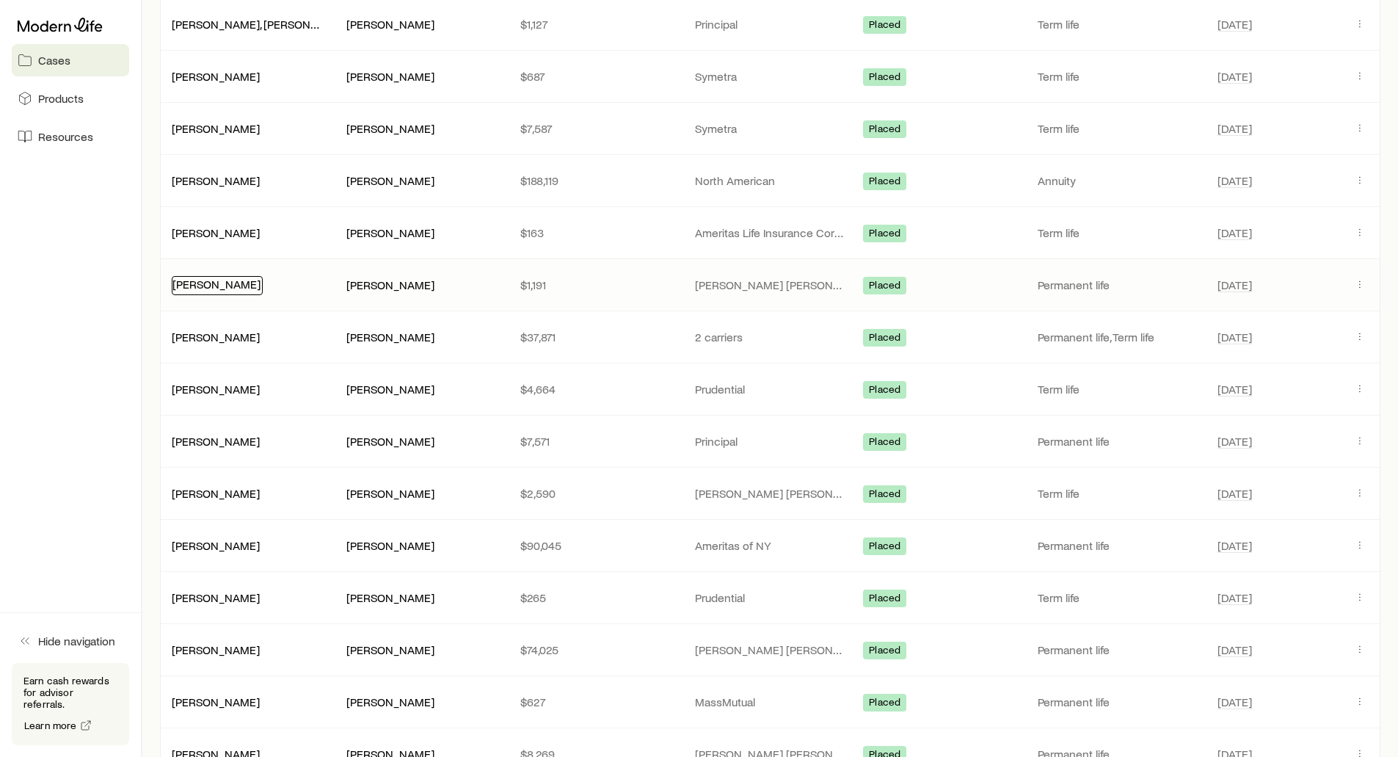
click at [193, 286] on link "[PERSON_NAME]" at bounding box center [216, 284] width 88 height 14
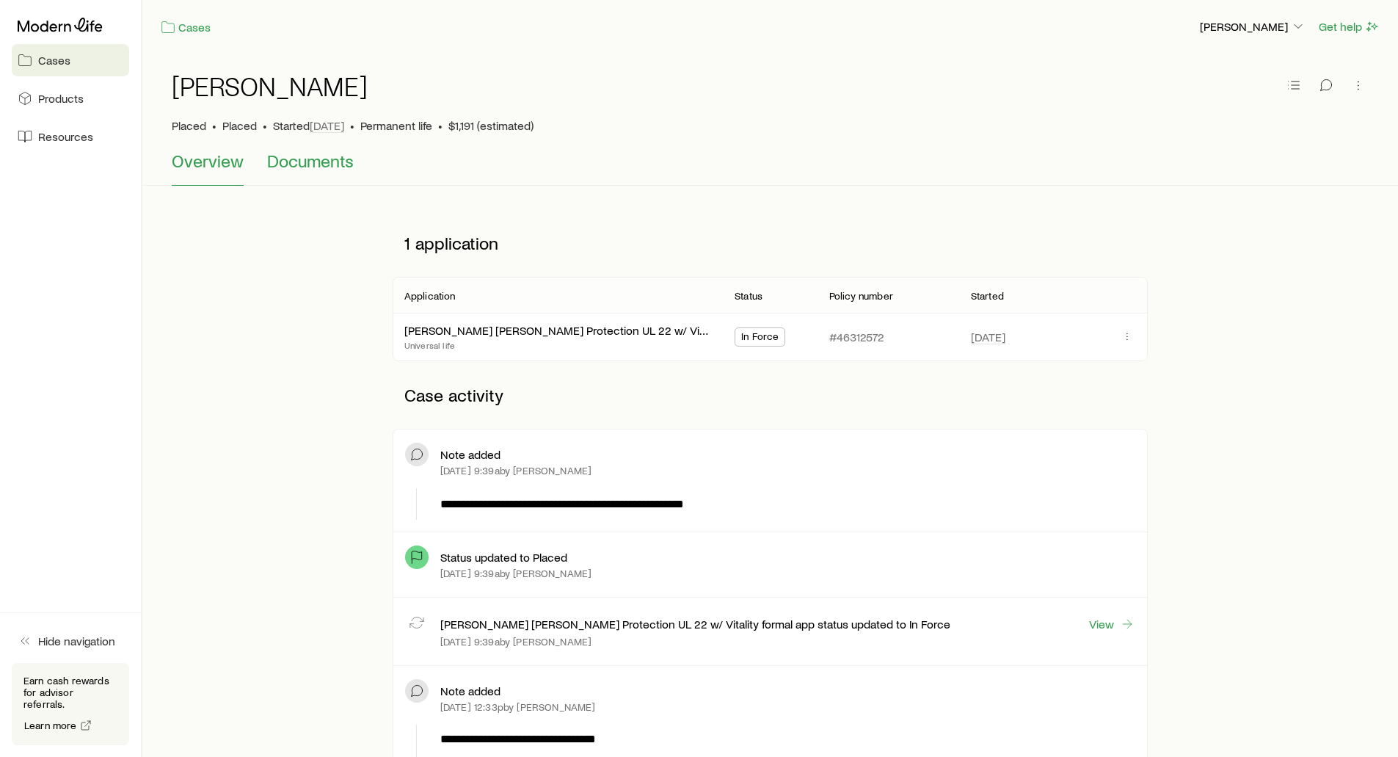
click at [300, 159] on span "Documents" at bounding box center [310, 160] width 87 height 21
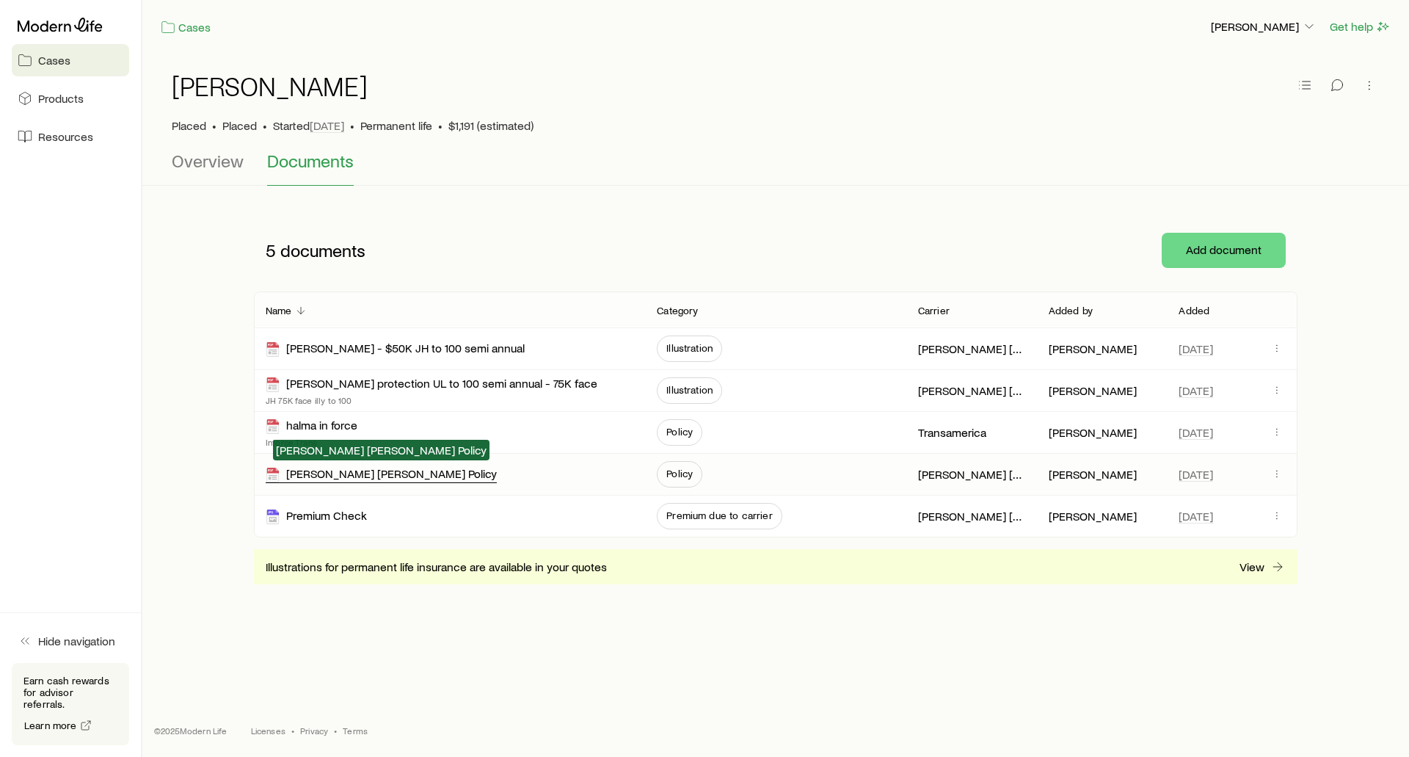
click at [329, 476] on div "John Hancock Policy" at bounding box center [381, 474] width 231 height 17
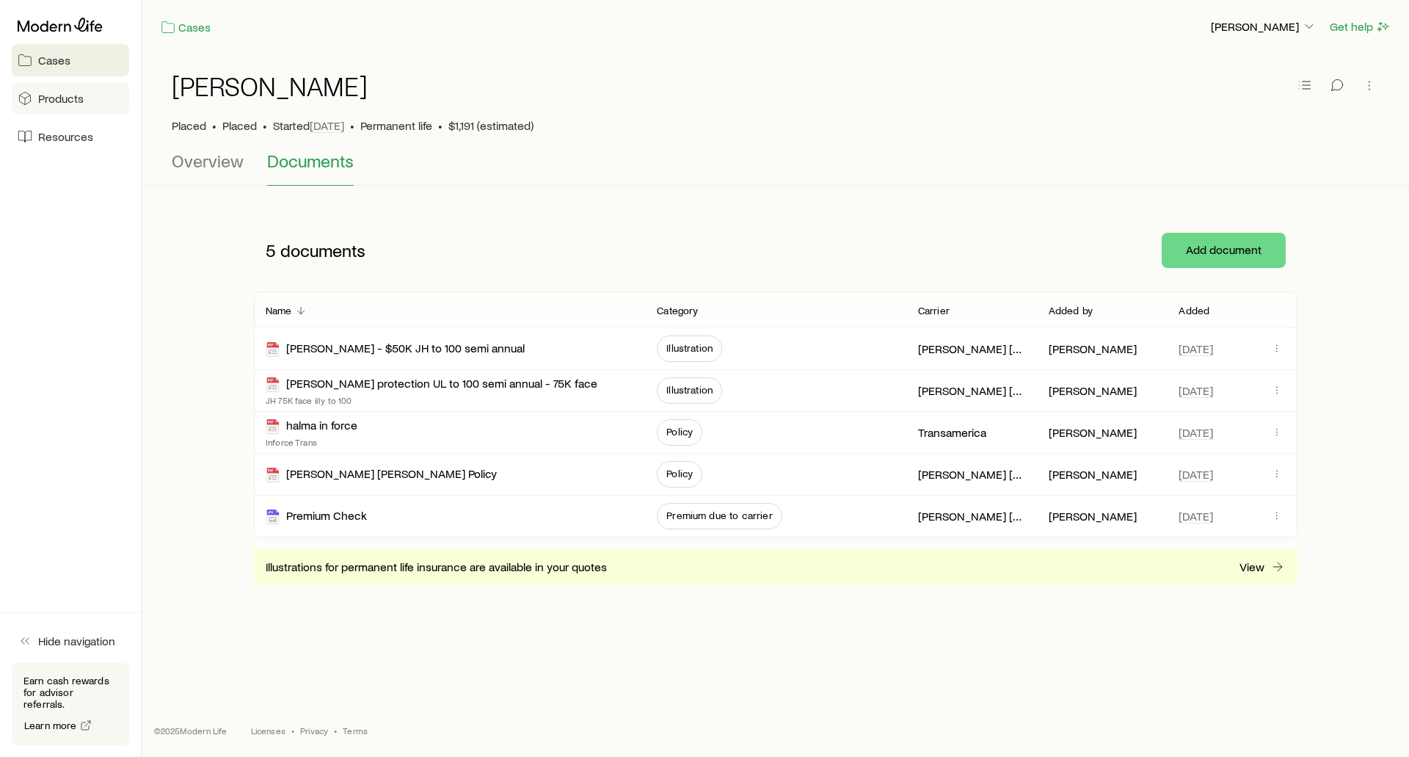
click at [65, 98] on span "Products" at bounding box center [60, 98] width 45 height 15
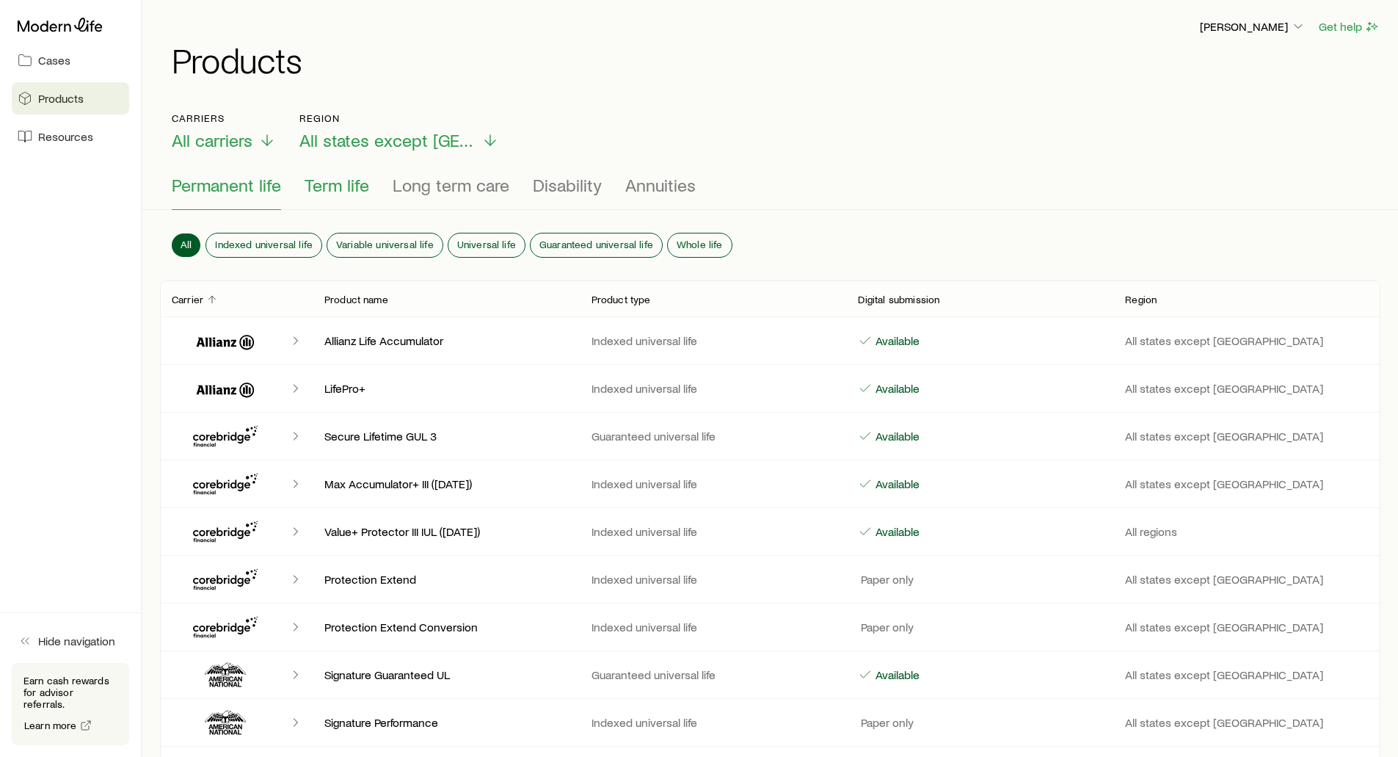
click at [335, 192] on span "Term life" at bounding box center [337, 185] width 65 height 21
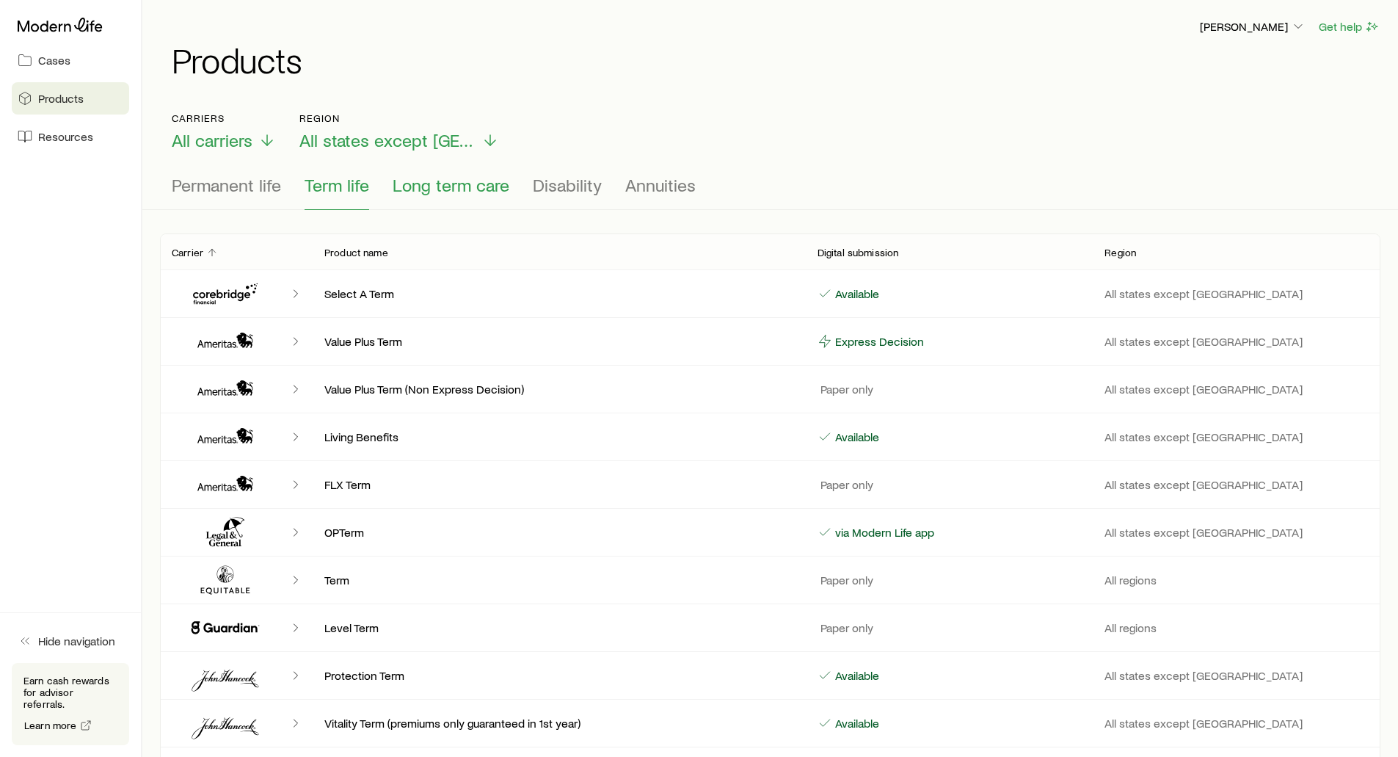
click at [434, 190] on span "Long term care" at bounding box center [451, 185] width 117 height 21
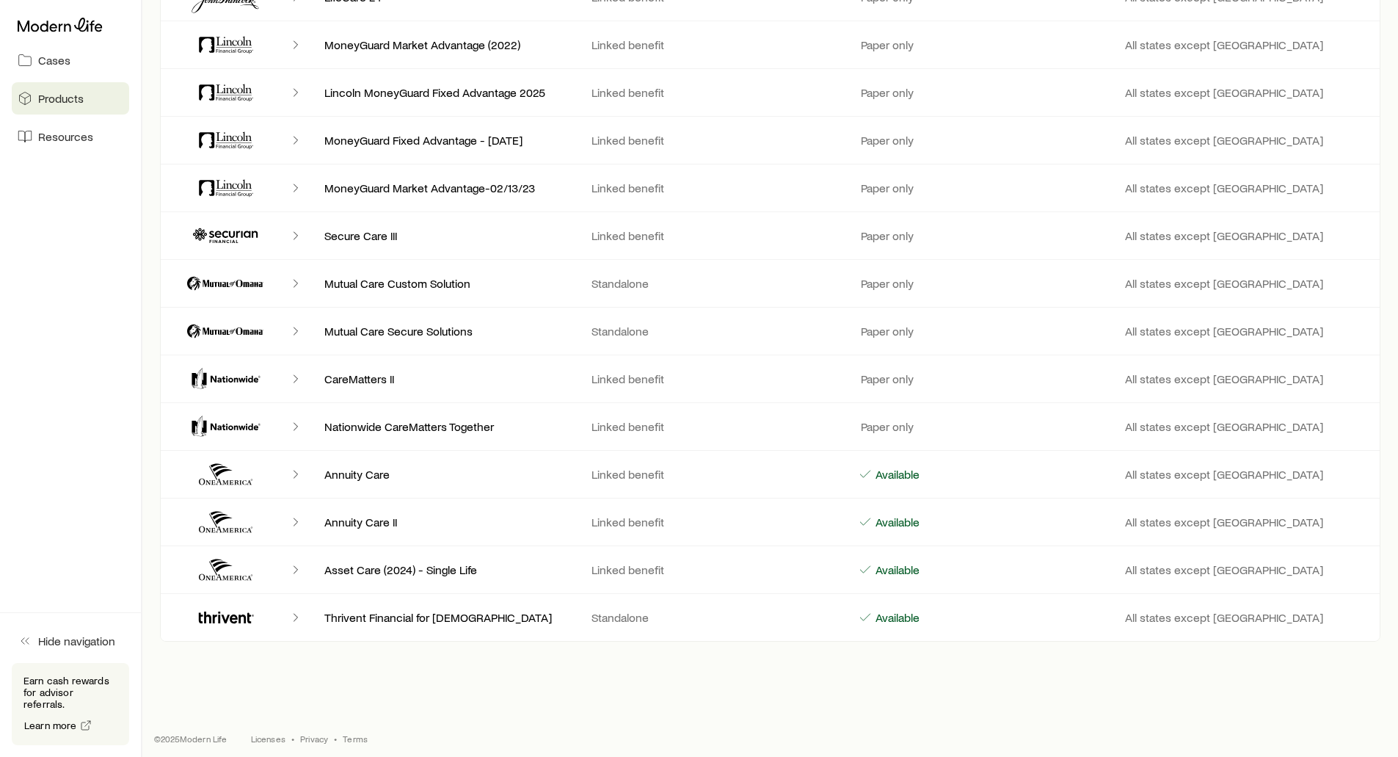
scroll to position [352, 0]
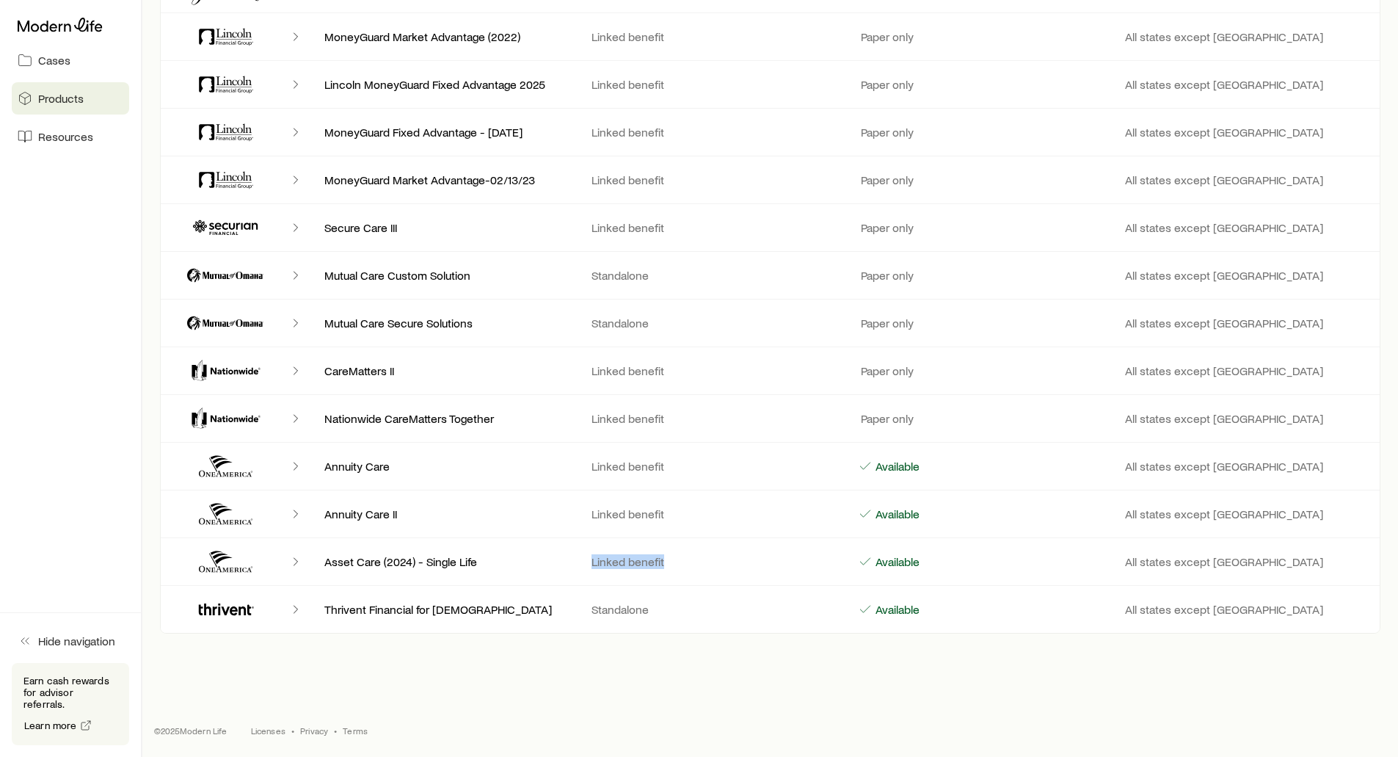
drag, startPoint x: 674, startPoint y: 561, endPoint x: 542, endPoint y: 558, distance: 132.8
click at [542, 558] on div "Asset Care (2024) - Single Life Linked benefit Available All states except NY" at bounding box center [770, 561] width 1220 height 47
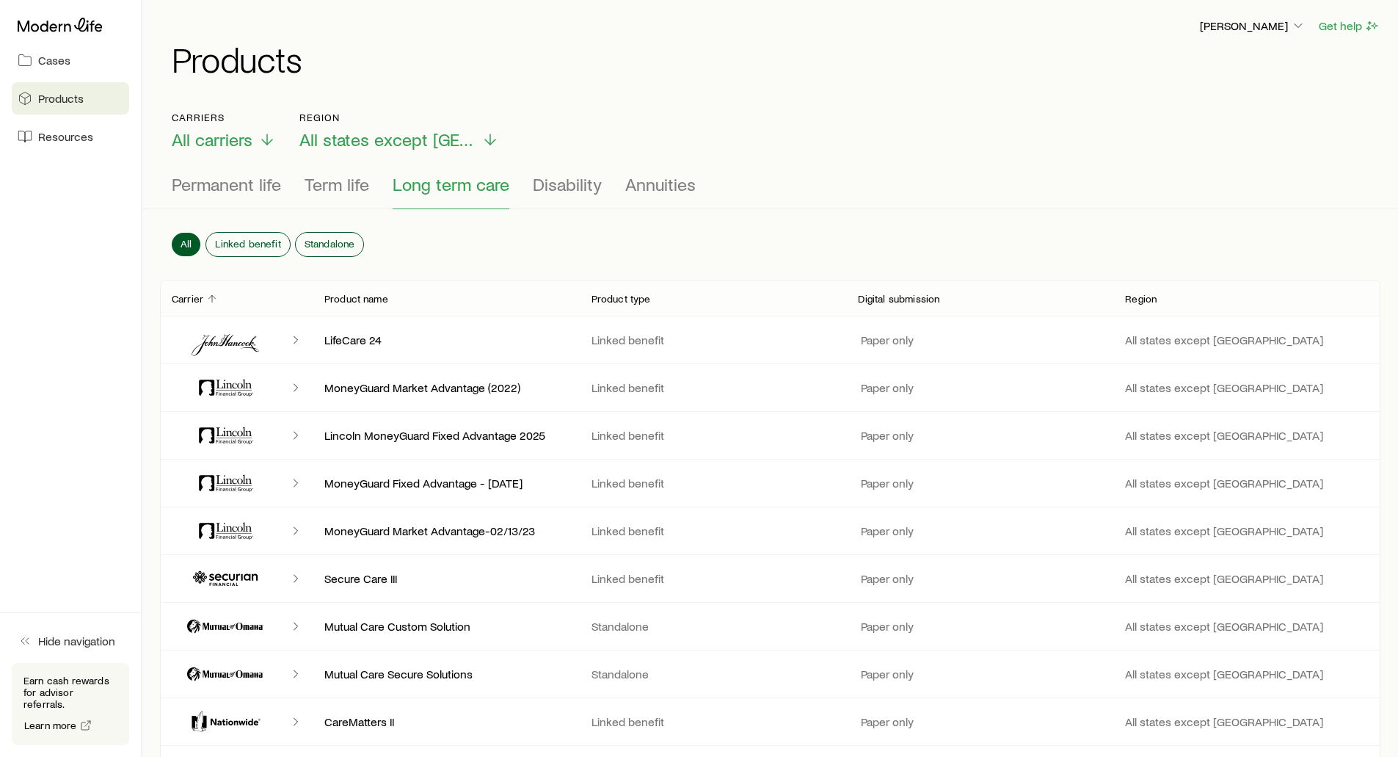
scroll to position [0, 0]
click at [564, 180] on span "Disability" at bounding box center [567, 185] width 69 height 21
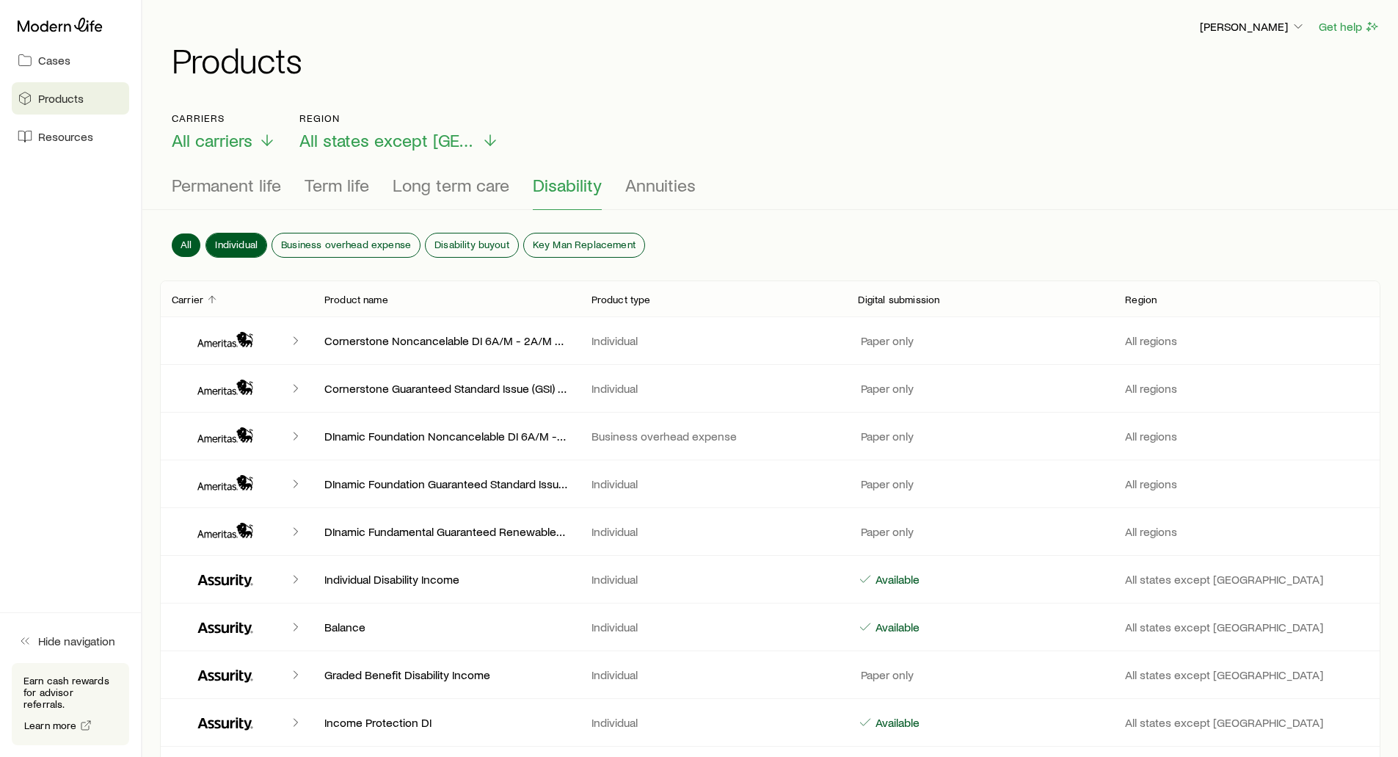
click at [235, 241] on span "Individual" at bounding box center [236, 245] width 43 height 12
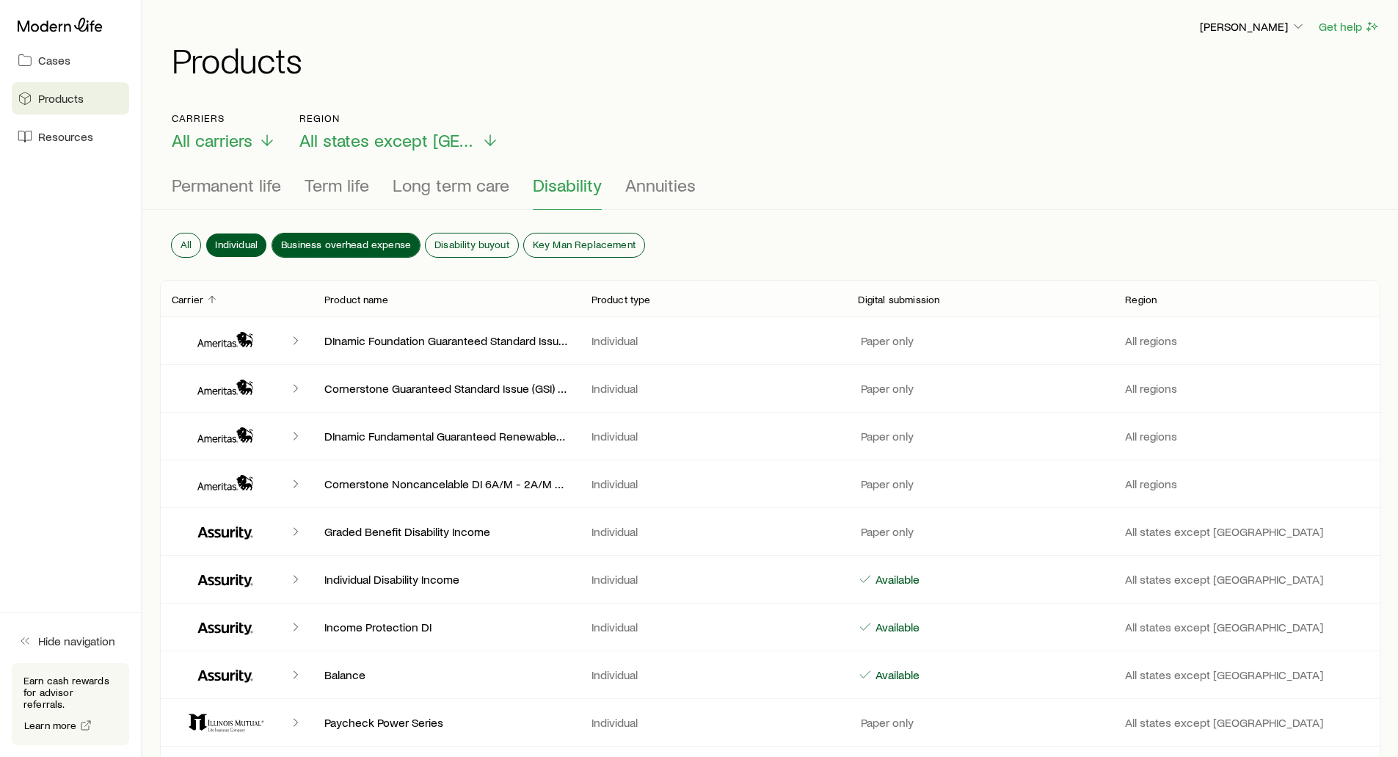
click at [317, 239] on span "Business overhead expense" at bounding box center [346, 245] width 130 height 12
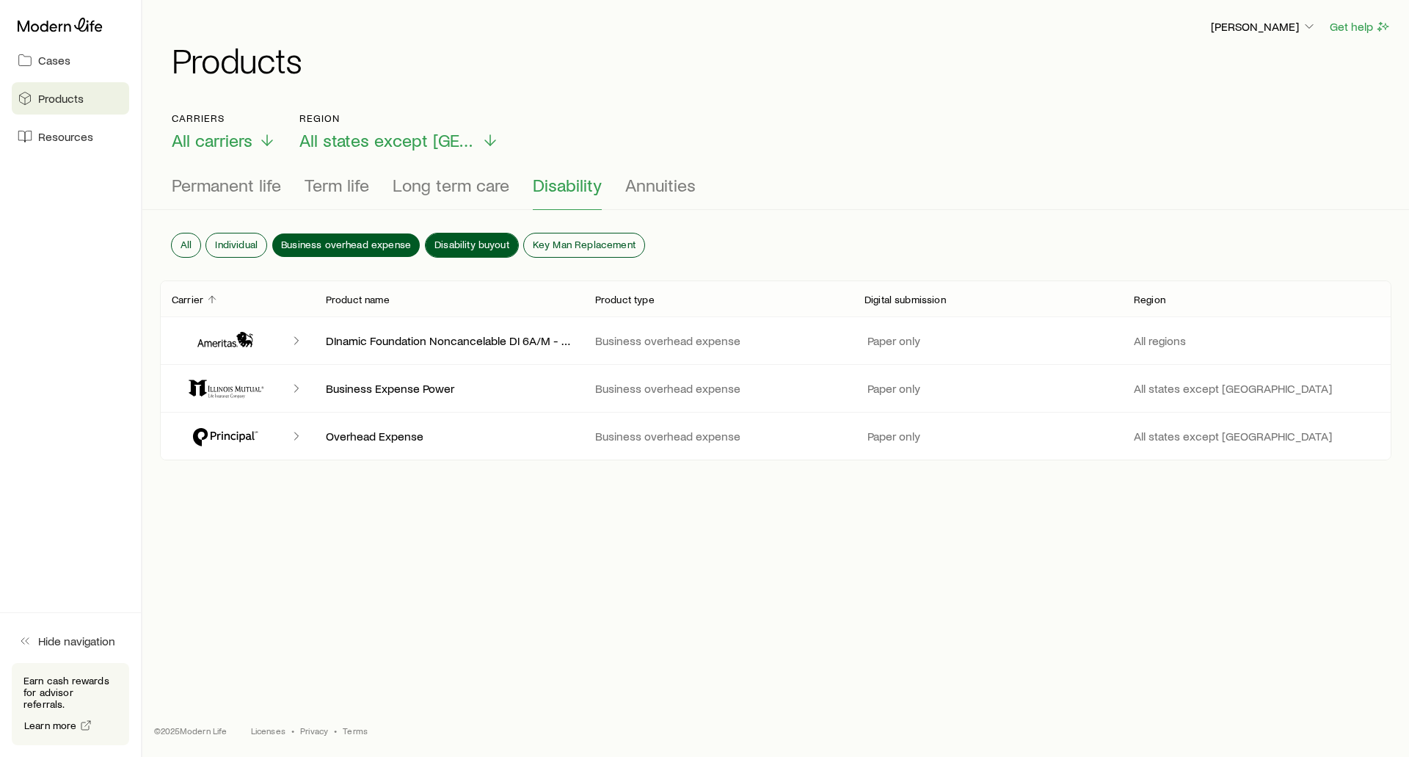
click at [460, 239] on span "Disability buyout" at bounding box center [471, 245] width 75 height 12
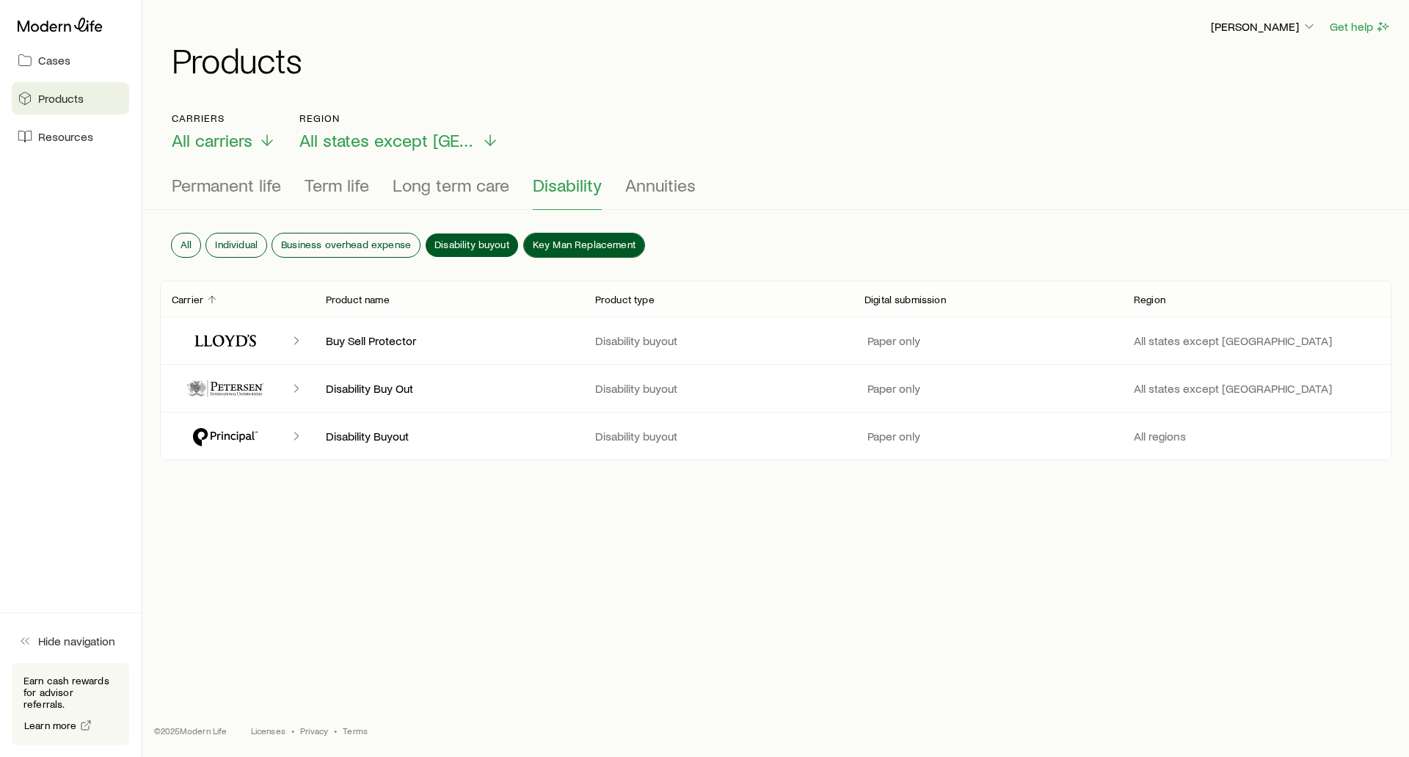
click at [576, 240] on span "Key Man Replacement" at bounding box center [584, 245] width 103 height 12
click at [495, 241] on span "Disability buyout" at bounding box center [471, 245] width 75 height 12
click at [387, 239] on span "Business overhead expense" at bounding box center [346, 245] width 130 height 12
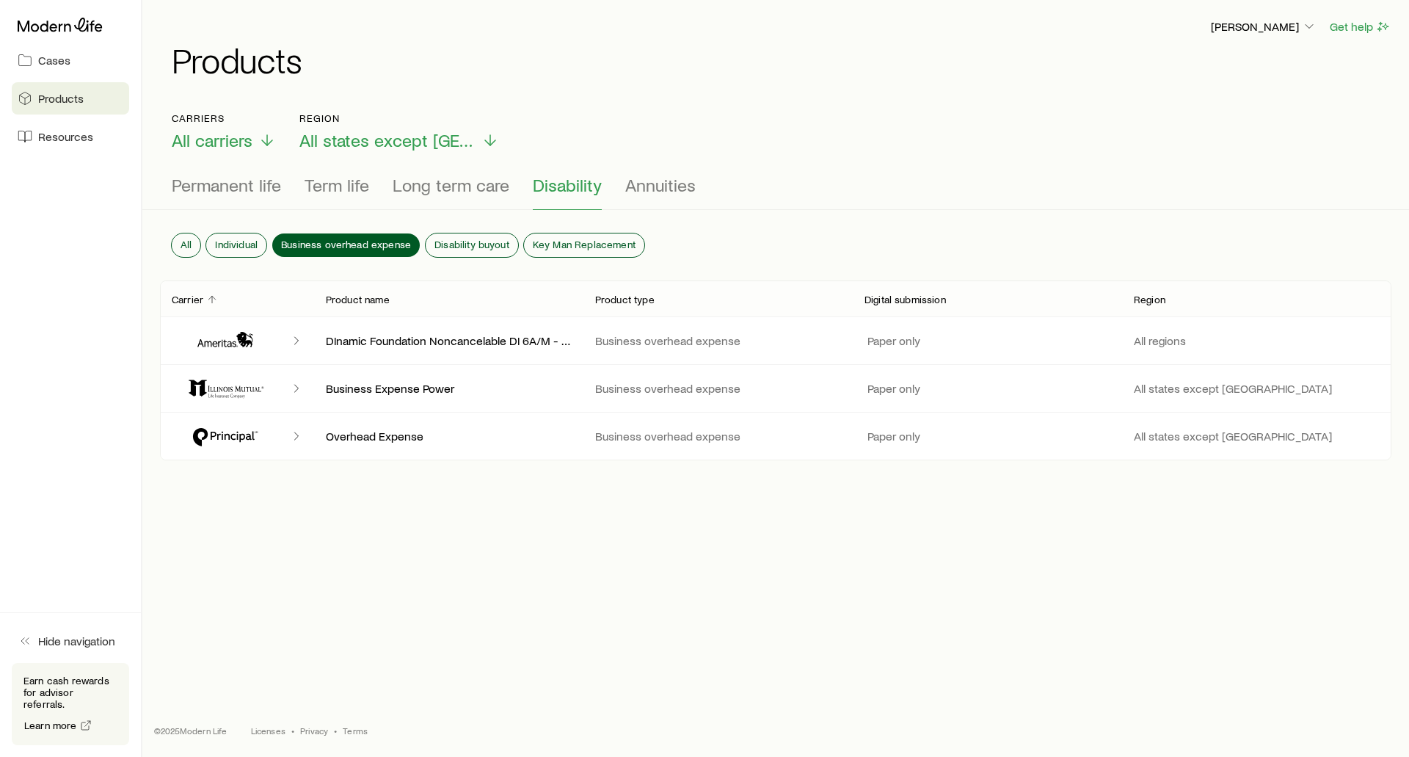
click at [229, 248] on div "All Individual Business overhead expense Disability buyout Key Man Replacement" at bounding box center [775, 248] width 1231 height 65
click at [233, 245] on button "Individual" at bounding box center [236, 244] width 60 height 23
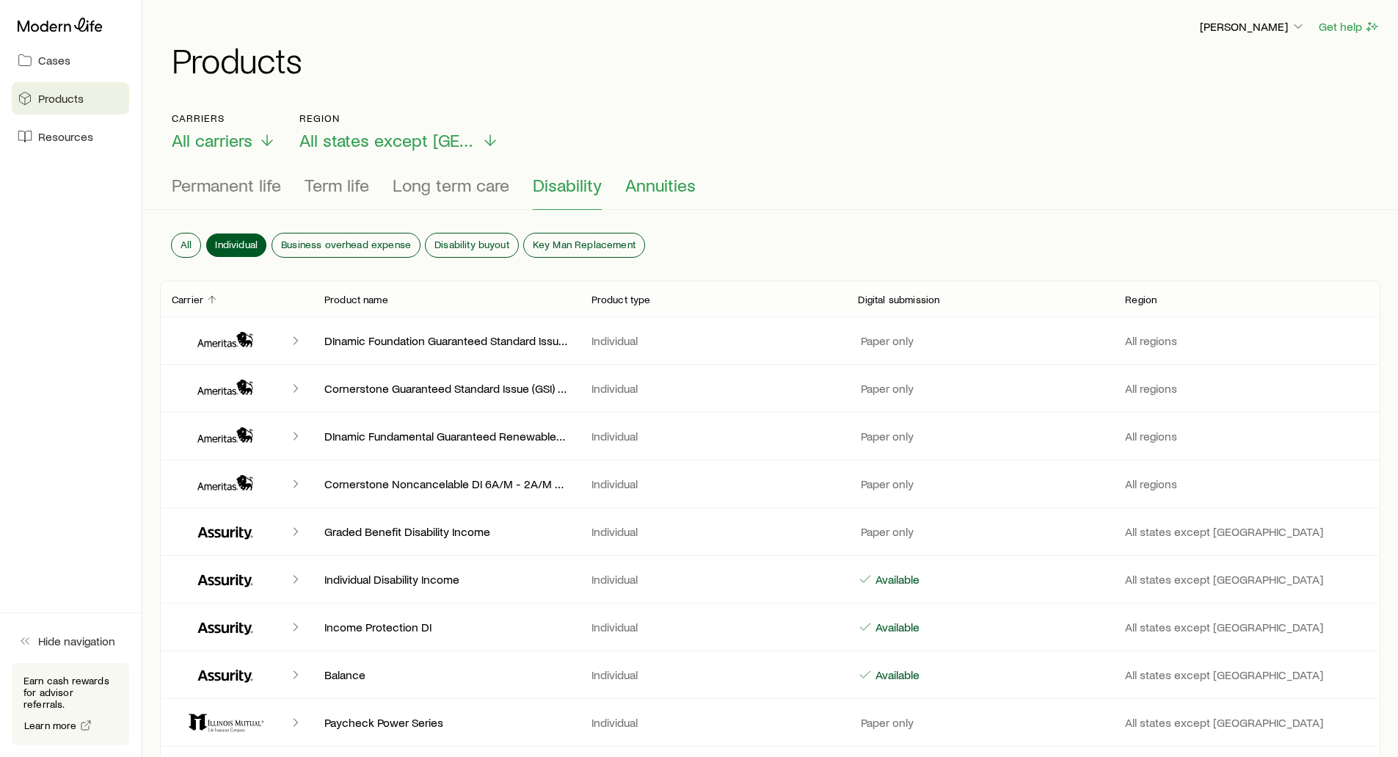
click at [681, 186] on span "Annuities" at bounding box center [660, 185] width 70 height 21
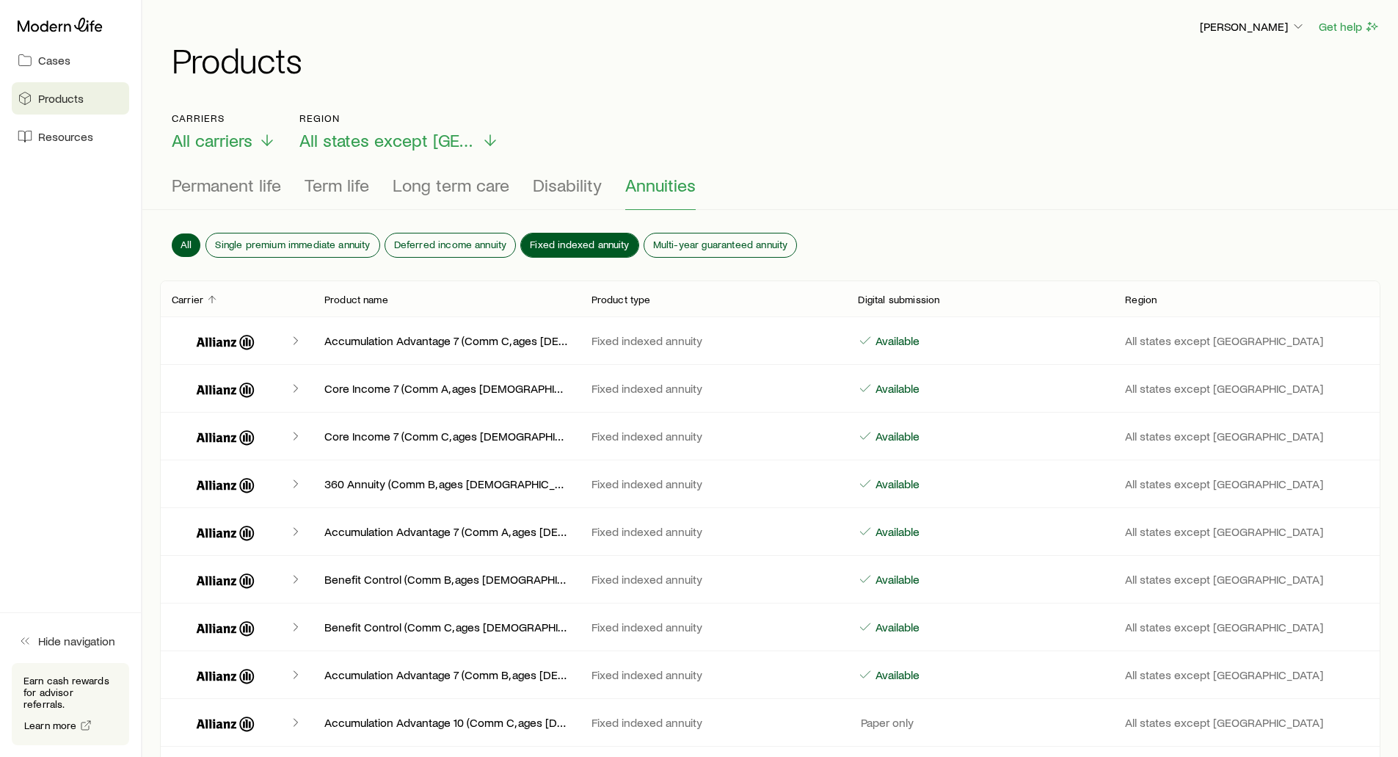
click at [558, 239] on span "Fixed indexed annuity" at bounding box center [579, 245] width 99 height 12
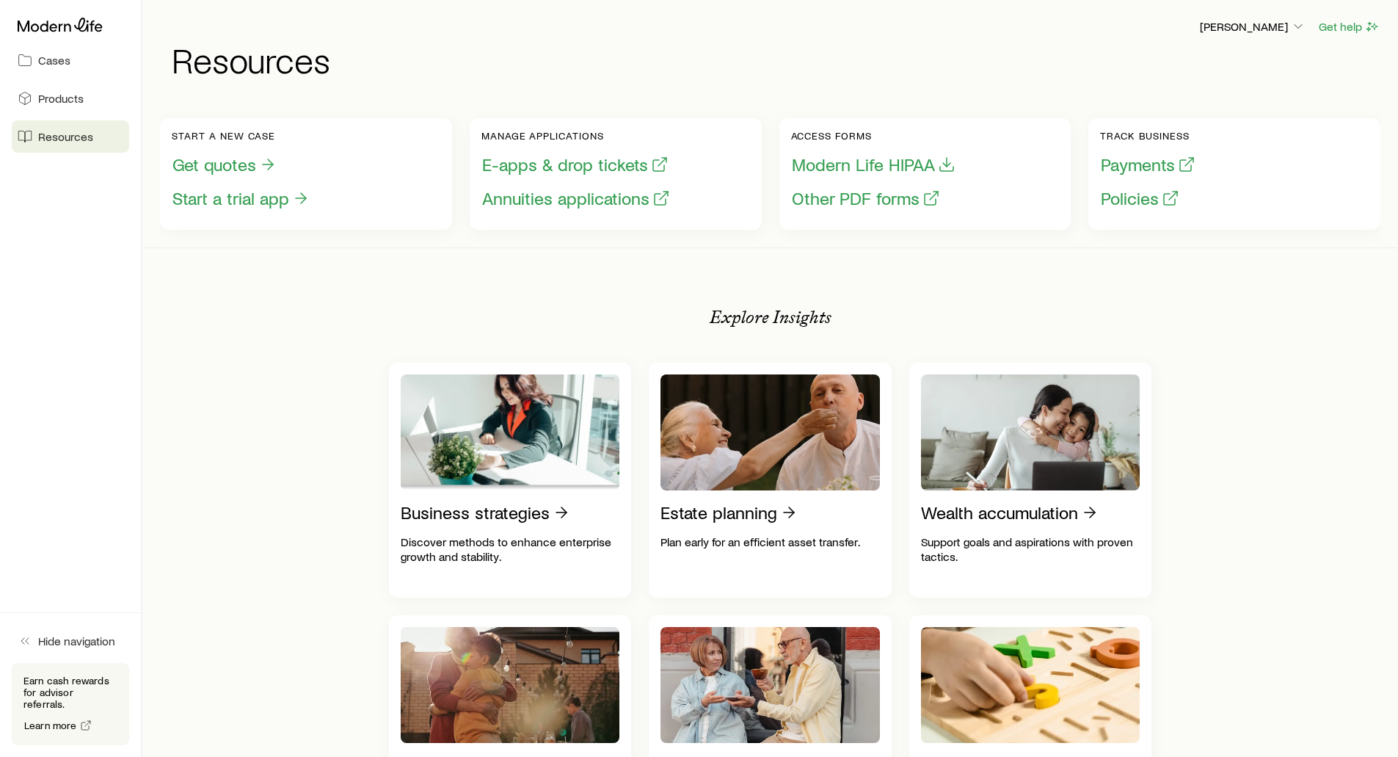
click at [54, 57] on span "Cases" at bounding box center [54, 60] width 32 height 15
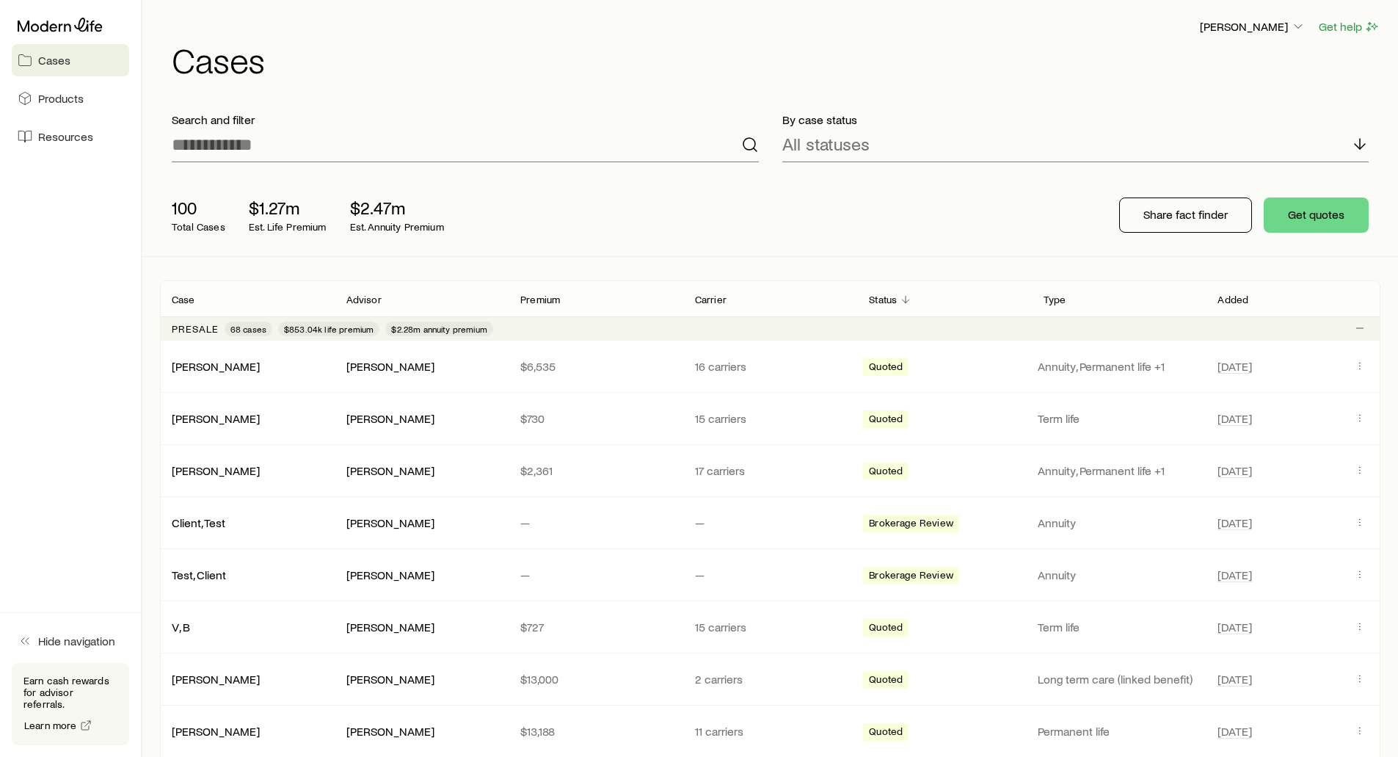
click at [623, 34] on div "Frank Peterson Get help" at bounding box center [776, 27] width 1209 height 18
click at [1267, 25] on p "[PERSON_NAME]" at bounding box center [1253, 26] width 106 height 15
click at [1178, 177] on span "Sign out" at bounding box center [1183, 177] width 40 height 15
click at [1222, 29] on p "[PERSON_NAME]" at bounding box center [1253, 26] width 106 height 15
click at [1177, 172] on span "Sign out" at bounding box center [1183, 177] width 40 height 15
